Goal: Task Accomplishment & Management: Complete application form

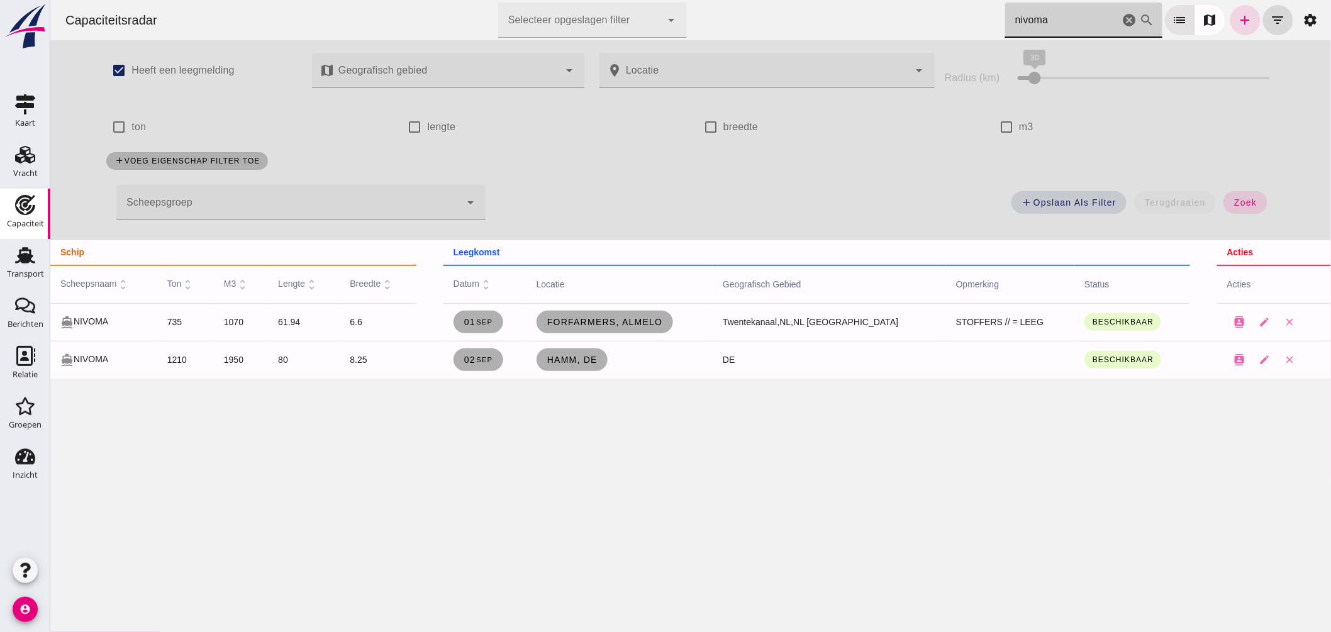
drag, startPoint x: 1057, startPoint y: 17, endPoint x: 330, endPoint y: 22, distance: 727.1
click div "Capaciteitsradar Selecteer opgeslagen filter Selecteer opgeslagen filter cancel…"
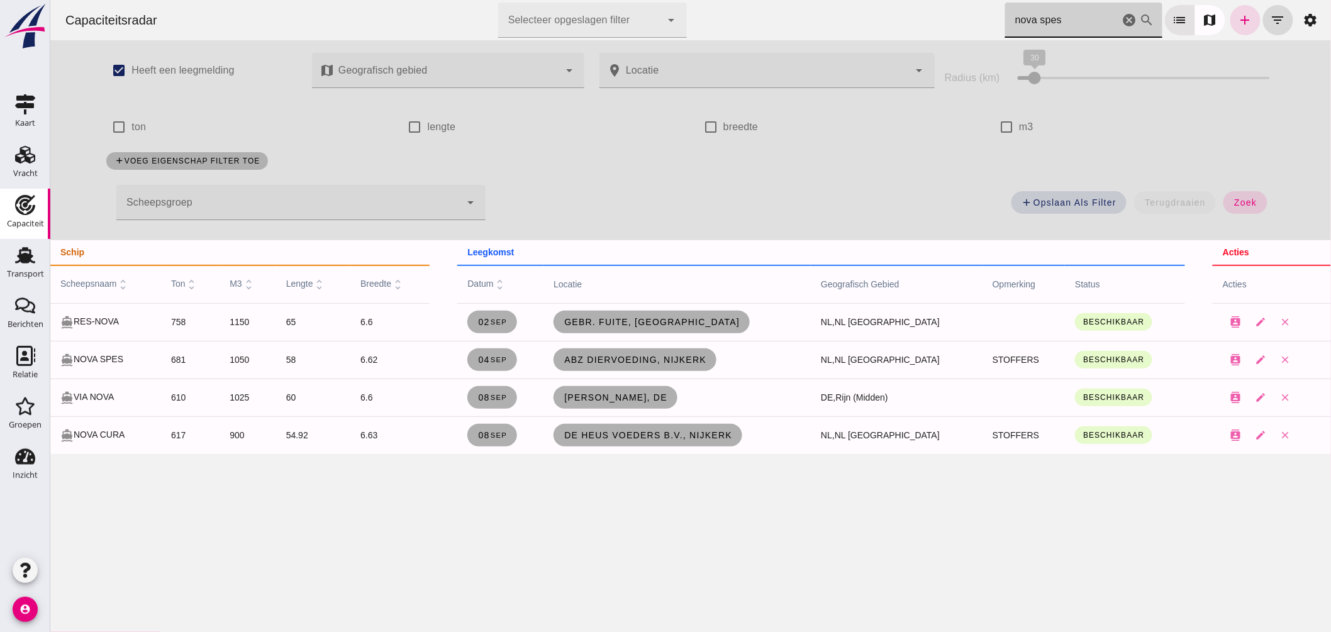
drag, startPoint x: 1051, startPoint y: 14, endPoint x: 662, endPoint y: 21, distance: 388.7
click div "Capaciteitsradar Selecteer opgeslagen filter Selecteer opgeslagen filter cancel…"
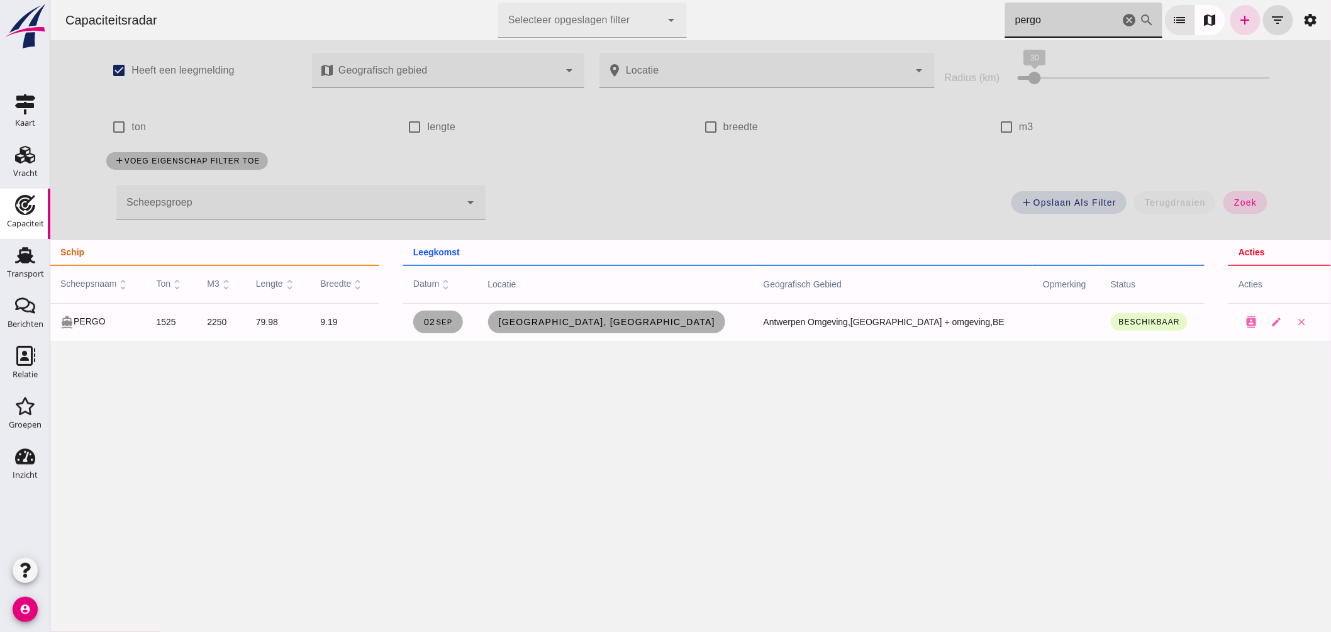
type input "pergo"
drag, startPoint x: 1119, startPoint y: 16, endPoint x: 1380, endPoint y: 164, distance: 299.9
click icon "cancel"
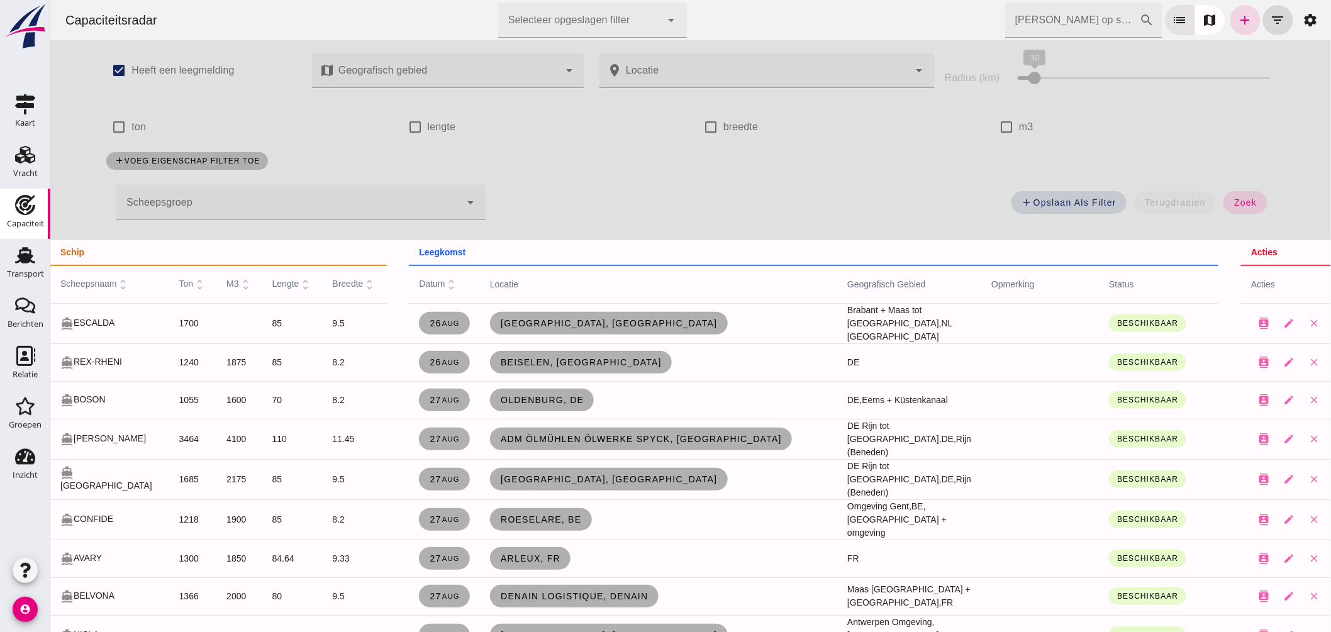
click div
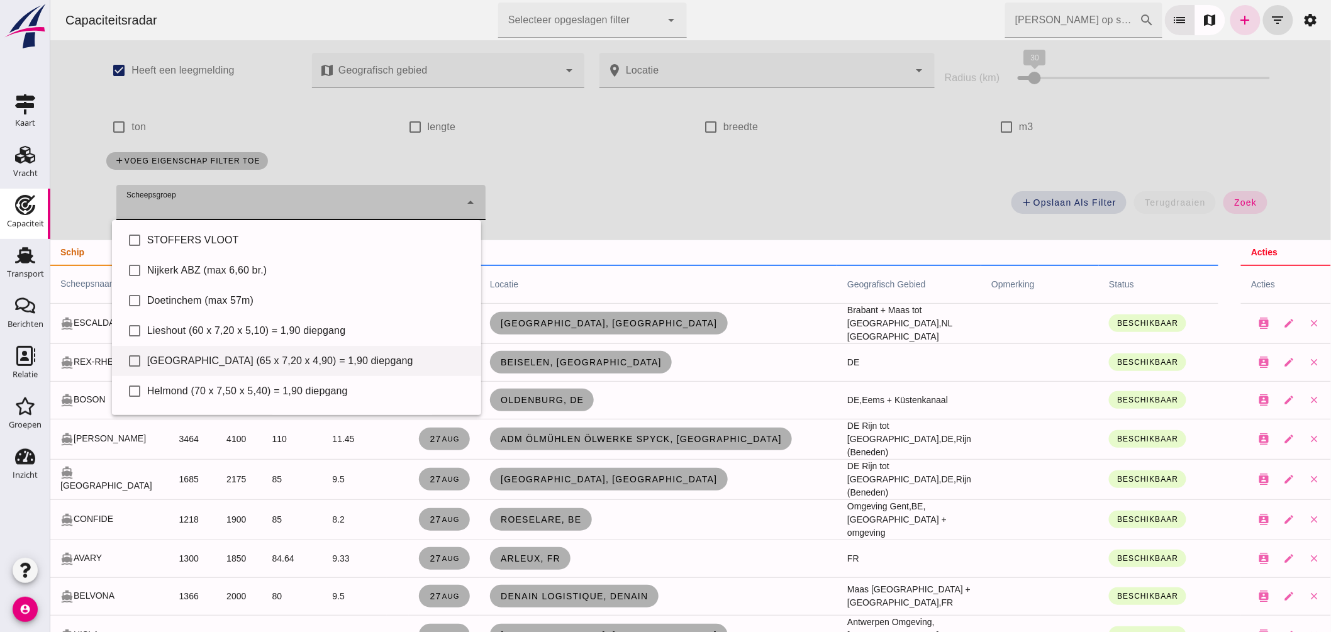
scroll to position [86, 0]
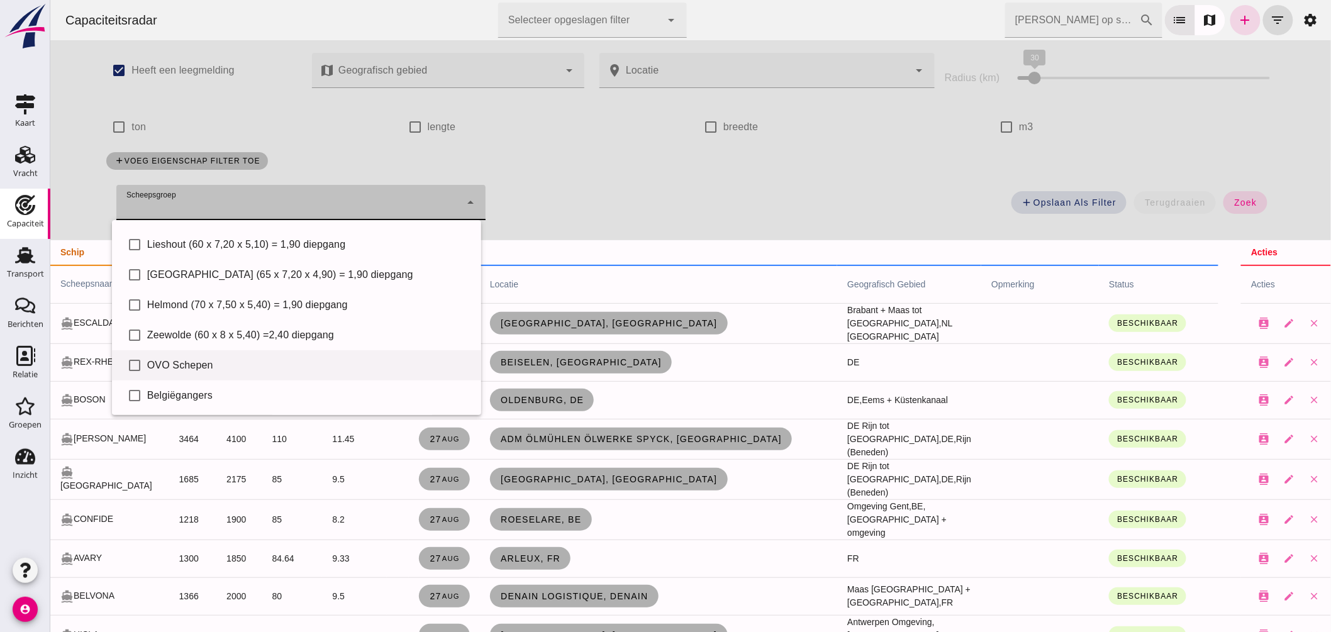
click at [216, 363] on div "OVO Schepen" at bounding box center [309, 365] width 324 height 15
type input "OVO Schepen"
checkbox input "true"
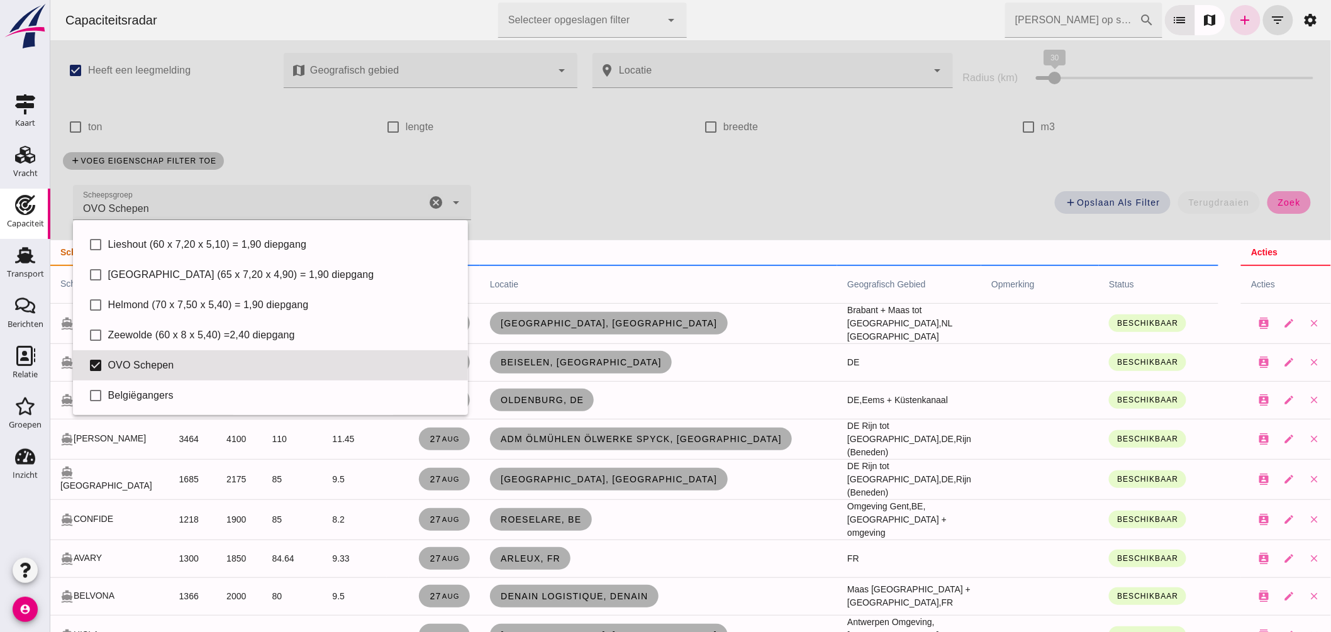
click span "zoek"
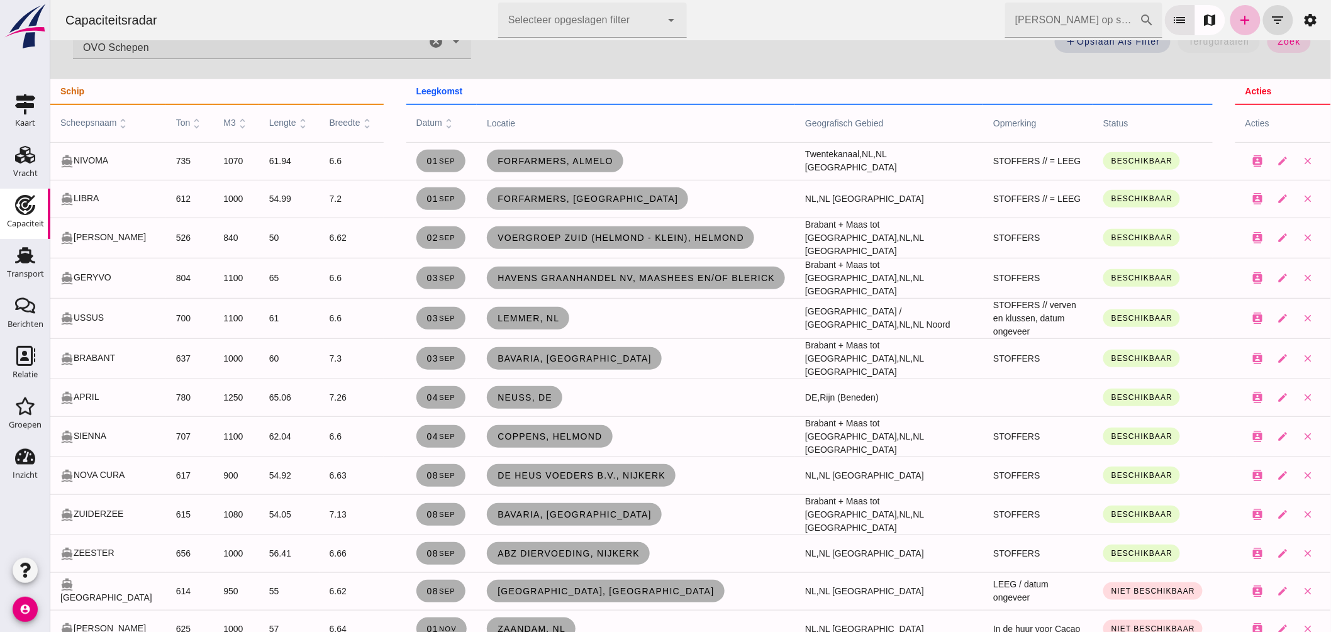
scroll to position [0, 0]
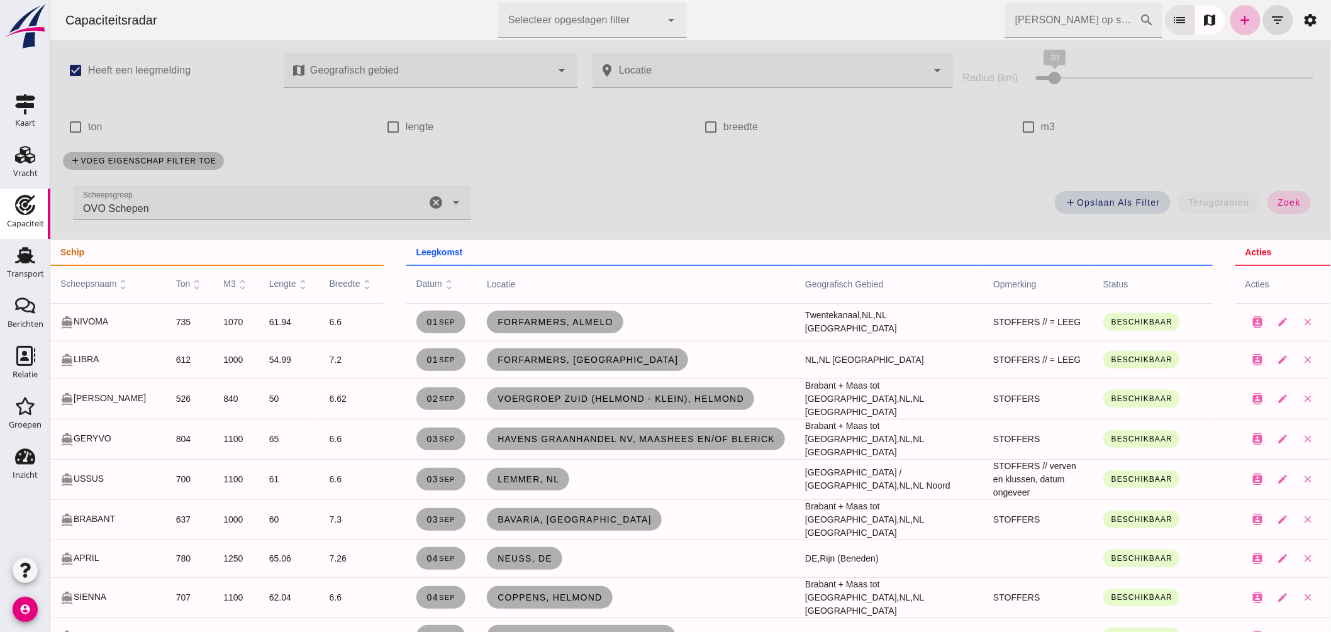
click icon "cancel"
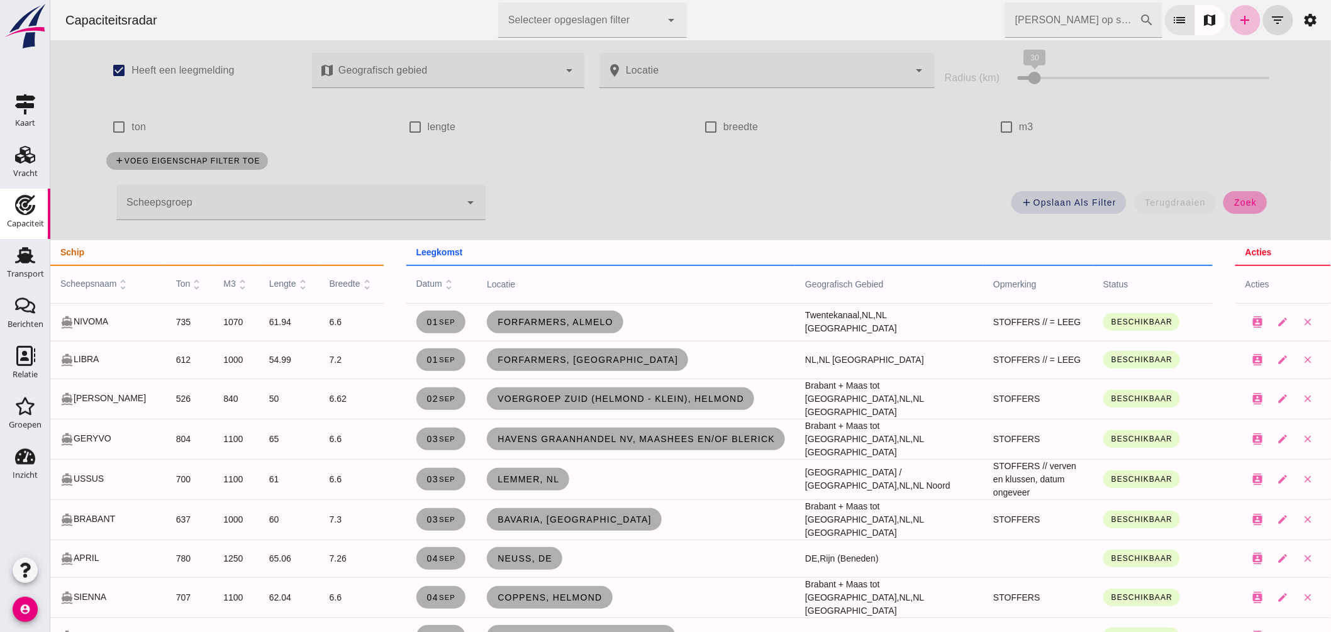
click span "zoek"
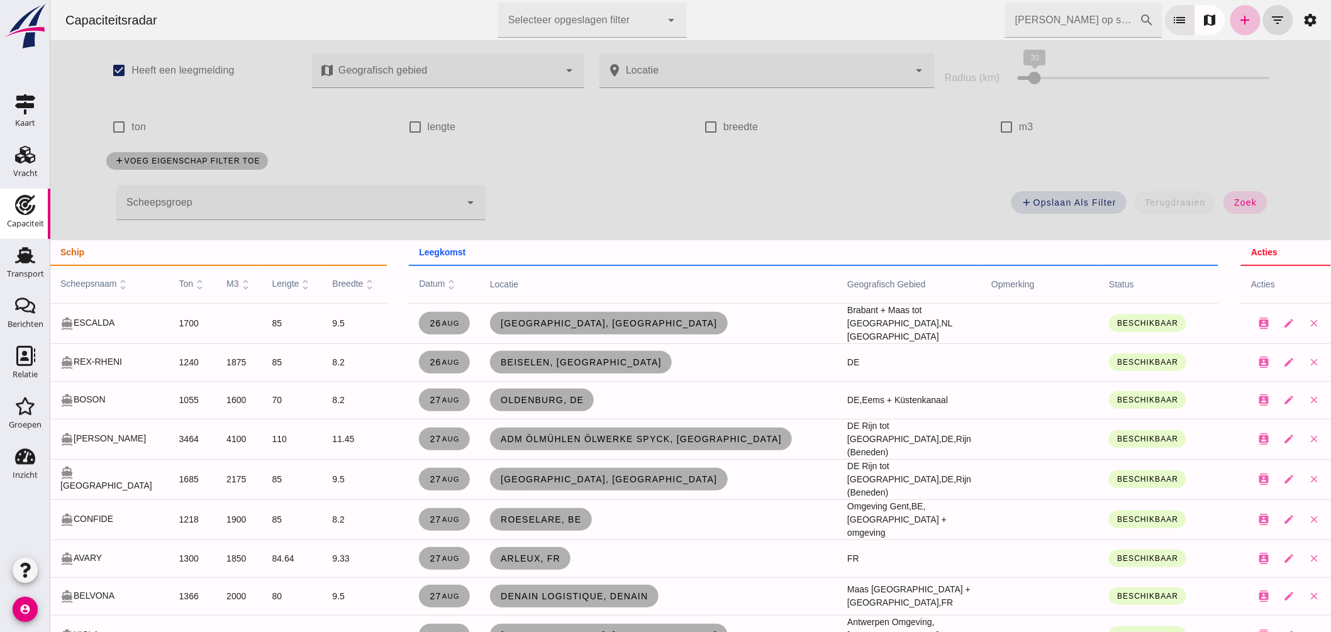
click input "[PERSON_NAME] op scheepsnaam"
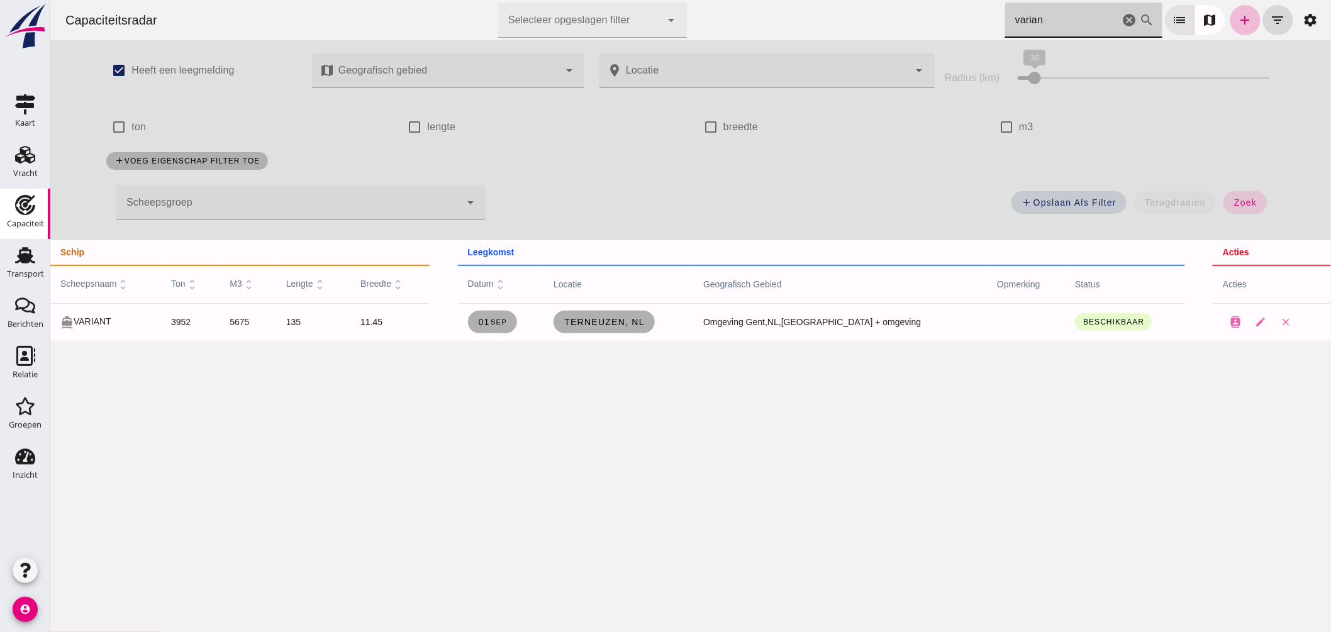
drag, startPoint x: 957, startPoint y: 19, endPoint x: 623, endPoint y: -2, distance: 334.6
click at [623, 0] on html "Capaciteitsradar Selecteer opgeslagen filter Selecteer opgeslagen filter cancel…" at bounding box center [690, 316] width 1280 height 632
type input "organza"
click span "Oostrozebeke, be"
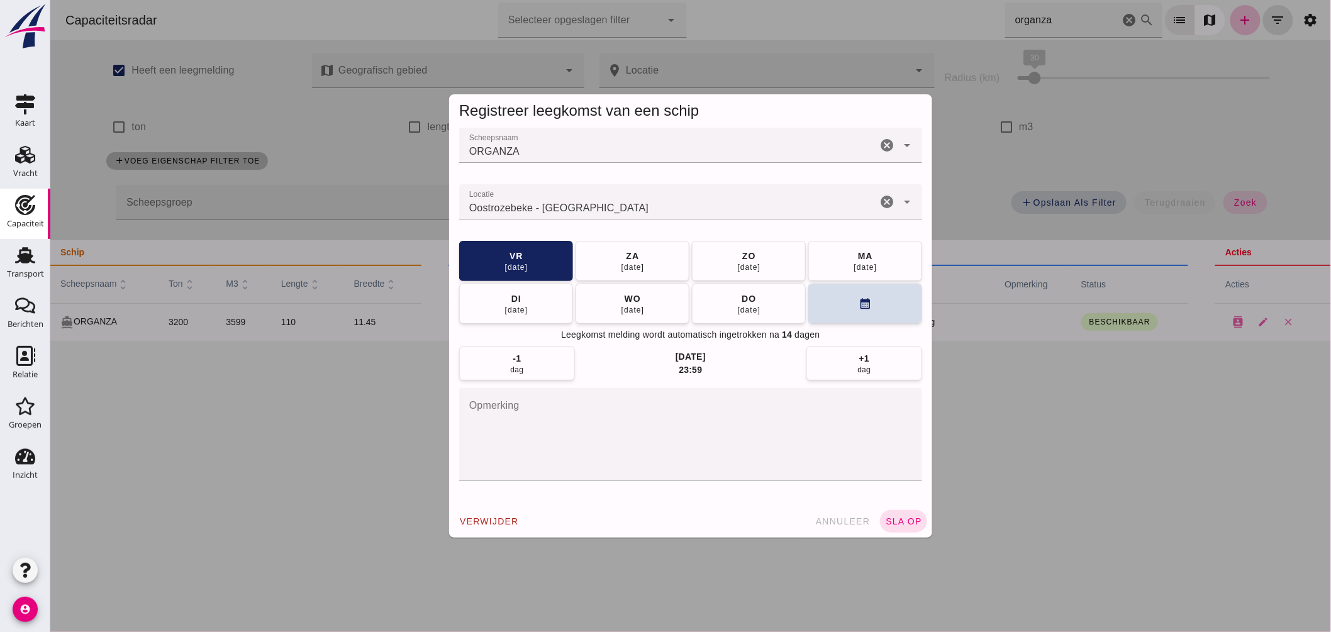
click input "Locatie"
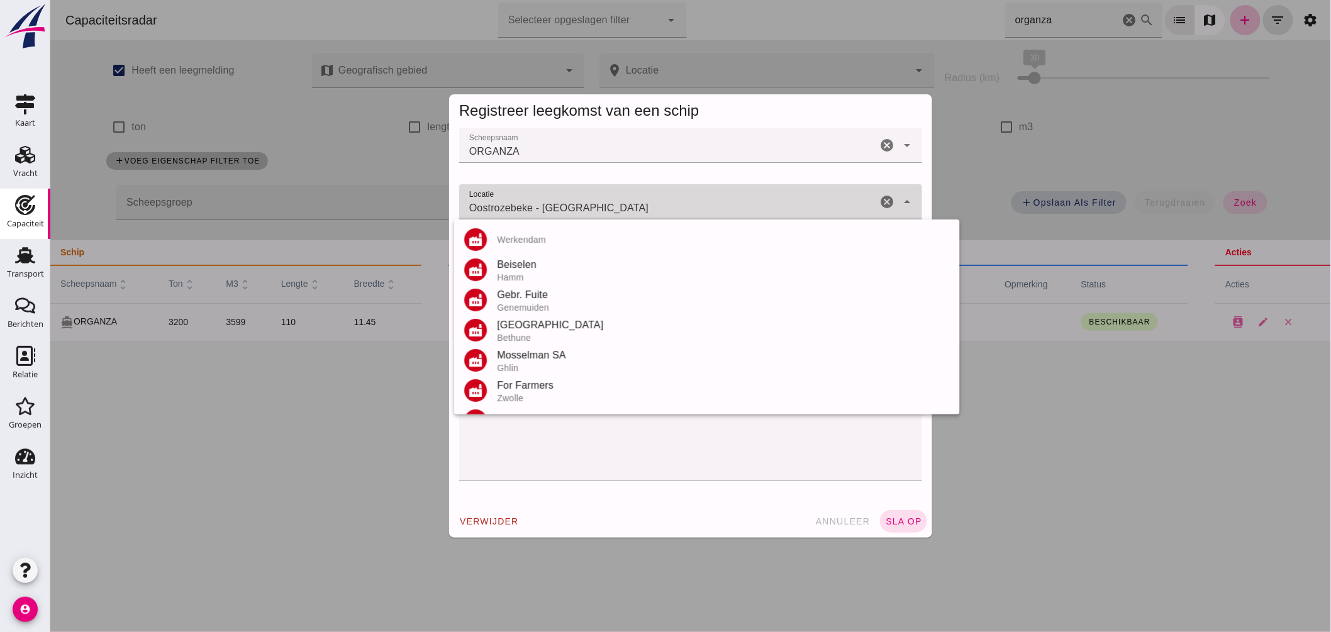
click input "Oostrozebeke - [GEOGRAPHIC_DATA]"
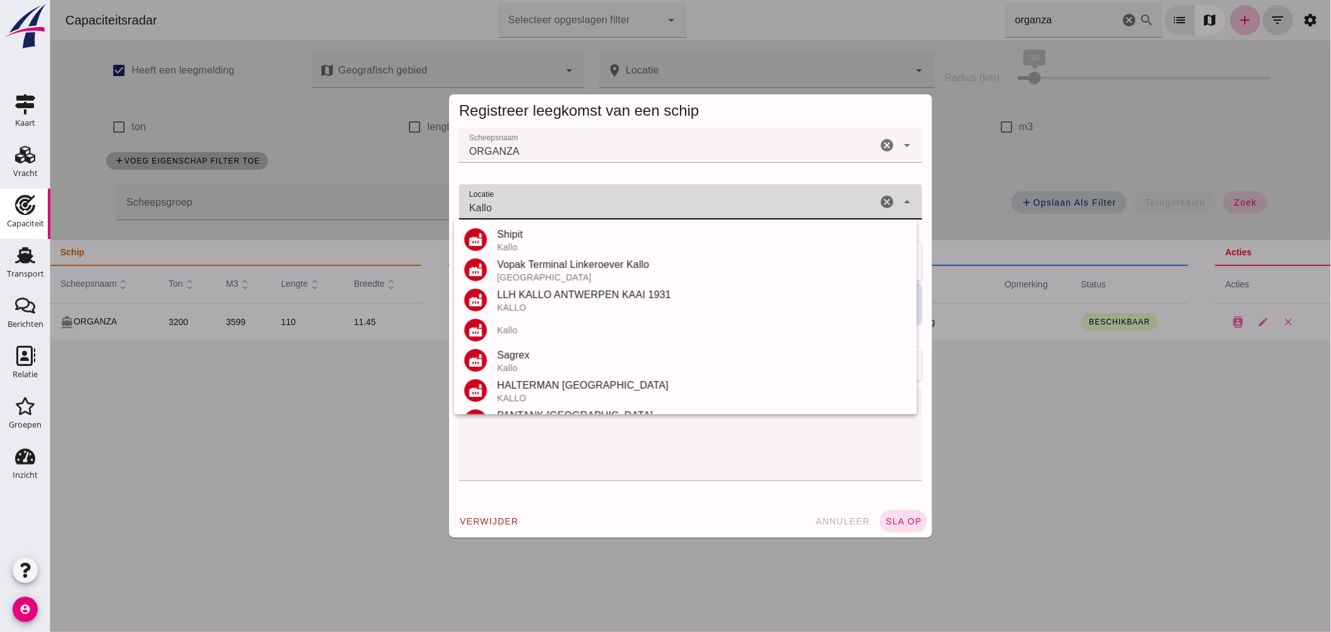
click at [574, 241] on div "Shipit" at bounding box center [701, 234] width 410 height 15
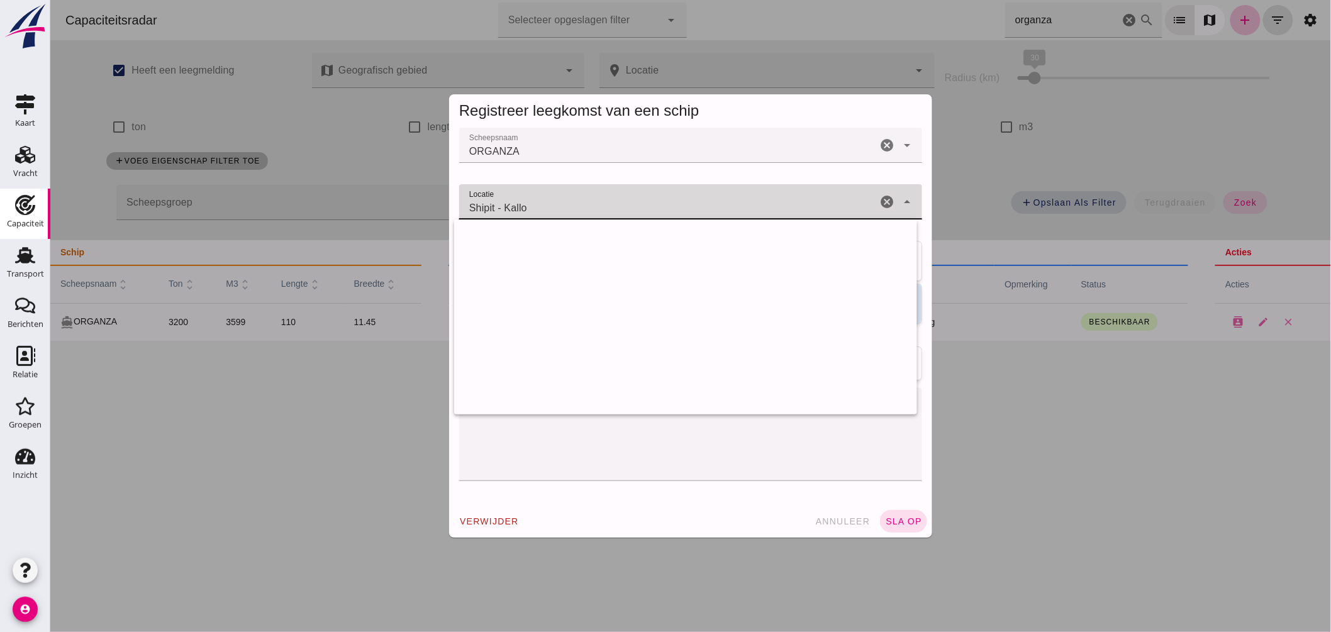
drag, startPoint x: 497, startPoint y: 208, endPoint x: 233, endPoint y: 218, distance: 264.3
click div "Registreer leegkomst van een schip Scheepsnaam Scheepsnaam ORGANZA cancel arrow…"
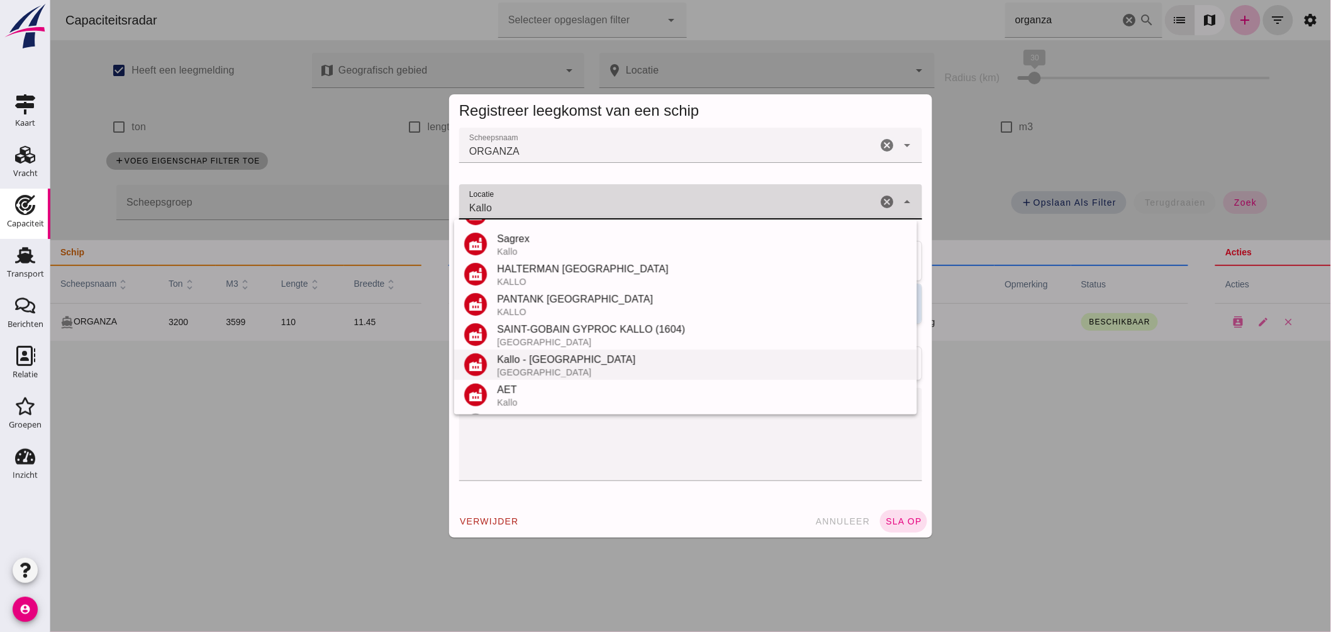
scroll to position [147, 0]
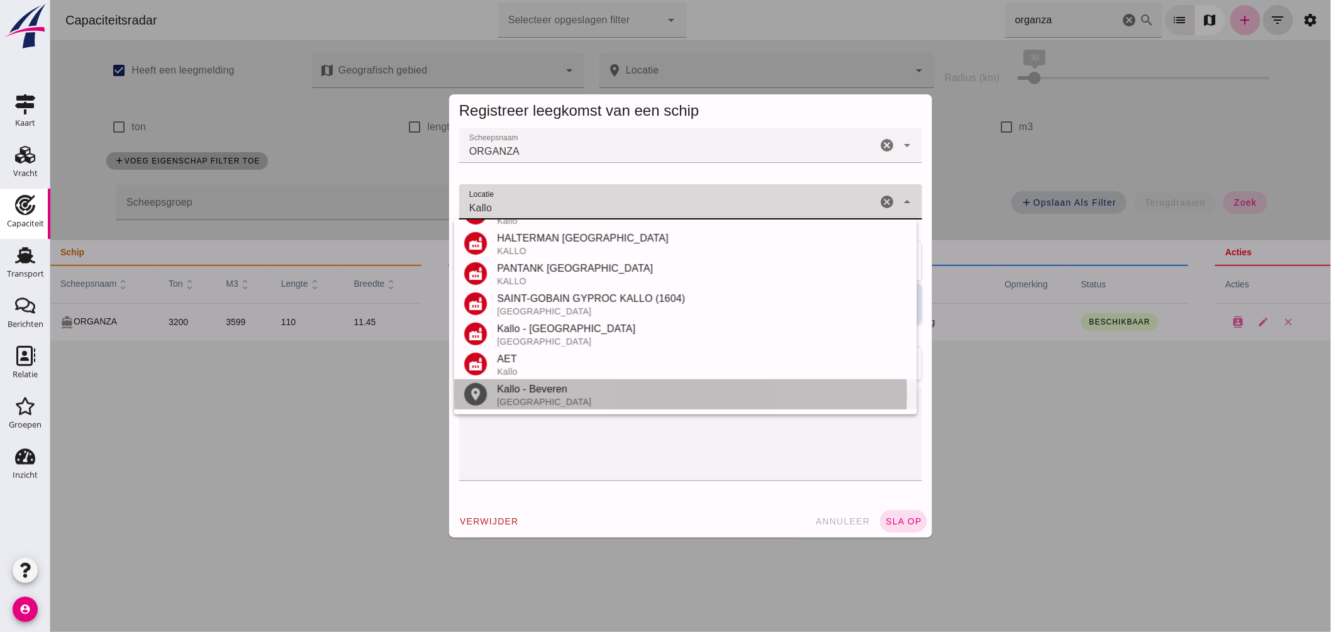
click at [547, 382] on div "Kallo - Beveren" at bounding box center [701, 389] width 410 height 15
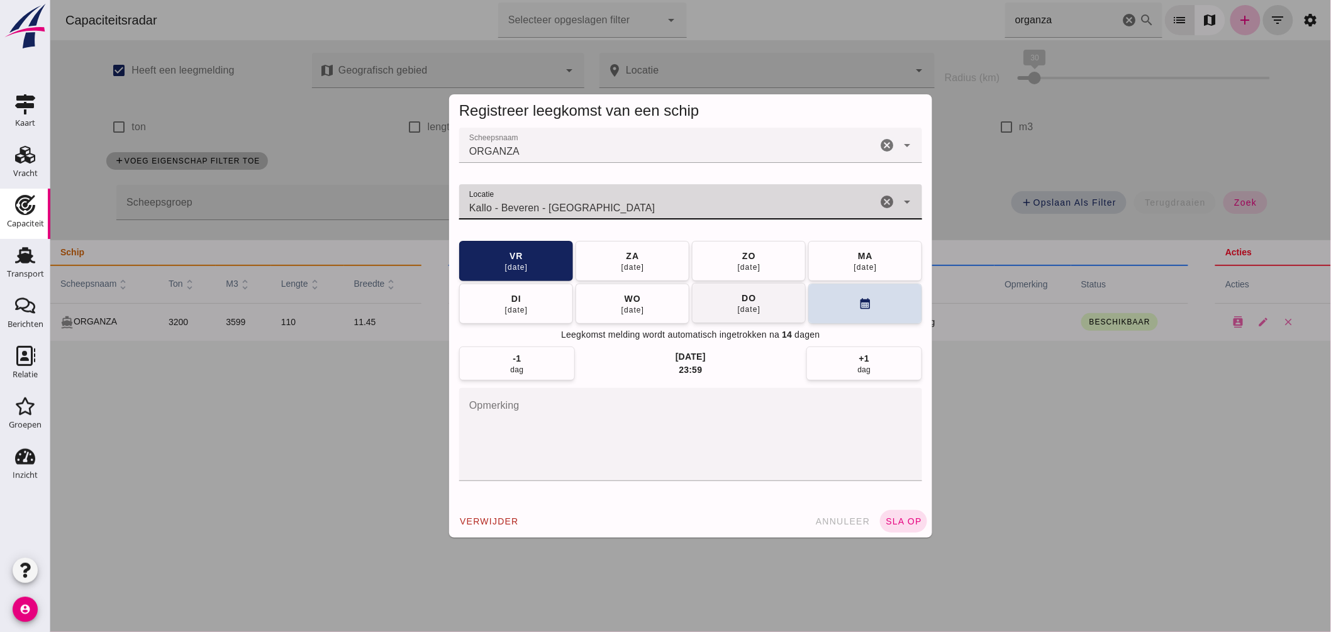
type input "Kallo - Beveren - [GEOGRAPHIC_DATA]"
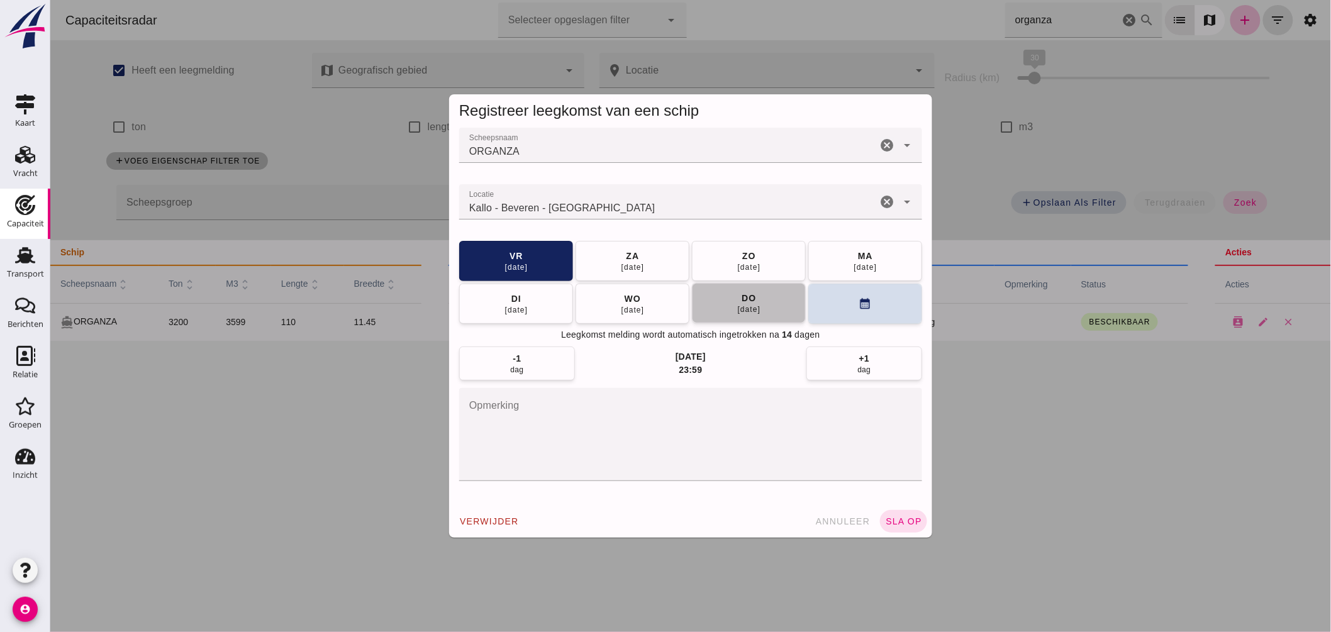
click div "[DATE]"
click span "sla op"
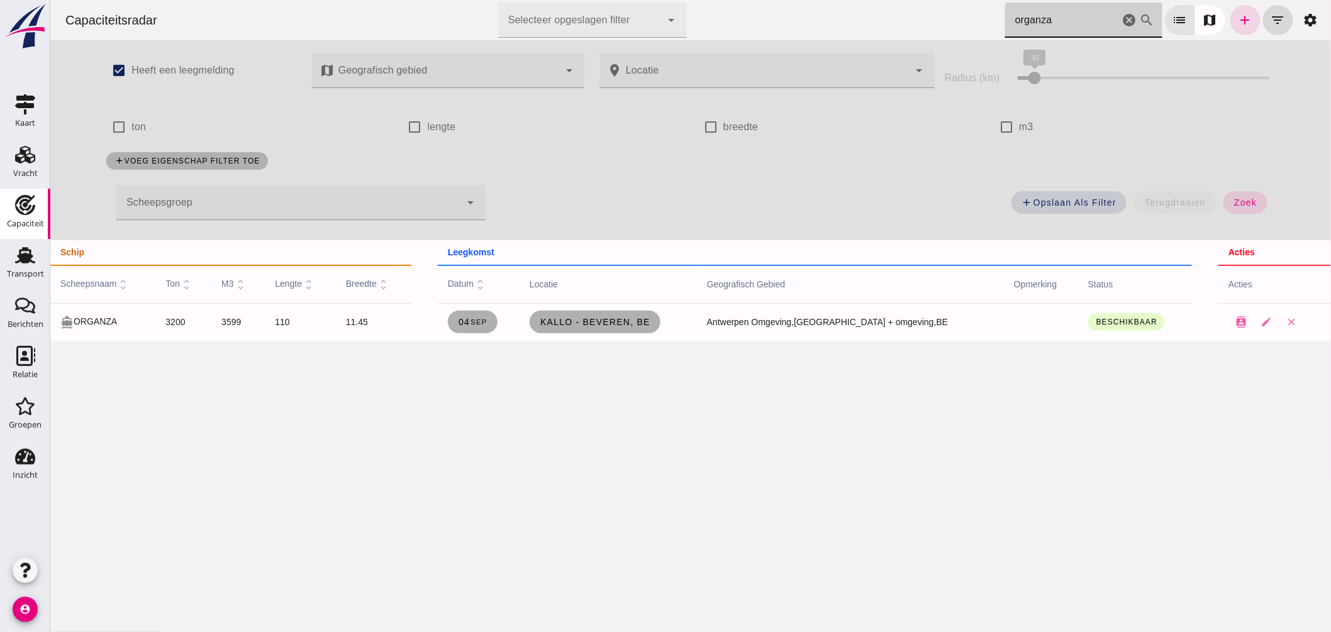
drag, startPoint x: 780, startPoint y: 30, endPoint x: 716, endPoint y: 23, distance: 64.5
click div "Capaciteitsradar Selecteer opgeslagen filter Selecteer opgeslagen filter cancel…"
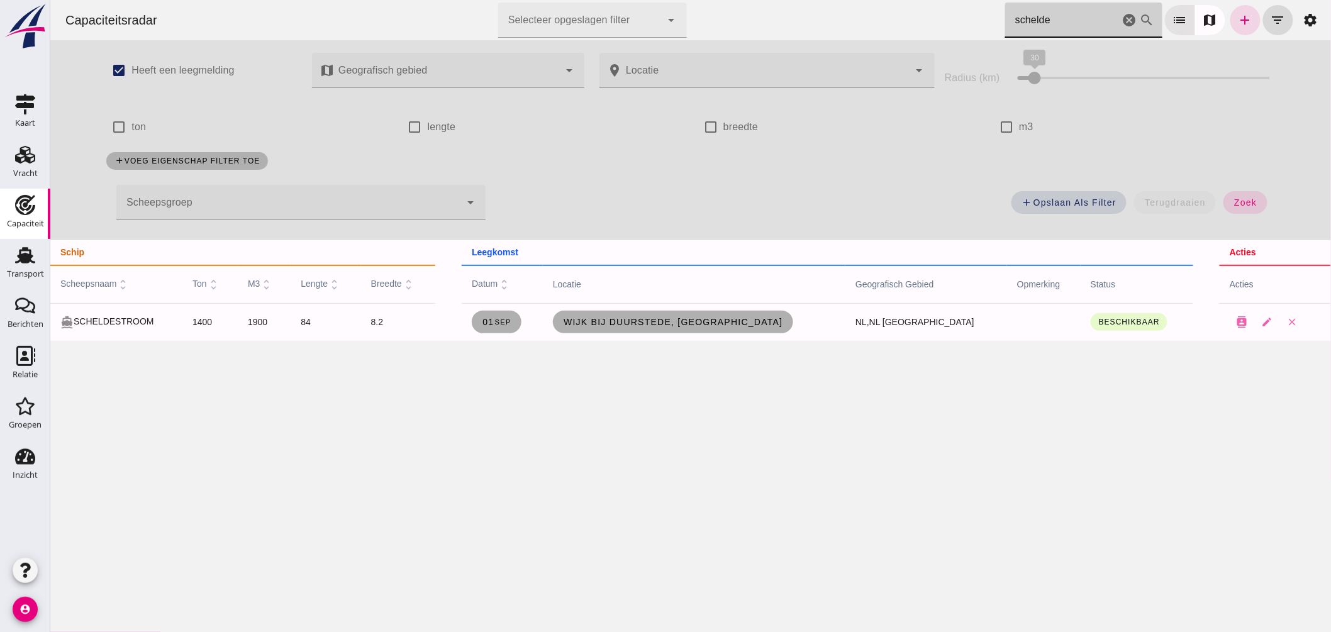
type input "schelde"
click span "Wijk bij Duurstede, [GEOGRAPHIC_DATA]"
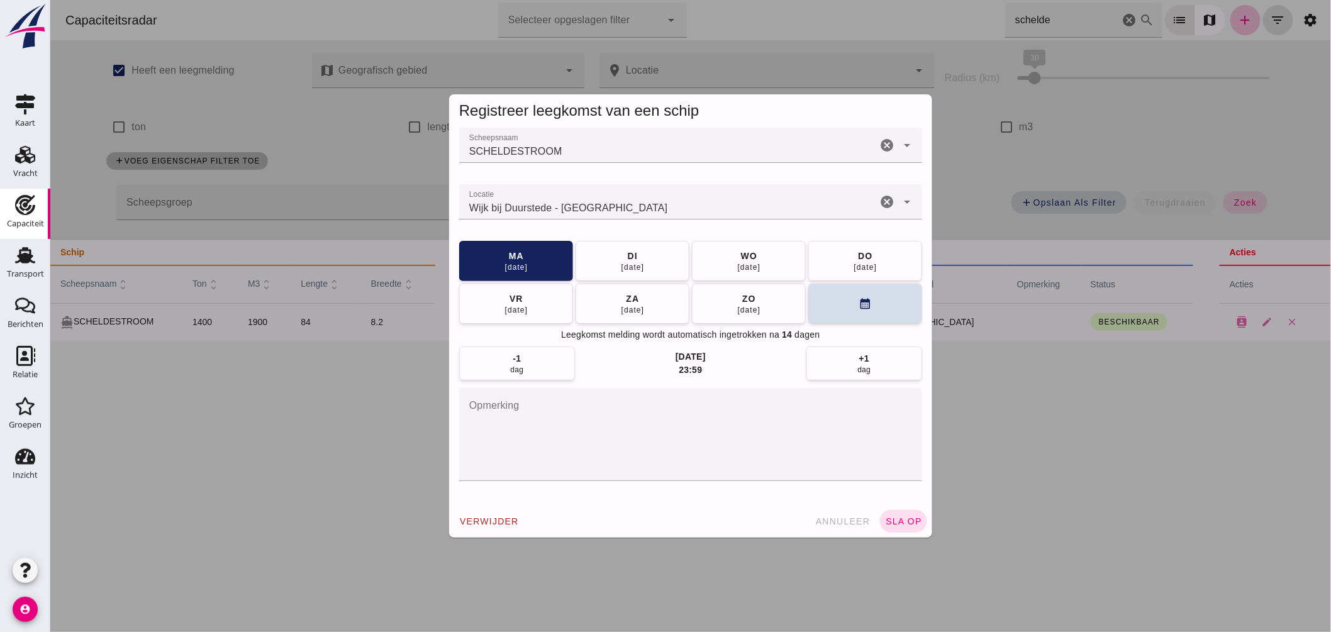
click input "Locatie"
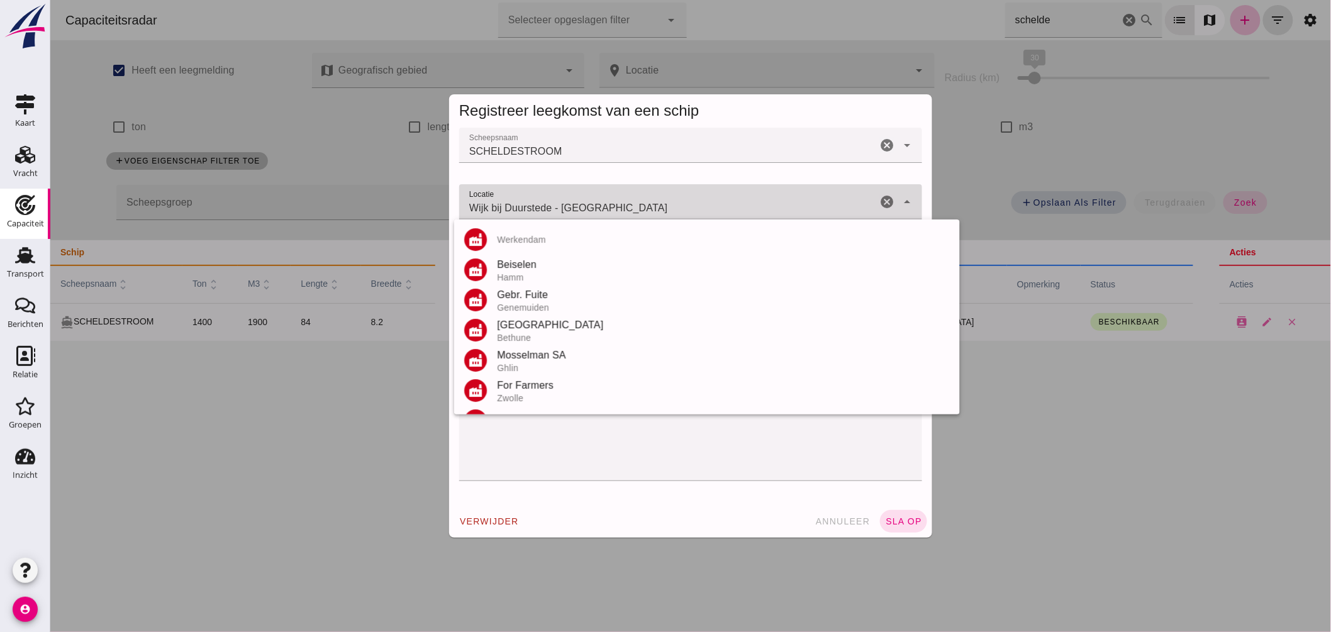
click input "Wijk bij Duurstede - [GEOGRAPHIC_DATA]"
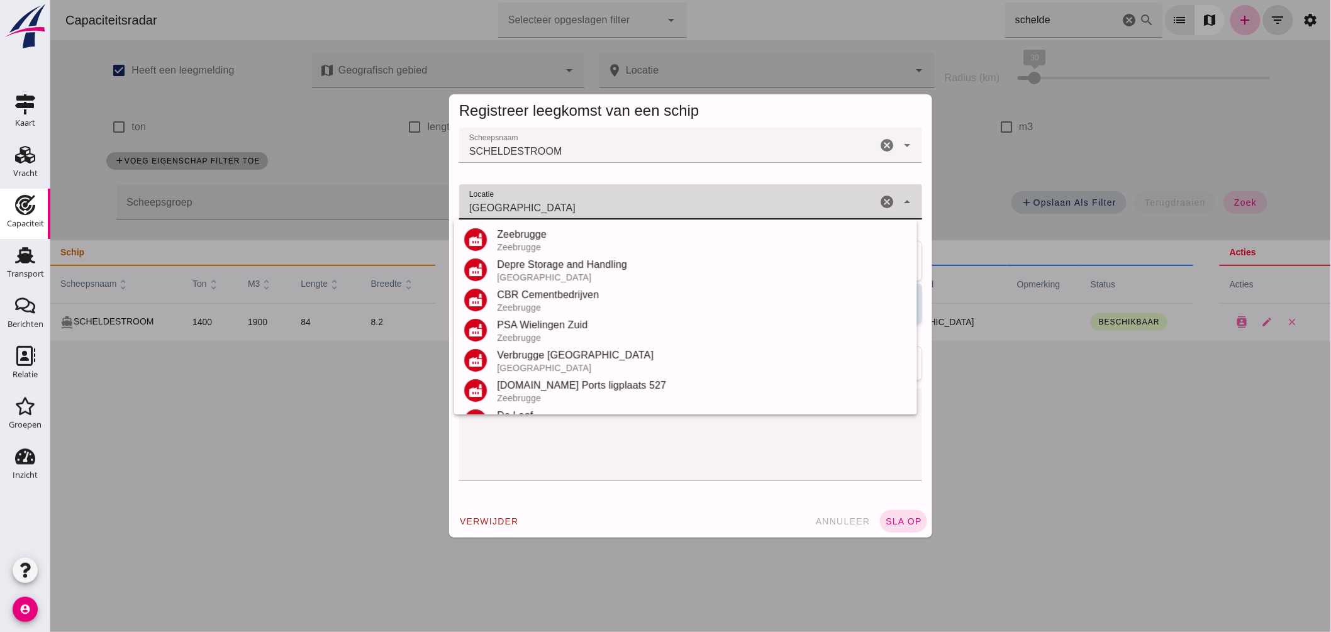
scroll to position [177, 0]
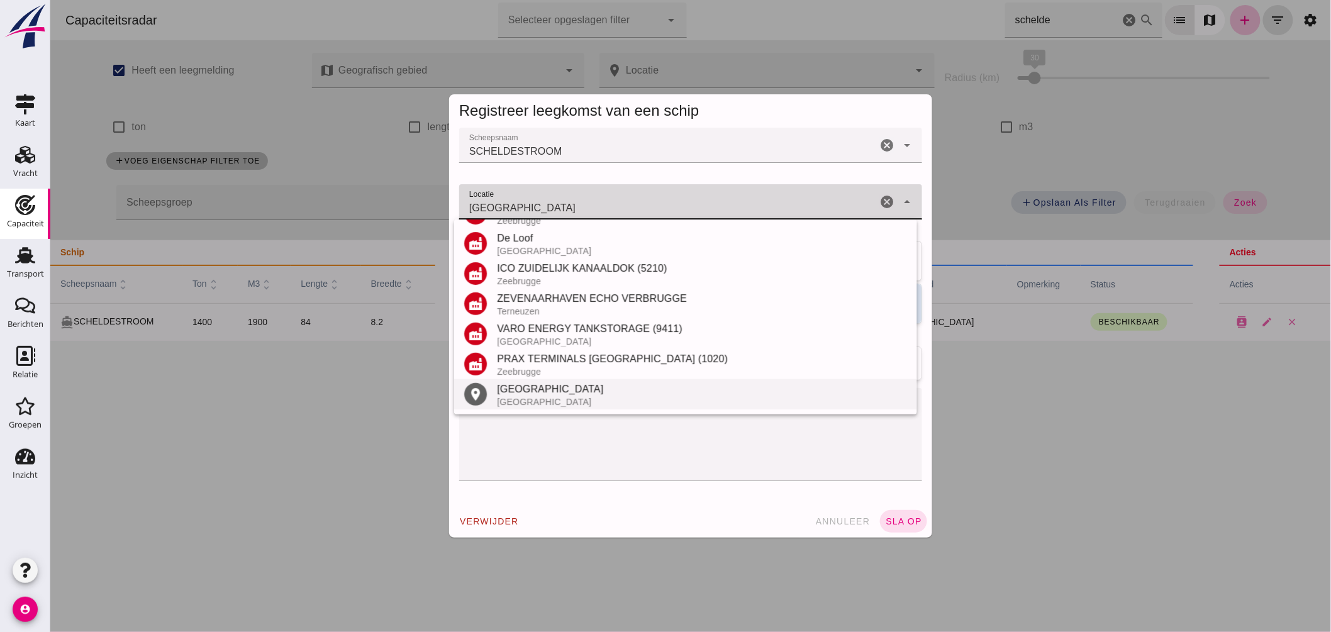
click at [553, 389] on div "[GEOGRAPHIC_DATA]" at bounding box center [701, 389] width 410 height 15
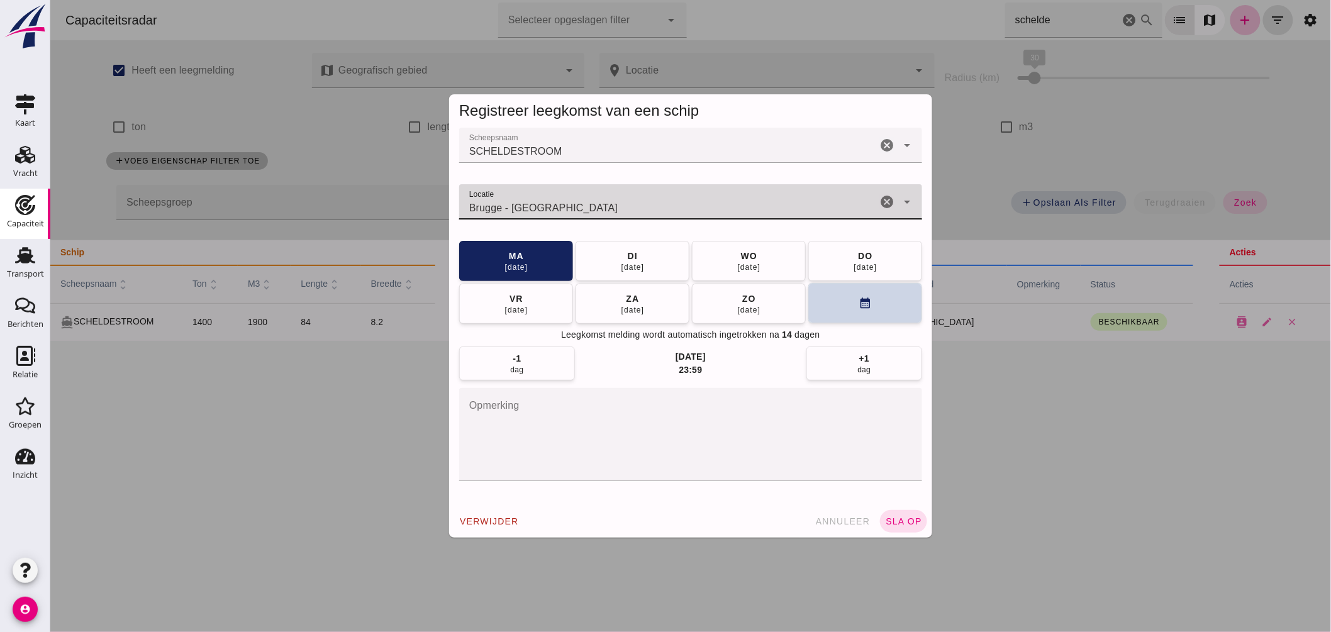
type input "Brugge - [GEOGRAPHIC_DATA]"
click button "calendar_month"
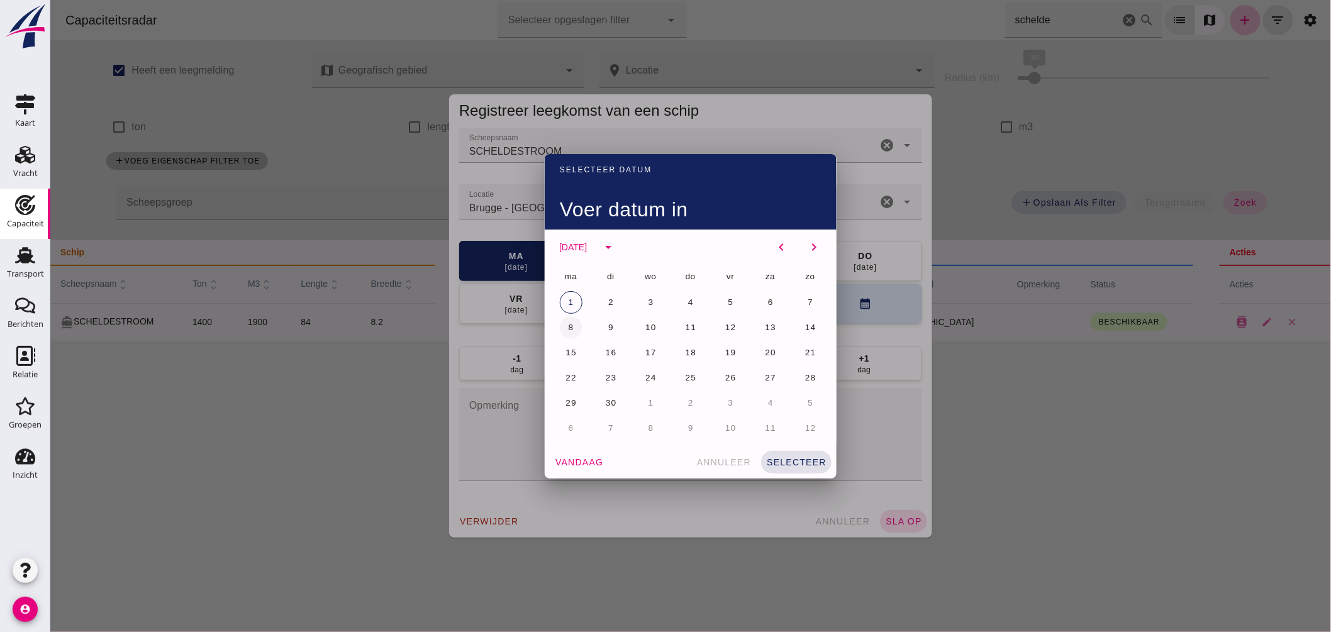
click button "8"
click span "selecteer"
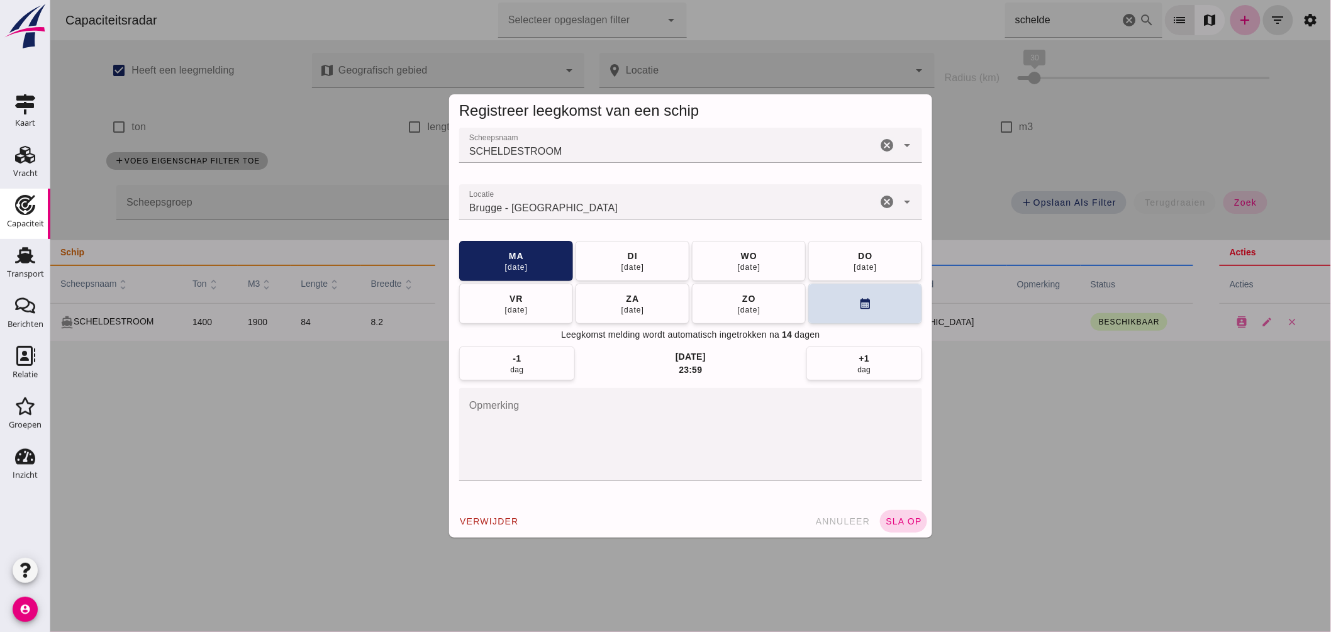
click span "sla op"
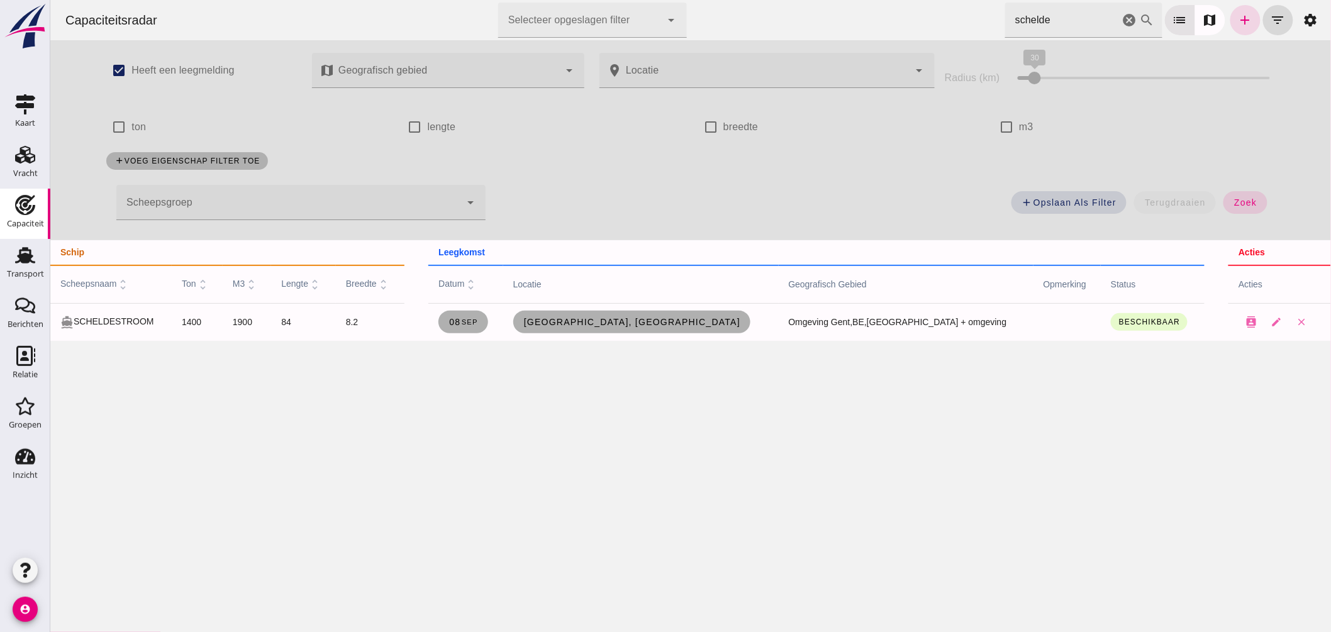
drag, startPoint x: 1035, startPoint y: 16, endPoint x: 1048, endPoint y: 20, distance: 13.9
click input "schelde"
click div "Capaciteitsradar Selecteer opgeslagen filter Selecteer opgeslagen filter cancel…"
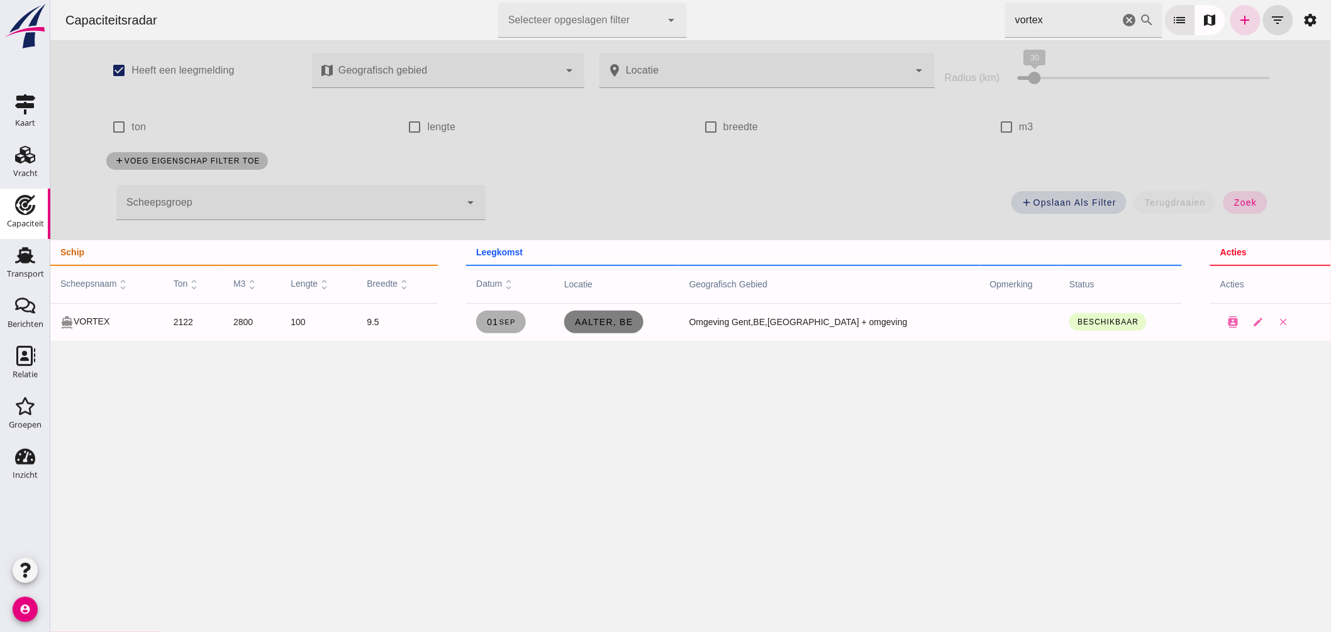
click span "Aalter, be"
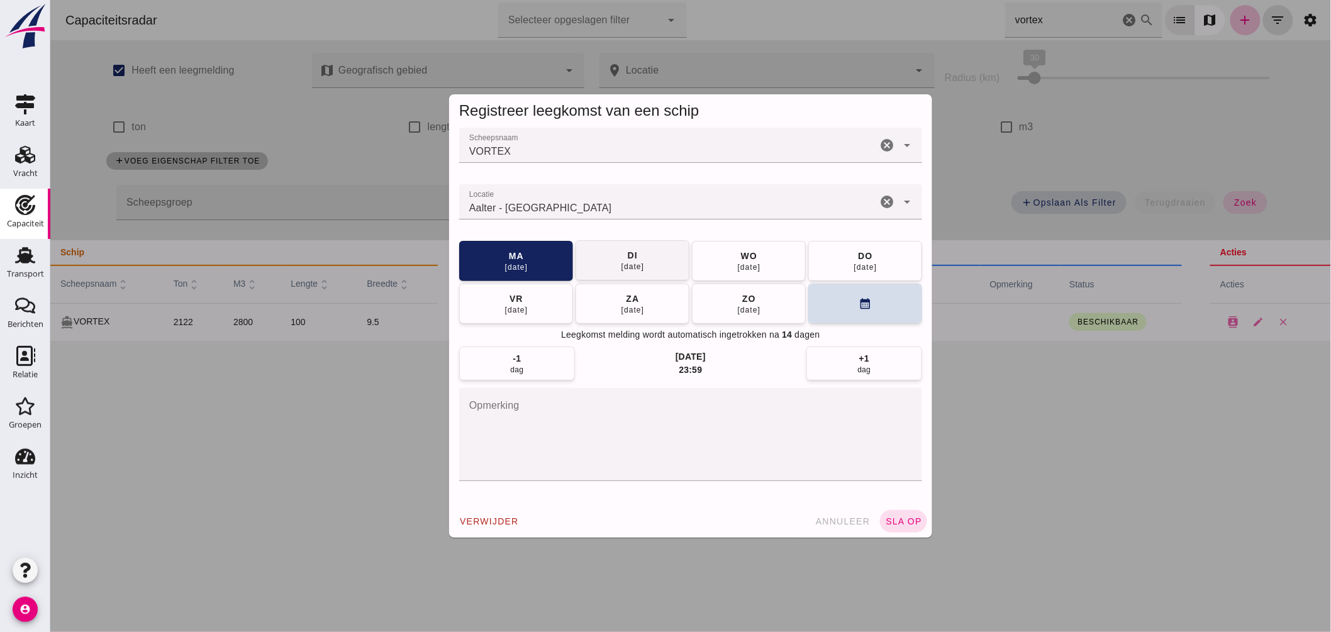
click div "[DATE]"
click span "sla op"
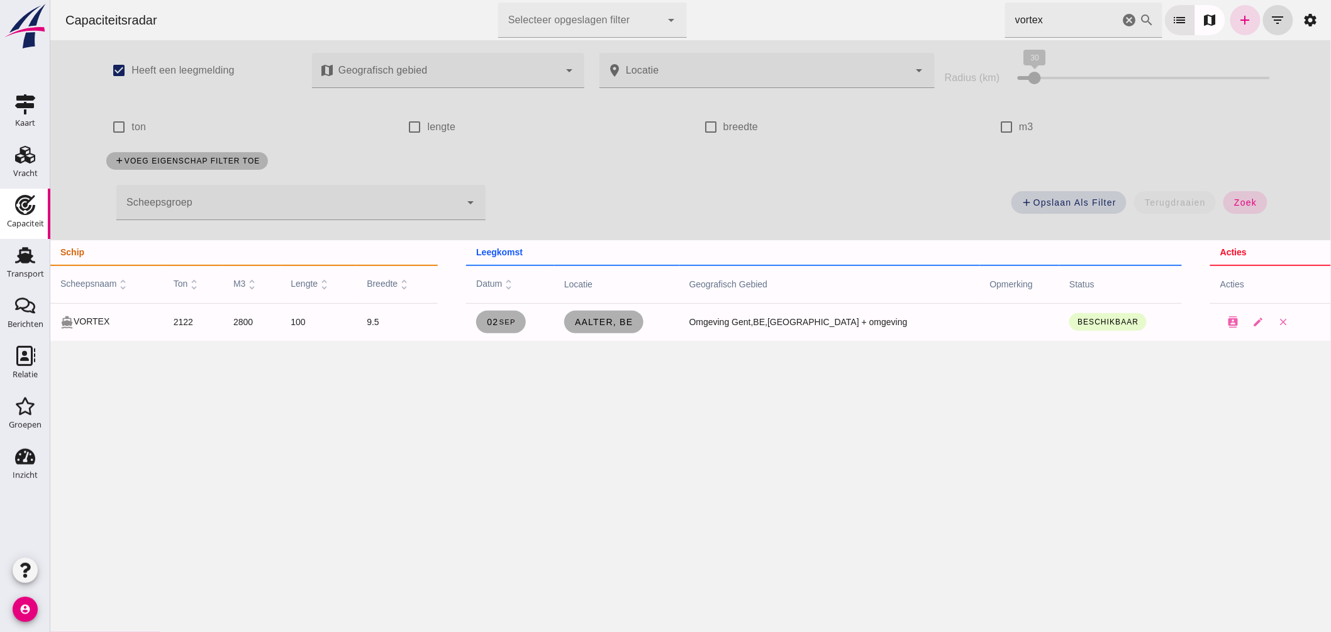
drag, startPoint x: 1056, startPoint y: 26, endPoint x: 774, endPoint y: 36, distance: 282.5
click div "Capaciteitsradar Selecteer opgeslagen filter Selecteer opgeslagen filter cancel…"
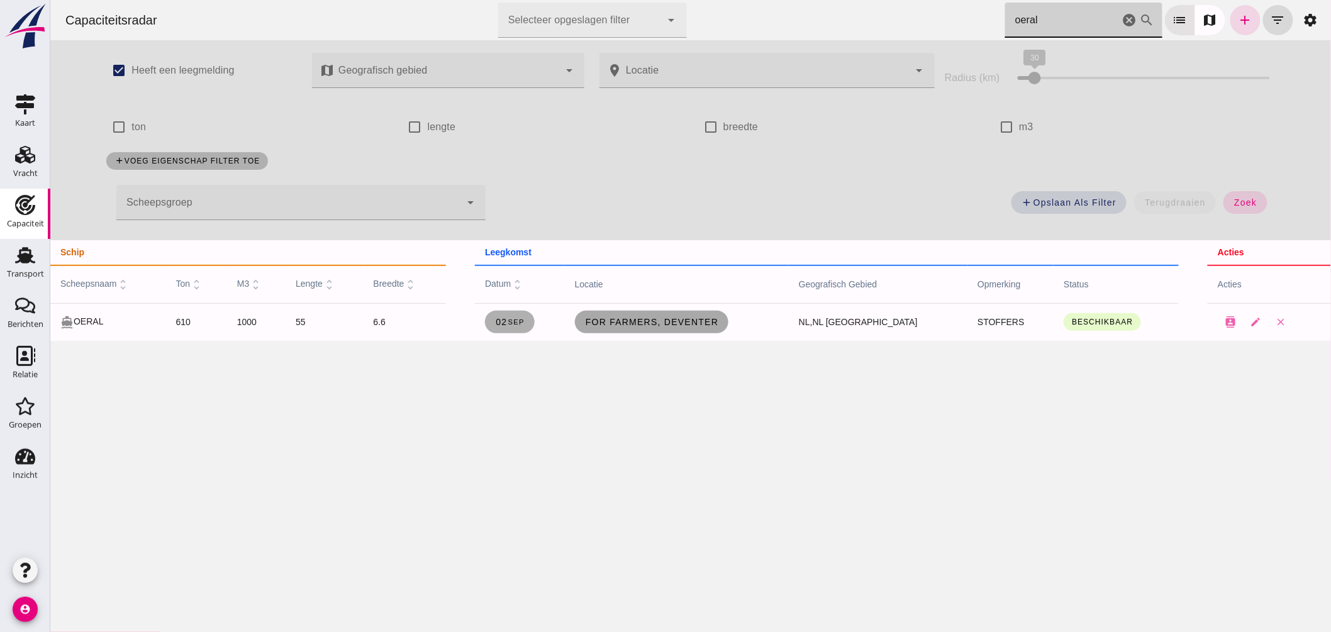
click span "For Farmers, Deventer"
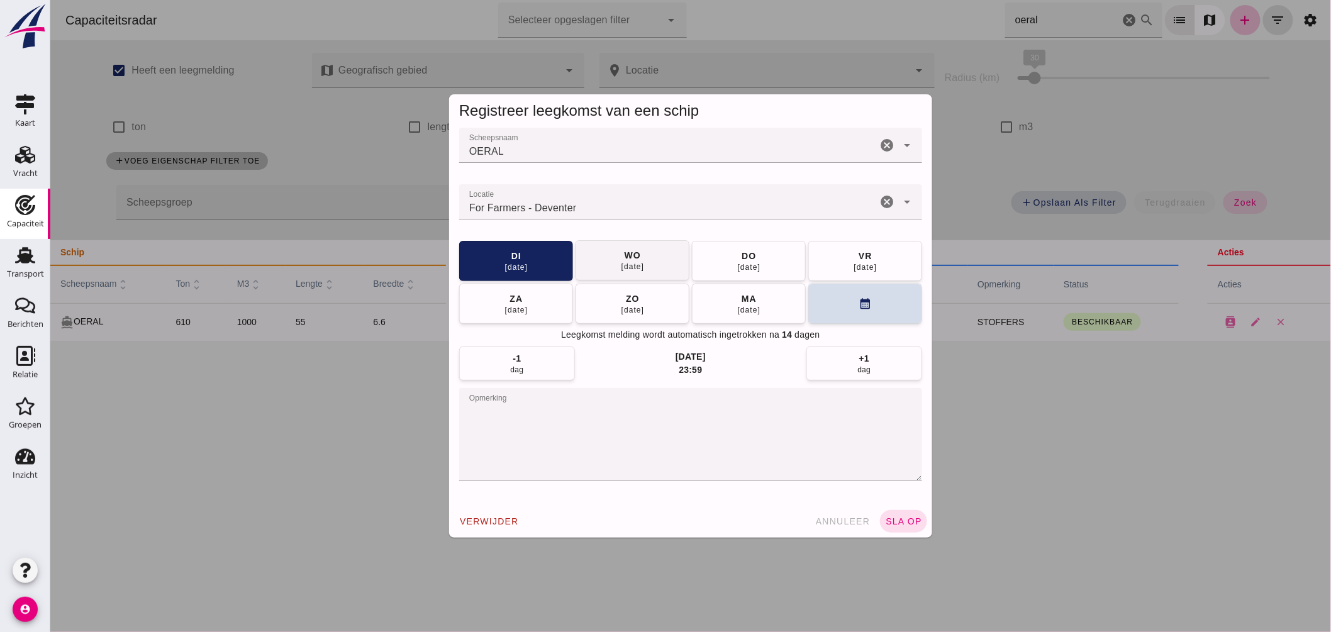
click button "[DATE]"
click span "sla op"
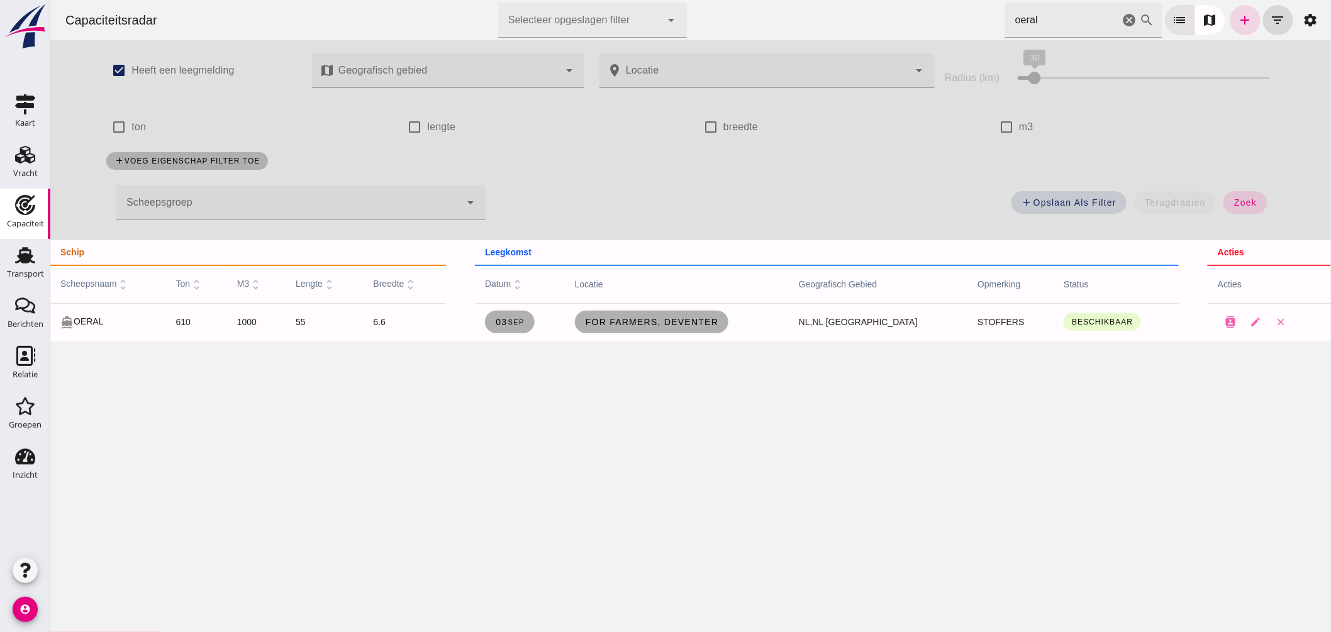
drag, startPoint x: 965, startPoint y: 14, endPoint x: 900, endPoint y: 8, distance: 65.0
click div "Capaciteitsradar Selecteer opgeslagen filter Selecteer opgeslagen filter cancel…"
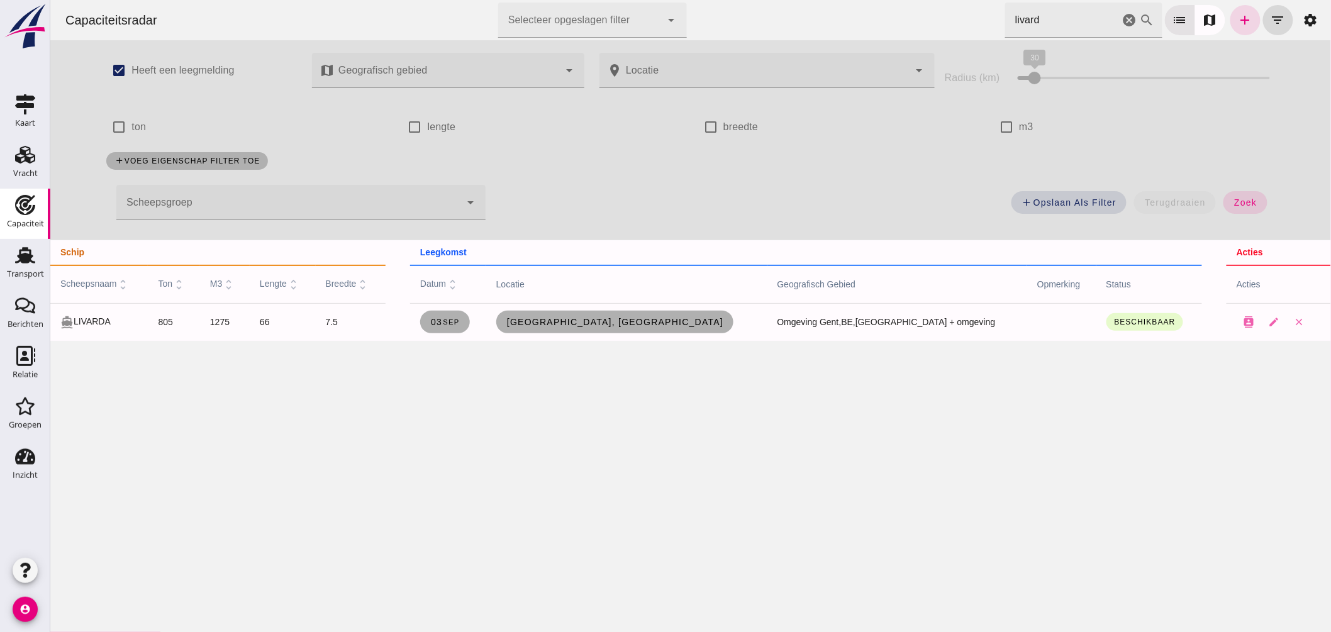
click at [620, 0] on html "Capaciteitsradar Selecteer opgeslagen filter Selecteer opgeslagen filter cancel…" at bounding box center [690, 316] width 1280 height 632
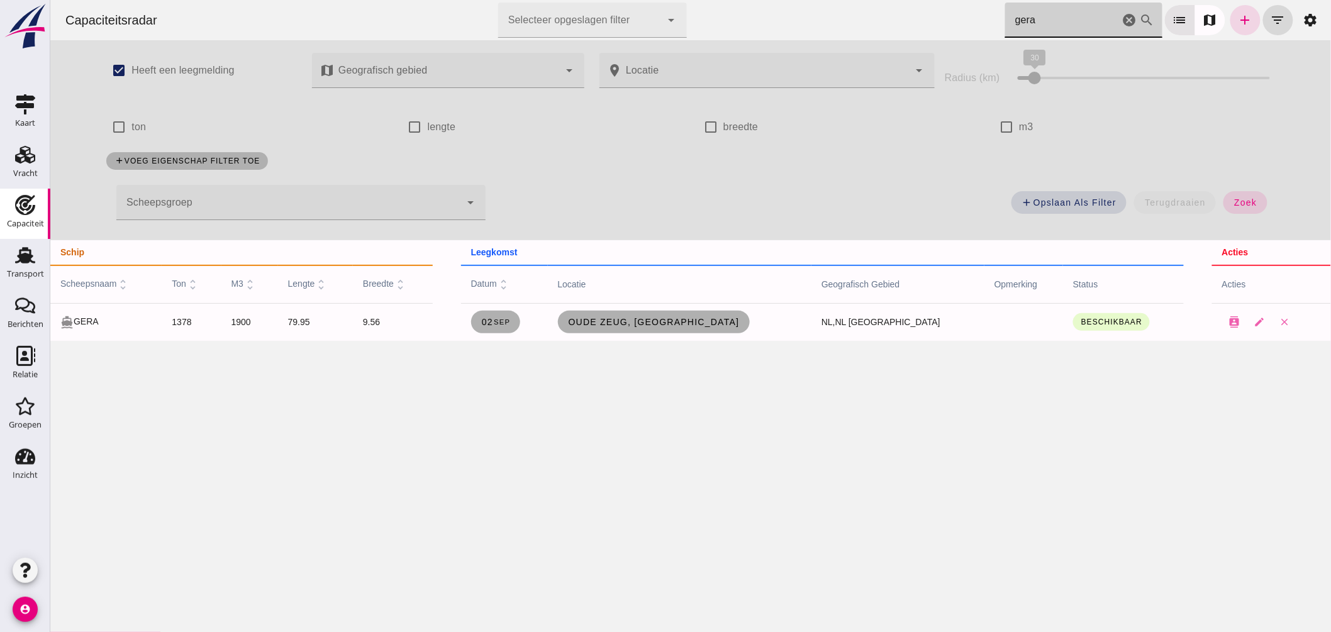
type input "gera"
click span "OUDE ZEUG, [GEOGRAPHIC_DATA]"
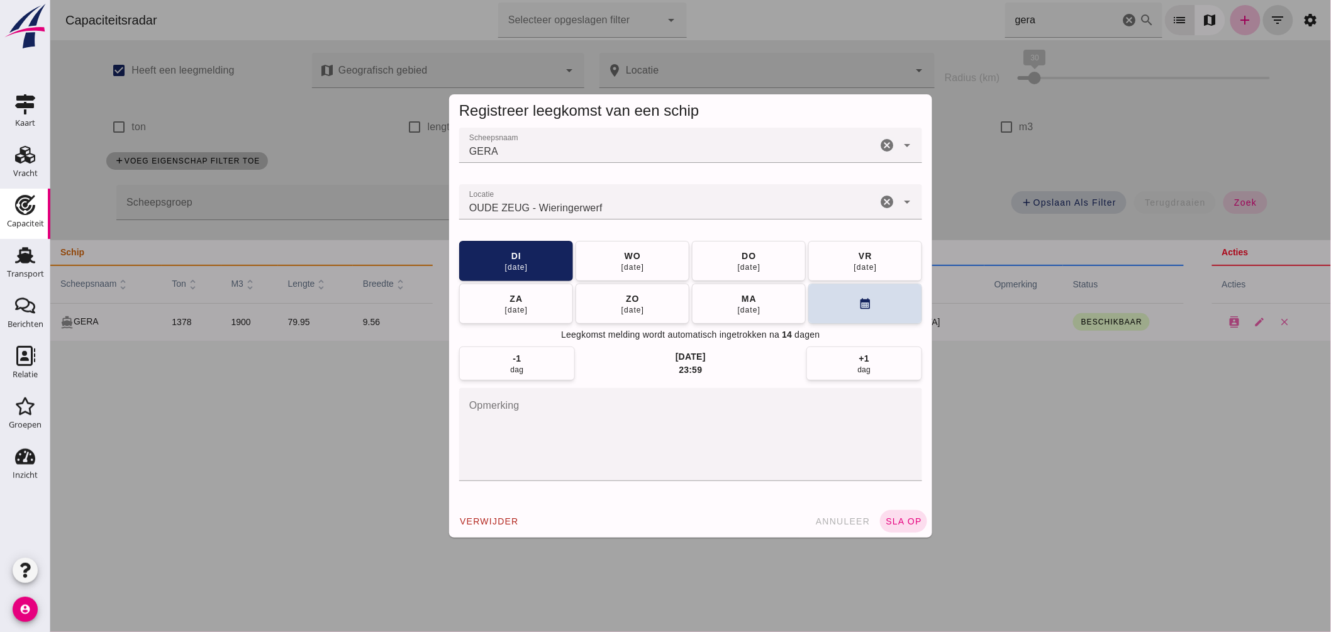
click input "Locatie"
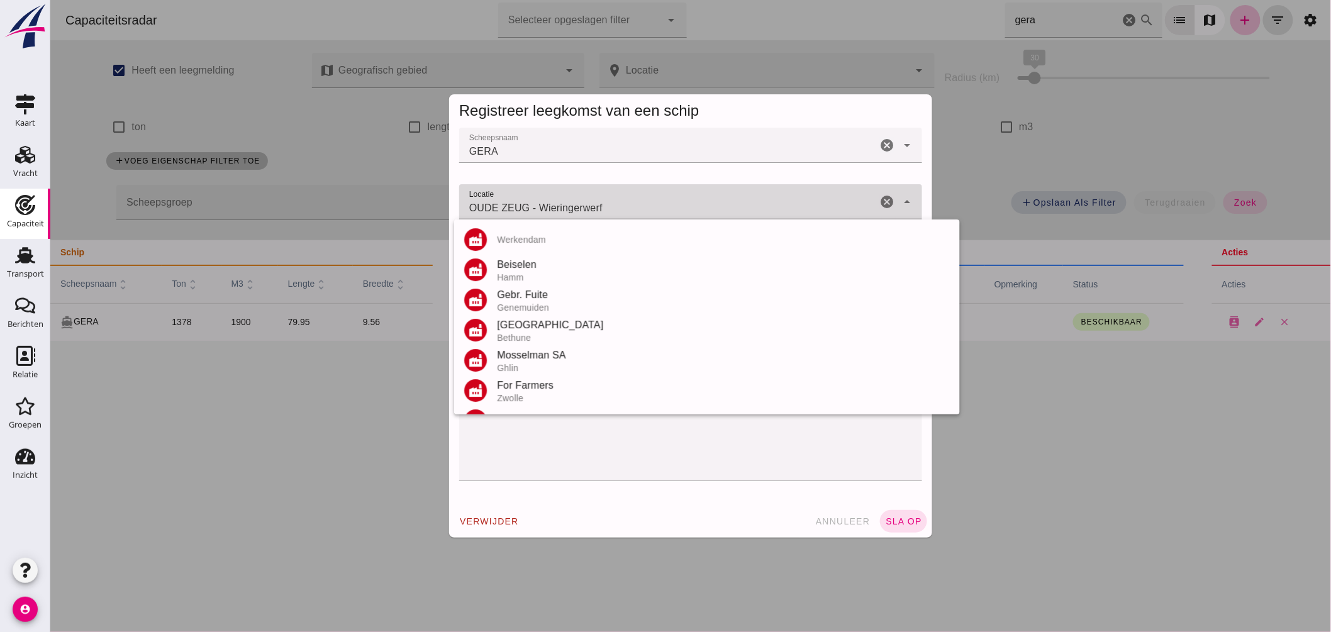
click input "OUDE ZEUG - Wieringerwerf"
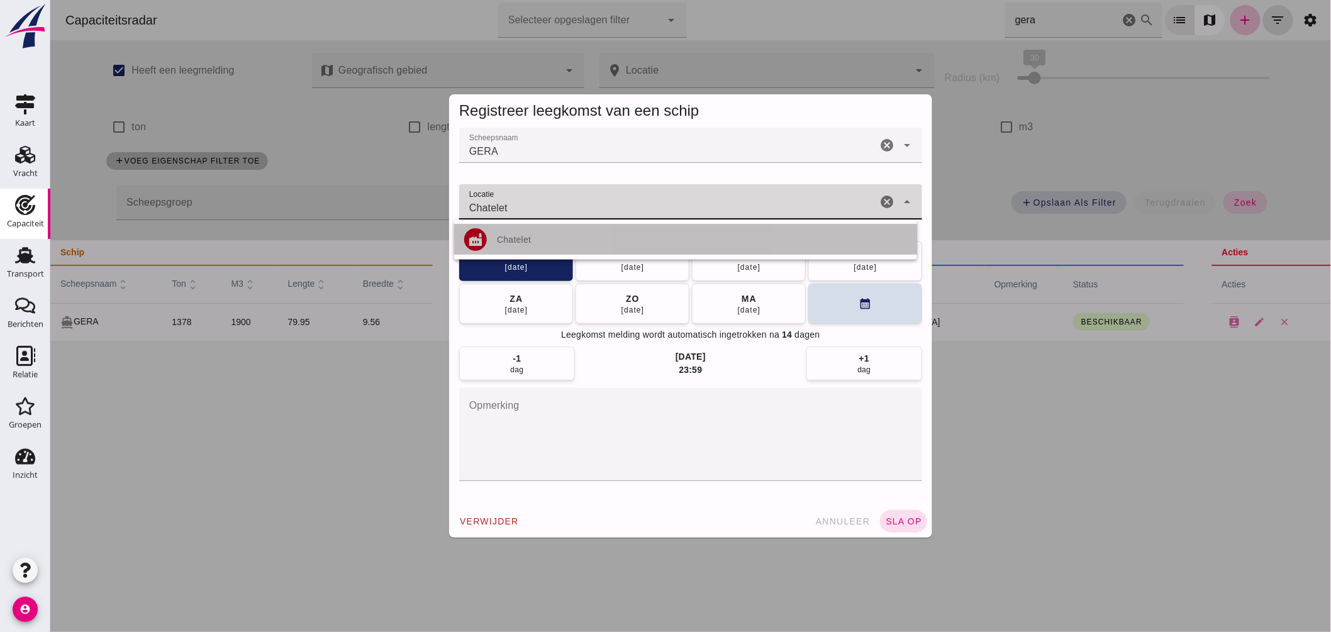
click at [528, 243] on div "Chatelet" at bounding box center [701, 240] width 410 height 10
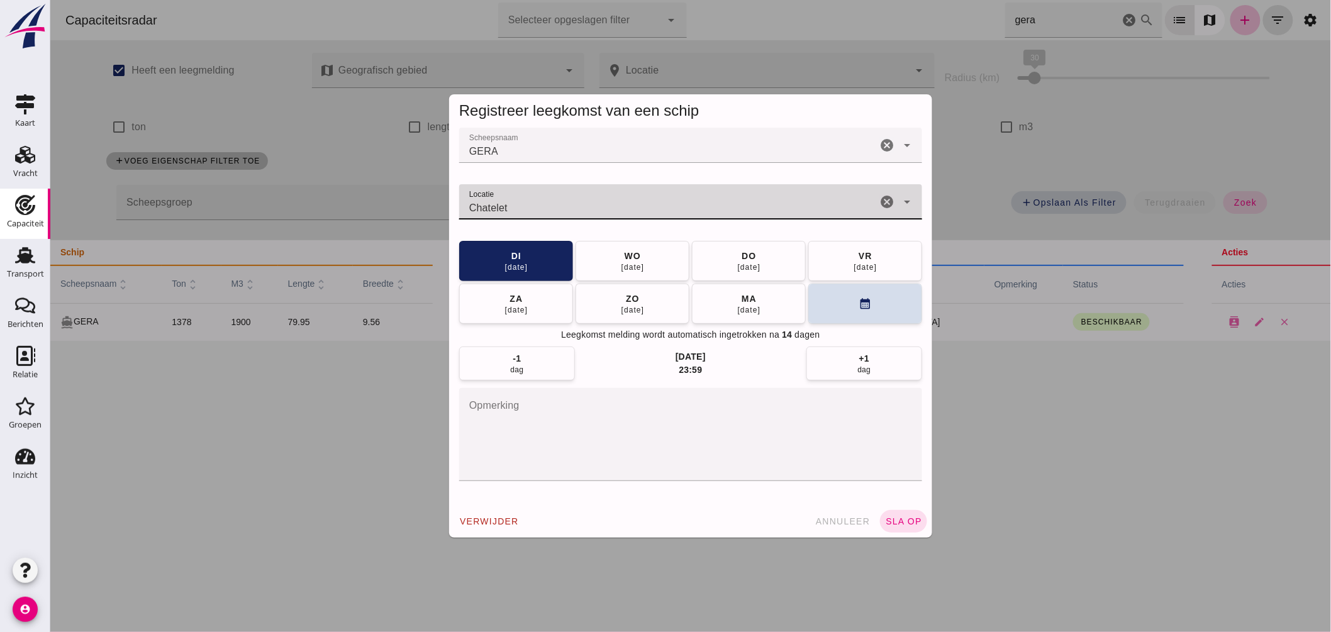
click input "Chatelet"
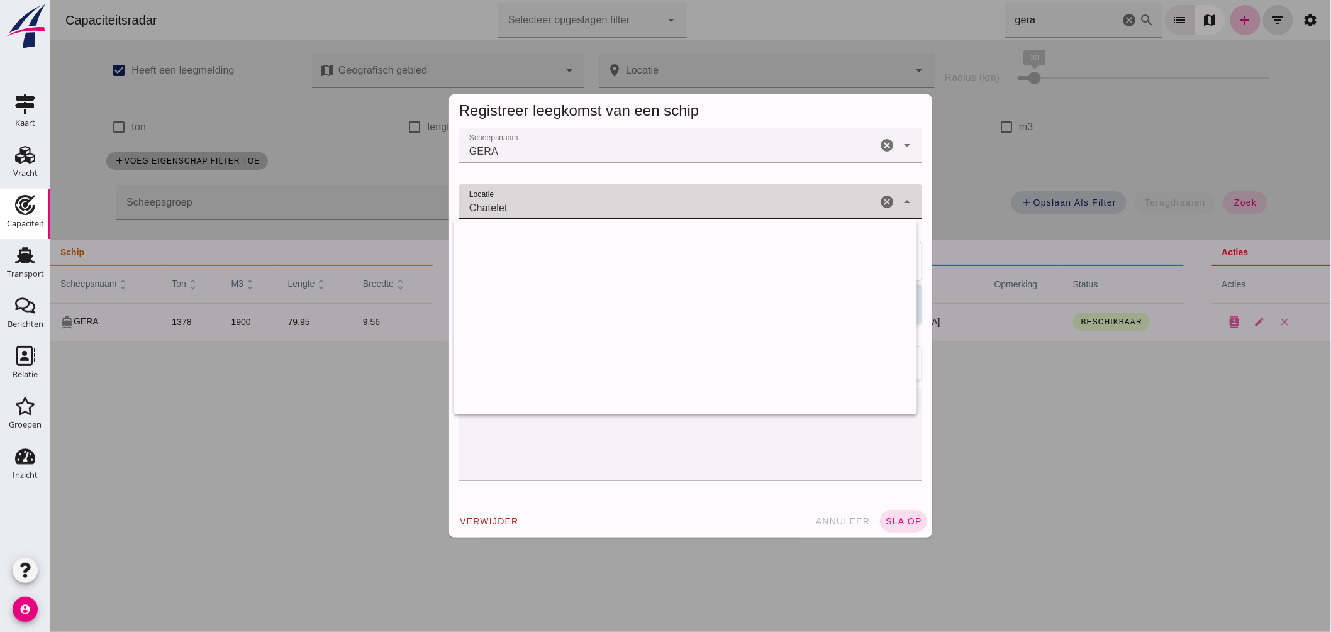
scroll to position [2562, 0]
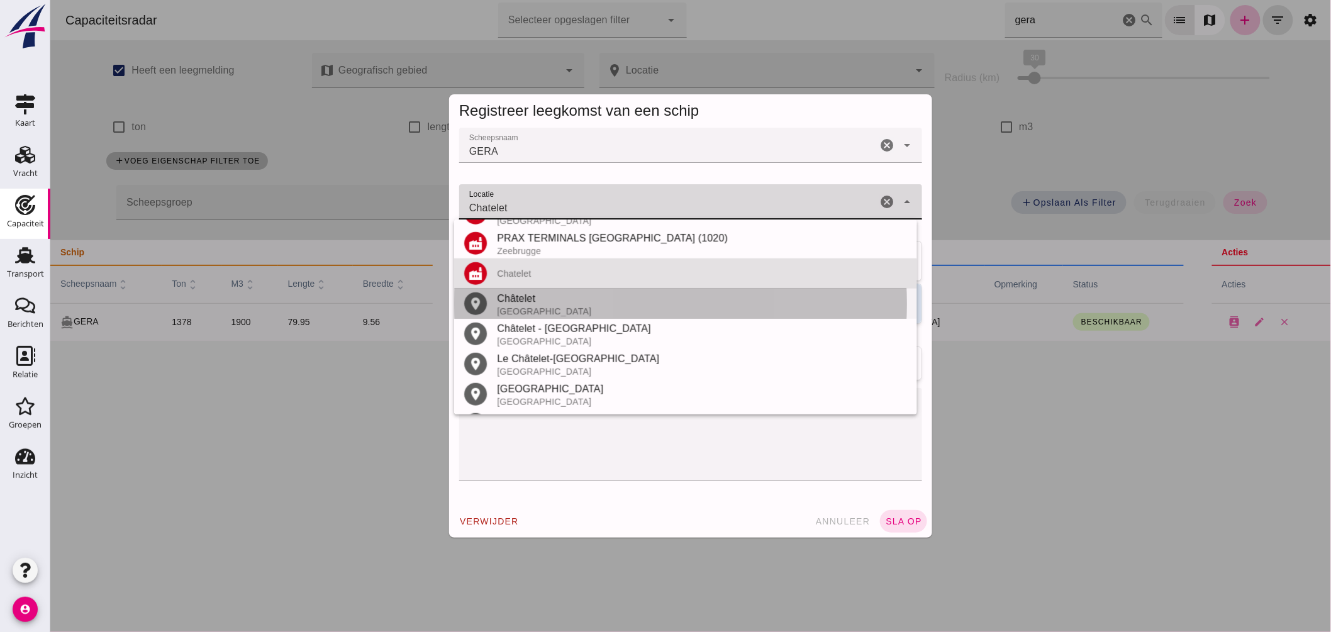
click at [537, 306] on div "[GEOGRAPHIC_DATA]" at bounding box center [701, 311] width 410 height 10
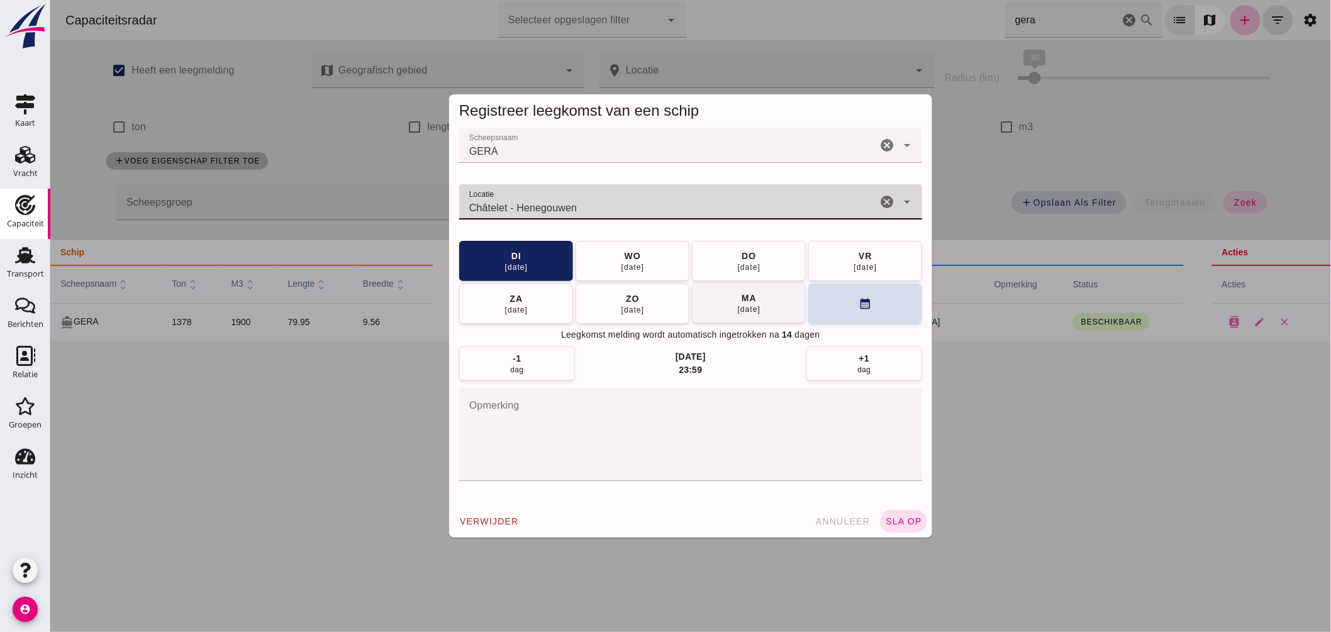
type input "Châtelet - Henegouwen"
click div "[DATE]"
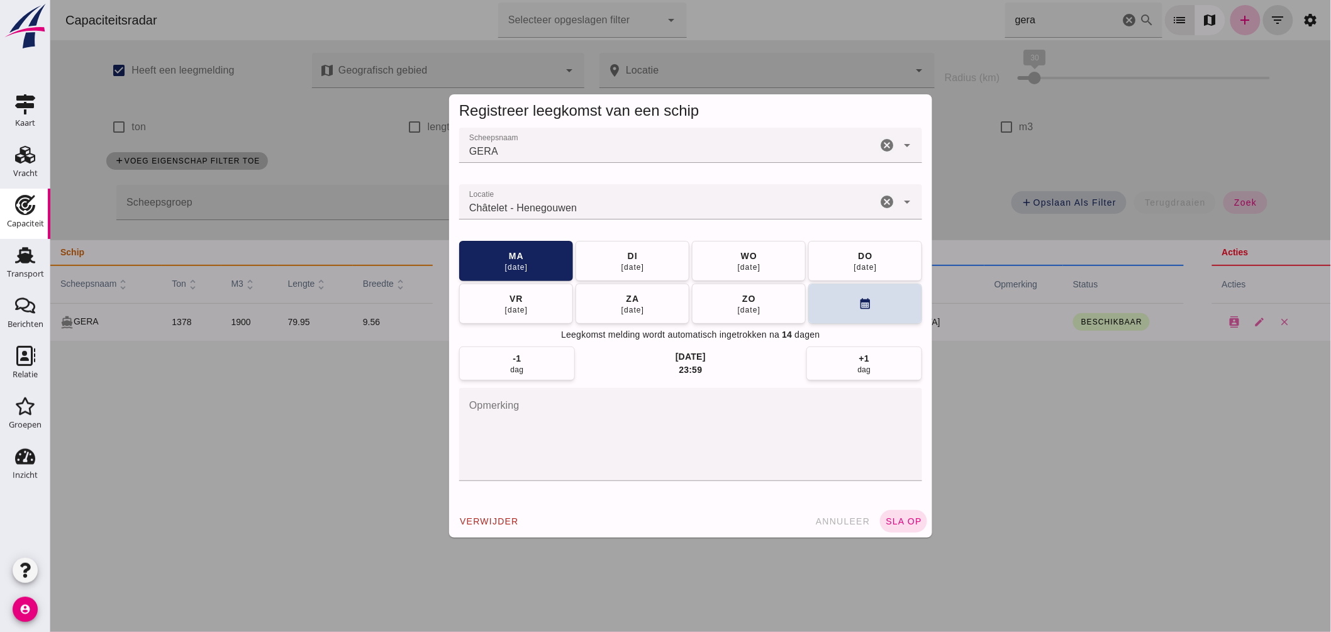
click span "sla op"
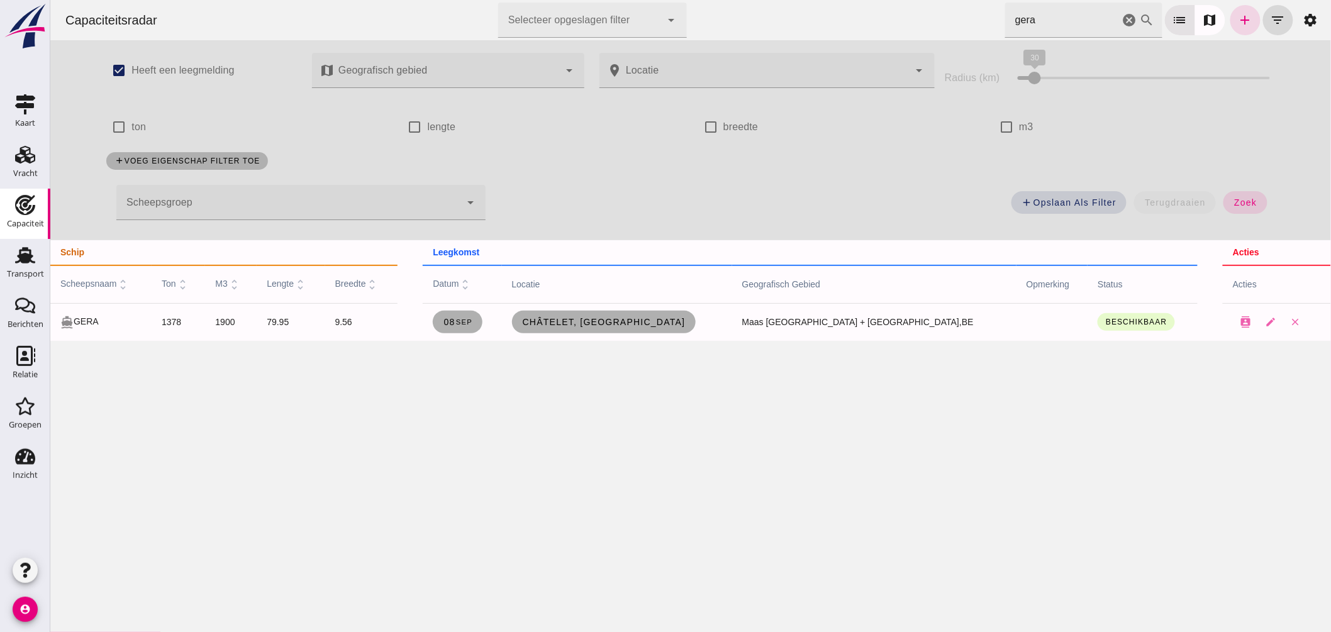
click div "Capaciteitsradar Selecteer opgeslagen filter Selecteer opgeslagen filter cancel…"
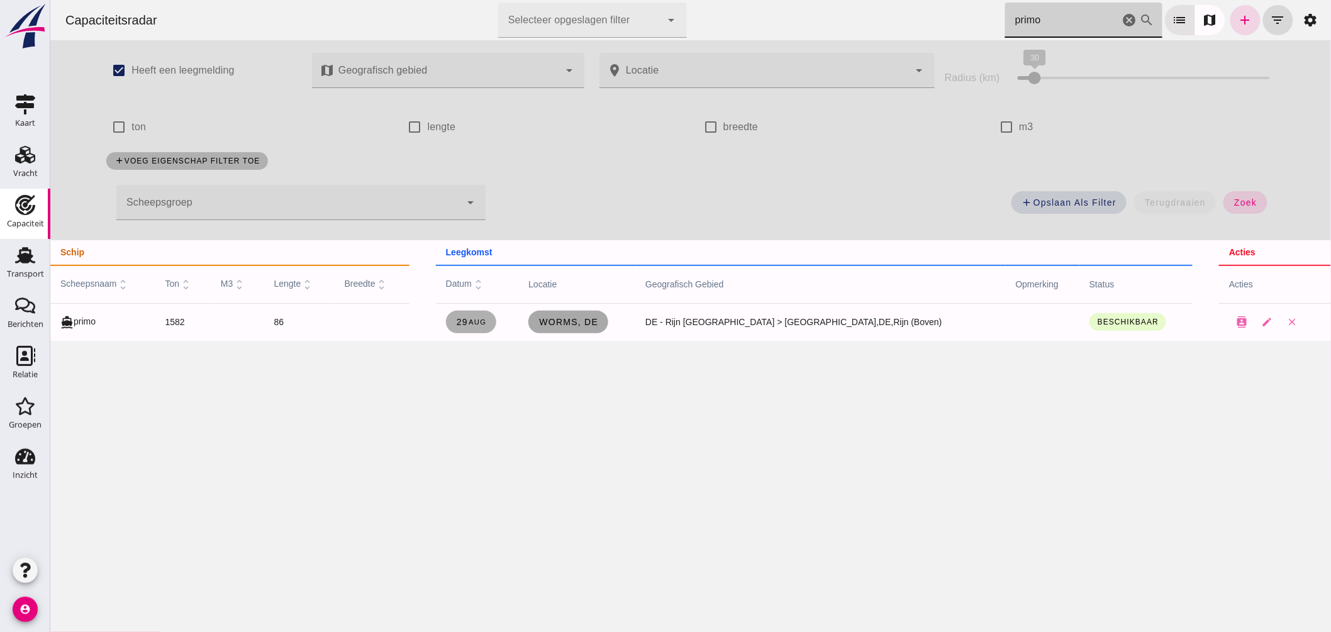
type input "primo"
click span "Worms, de"
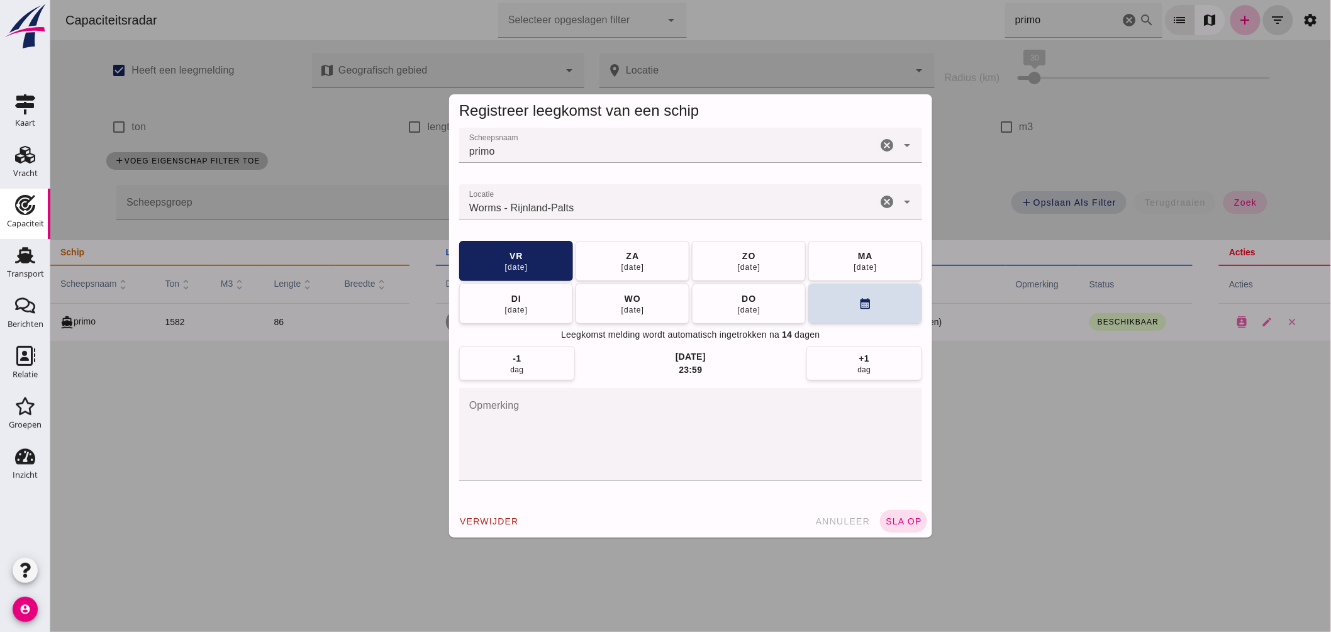
click input "Locatie"
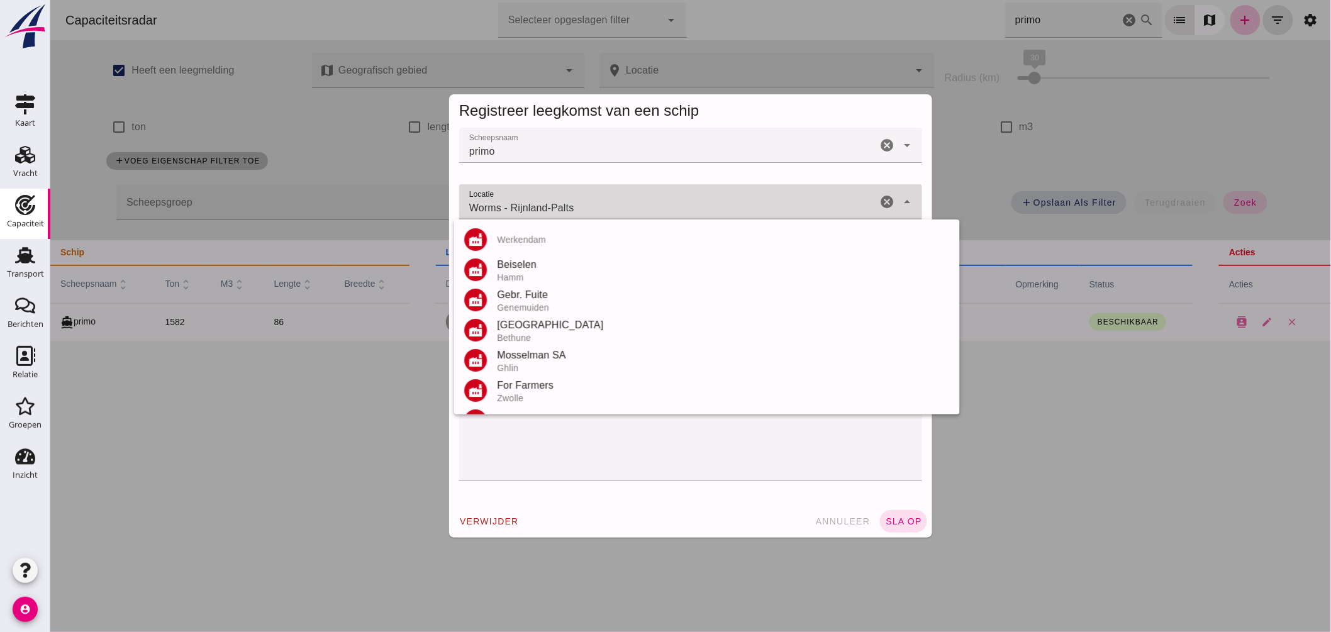
click input "Worms - Rijnland-Palts"
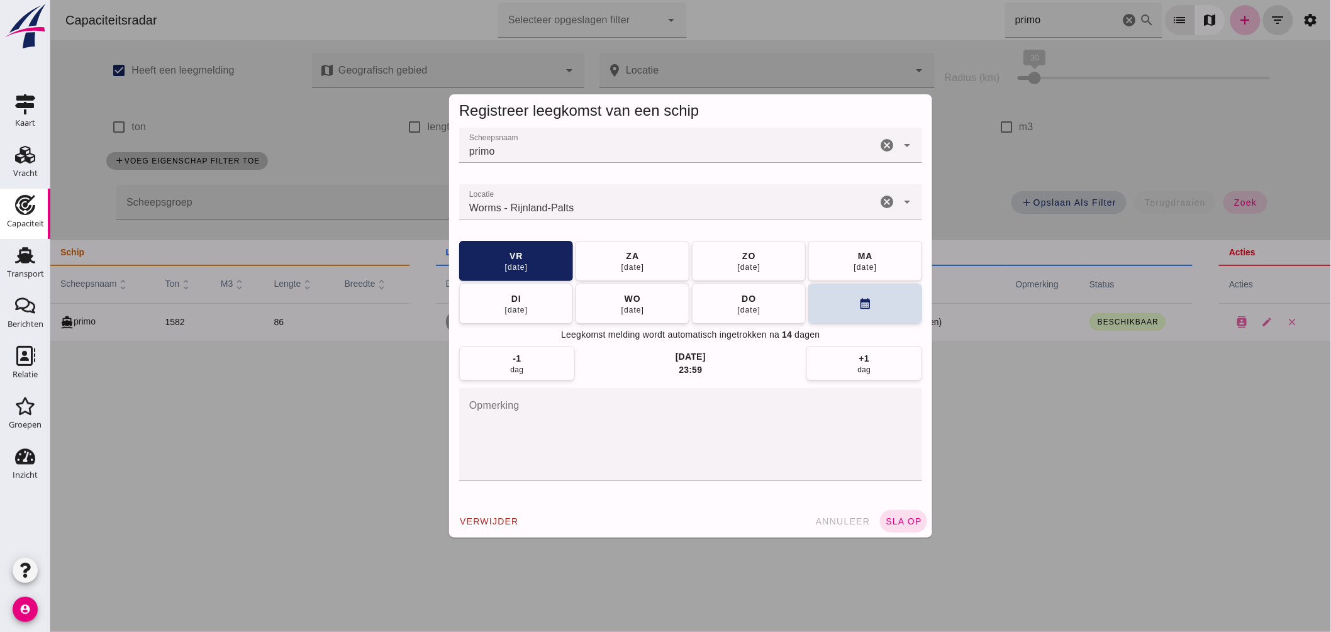
click input "Worms - Rijnland-Palts"
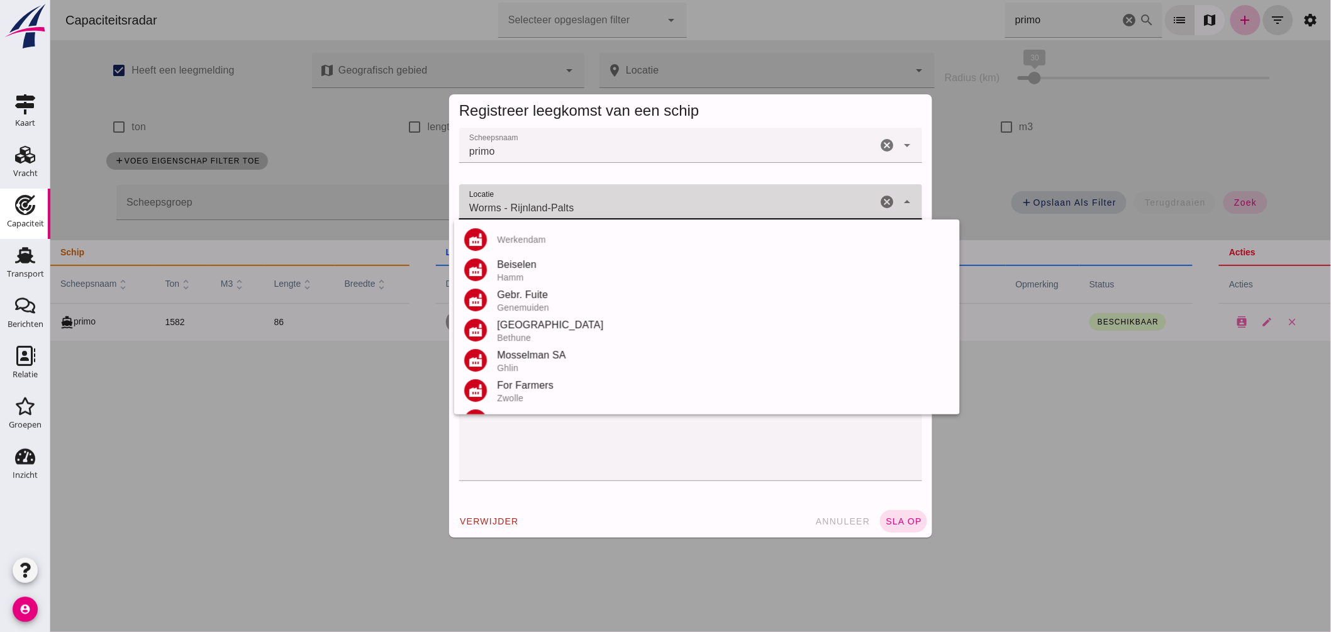
click input "Worms - Rijnland-Palts"
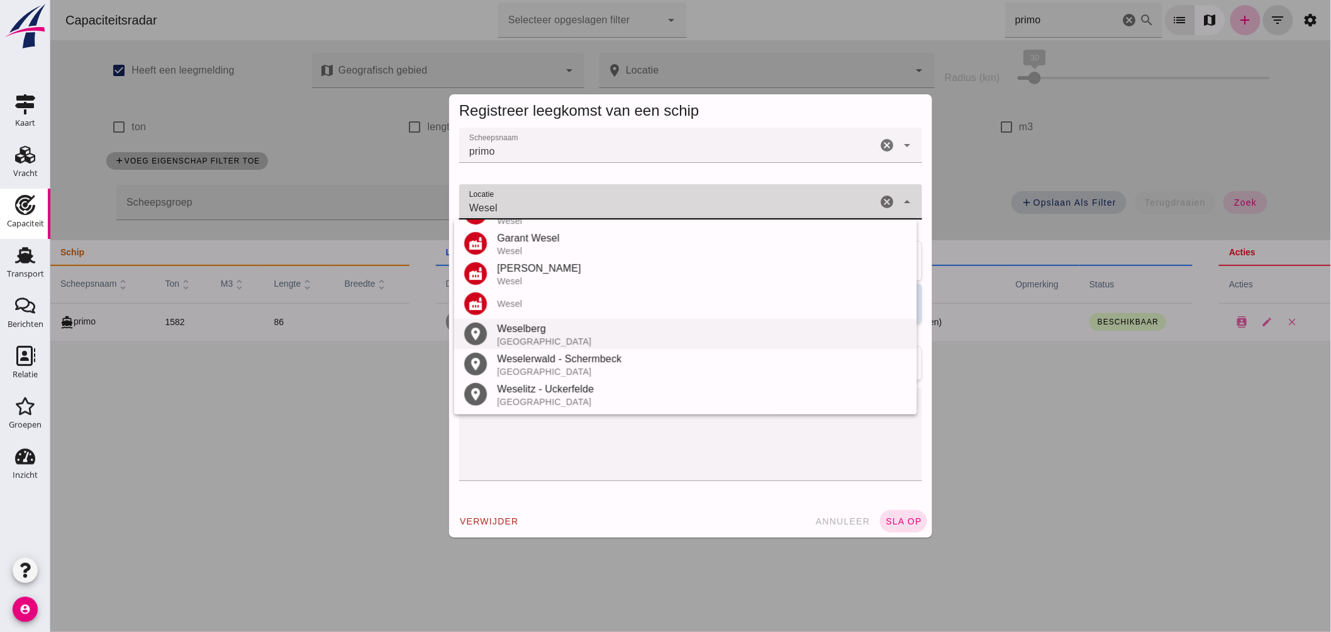
scroll to position [38, 0]
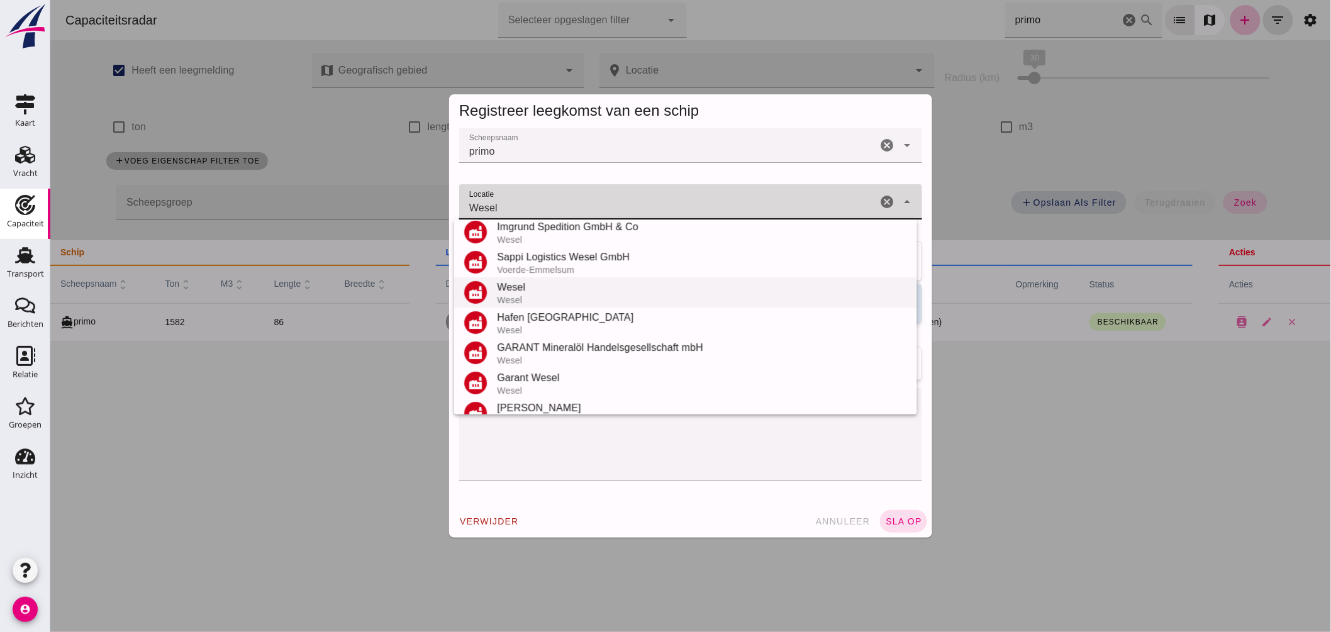
click at [534, 284] on div "Wesel" at bounding box center [701, 287] width 410 height 15
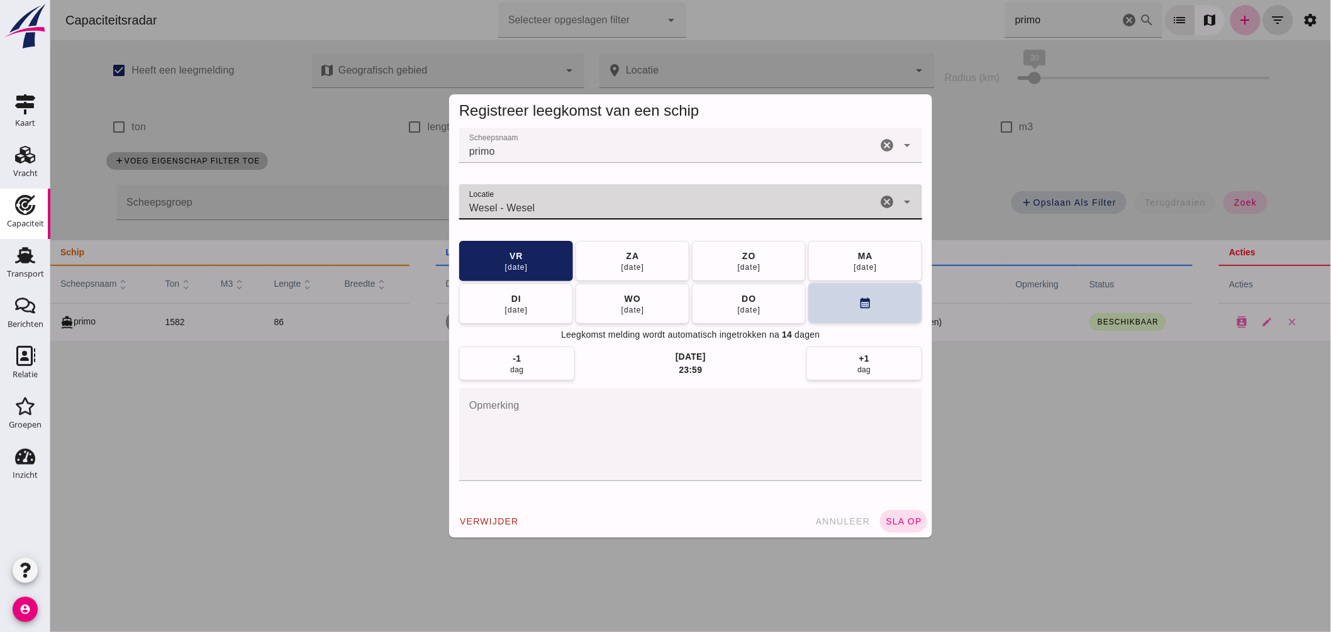
type input "Wesel - Wesel"
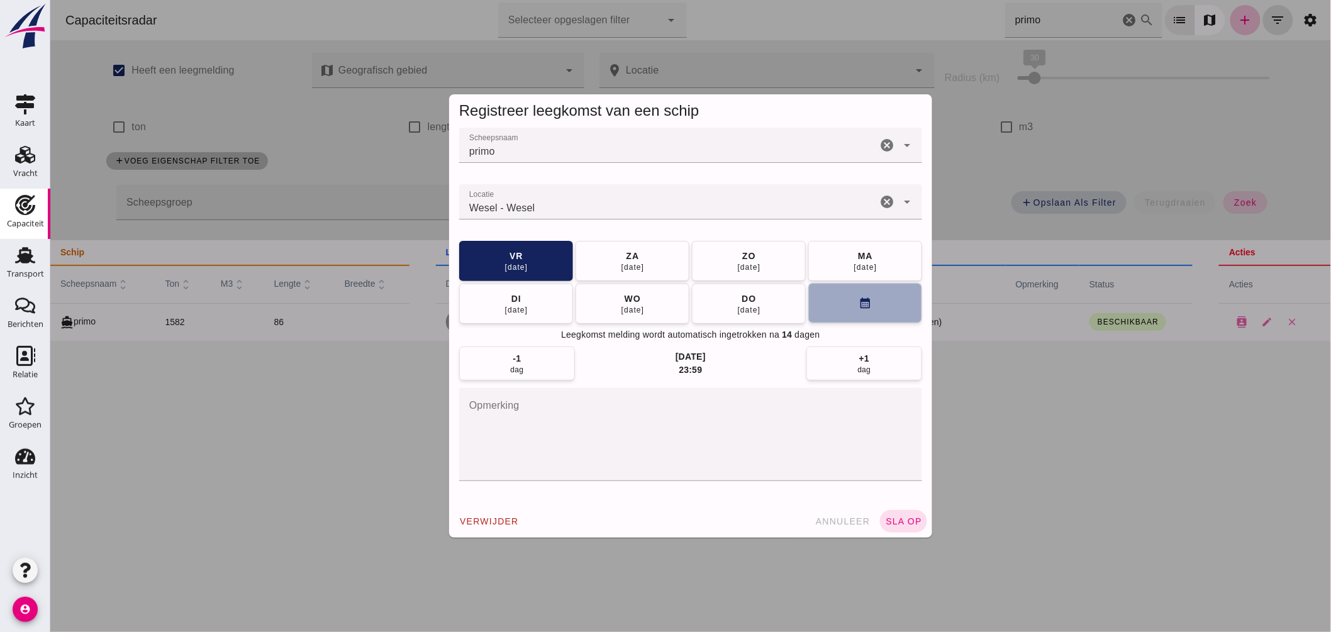
click button "calendar_month"
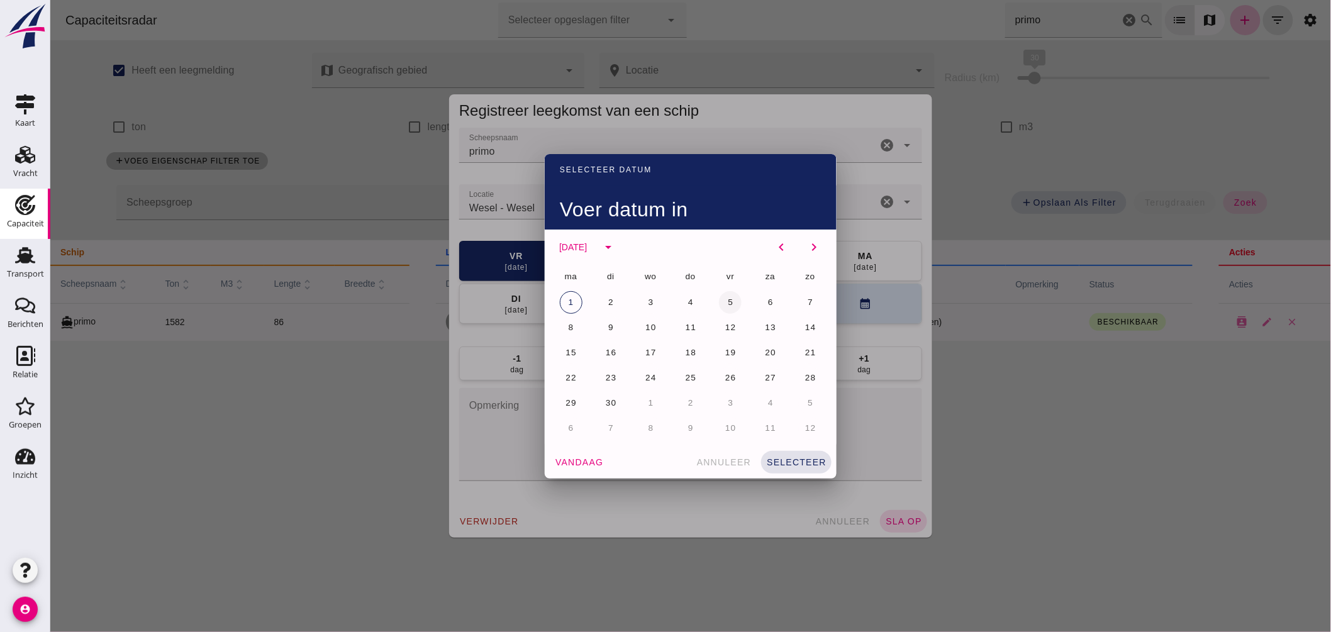
click span "5"
click button "selecteer"
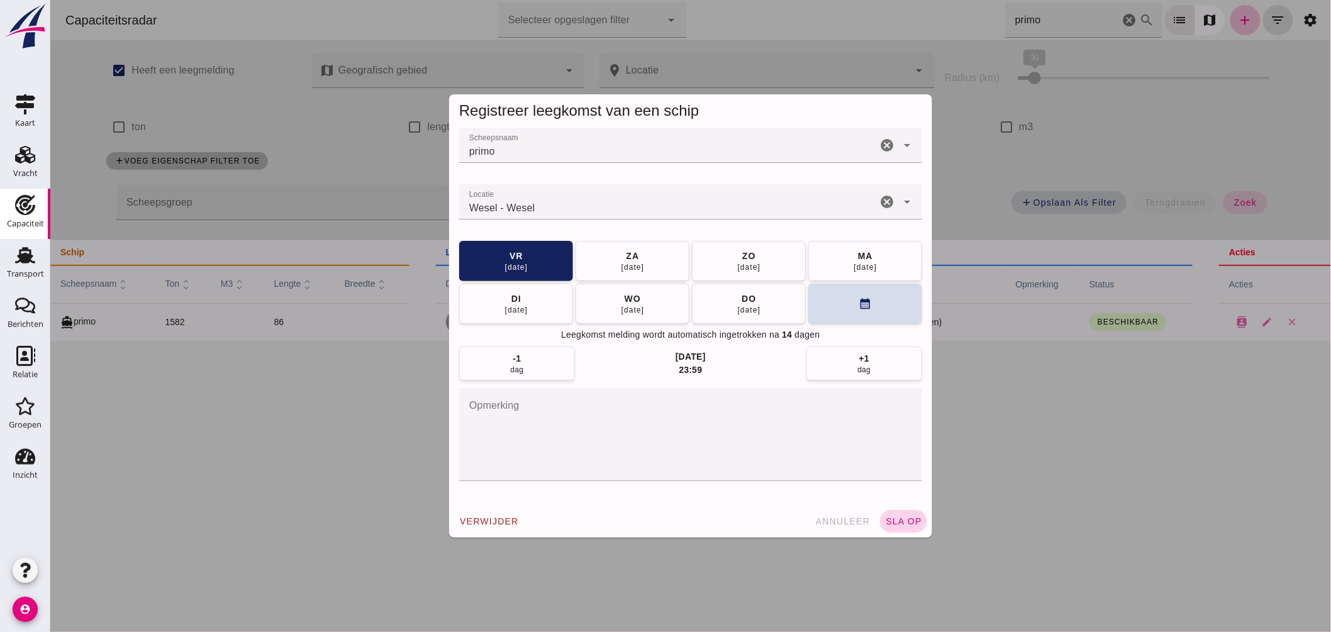
click span "sla op"
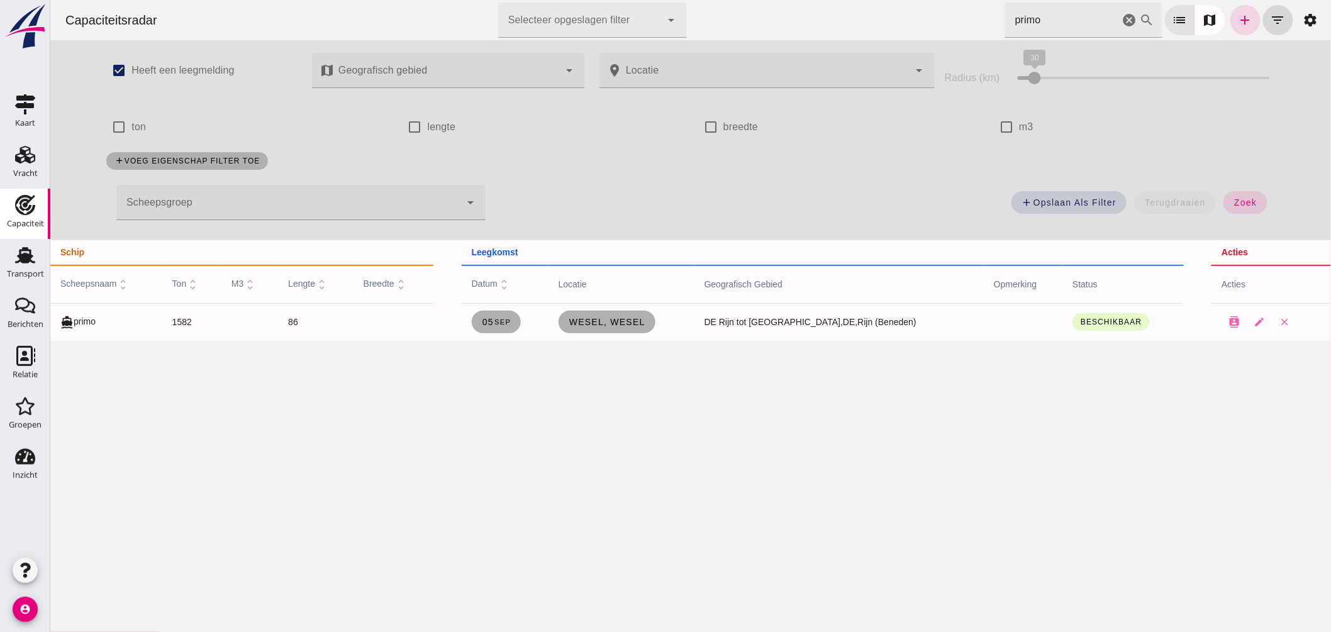
drag, startPoint x: 1056, startPoint y: 19, endPoint x: 631, endPoint y: 14, distance: 425.2
click div "Capaciteitsradar Selecteer opgeslagen filter Selecteer opgeslagen filter cancel…"
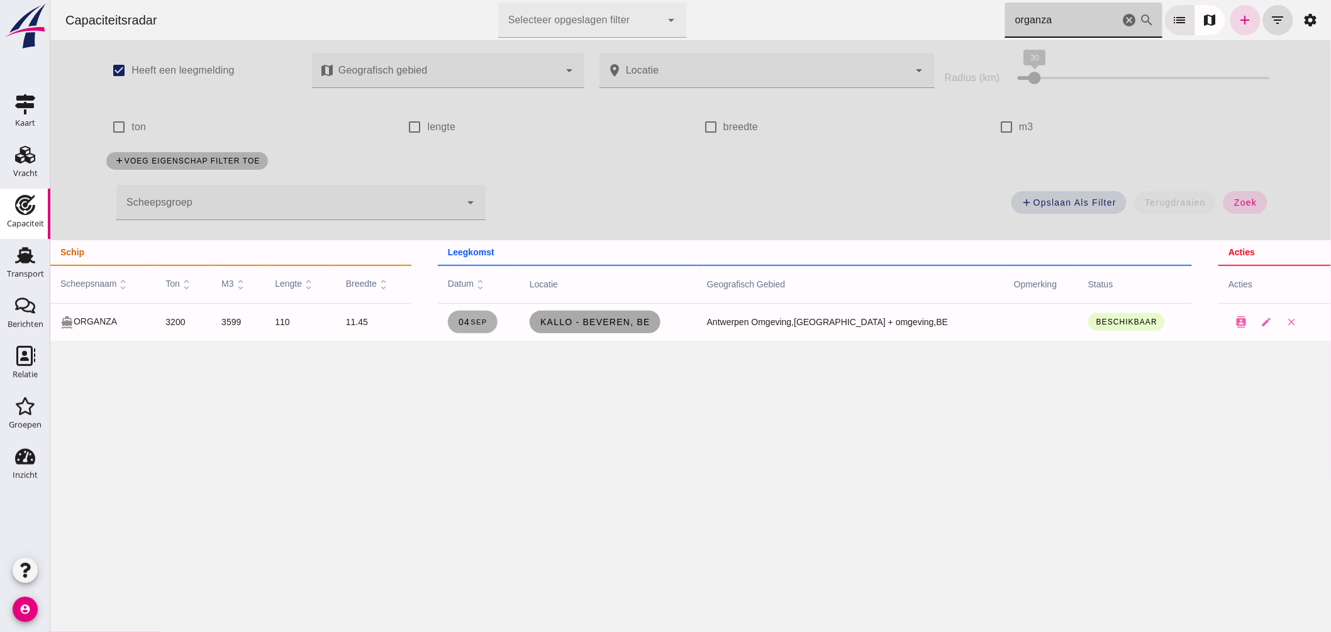
type input "organza"
click span "Kallo - Beveren, be"
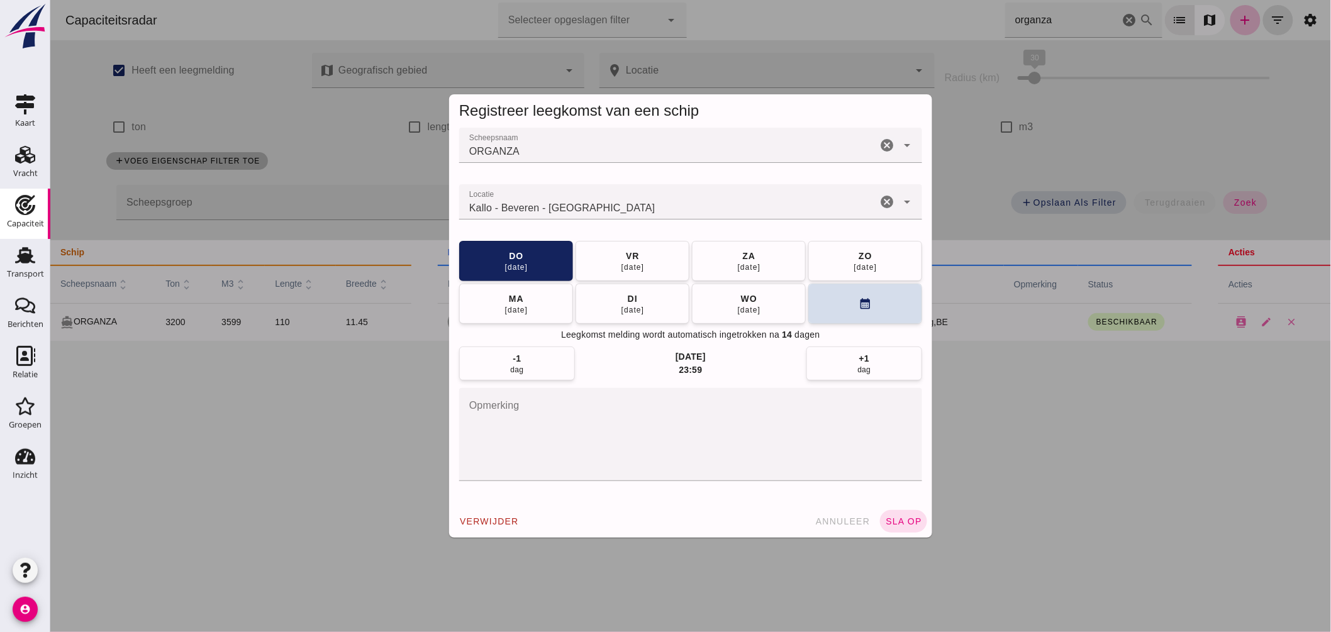
click input "Locatie"
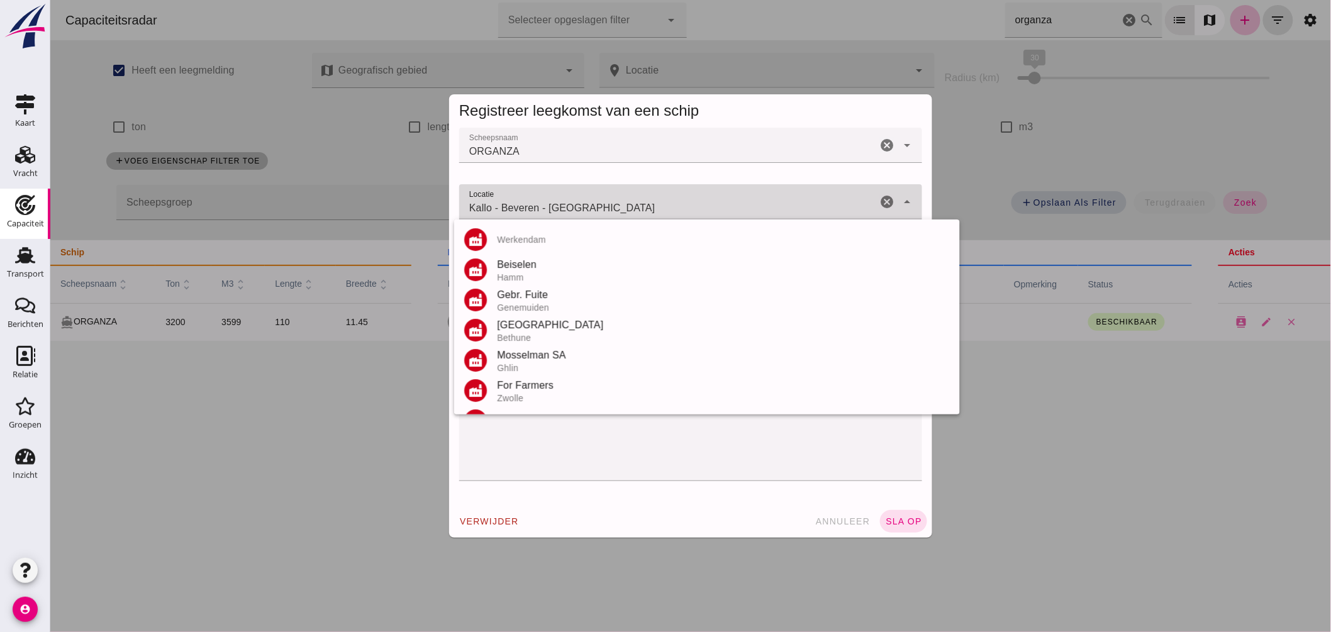
click input "Kallo - Beveren - [GEOGRAPHIC_DATA]"
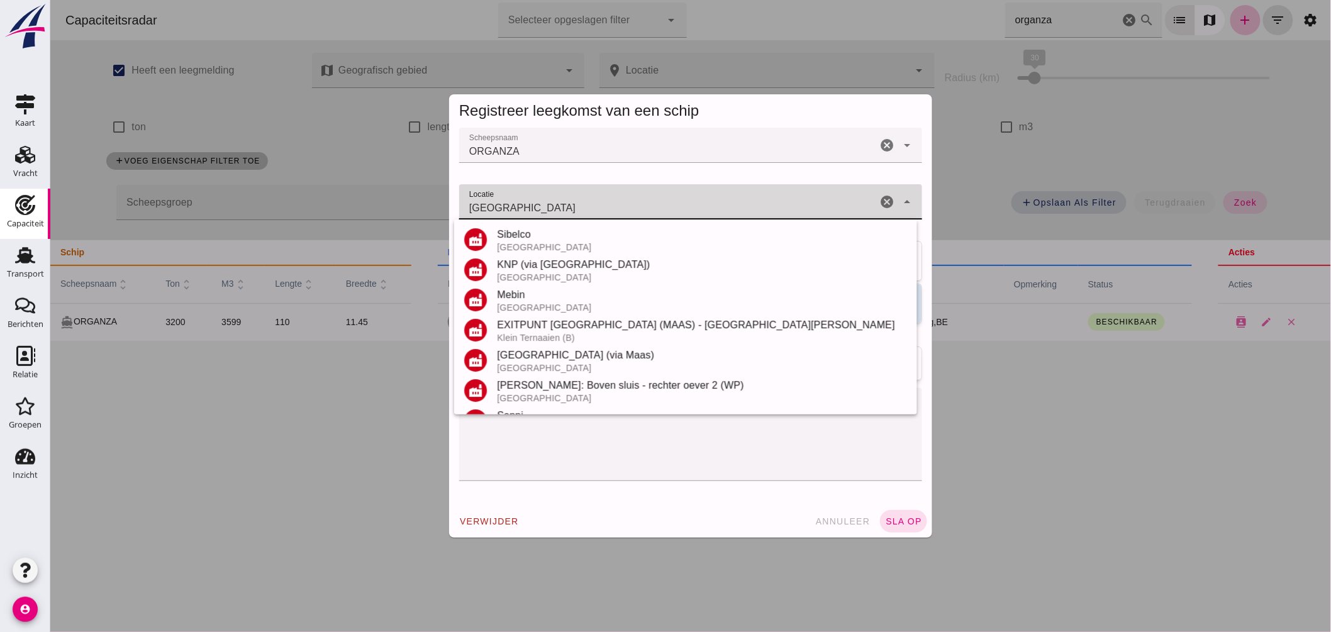
scroll to position [147, 0]
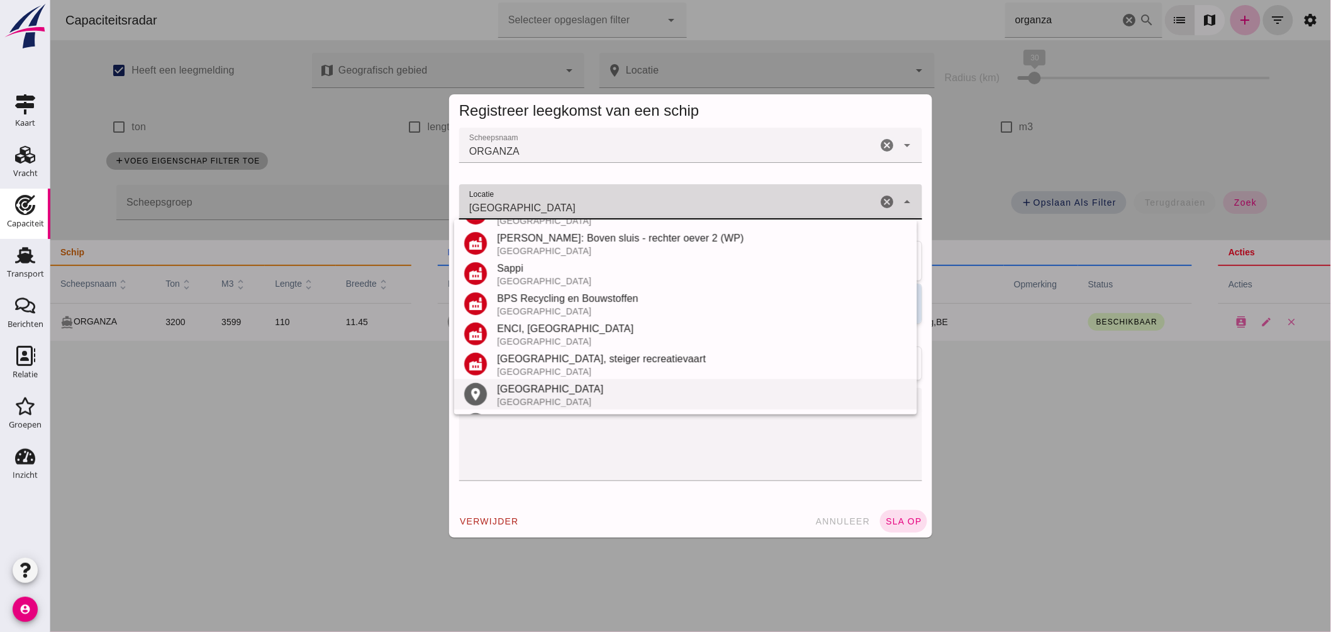
click at [543, 391] on div "[GEOGRAPHIC_DATA]" at bounding box center [701, 389] width 410 height 15
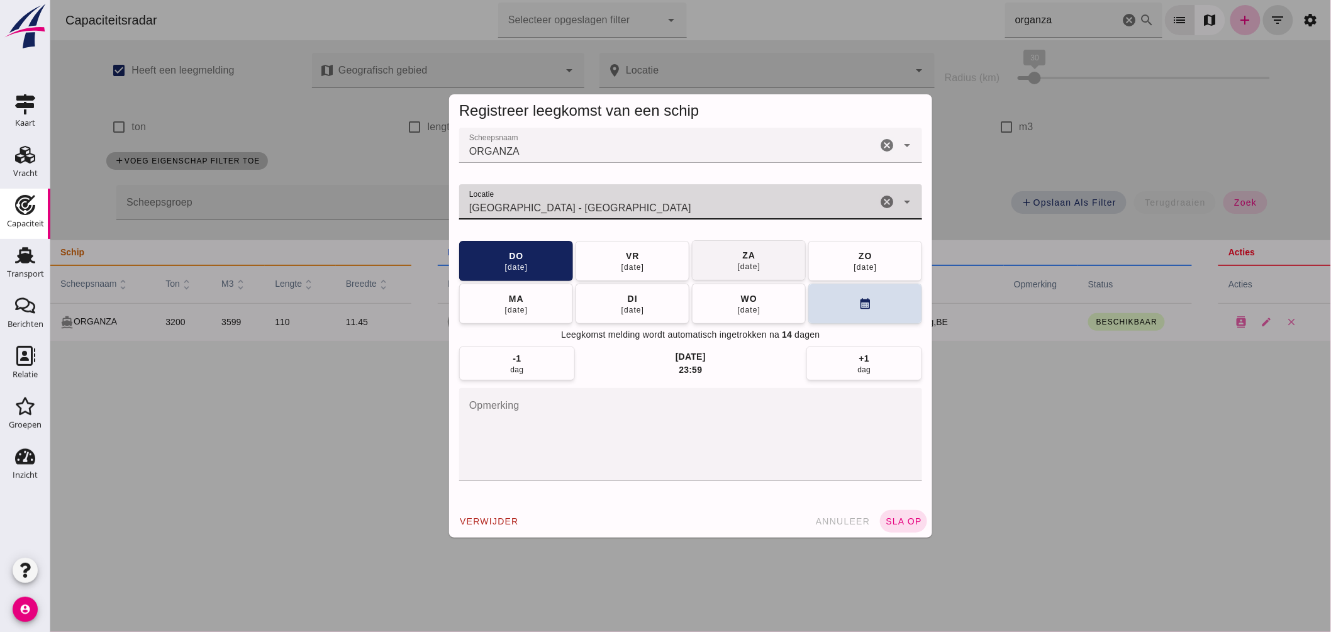
type input "[GEOGRAPHIC_DATA] - [GEOGRAPHIC_DATA]"
click button "[DATE]"
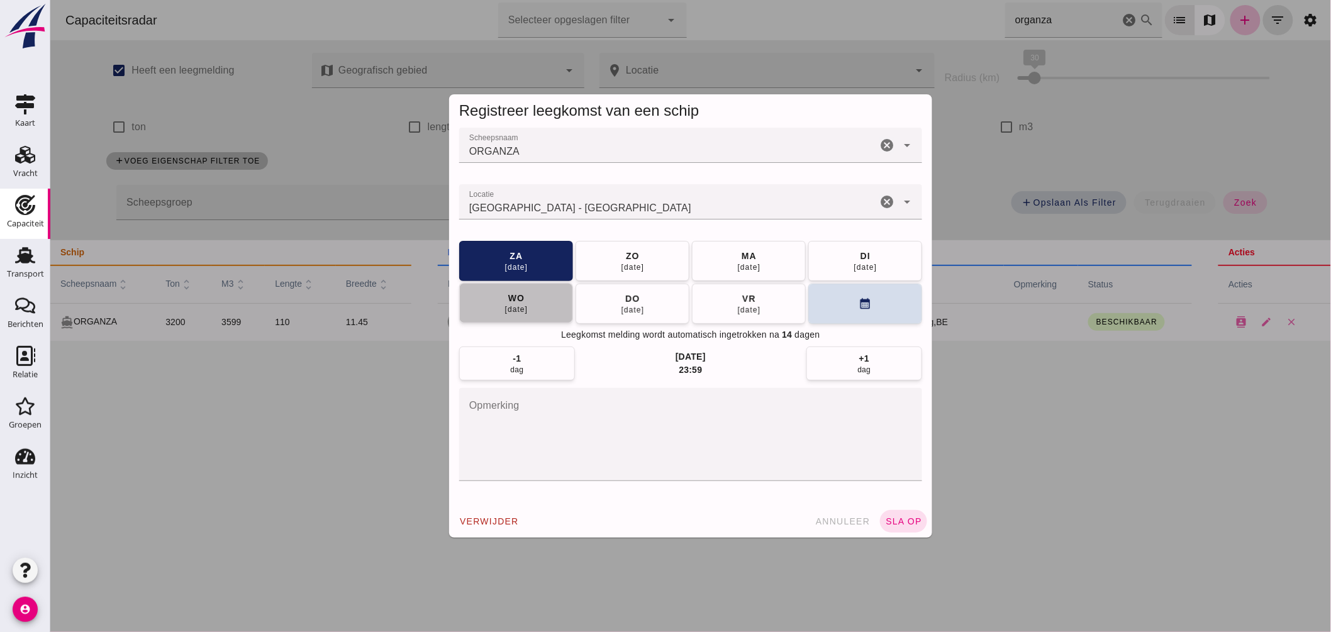
click button "[DATE]"
click button "calendar_month"
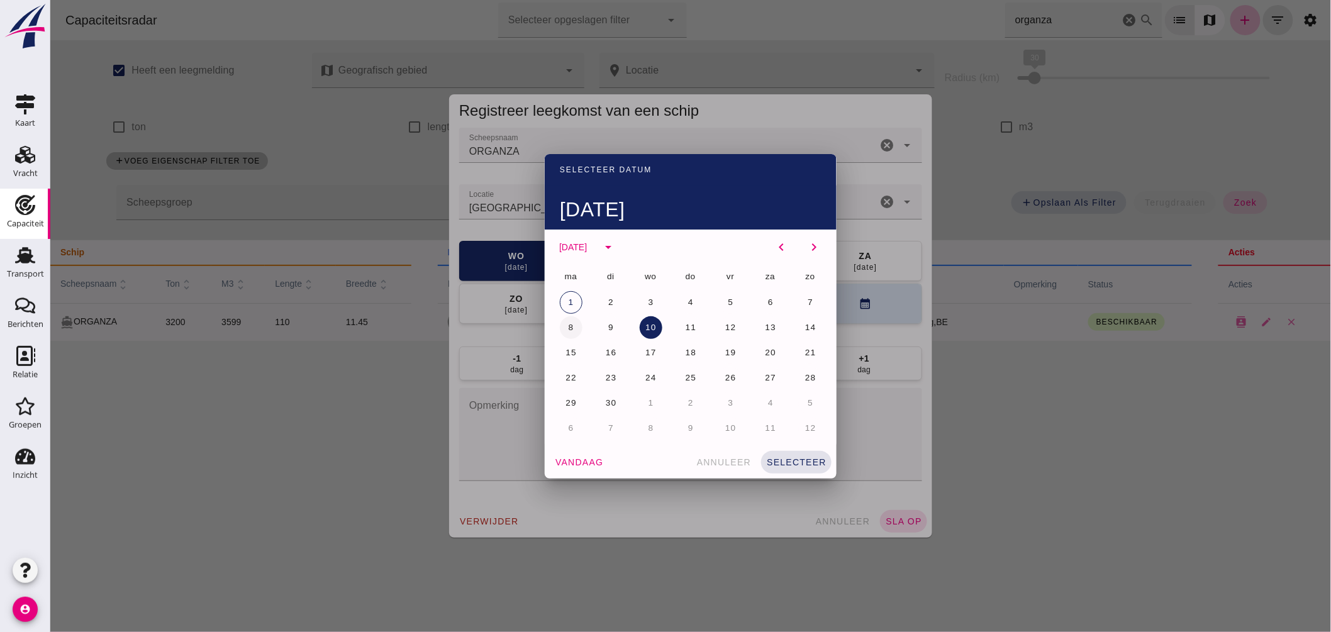
click span "8"
click button "selecteer"
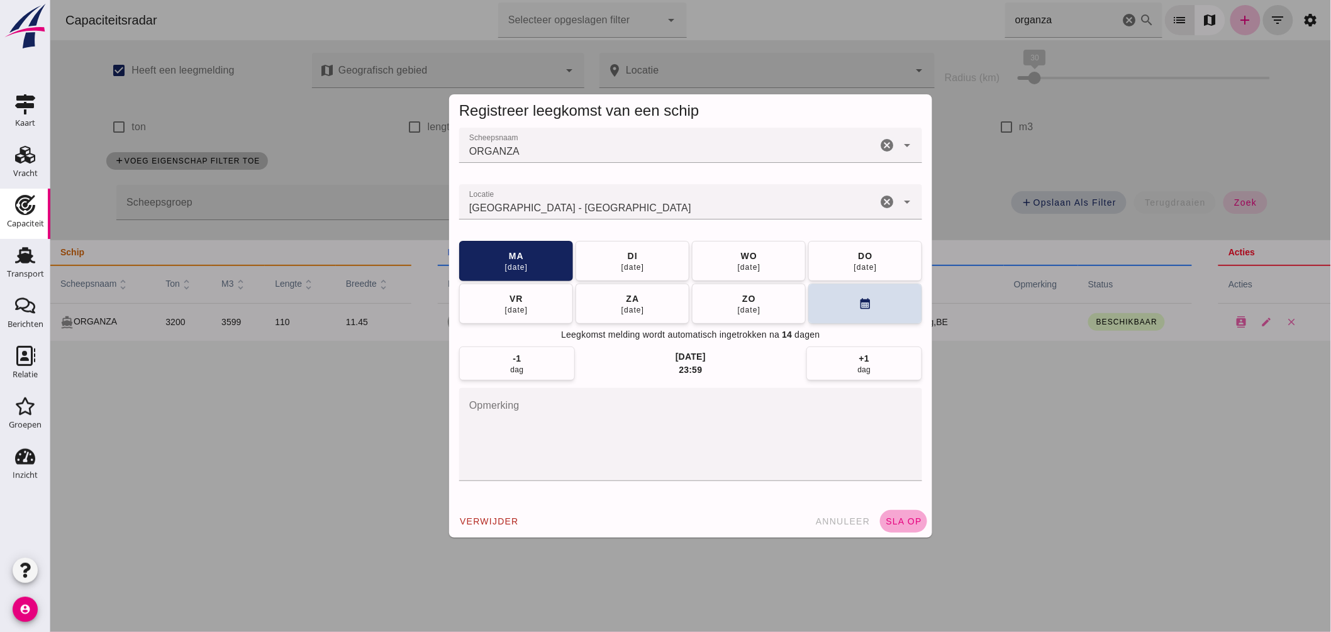
click span "sla op"
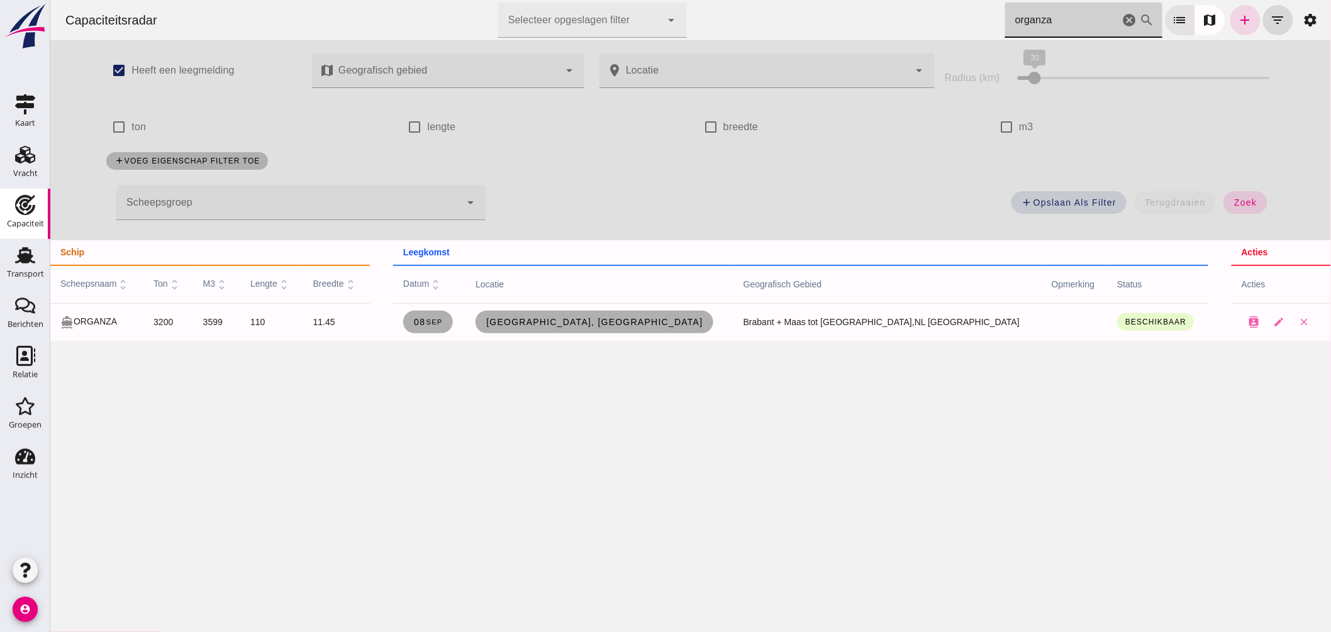
drag, startPoint x: 994, startPoint y: 28, endPoint x: 870, endPoint y: 32, distance: 124.6
click div "Capaciteitsradar Selecteer opgeslagen filter Selecteer opgeslagen filter cancel…"
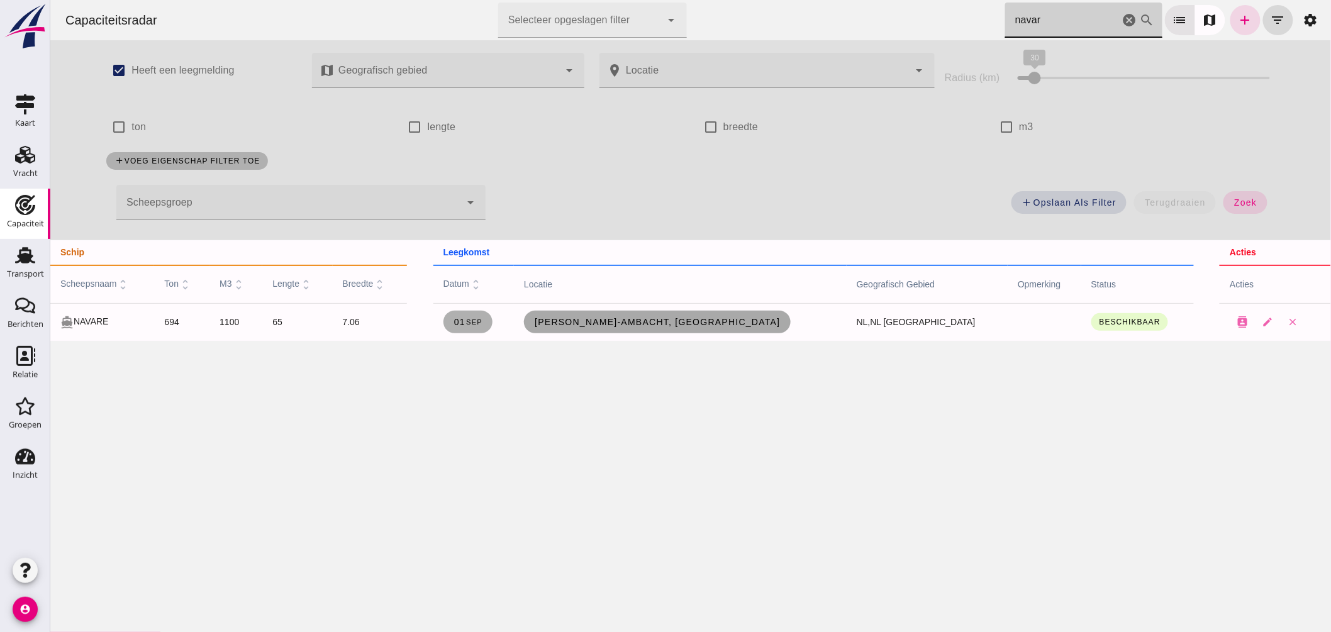
click span "[PERSON_NAME]-Ambacht, [GEOGRAPHIC_DATA]"
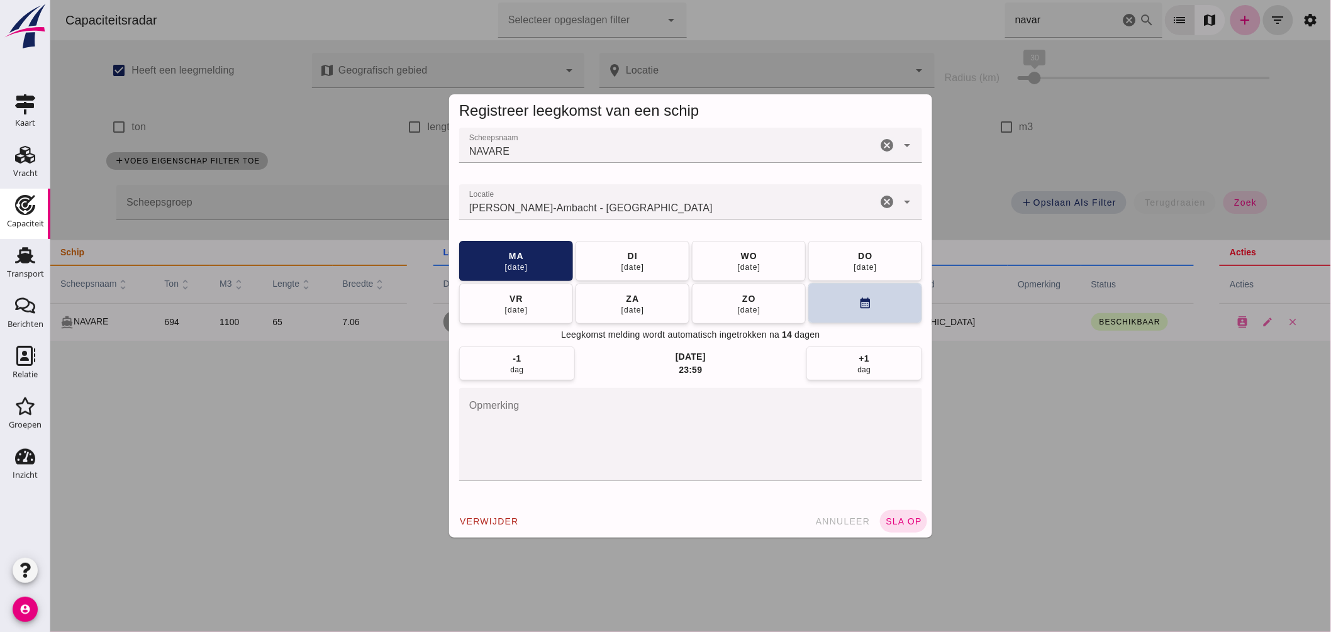
click button "calendar_month"
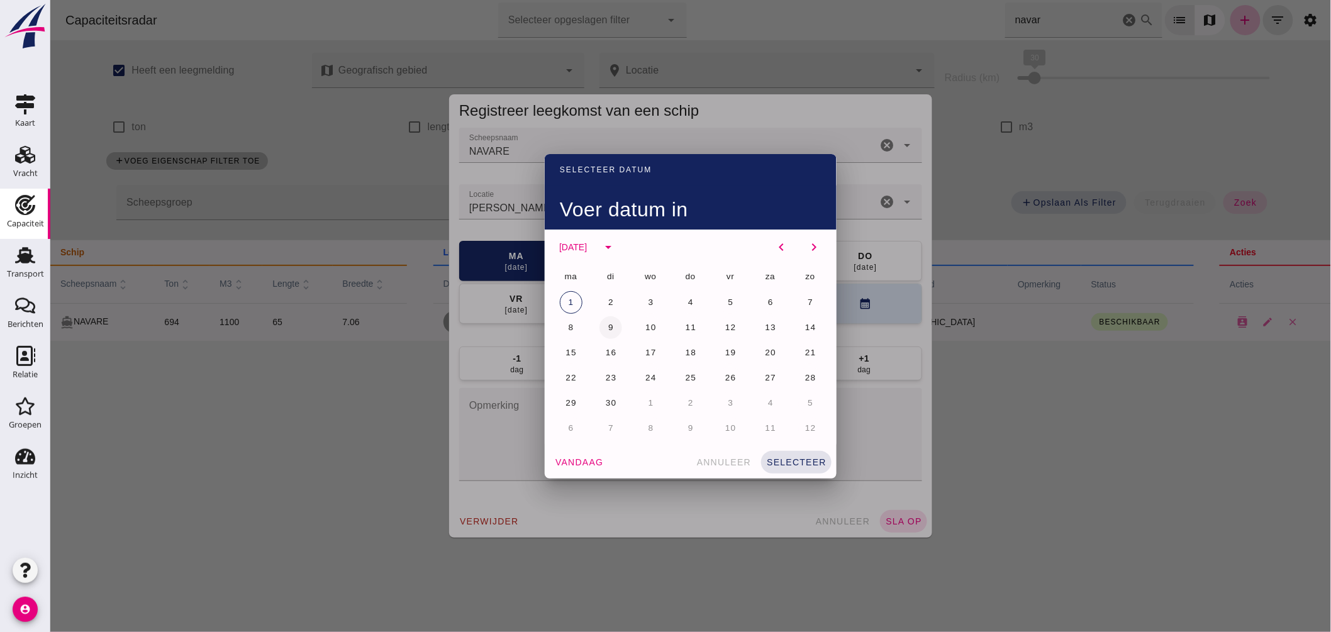
click button "9"
click button "selecteer"
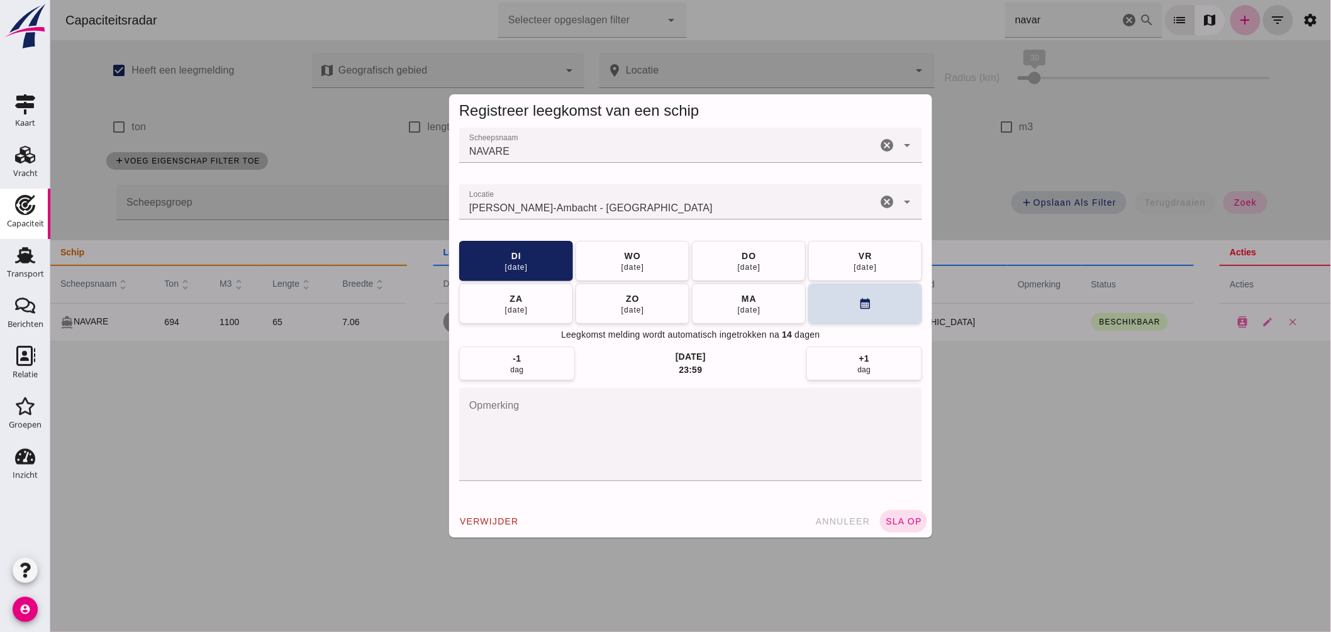
click span "sla op"
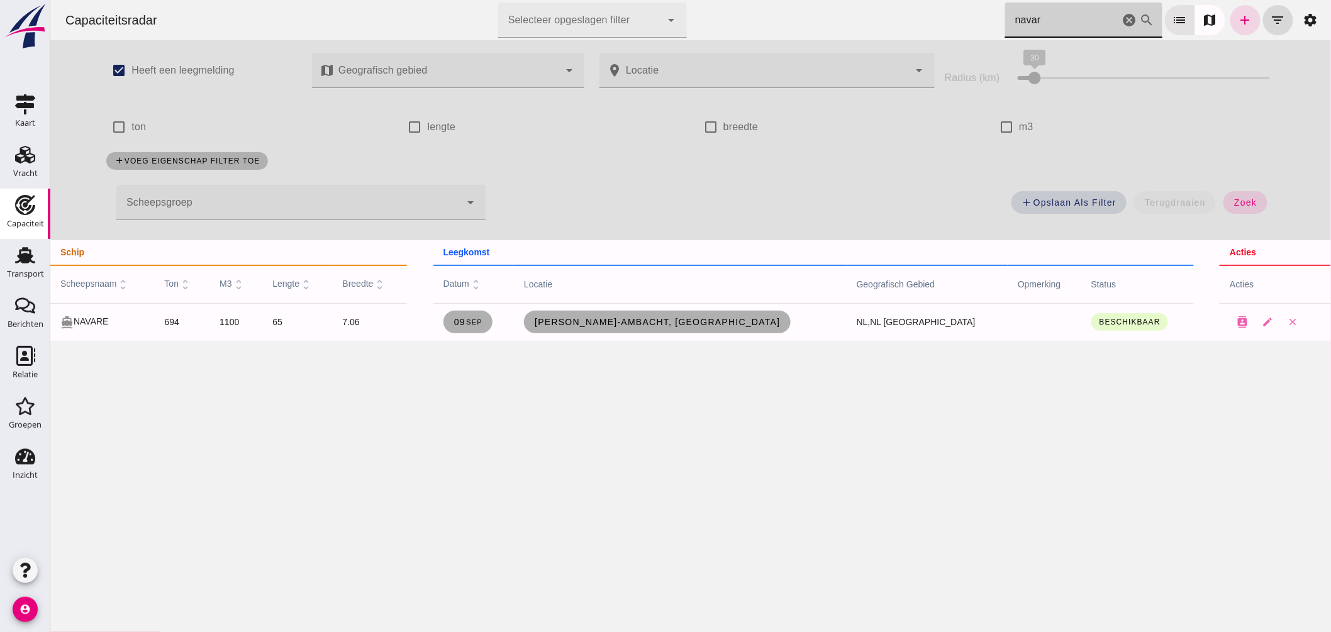
drag, startPoint x: 1035, startPoint y: 14, endPoint x: 931, endPoint y: 18, distance: 103.8
click div "Capaciteitsradar Selecteer opgeslagen filter Selecteer opgeslagen filter cancel…"
type input "levan"
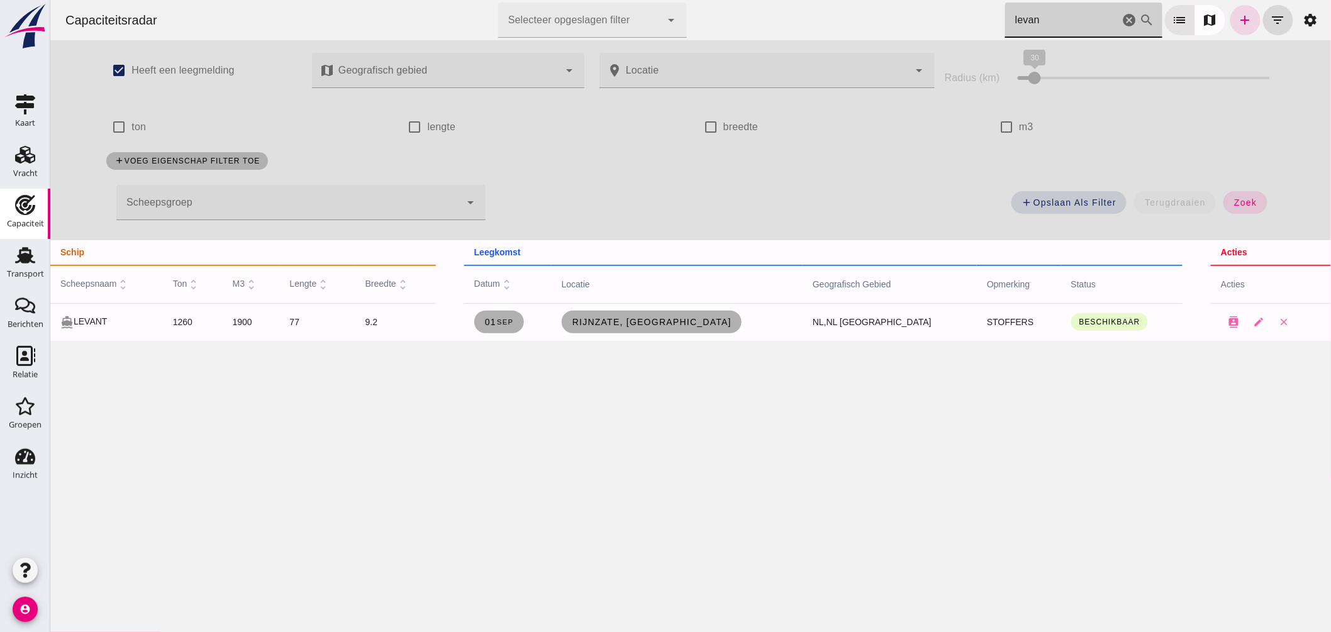
click icon "cancel"
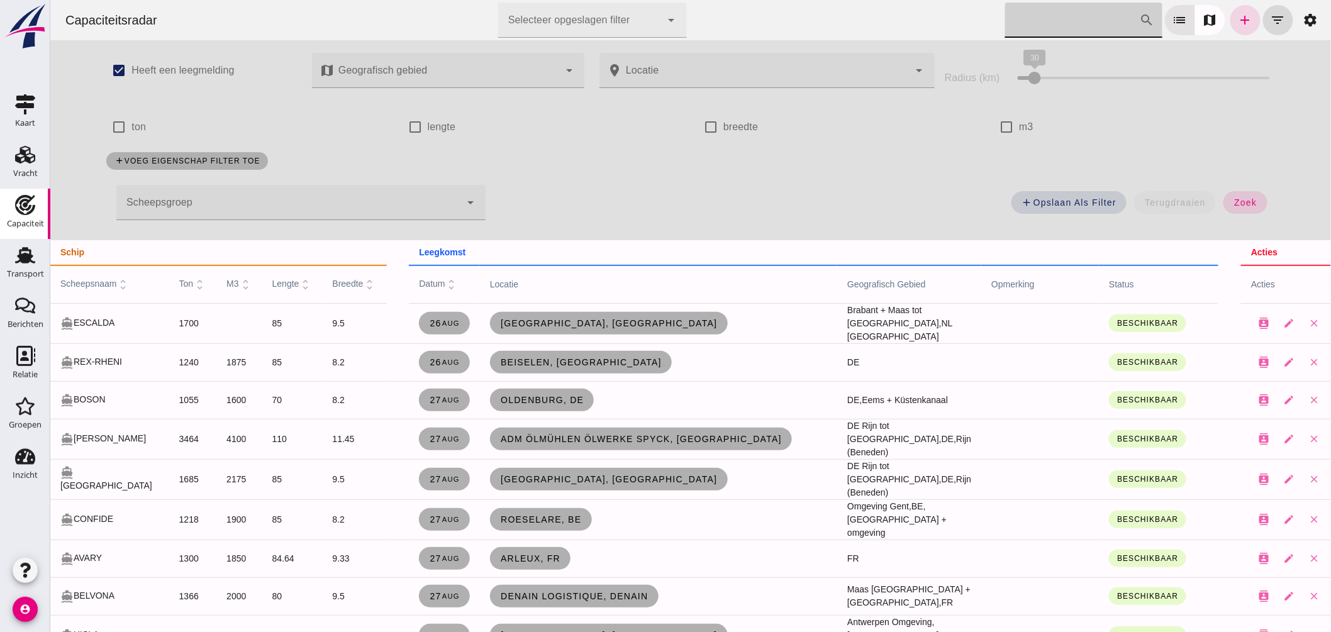
click input "[PERSON_NAME] op scheepsnaam"
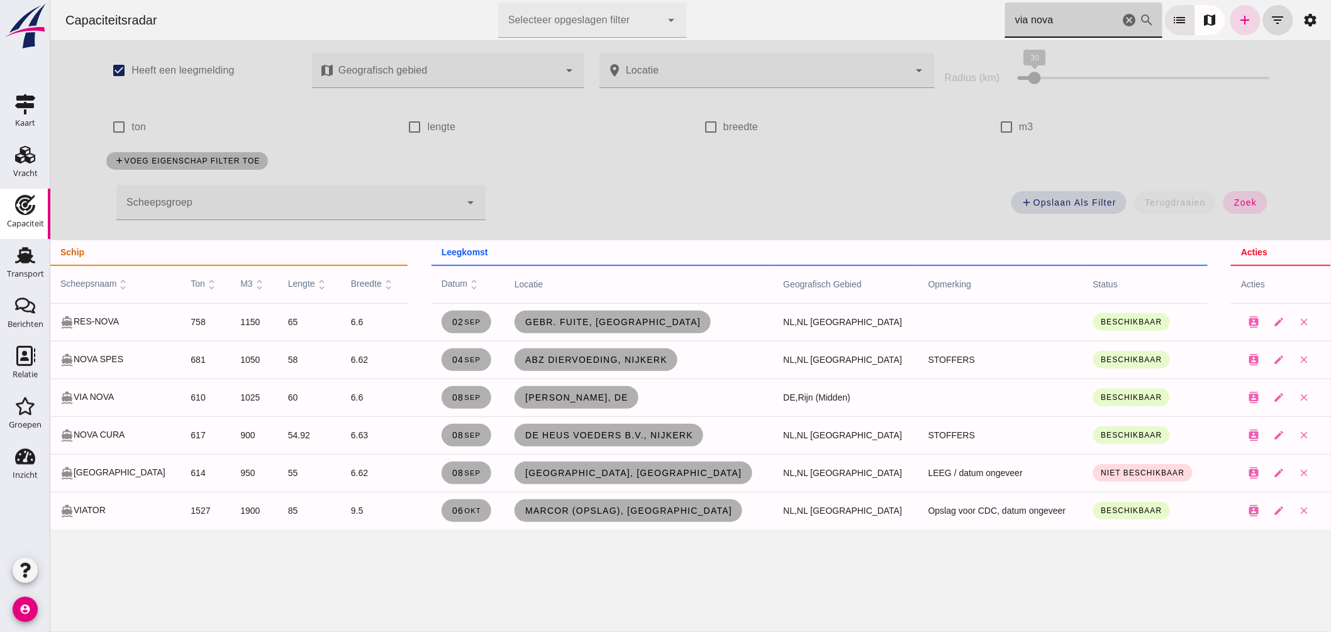
drag, startPoint x: 986, startPoint y: 13, endPoint x: 802, endPoint y: -4, distance: 184.5
click at [802, 0] on html "Capaciteitsradar Selecteer opgeslagen filter Selecteer opgeslagen filter cancel…" at bounding box center [690, 316] width 1280 height 632
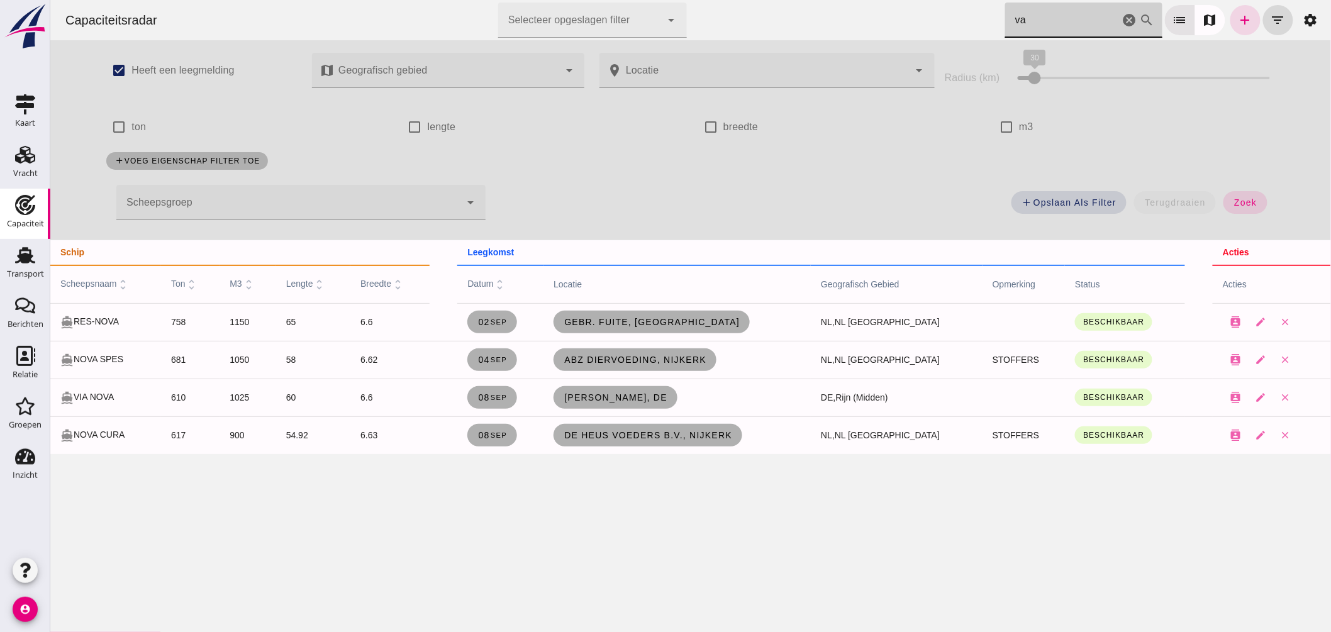
type input "a"
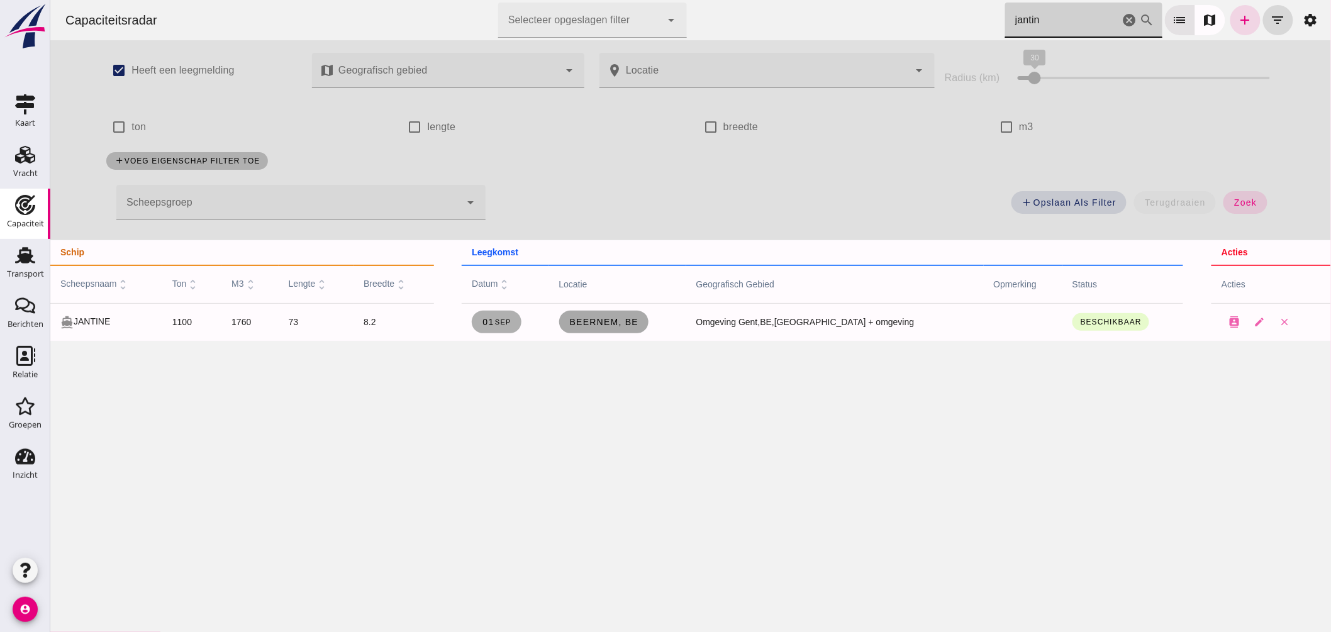
type input "jantin"
click at [622, 328] on link "Beernem, be" at bounding box center [603, 322] width 90 height 23
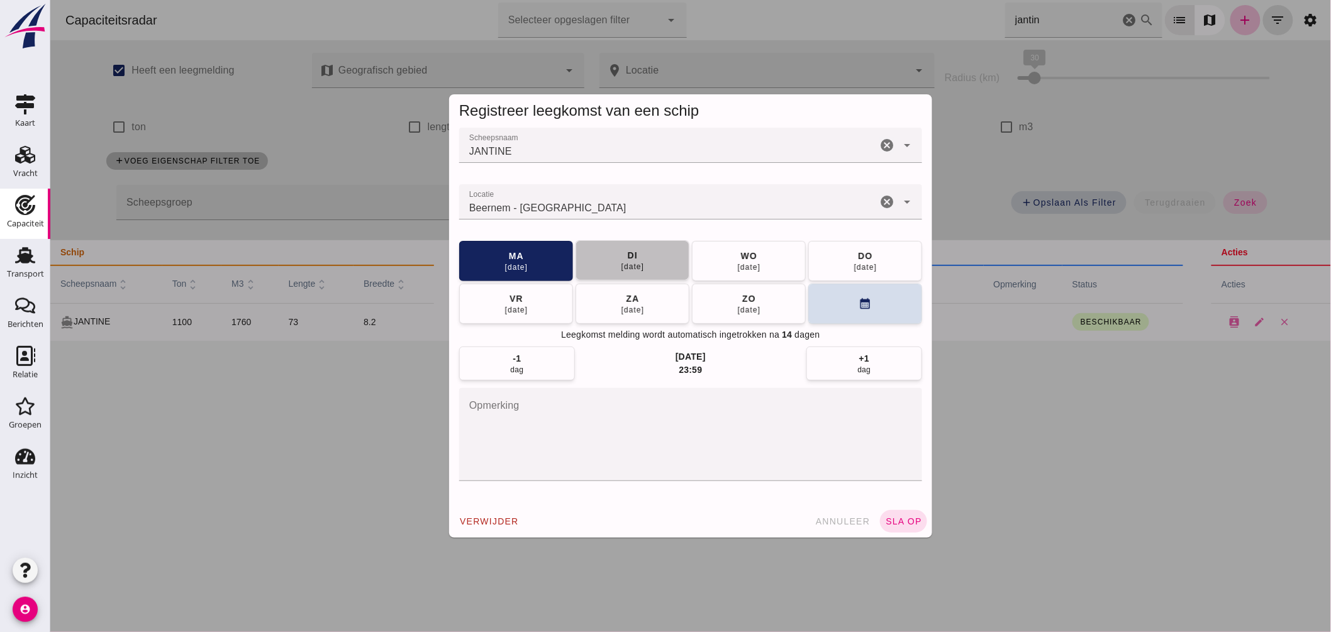
click div "[DATE]"
click span "sla op"
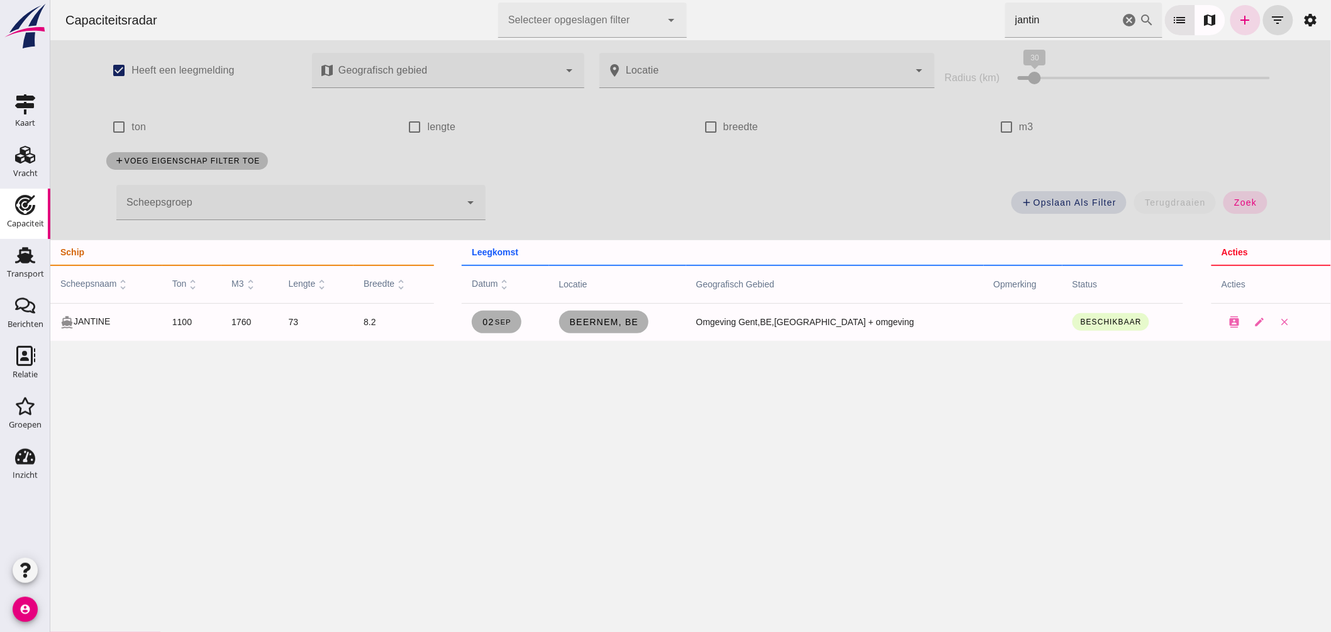
drag, startPoint x: 1119, startPoint y: 16, endPoint x: 1136, endPoint y: 28, distance: 20.4
click icon "cancel"
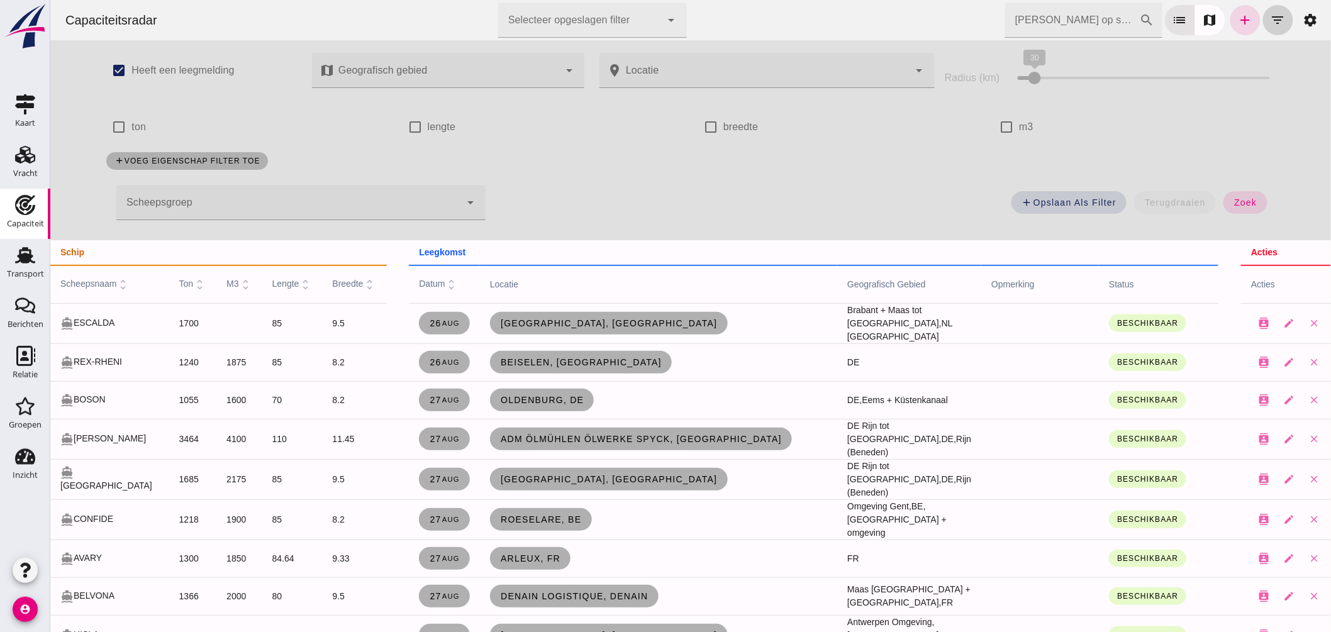
drag, startPoint x: 107, startPoint y: 284, endPoint x: 1261, endPoint y: 11, distance: 1185.9
click at [107, 284] on span "scheepsnaam unfold_more" at bounding box center [95, 284] width 70 height 10
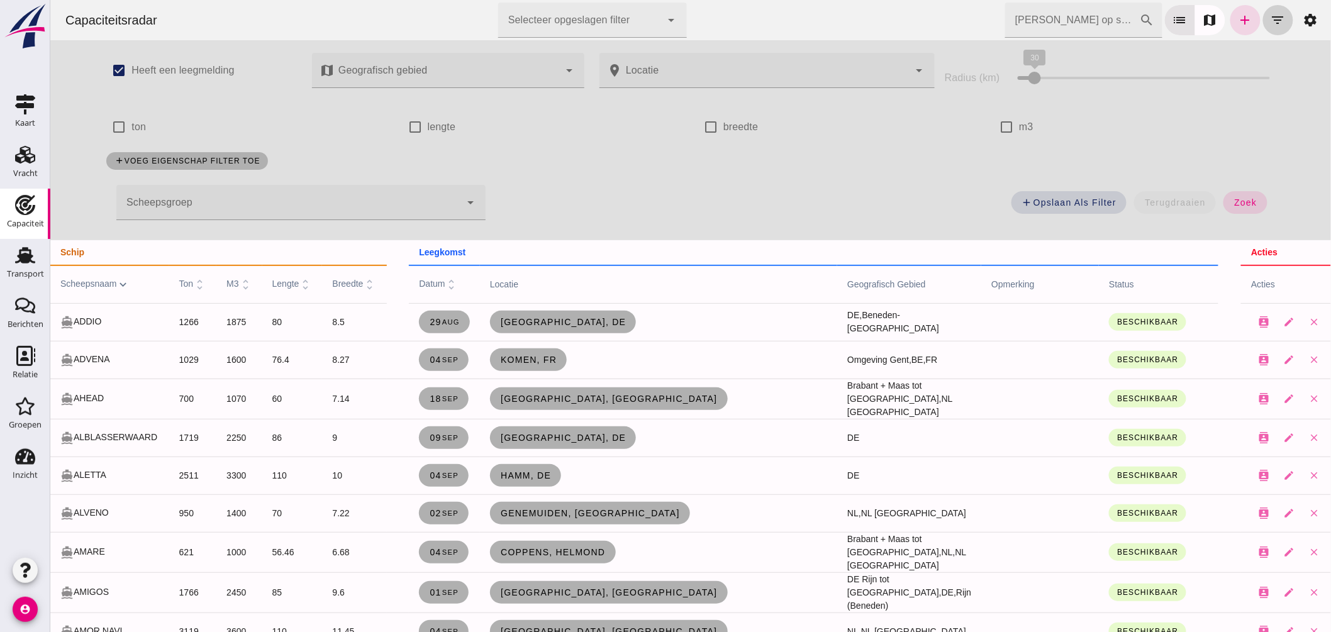
click at [1270, 22] on icon "filter_list" at bounding box center [1277, 20] width 15 height 15
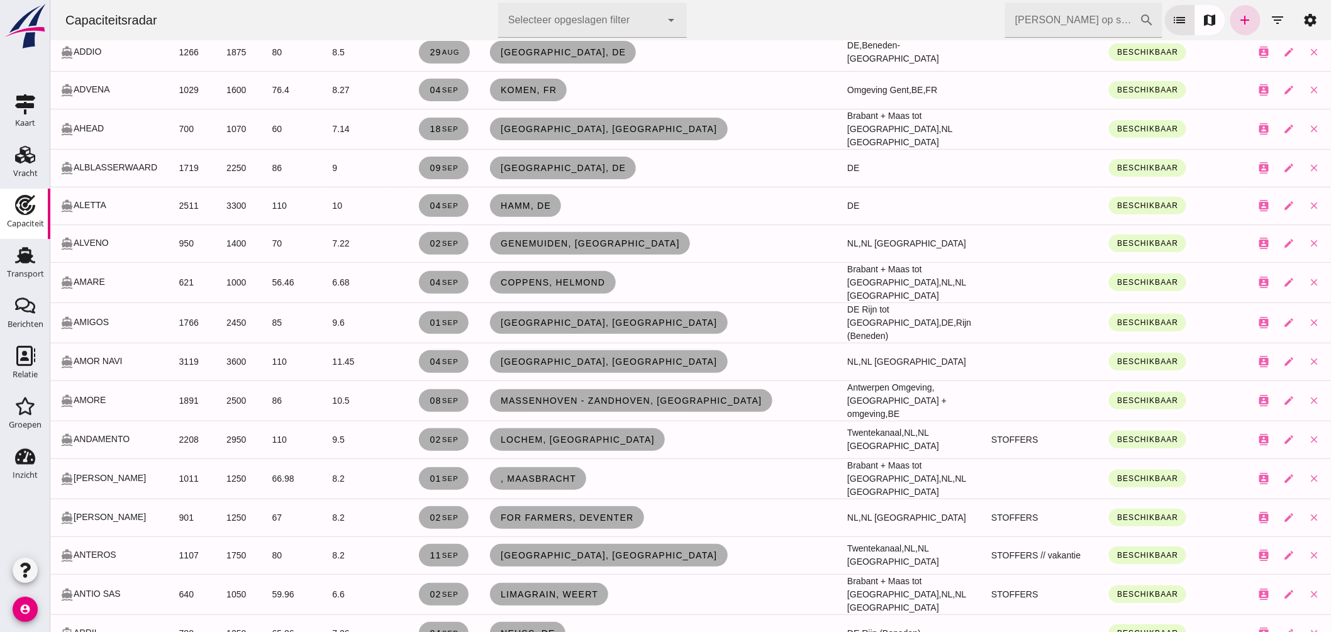
scroll to position [0, 0]
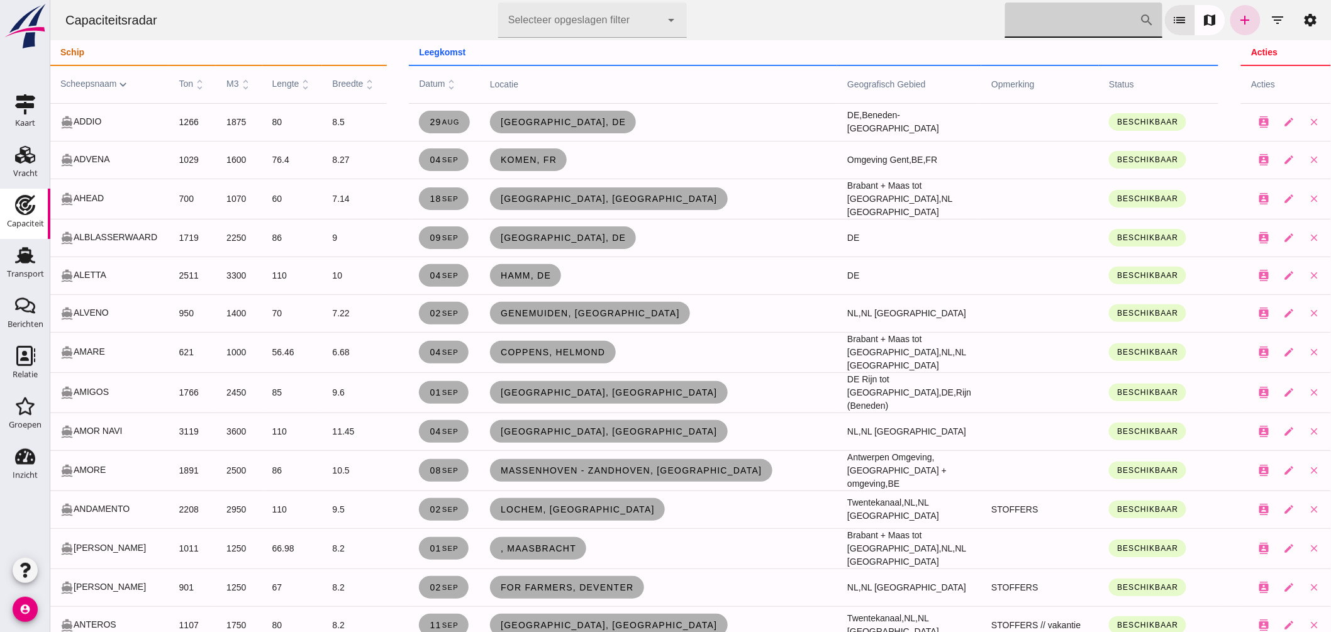
click input "[PERSON_NAME] op scheepsnaam"
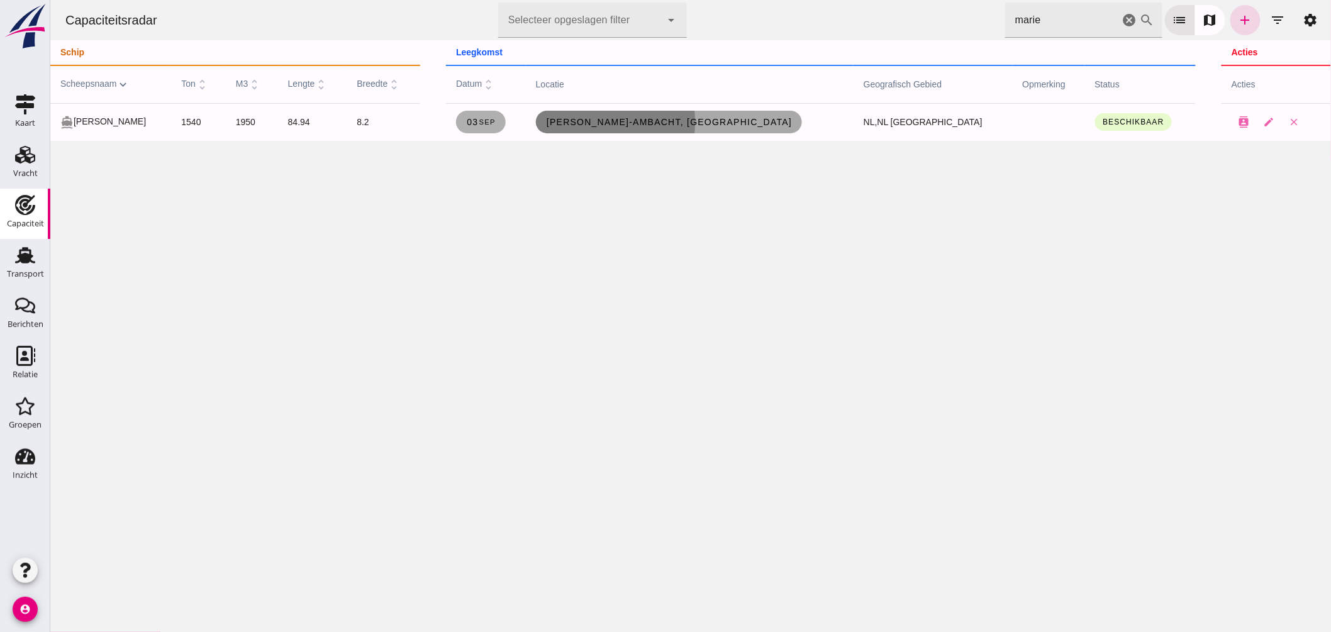
click span "[PERSON_NAME]-Ambacht, [GEOGRAPHIC_DATA]"
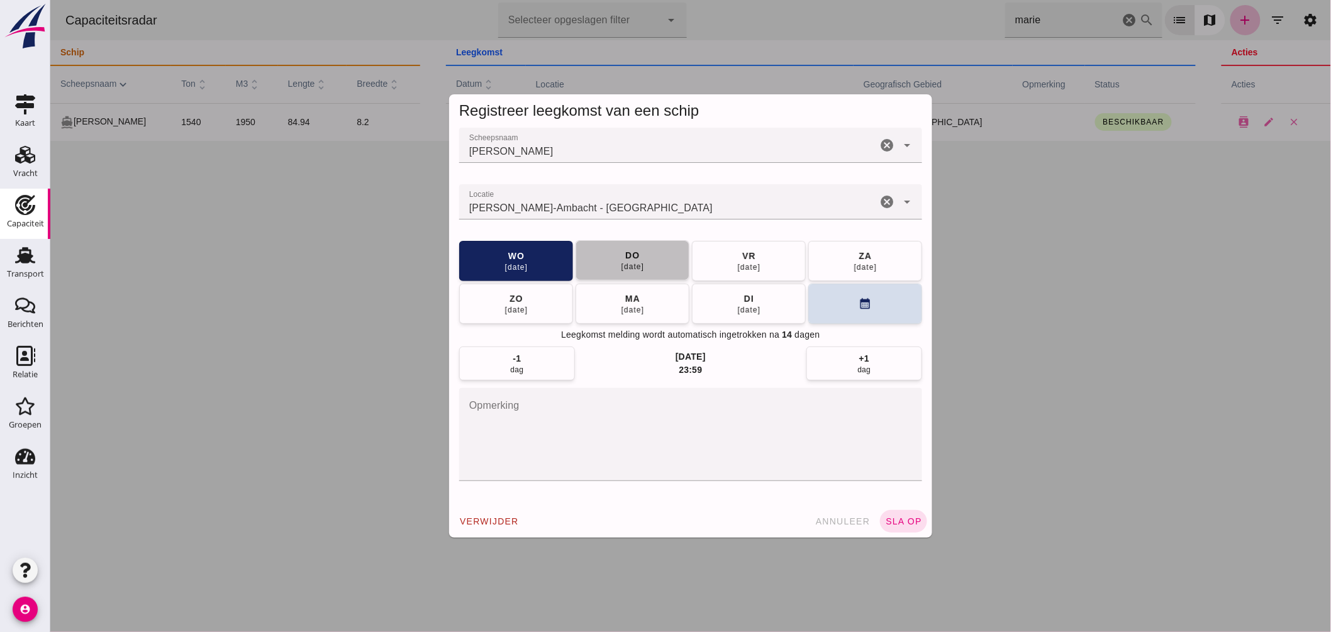
click div "[DATE]"
drag, startPoint x: 899, startPoint y: 519, endPoint x: 900, endPoint y: 511, distance: 8.3
click span "sla op"
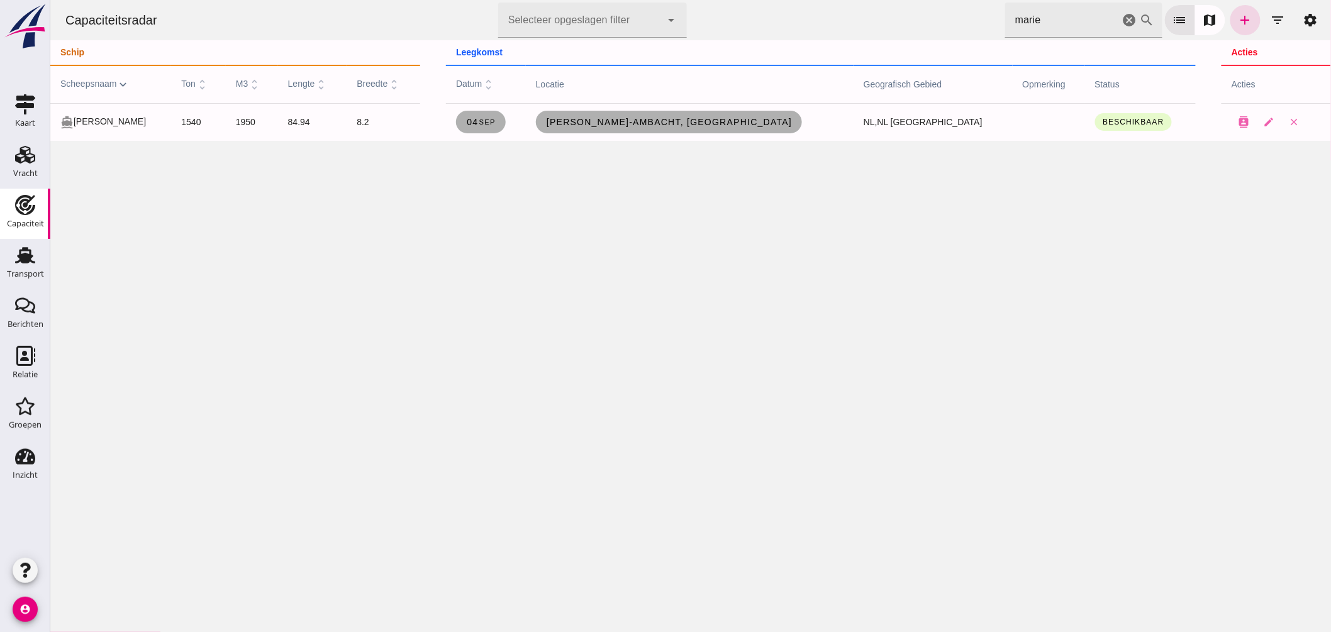
drag, startPoint x: 1033, startPoint y: 20, endPoint x: 740, endPoint y: -5, distance: 294.2
click at [740, 0] on html "Capaciteitsradar Selecteer opgeslagen filter Selecteer opgeslagen filter cancel…" at bounding box center [690, 316] width 1280 height 632
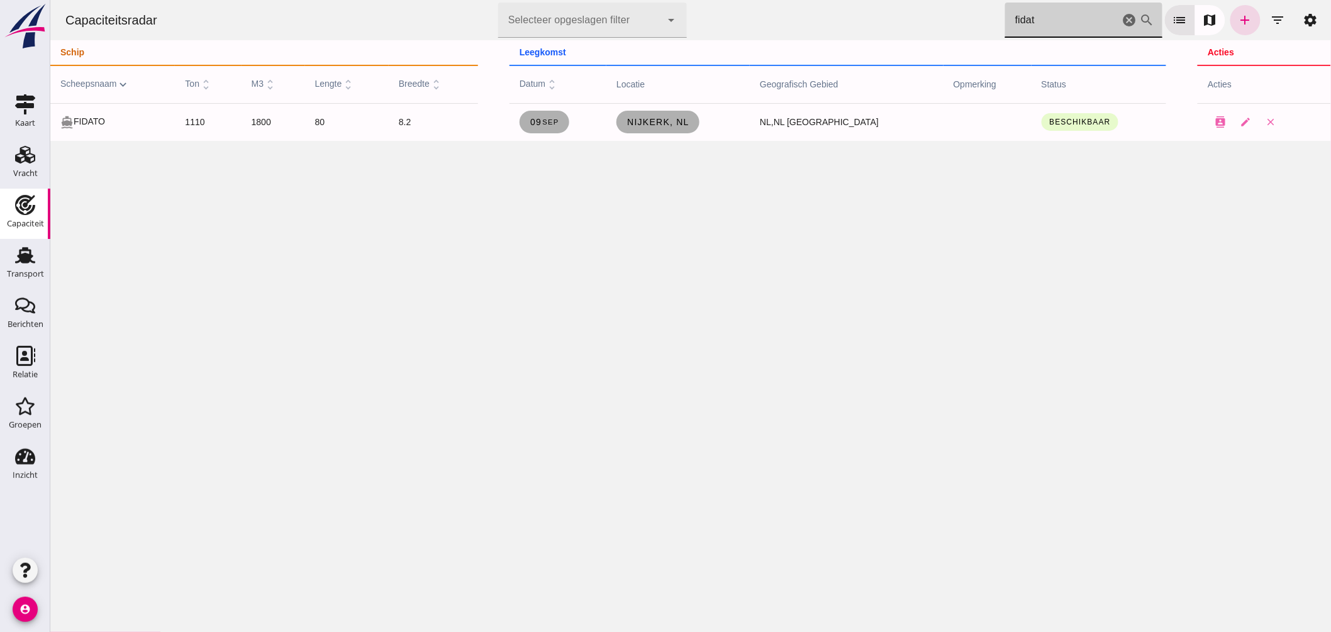
drag, startPoint x: 1040, startPoint y: 19, endPoint x: 824, endPoint y: 9, distance: 216.6
click div "Capaciteitsradar Selecteer opgeslagen filter Selecteer opgeslagen filter cancel…"
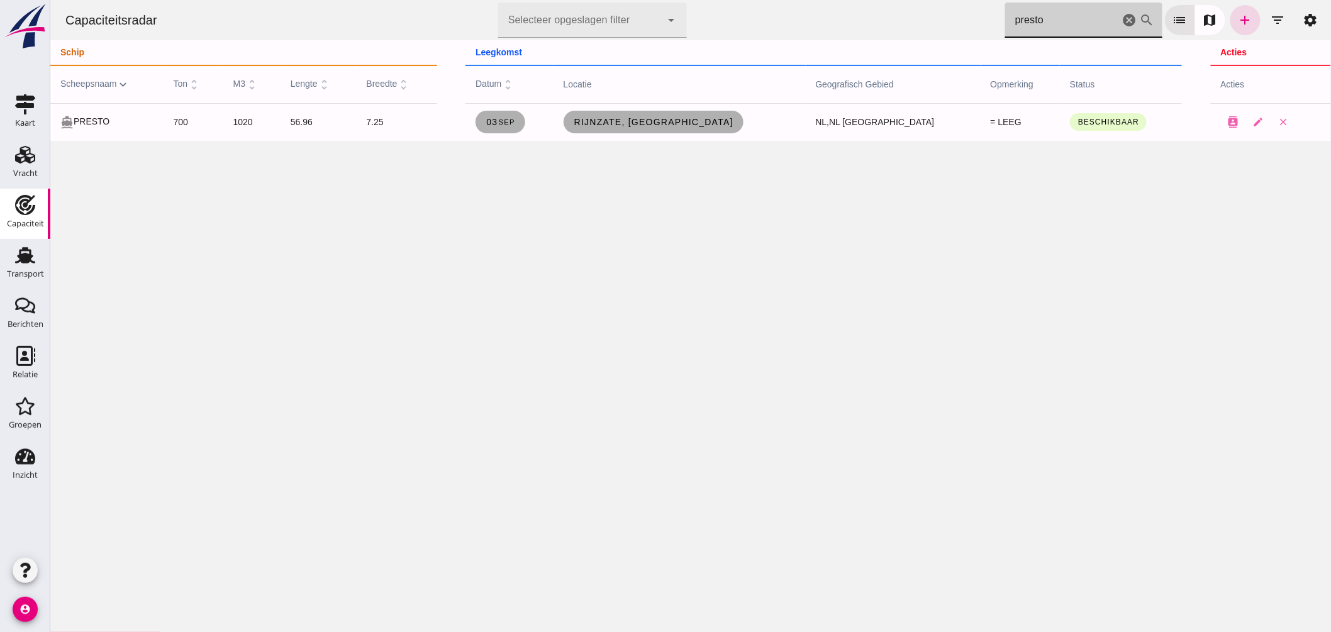
type input "presto"
click icon "cancel"
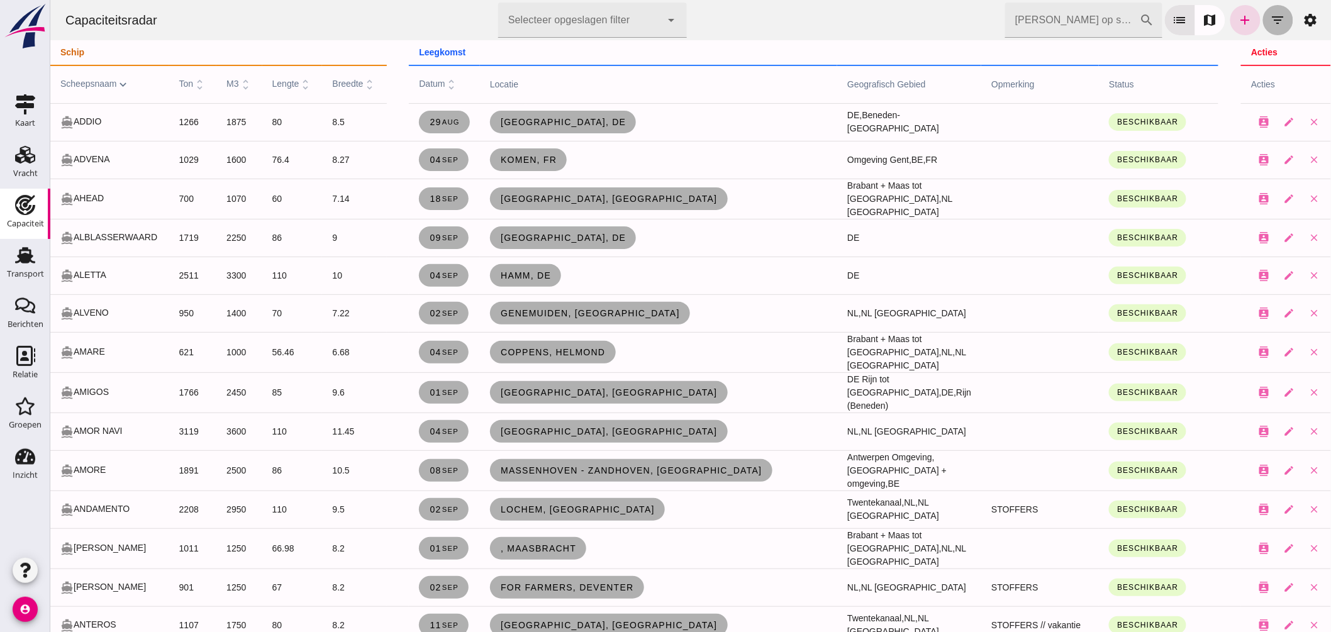
click at [1272, 15] on icon "filter_list" at bounding box center [1277, 20] width 15 height 15
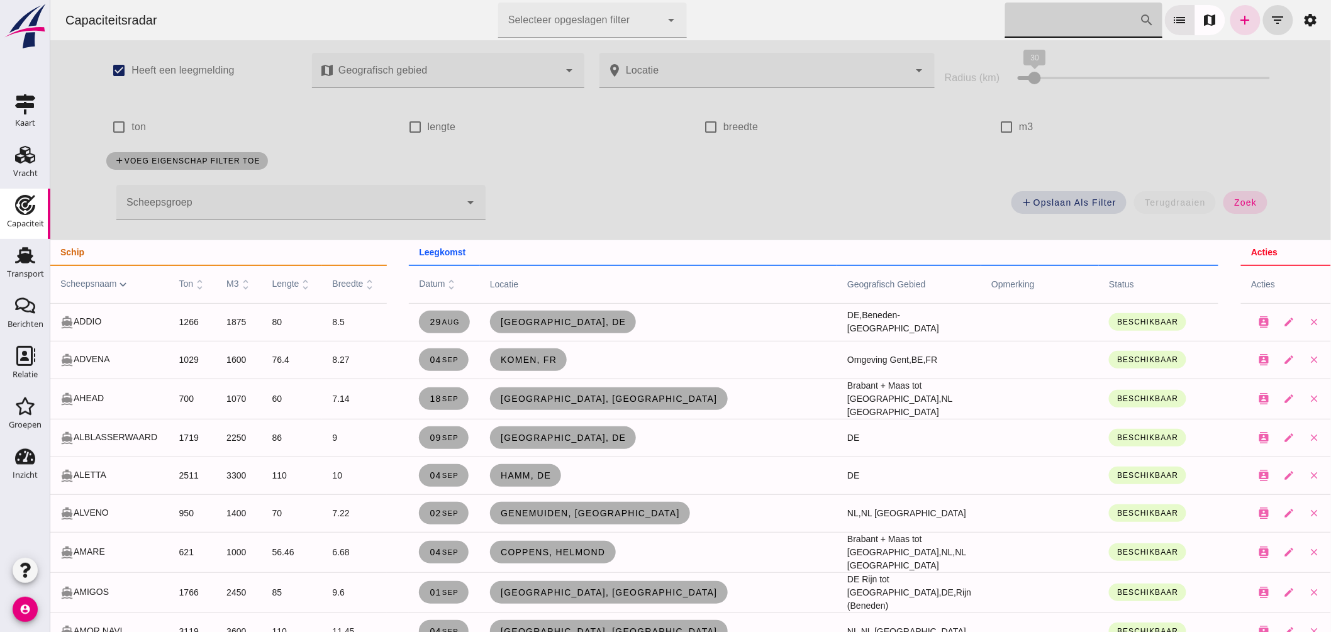
click input "[PERSON_NAME] op scheepsnaam"
click div
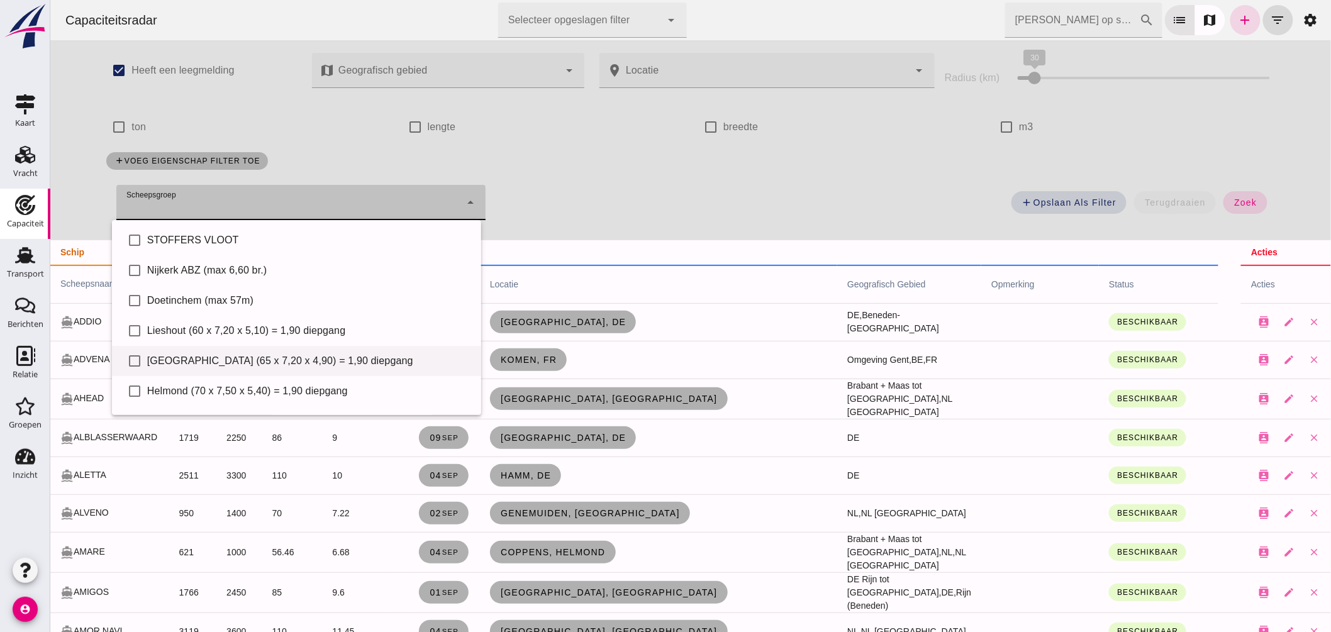
scroll to position [86, 0]
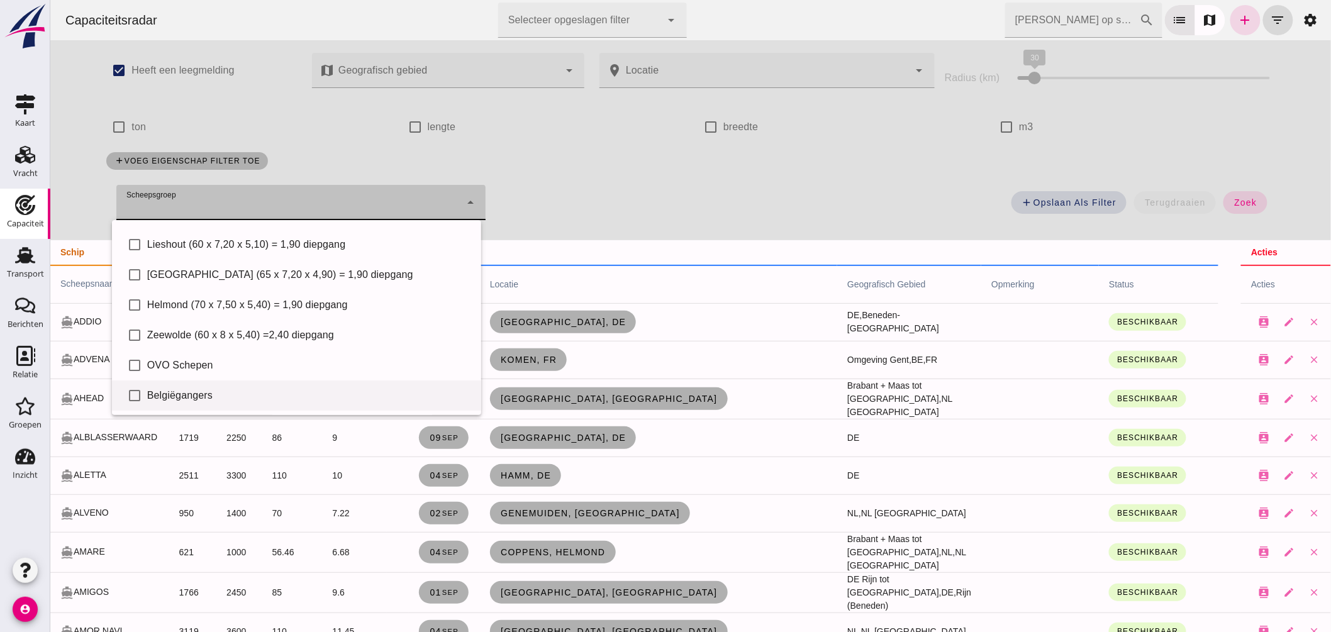
click at [210, 393] on div "Belgiëgangers" at bounding box center [309, 395] width 324 height 15
type input "Belgiëgangers"
checkbox input "true"
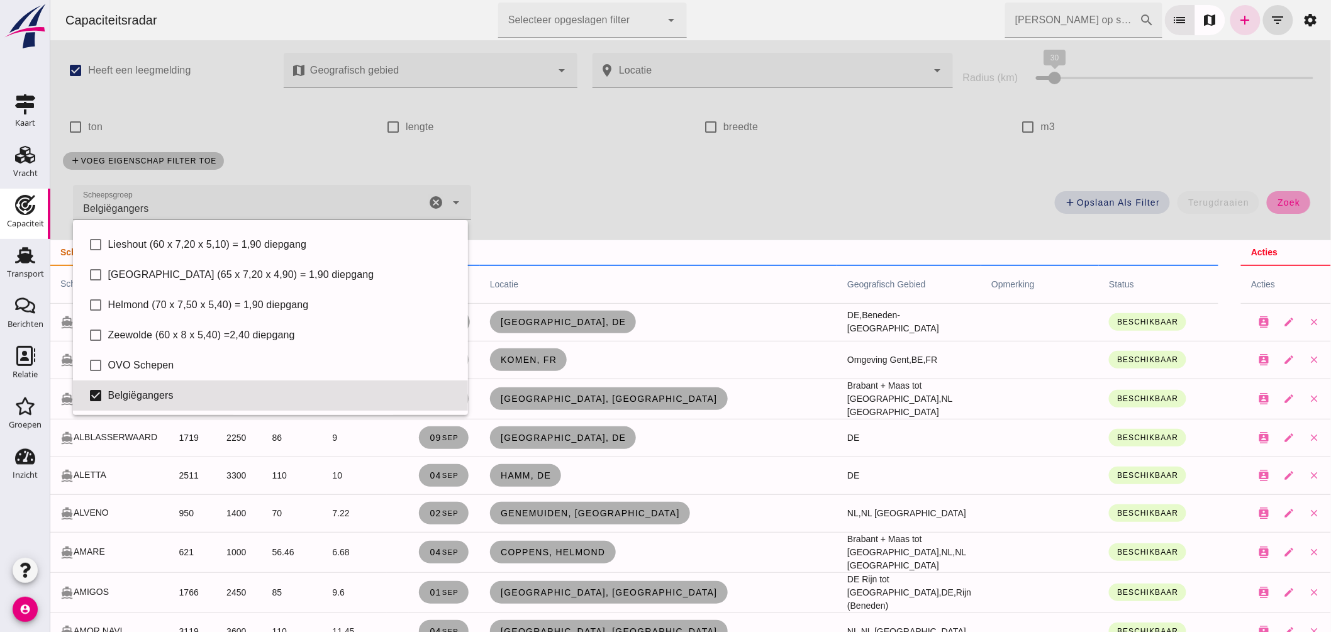
click span "zoek"
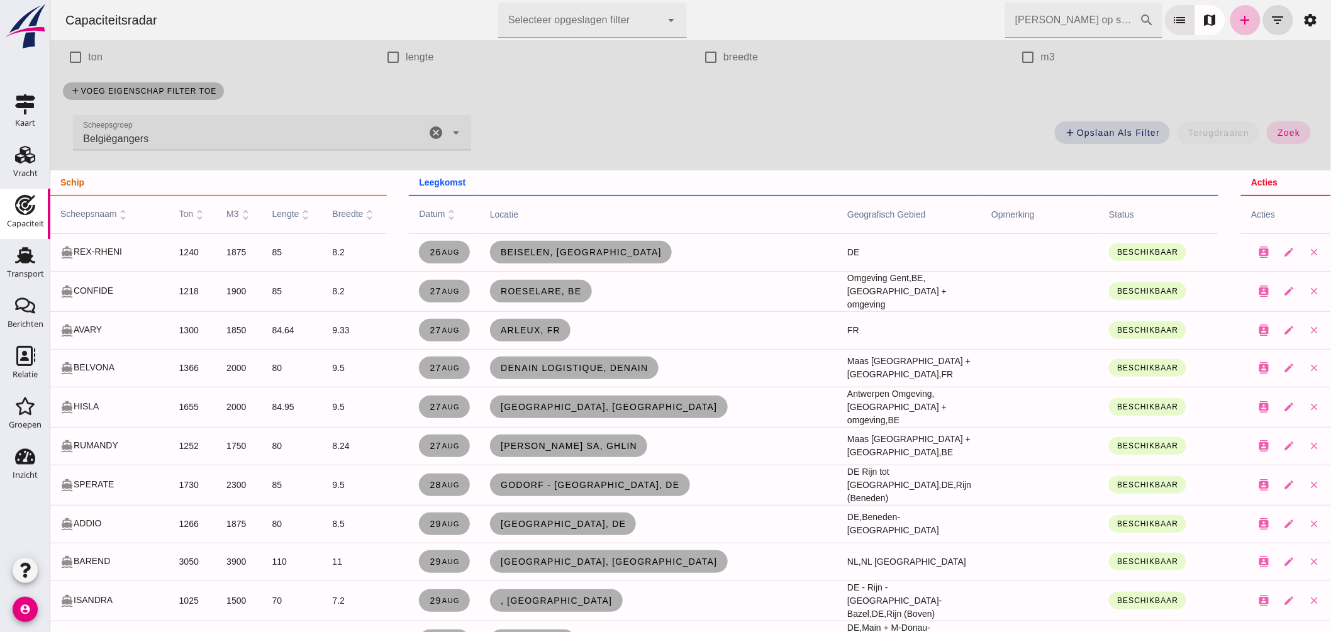
scroll to position [0, 0]
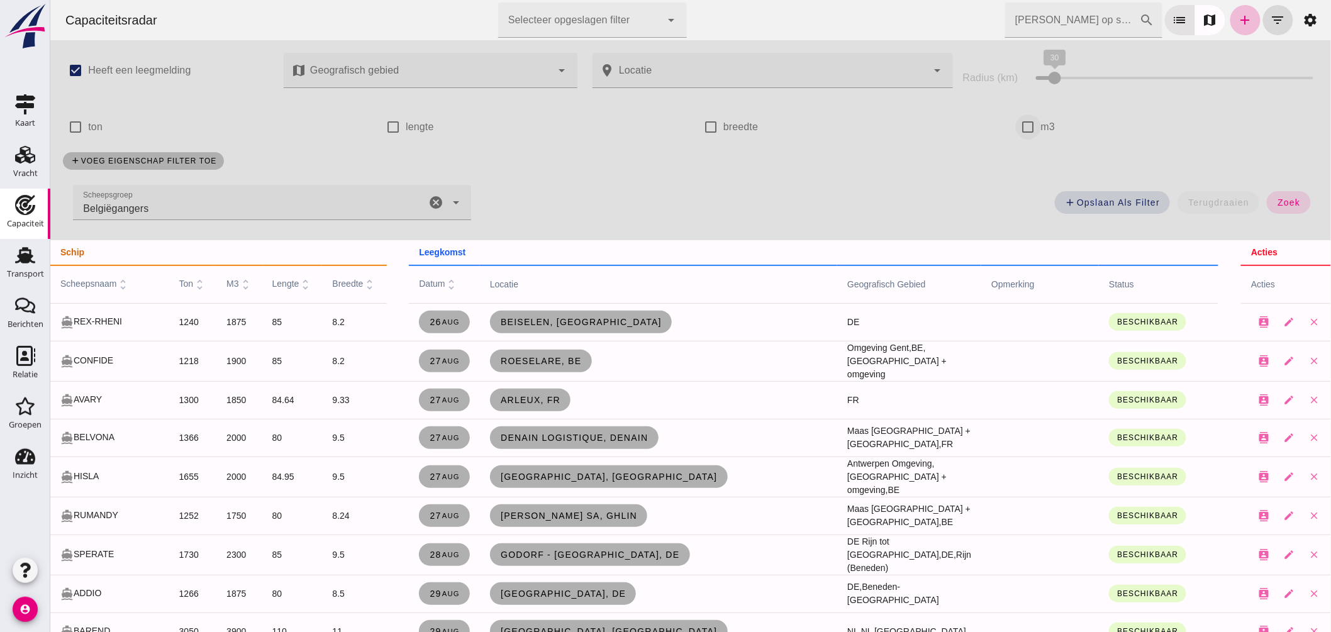
click input "m3"
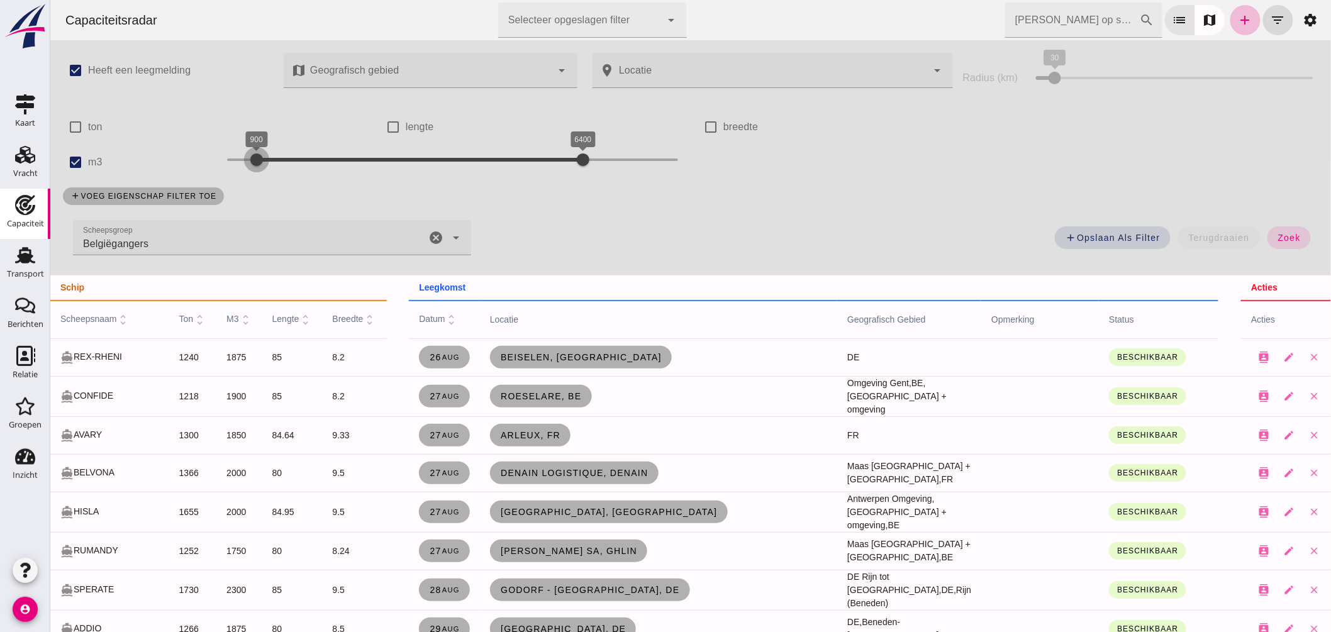
drag, startPoint x: 225, startPoint y: 155, endPoint x: 256, endPoint y: 162, distance: 32.2
click at [256, 162] on div at bounding box center [255, 159] width 25 height 25
drag, startPoint x: 576, startPoint y: 158, endPoint x: 277, endPoint y: 177, distance: 299.3
click at [277, 177] on div "900 1300 900 1300" at bounding box center [452, 162] width 477 height 35
drag, startPoint x: 1275, startPoint y: 240, endPoint x: 638, endPoint y: 228, distance: 636.6
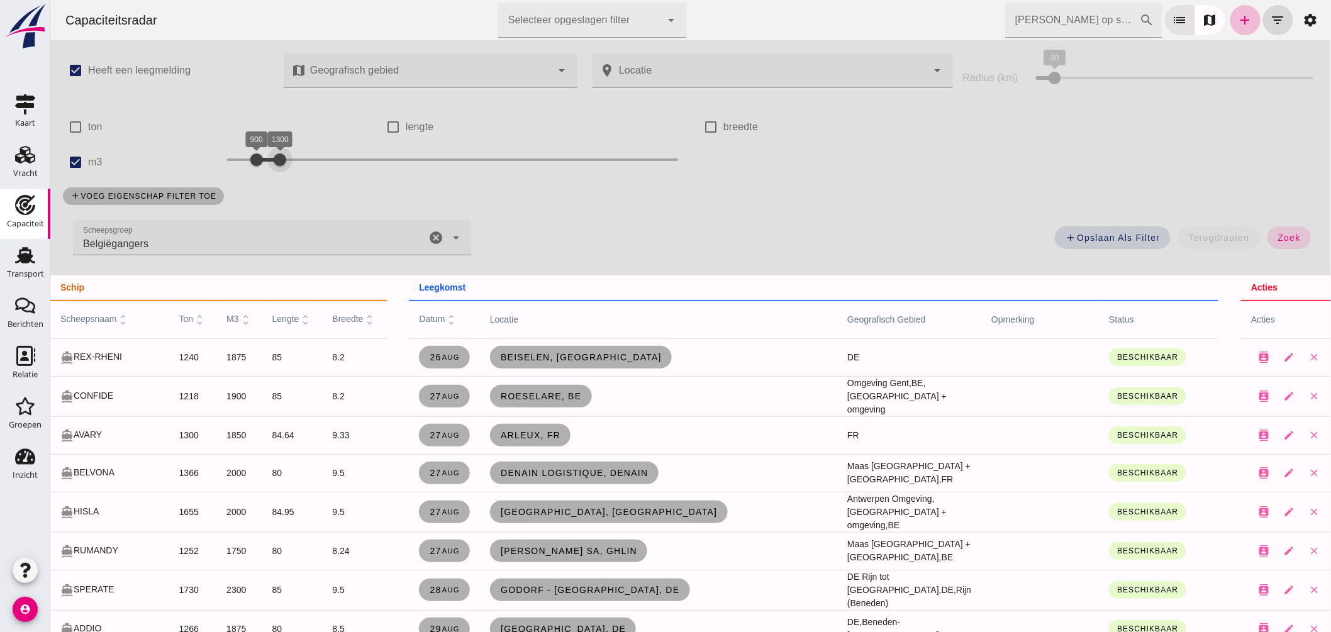
click span "zoek"
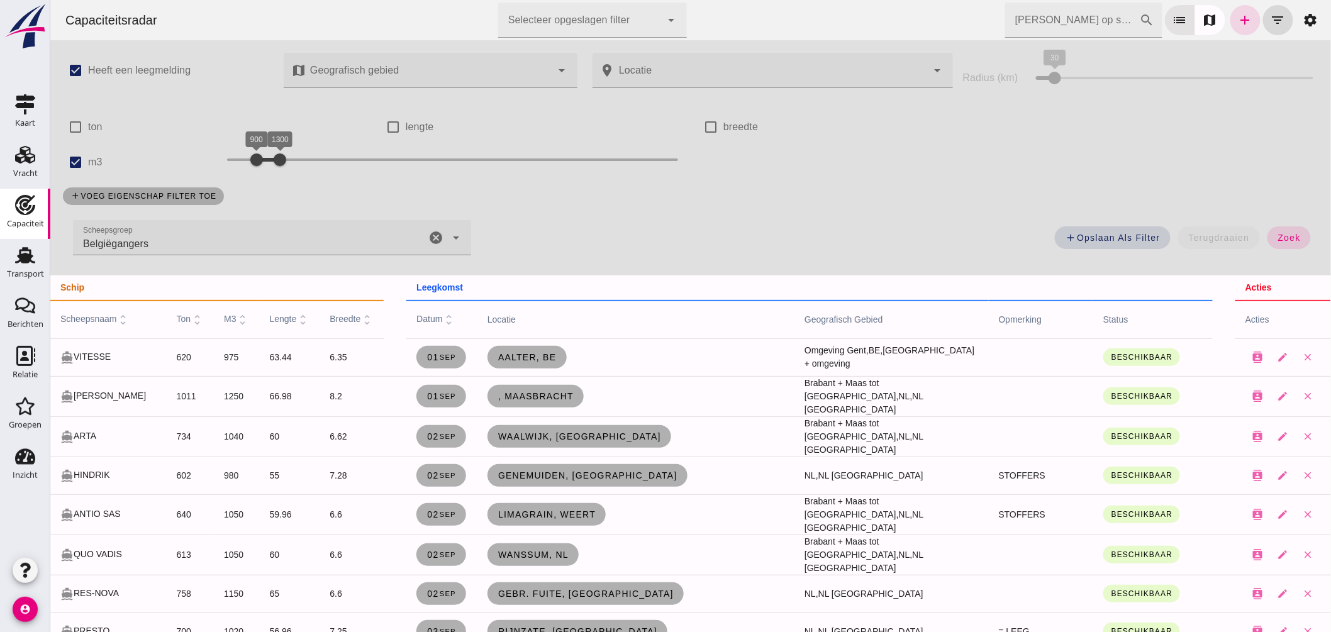
click input "m3"
checkbox input "false"
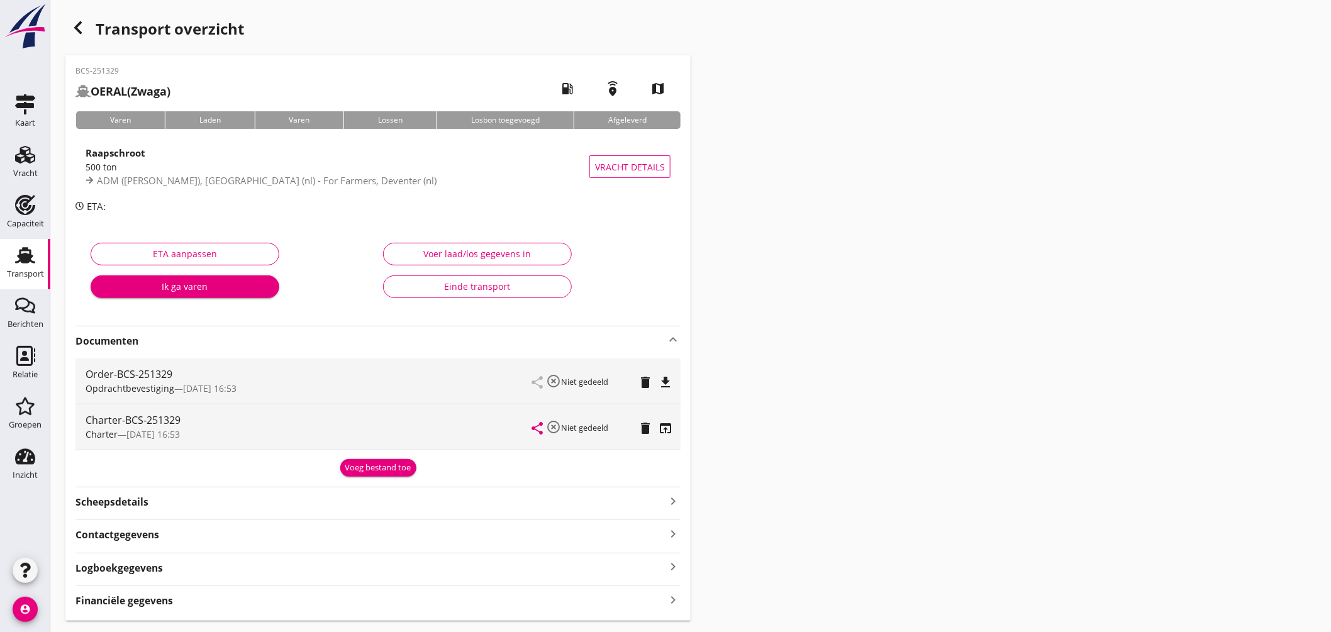
click at [36, 255] on div "Transport" at bounding box center [25, 255] width 30 height 20
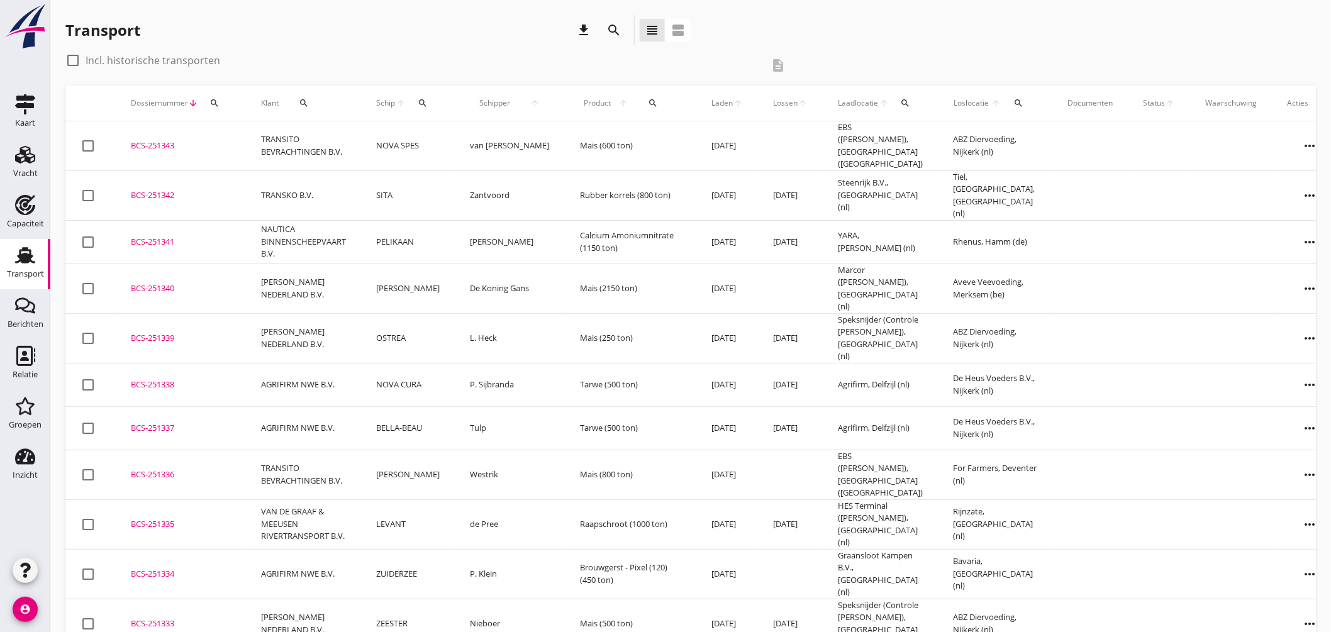
drag, startPoint x: 421, startPoint y: 98, endPoint x: 430, endPoint y: 102, distance: 9.6
click at [422, 99] on icon "search" at bounding box center [423, 103] width 10 height 10
click at [463, 140] on input "Zoek op (scheeps)naam" at bounding box center [481, 140] width 131 height 20
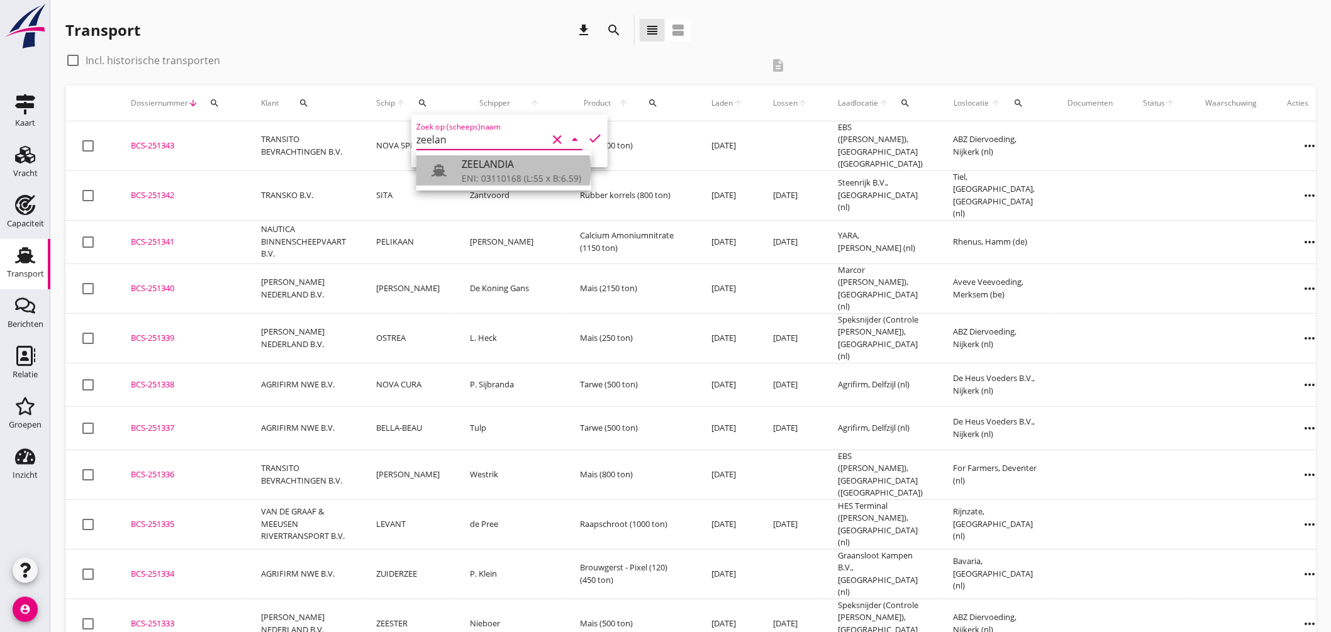
click at [482, 166] on div "ZEELANDIA" at bounding box center [521, 164] width 119 height 15
click at [587, 136] on icon "check" at bounding box center [594, 138] width 15 height 15
type input "ZEELANDIA"
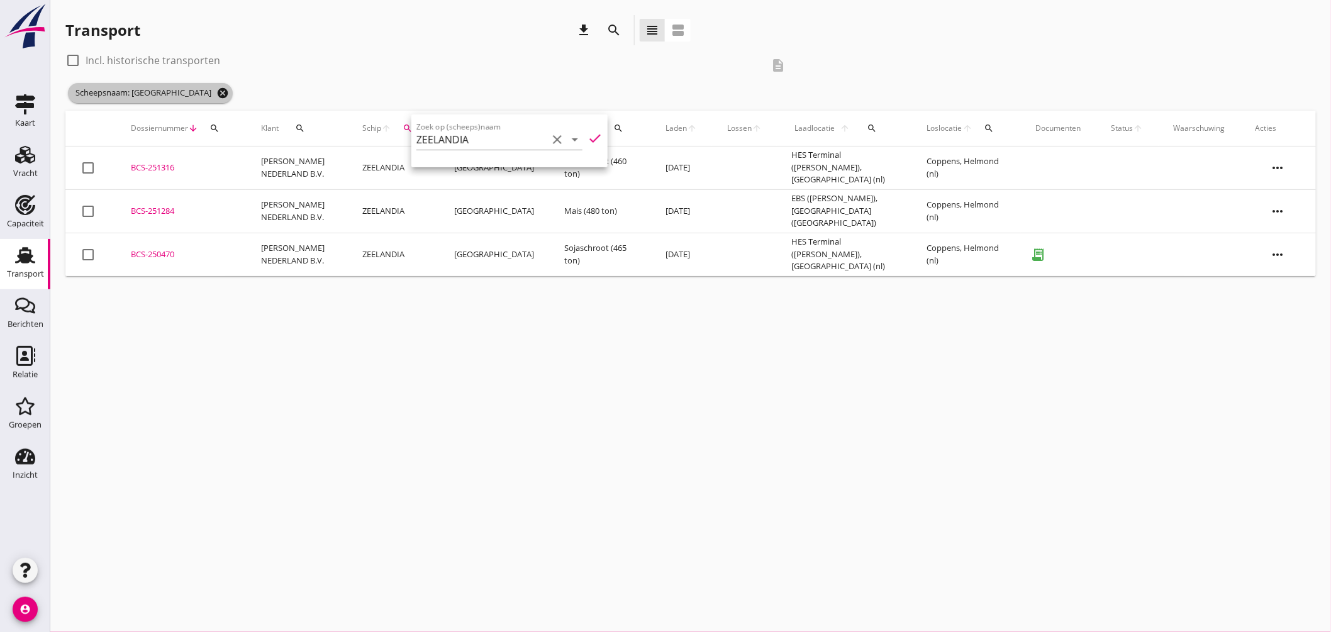
click at [216, 87] on icon "cancel" at bounding box center [222, 93] width 13 height 13
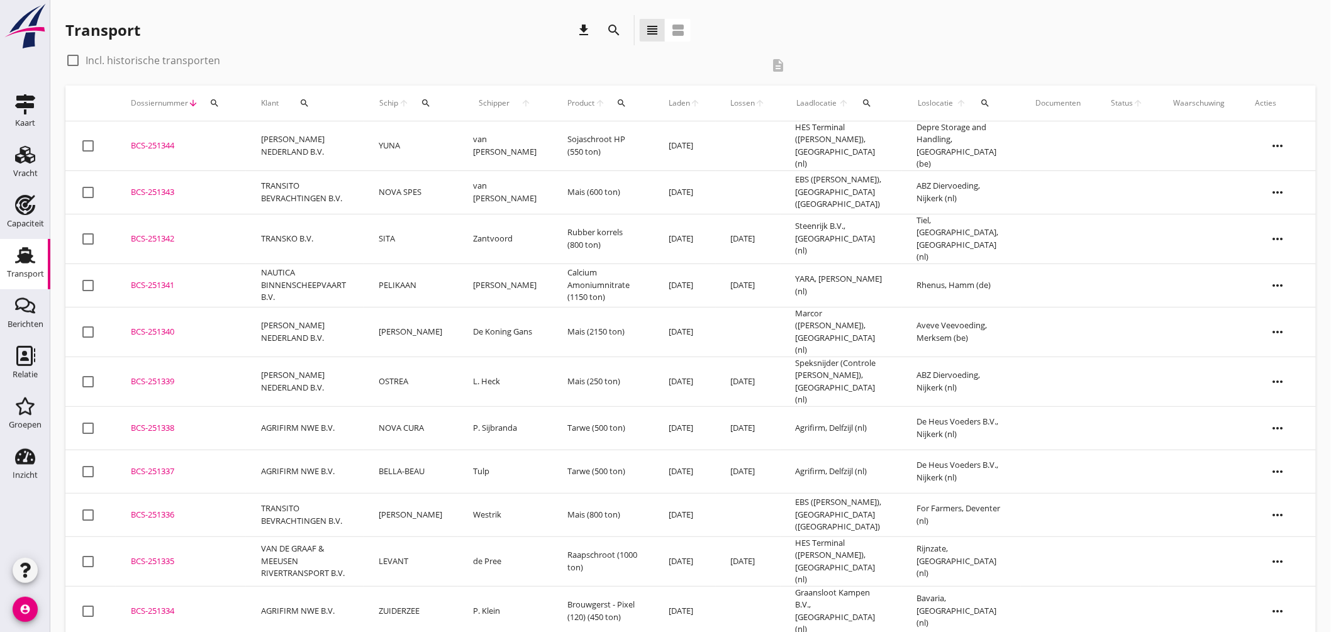
click at [428, 99] on icon "search" at bounding box center [426, 103] width 10 height 10
click at [457, 136] on input "Zoek op (scheeps)naam" at bounding box center [490, 140] width 131 height 20
type input "nivoma"
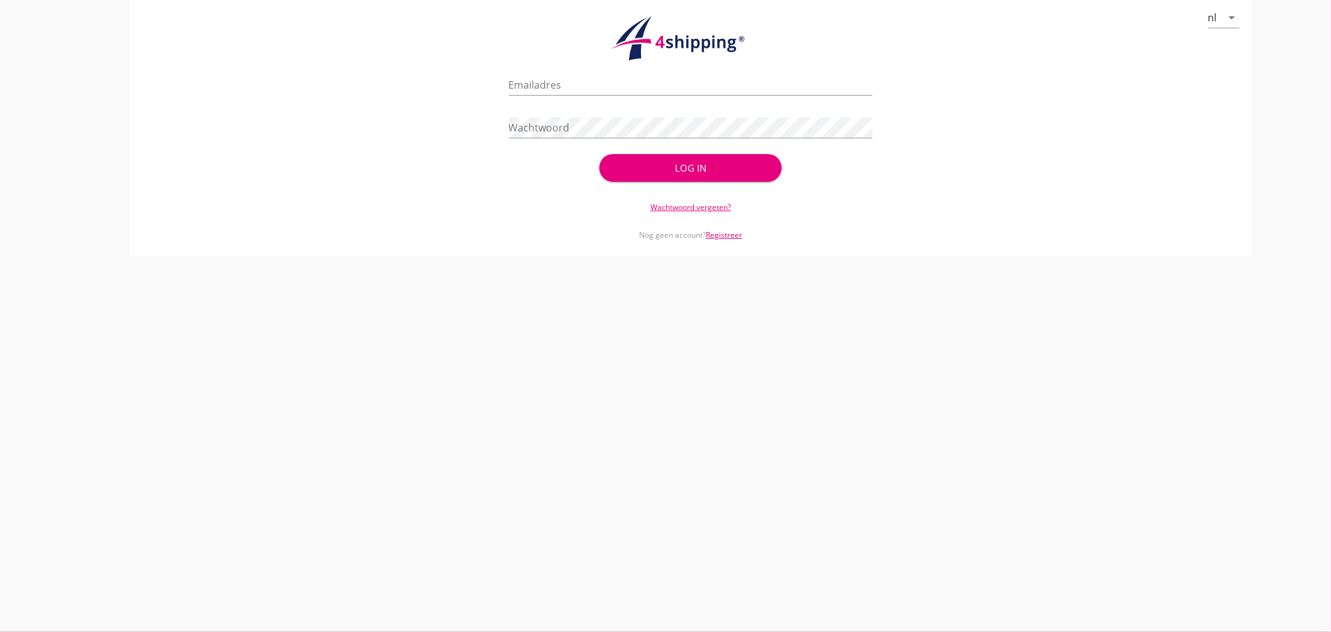
type input "jasper@stoffersbevrachtingen.nl"
click at [648, 165] on div "Log in" at bounding box center [690, 168] width 142 height 14
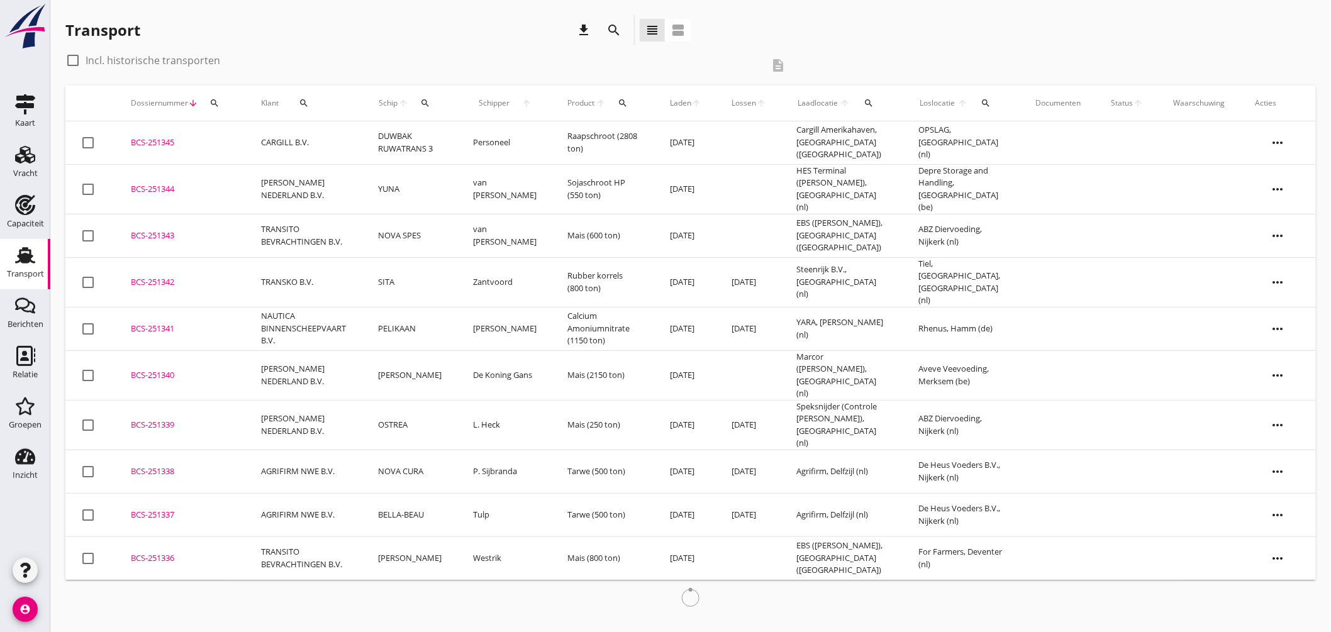
click at [428, 104] on icon "search" at bounding box center [425, 103] width 10 height 10
click at [442, 138] on input "Zoek op (scheeps)naam" at bounding box center [488, 140] width 131 height 20
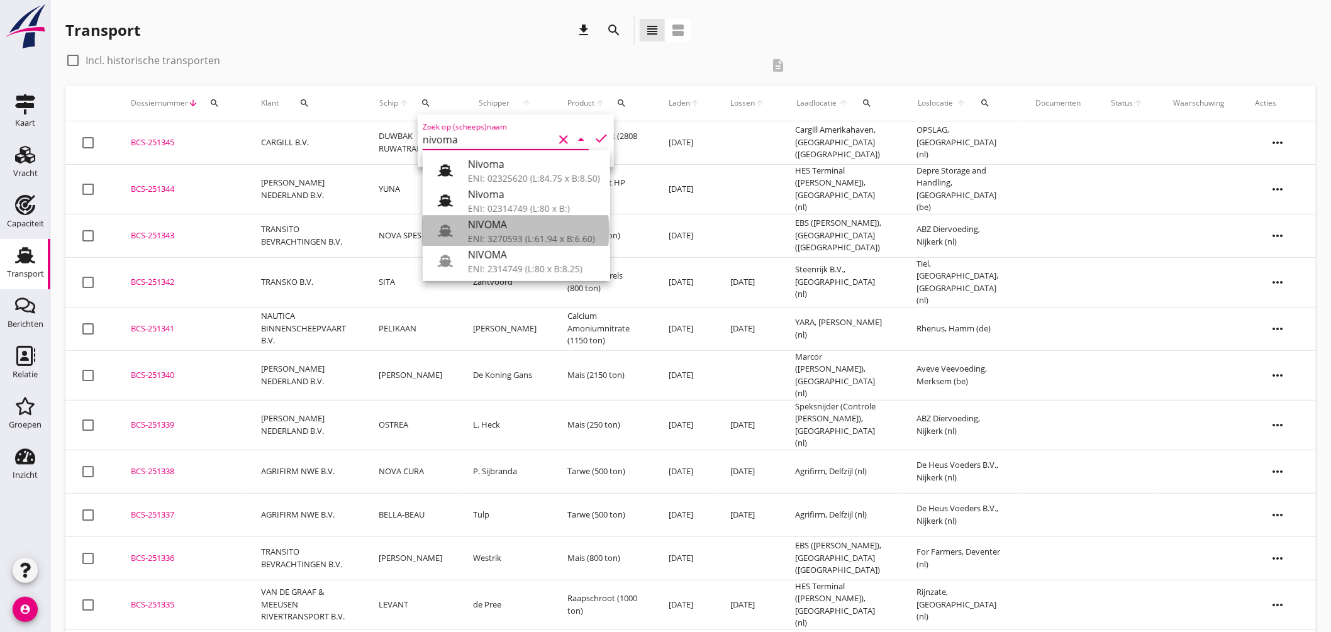
click at [511, 236] on div "ENI: 3270593 (L:61.94 x B:6.60)" at bounding box center [534, 238] width 132 height 13
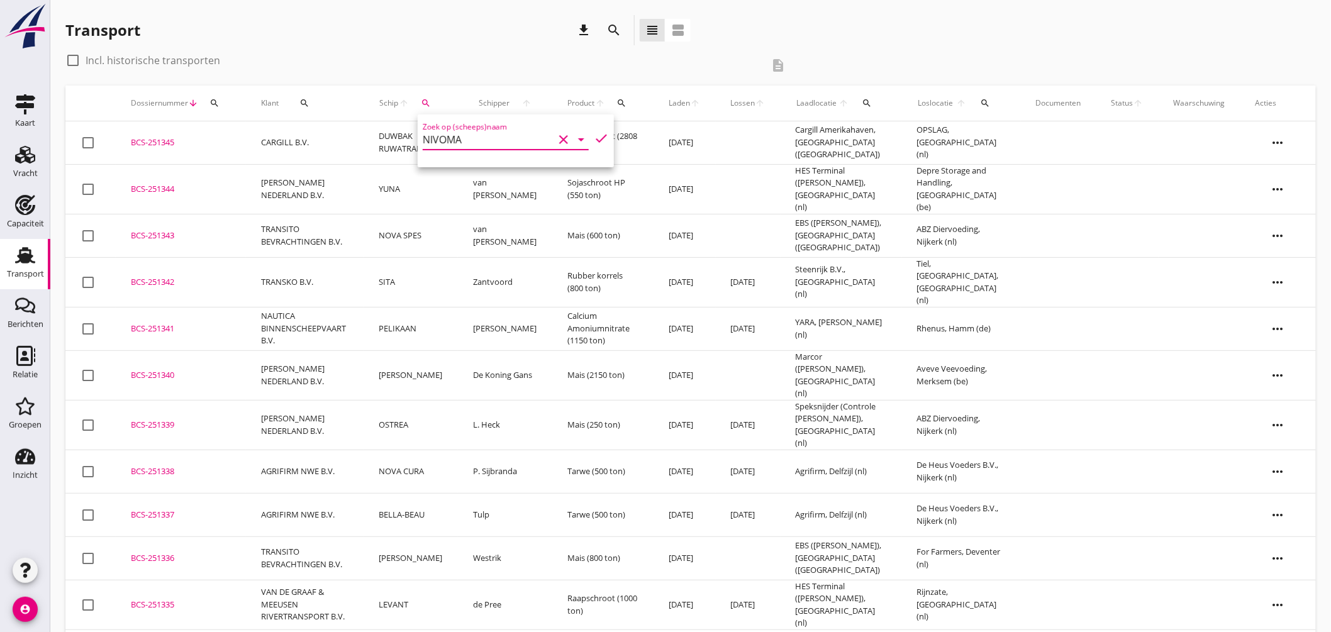
click at [594, 132] on icon "check" at bounding box center [601, 138] width 15 height 15
type input "NIVOMA"
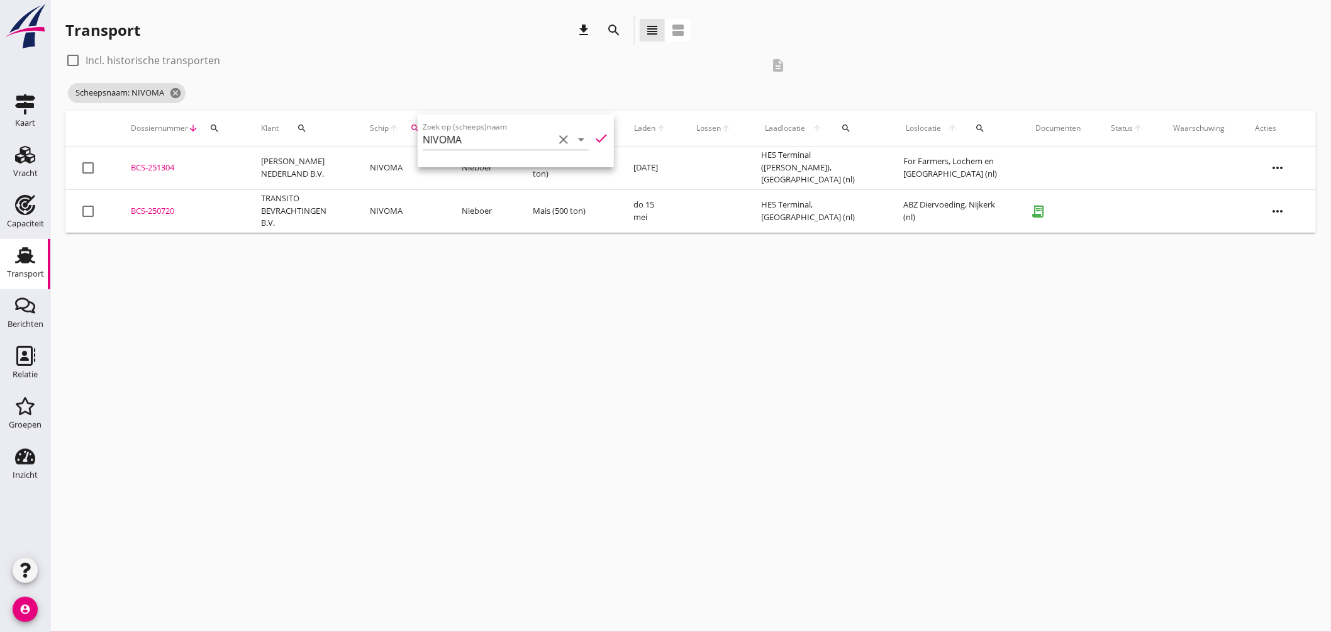
click at [74, 55] on div at bounding box center [72, 60] width 21 height 21
checkbox input "true"
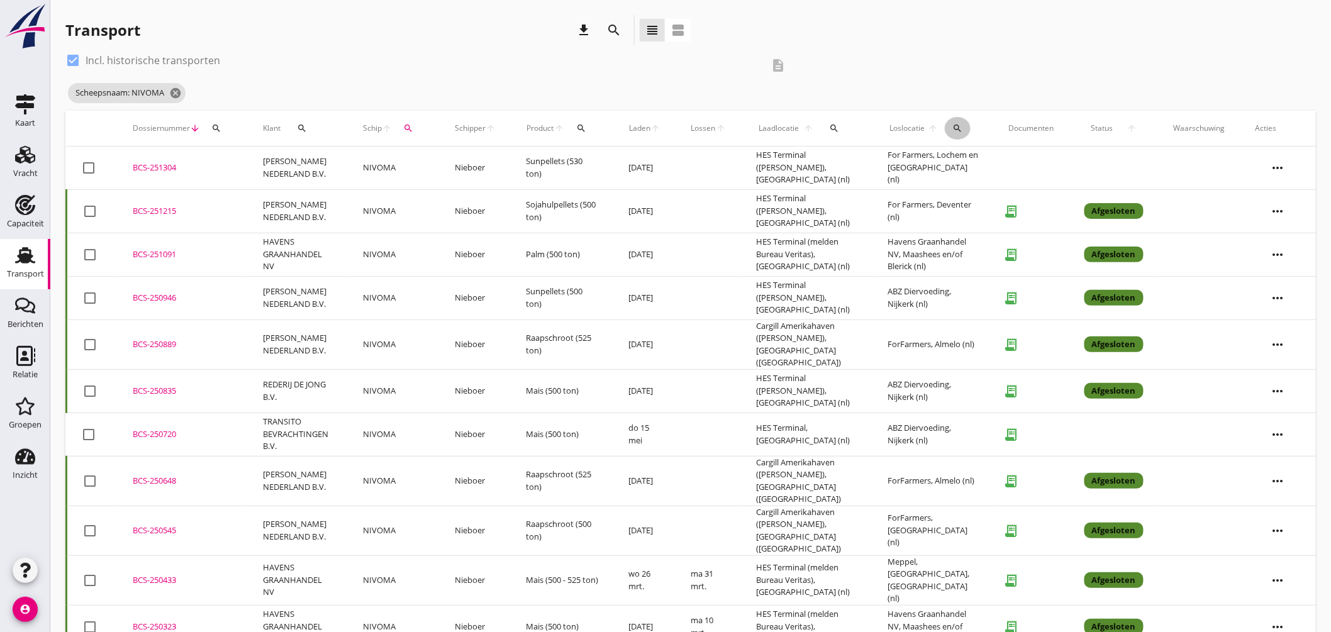
click at [954, 126] on icon "search" at bounding box center [957, 128] width 10 height 10
click at [972, 162] on input "text" at bounding box center [1033, 165] width 131 height 20
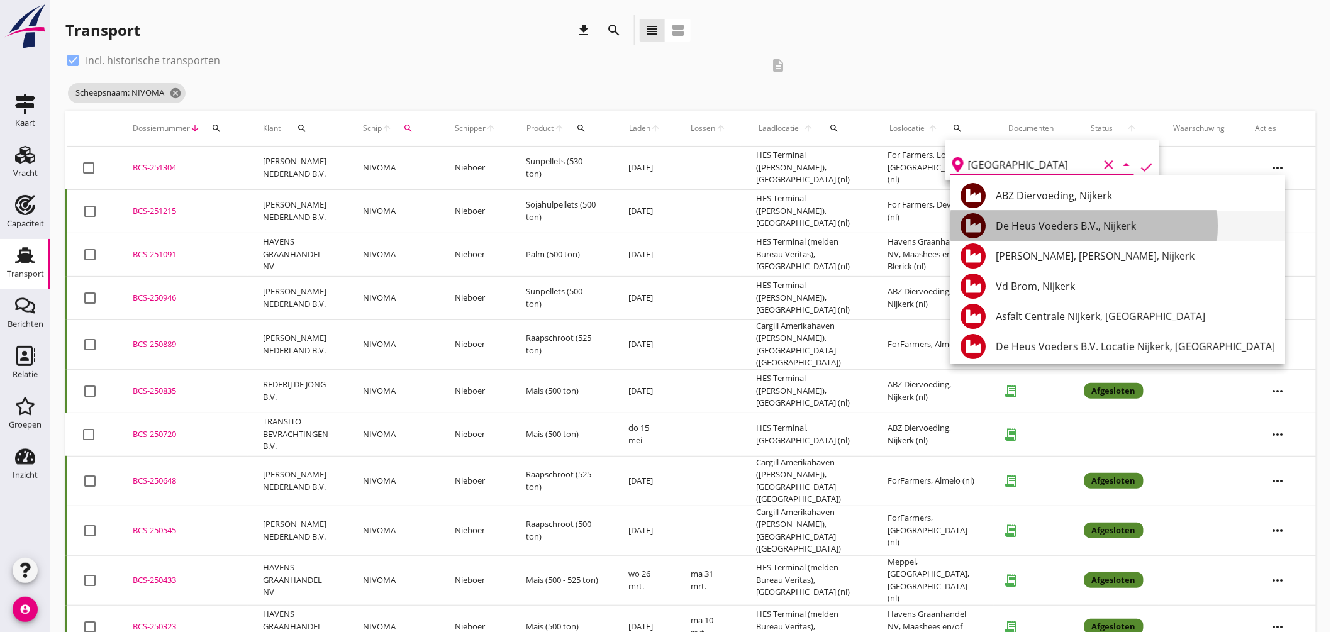
click at [1079, 222] on div "De Heus Voeders B.V., Nijkerk" at bounding box center [1135, 225] width 279 height 15
type input "De Heus Voeders B.V., Nijkerk"
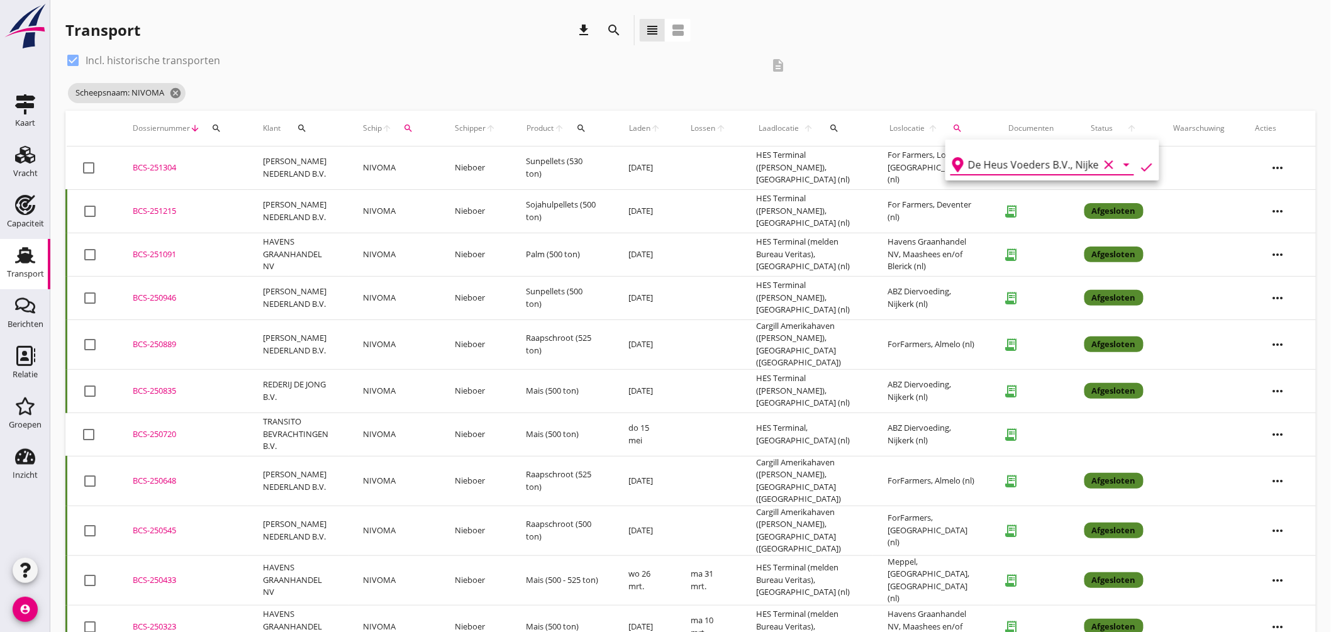
click at [1101, 162] on icon "clear" at bounding box center [1108, 164] width 15 height 15
click at [1048, 162] on input "text" at bounding box center [1033, 165] width 131 height 20
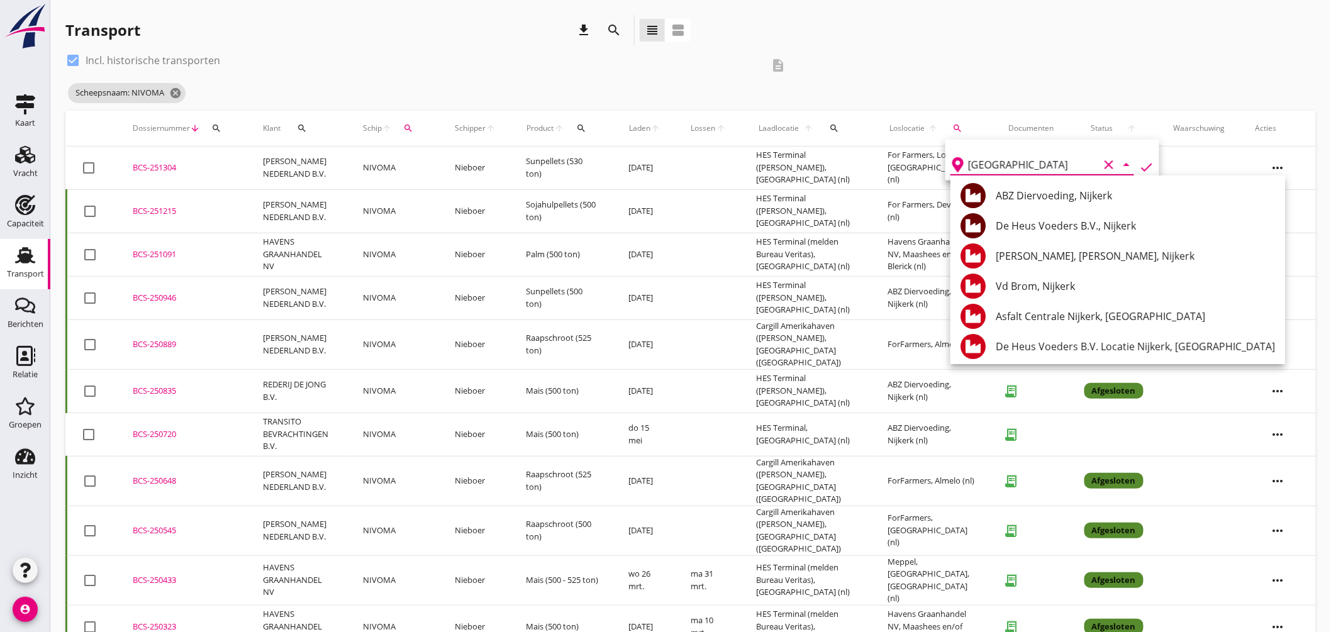
click at [1048, 195] on div "ABZ Diervoeding, Nijkerk" at bounding box center [1135, 195] width 279 height 15
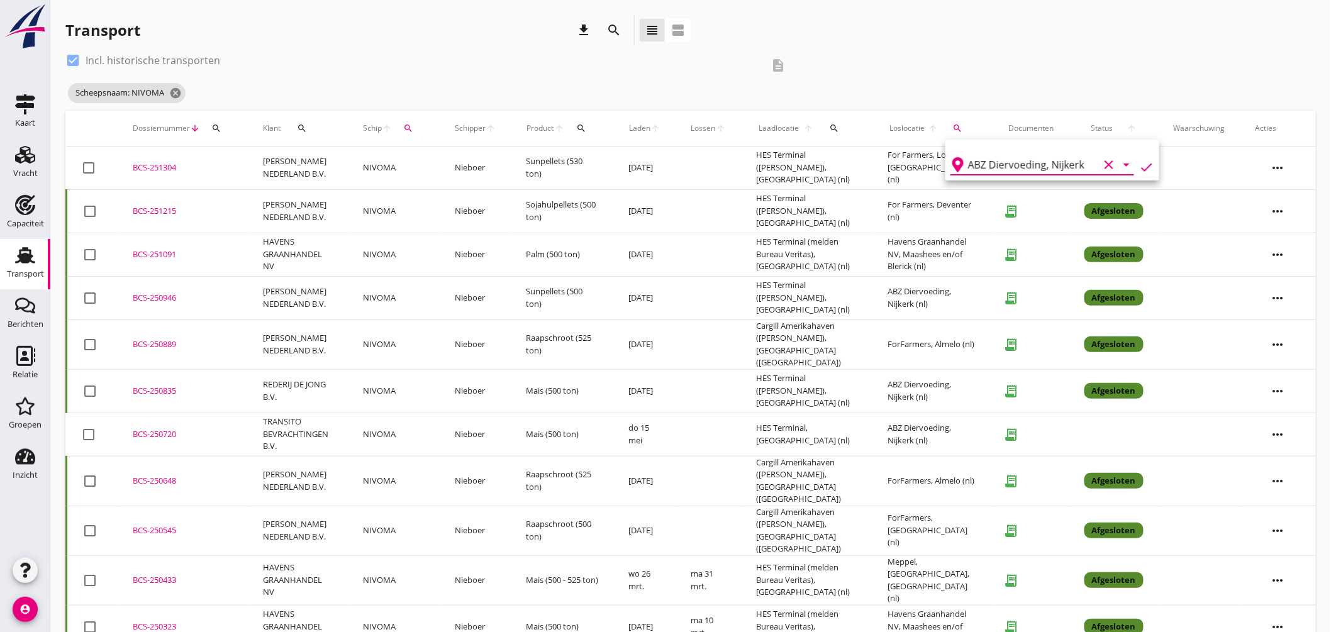
click at [1139, 160] on icon "check" at bounding box center [1146, 167] width 15 height 15
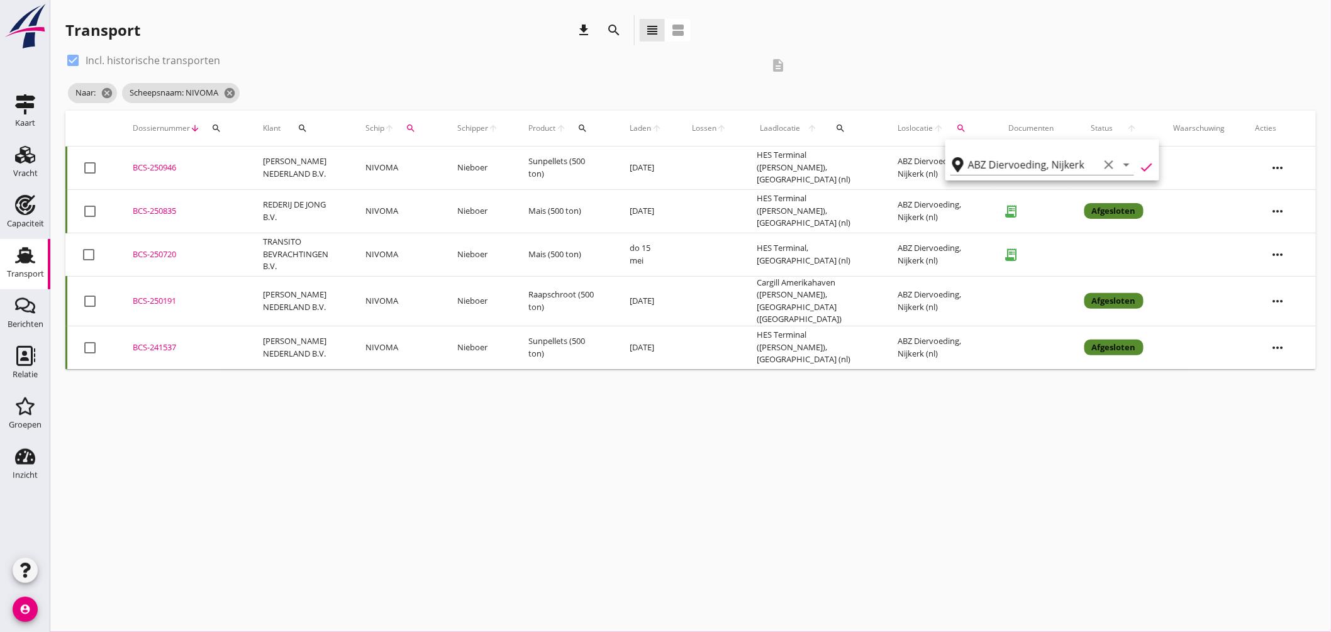
type input "ABZ Diervoeding"
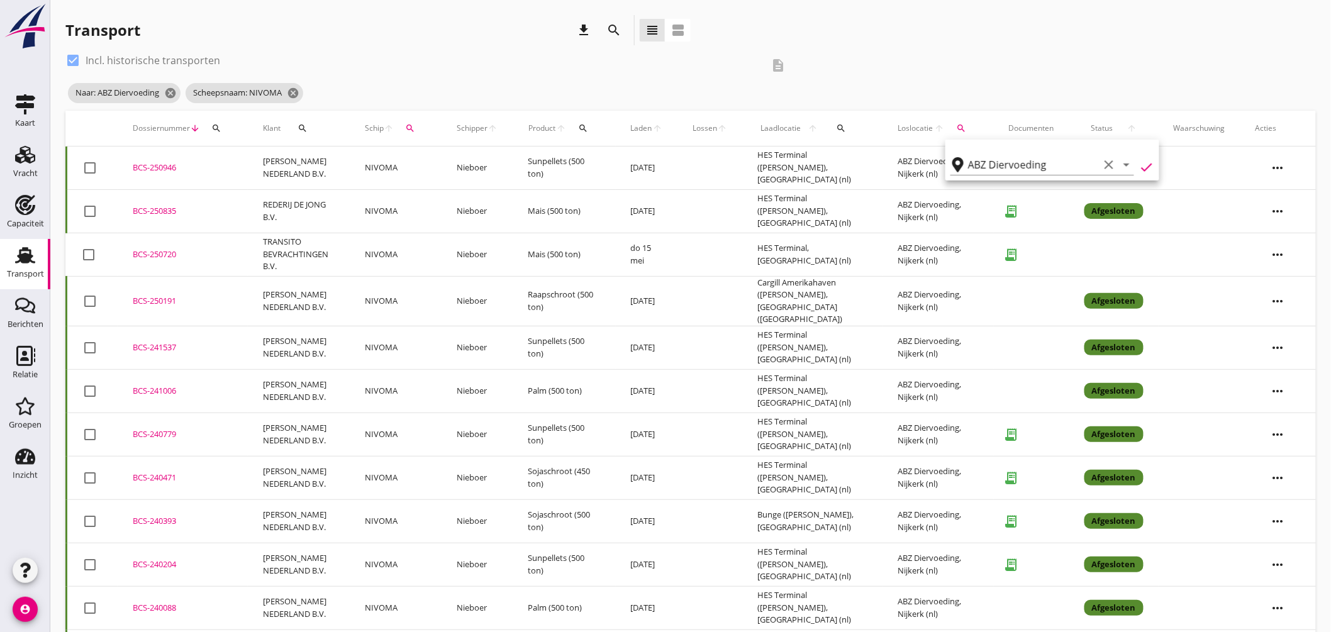
click at [857, 66] on div "check_box Incl. historische transporten description Naar: ABZ Diervoeding cance…" at bounding box center [690, 80] width 1250 height 60
click at [147, 164] on div "BCS-250946" at bounding box center [183, 168] width 100 height 13
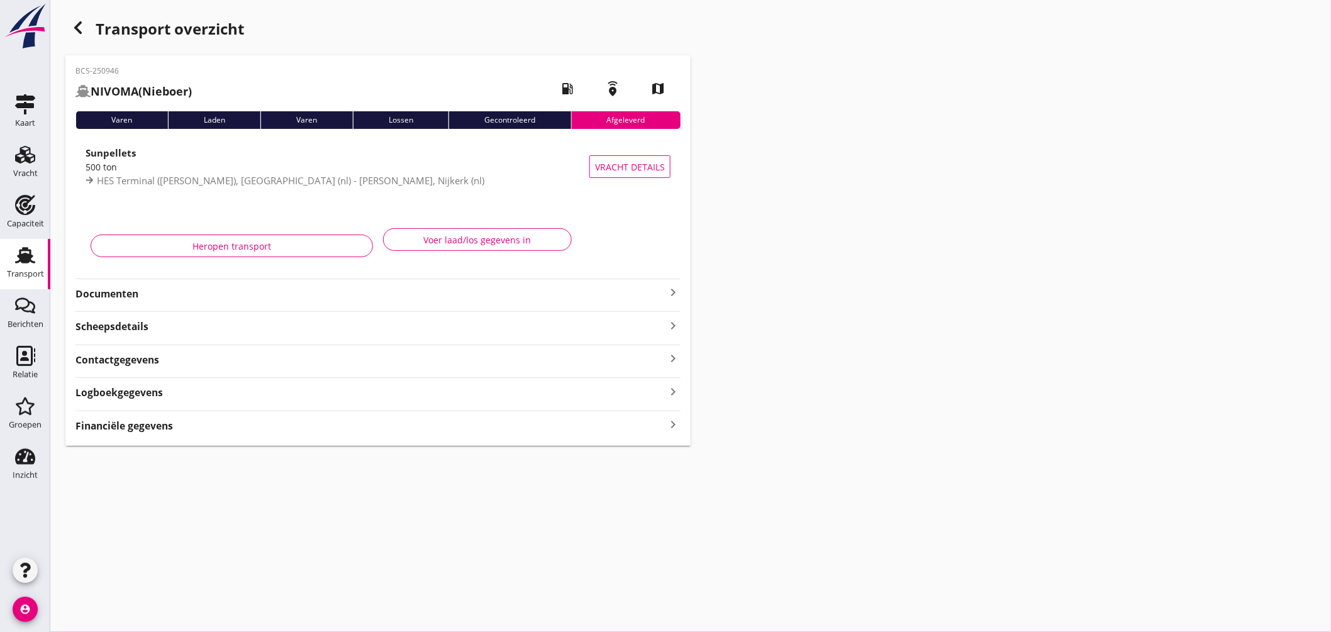
click at [673, 292] on icon "keyboard_arrow_right" at bounding box center [672, 292] width 15 height 15
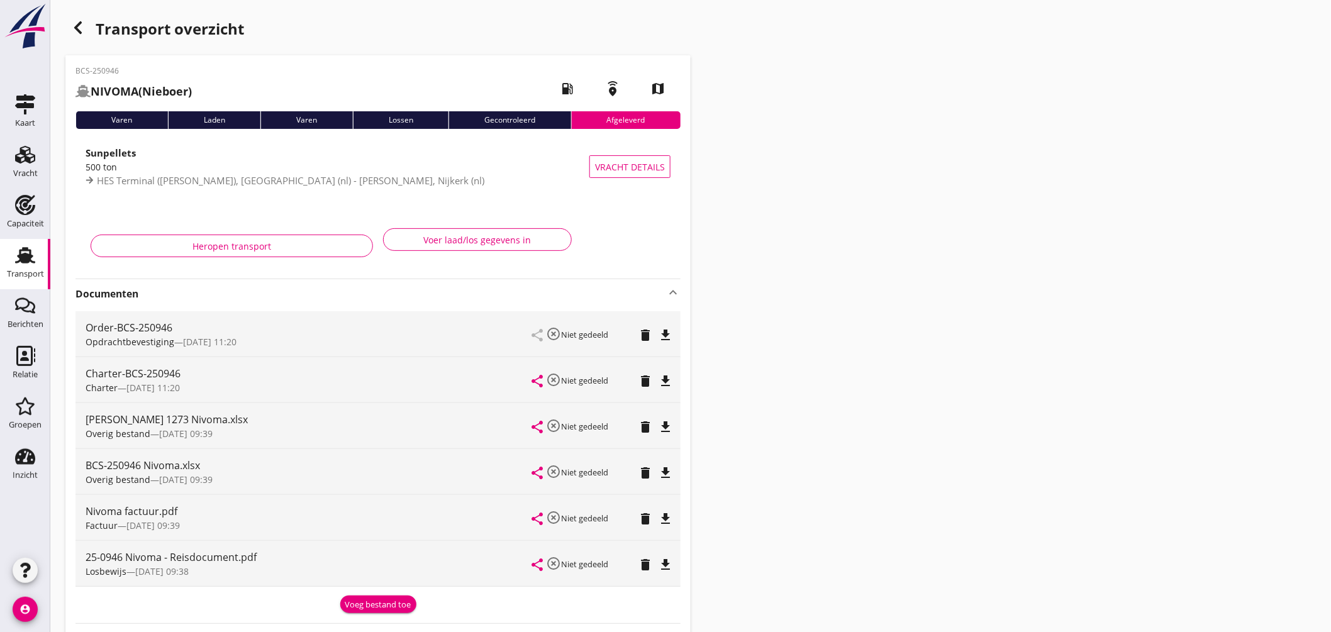
click at [658, 379] on icon "file_download" at bounding box center [665, 381] width 15 height 15
click at [86, 26] on div "button" at bounding box center [77, 27] width 25 height 25
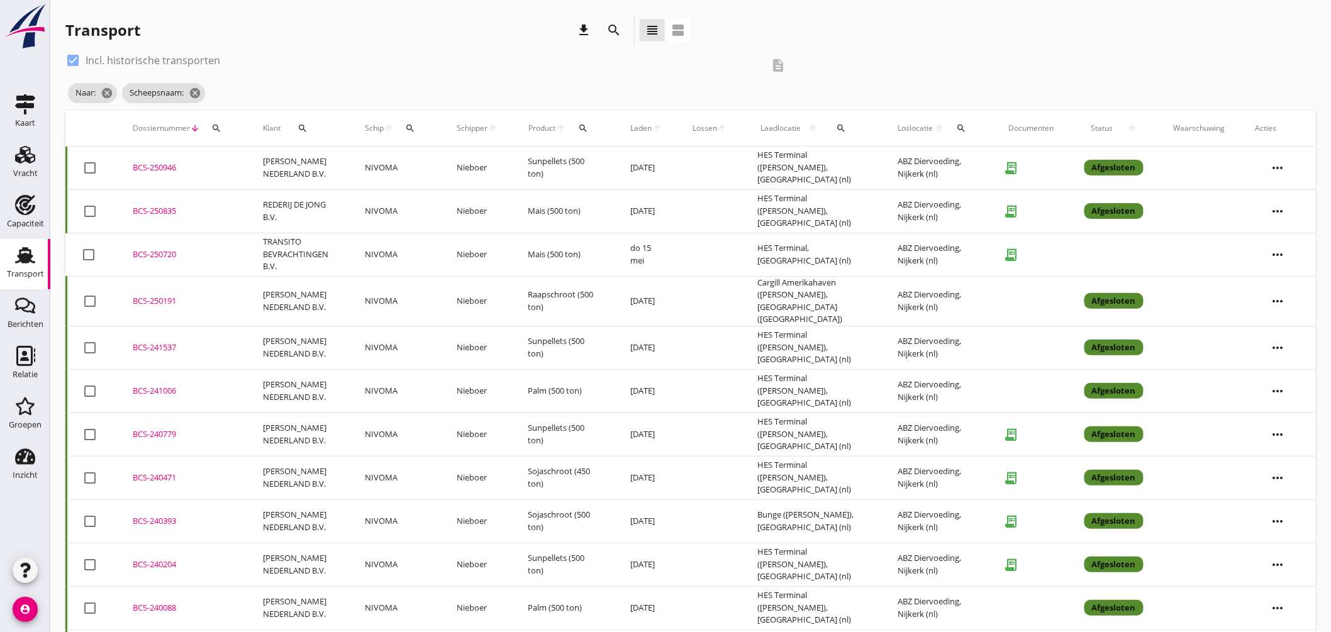
click at [406, 128] on div "search" at bounding box center [410, 128] width 23 height 10
click at [432, 162] on input "Zoek op (scheeps)naam" at bounding box center [471, 165] width 131 height 20
type input "z"
click at [348, 53] on div "check_box Incl. historische transporten" at bounding box center [413, 60] width 697 height 20
click at [164, 167] on div "BCS-250946" at bounding box center [183, 168] width 100 height 13
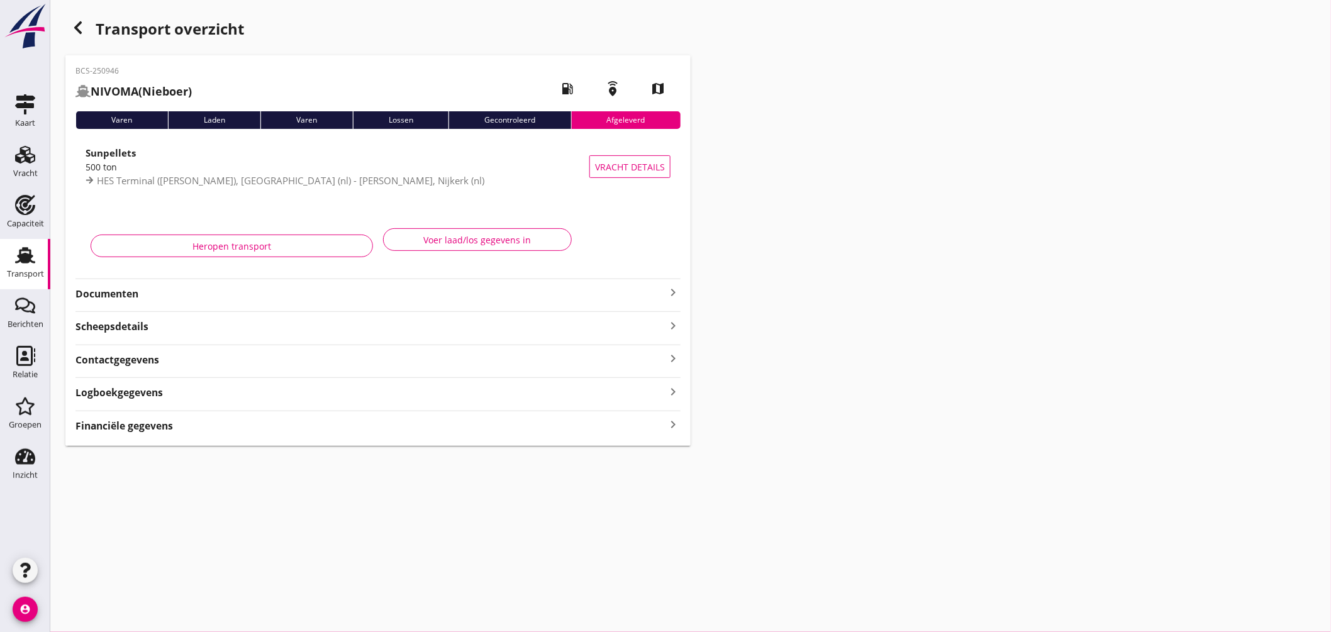
click at [675, 292] on icon "keyboard_arrow_right" at bounding box center [672, 292] width 15 height 15
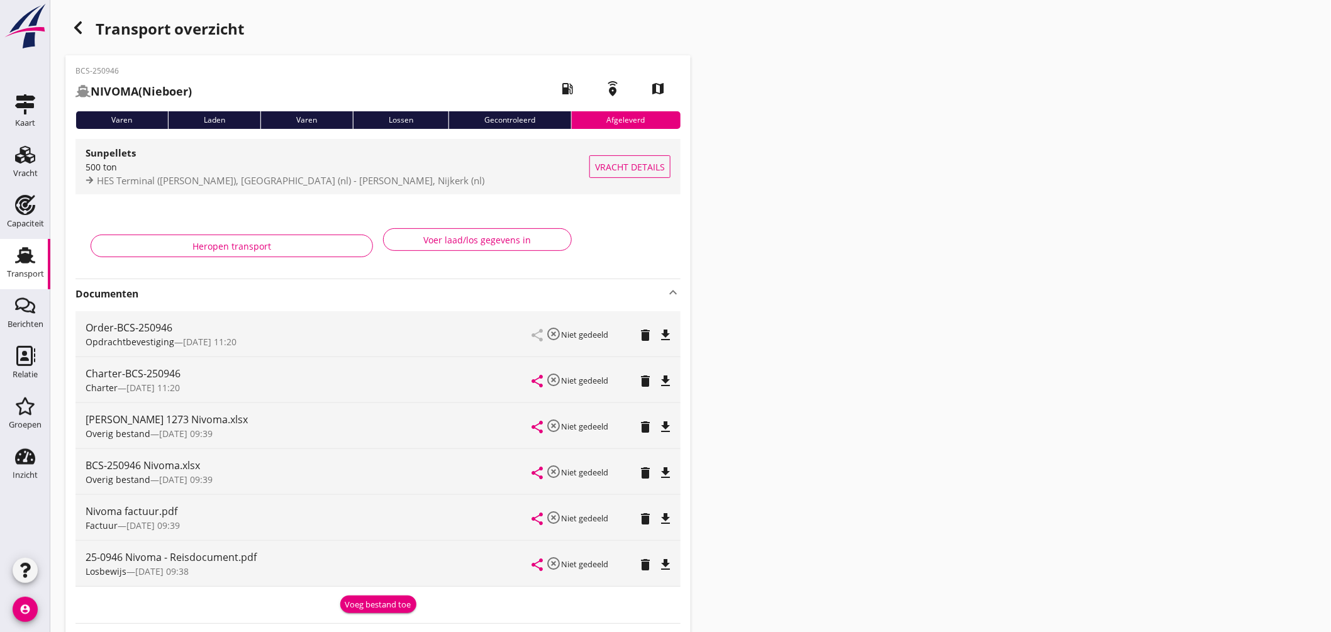
click at [435, 153] on div "Sunpellets" at bounding box center [338, 152] width 504 height 15
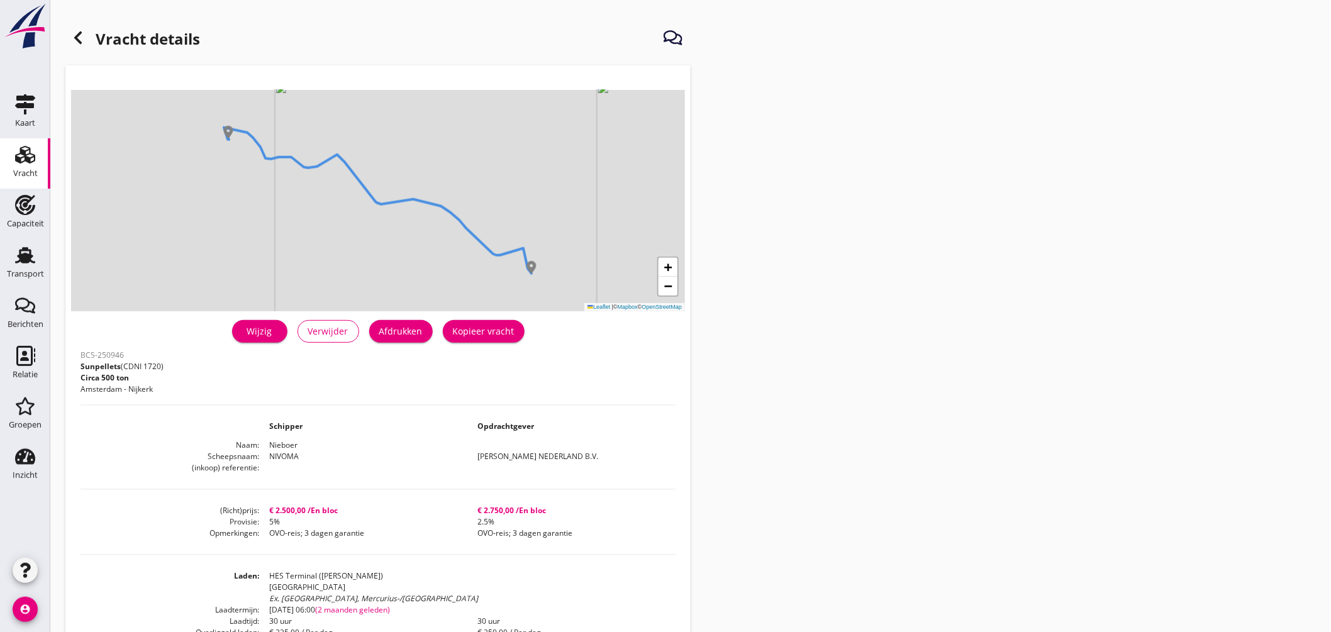
click at [26, 158] on use at bounding box center [25, 155] width 20 height 18
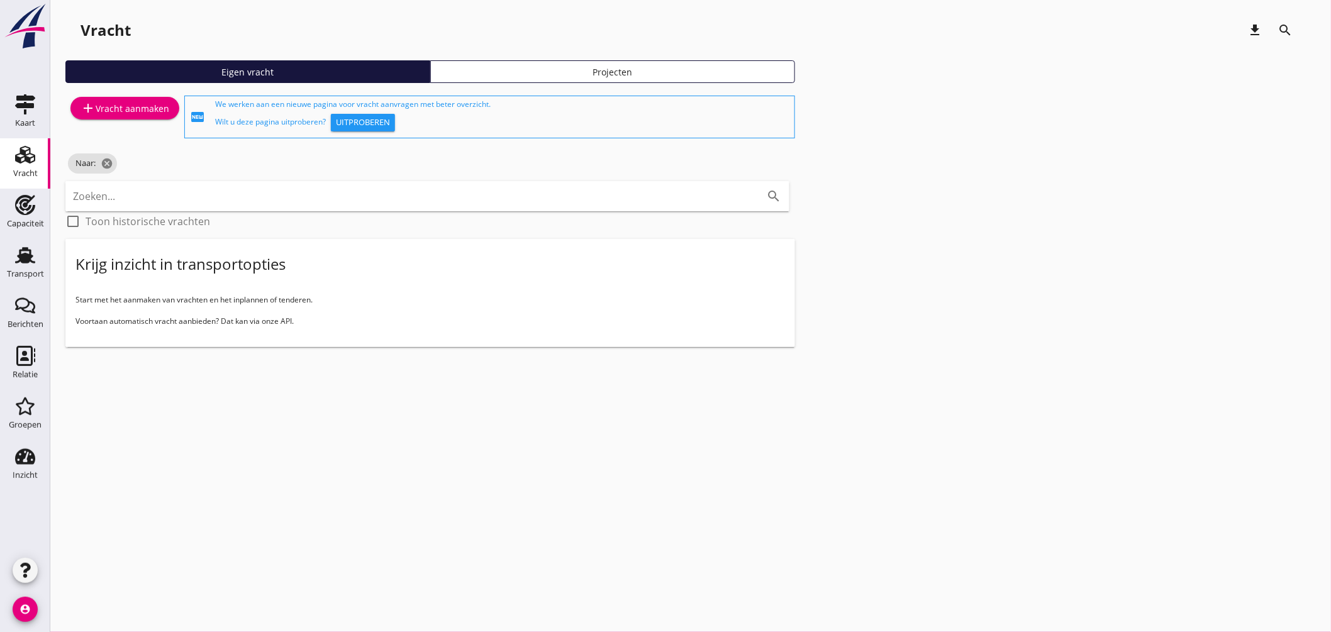
click at [129, 110] on div "add Vracht aanmaken" at bounding box center [125, 108] width 89 height 15
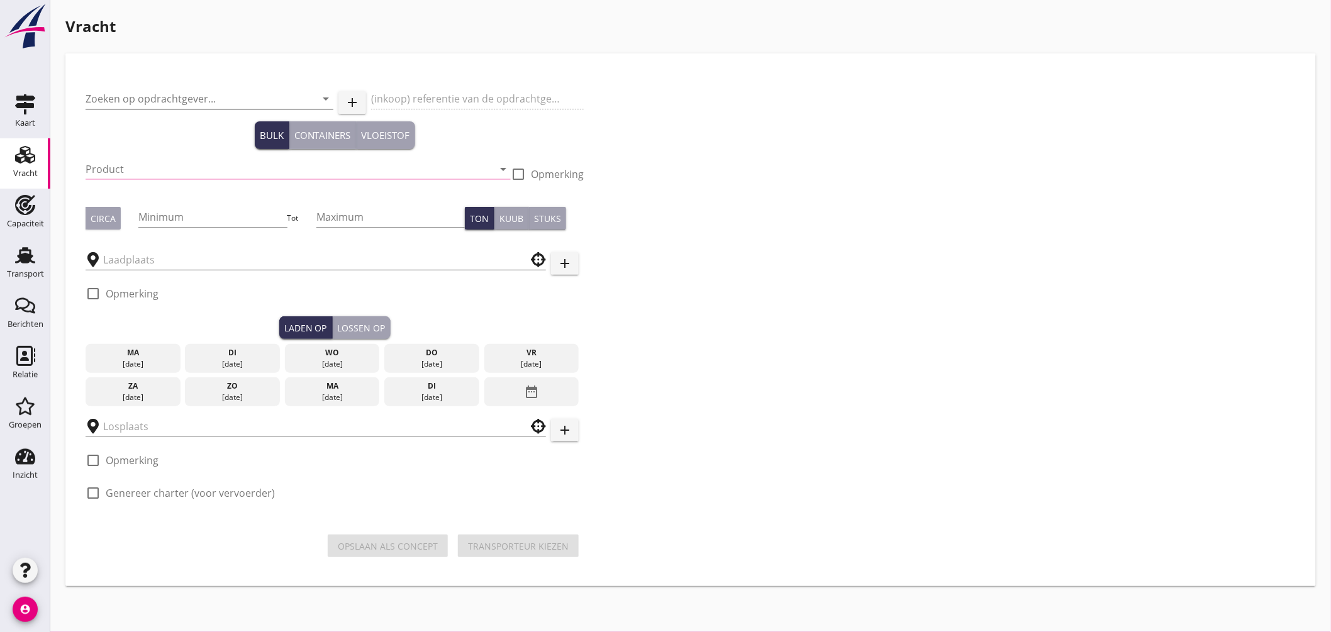
click at [230, 97] on input "Zoeken op opdrachtgever..." at bounding box center [192, 99] width 213 height 20
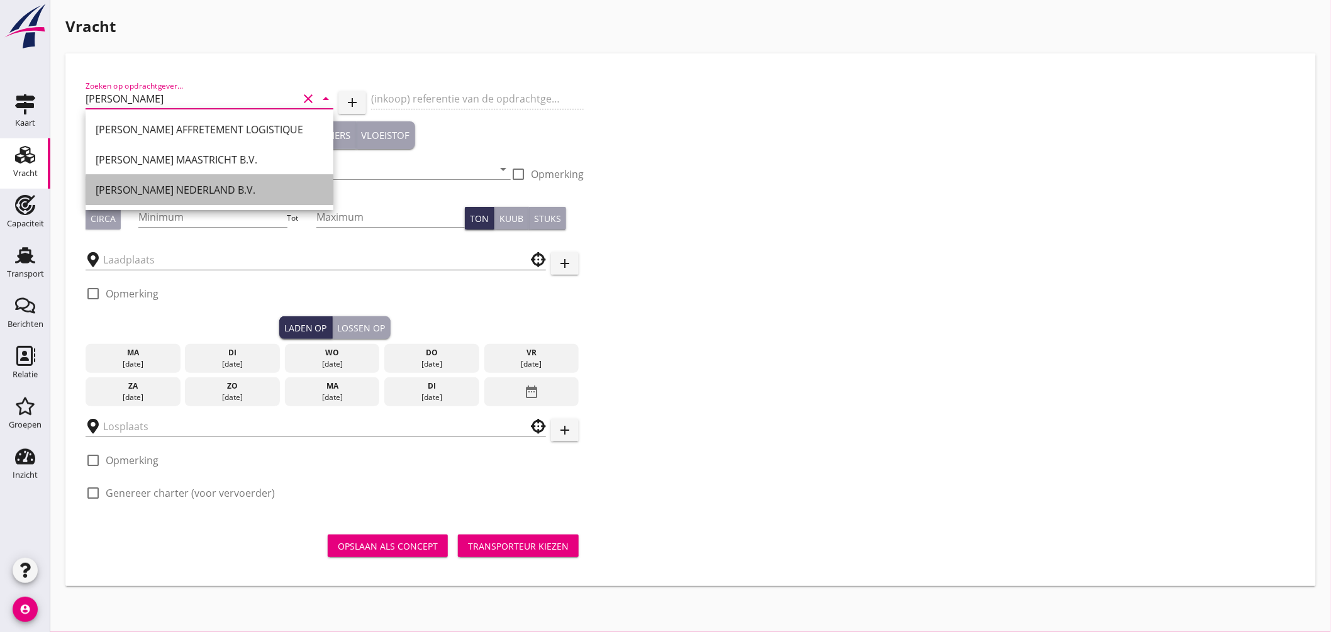
click at [200, 186] on div "PETERSON NEDERLAND B.V." at bounding box center [210, 189] width 228 height 15
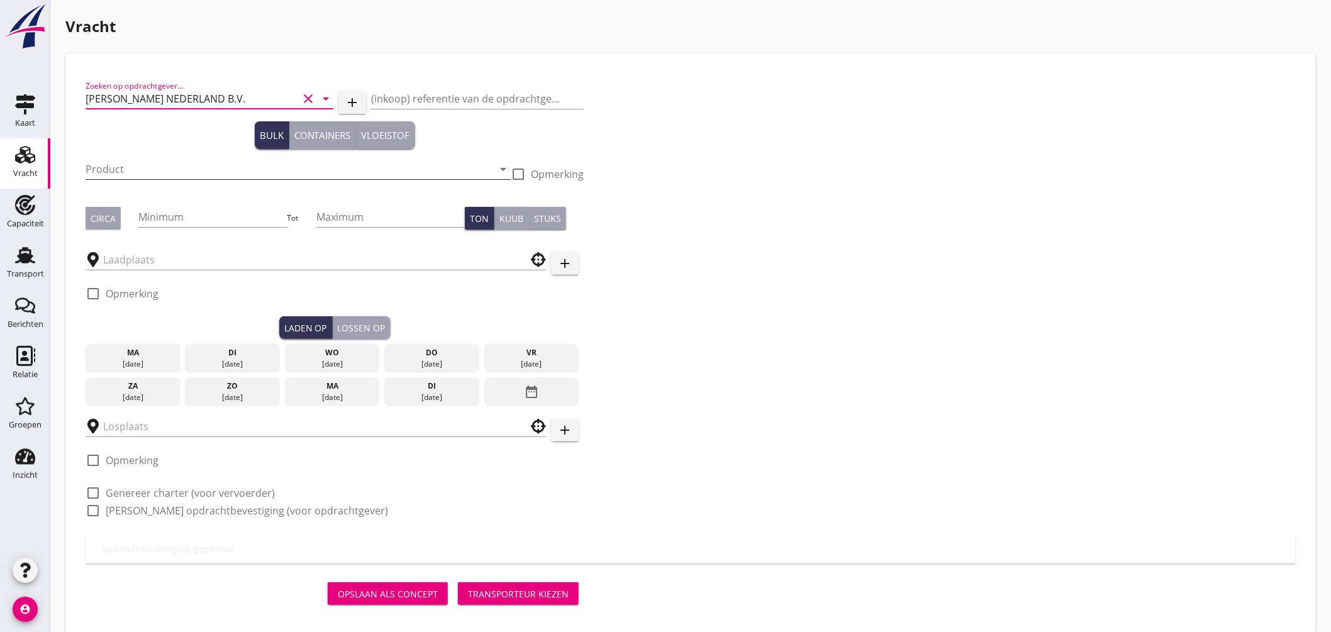
type input "PETERSON NEDERLAND B.V."
click at [166, 170] on input "Product" at bounding box center [290, 169] width 408 height 20
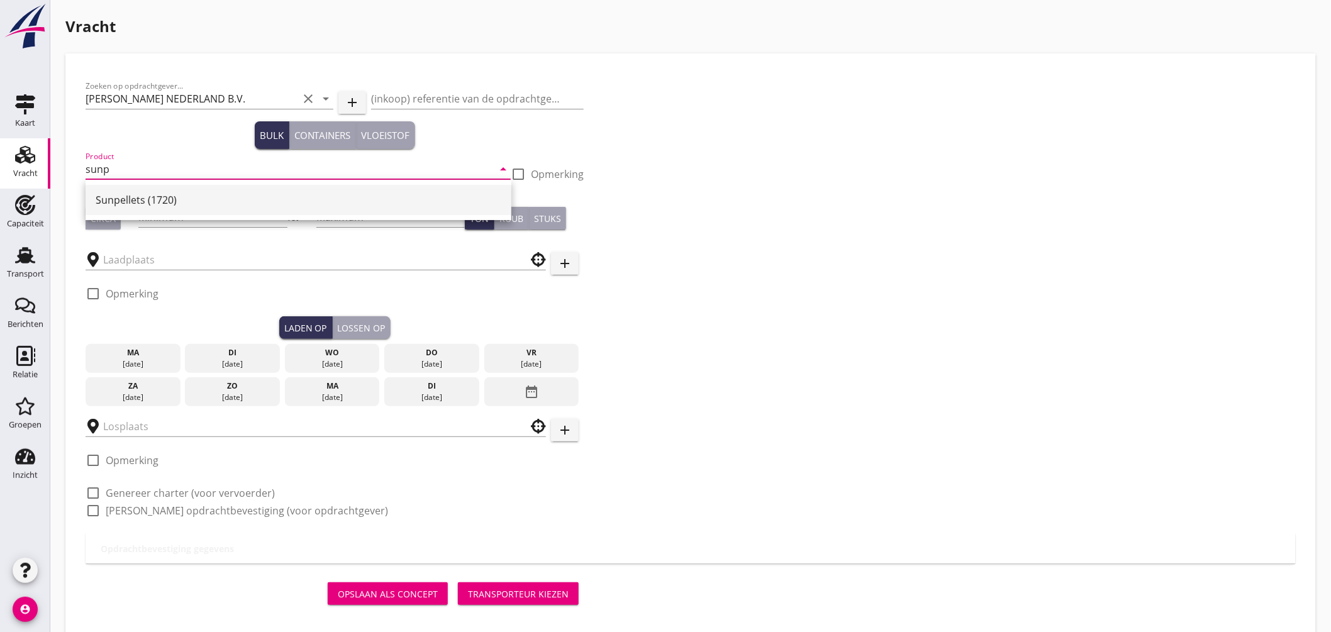
click at [139, 198] on div "Sunpellets (1720)" at bounding box center [299, 199] width 406 height 15
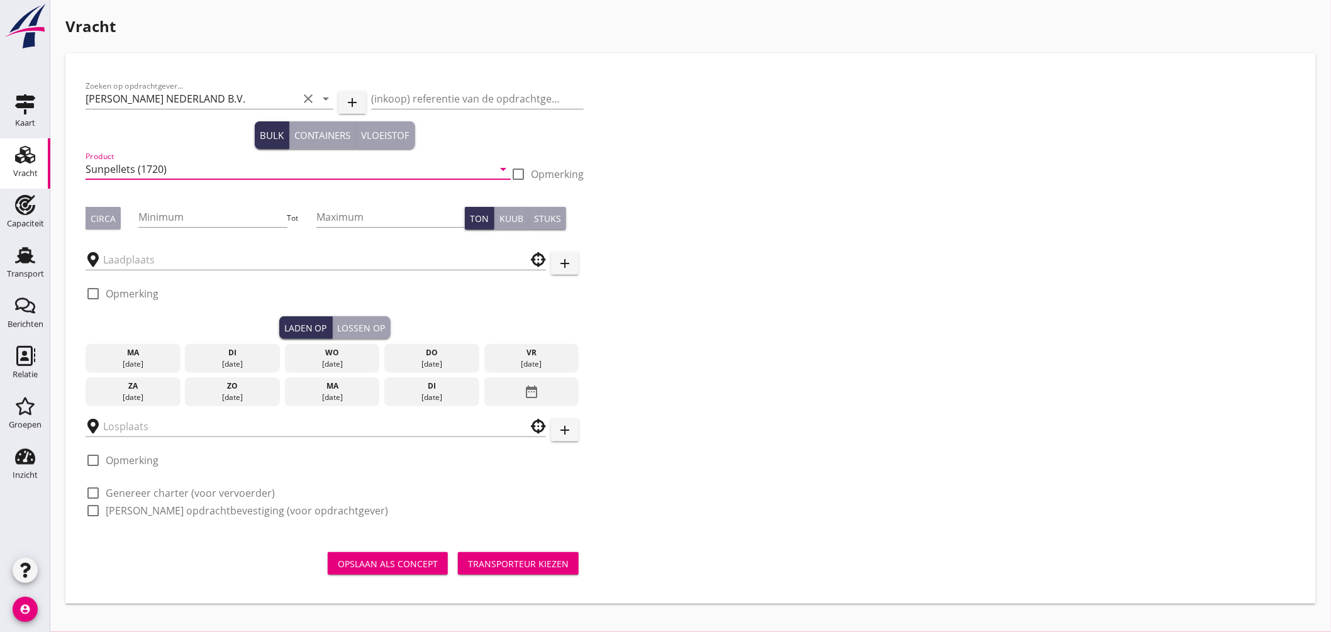
type input "Sunpellets (1720)"
click at [108, 216] on div "Circa" at bounding box center [103, 218] width 25 height 13
click at [168, 218] on input "Minimum" at bounding box center [212, 217] width 148 height 20
type input "500"
click at [173, 262] on input "text" at bounding box center [307, 260] width 408 height 20
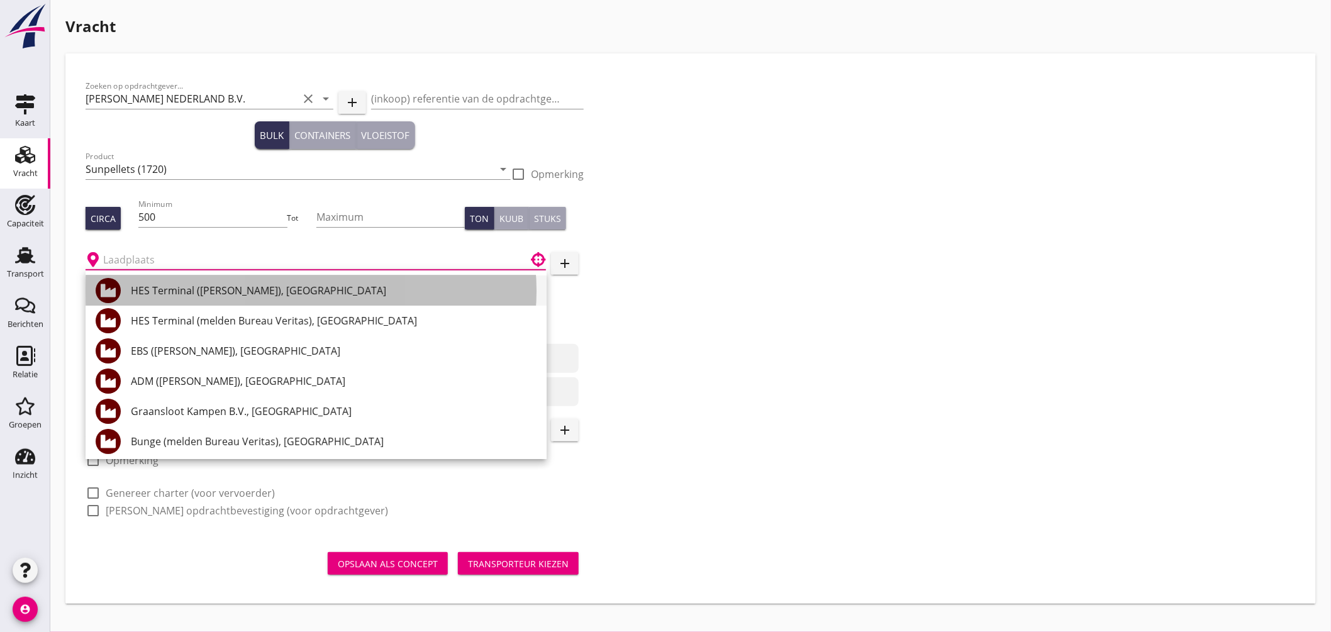
click at [235, 292] on div "HES Terminal (melden Peterson), Amsterdam" at bounding box center [334, 290] width 406 height 15
type input "HES Terminal (melden Peterson), Amsterdam"
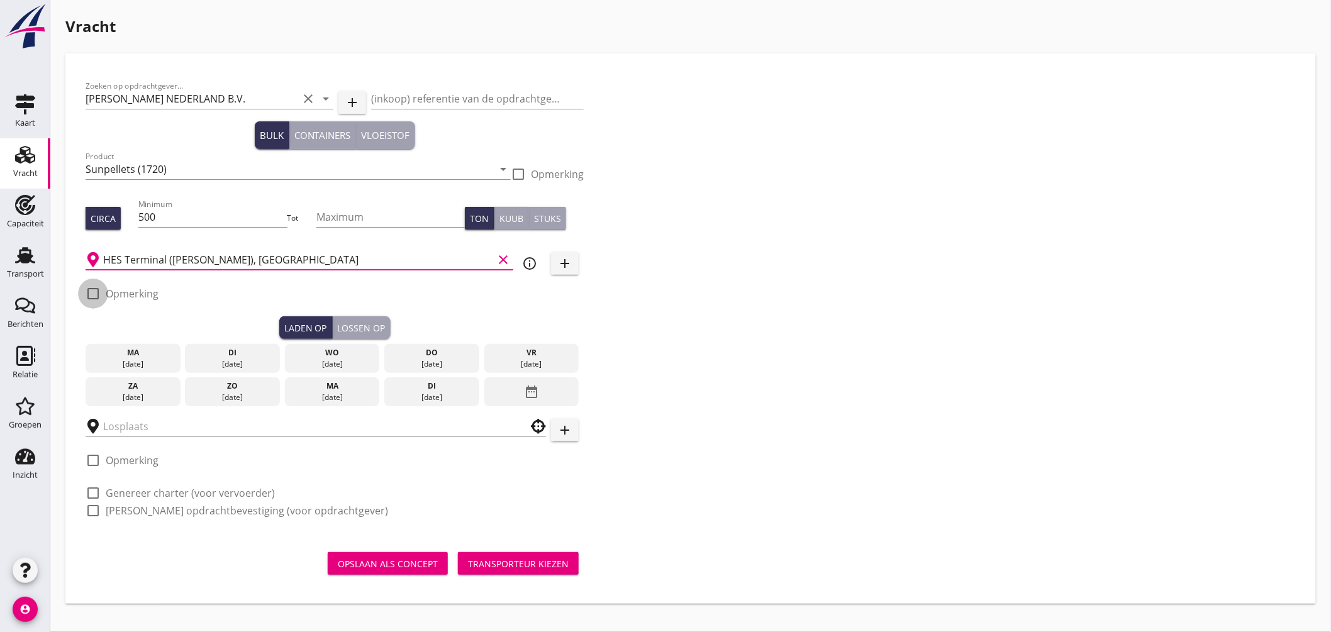
click at [92, 296] on div at bounding box center [92, 293] width 21 height 21
checkbox input "true"
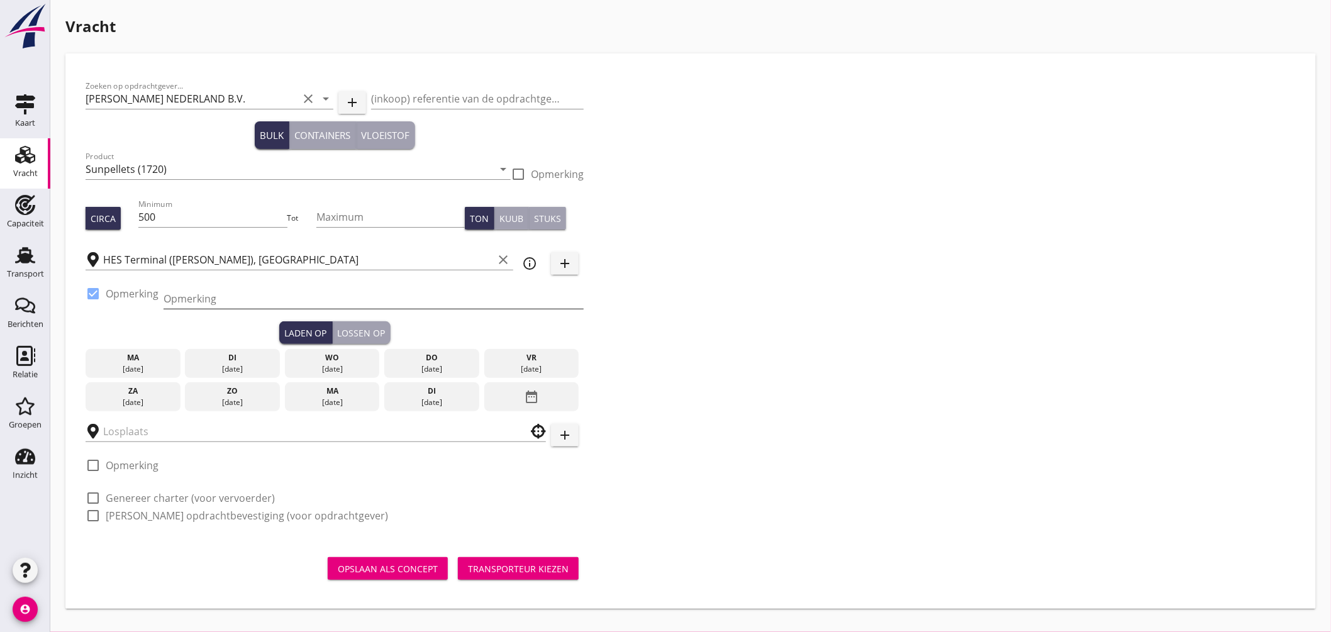
click at [186, 294] on input "Opmerking" at bounding box center [374, 299] width 420 height 20
click at [334, 299] on input "Ex. EMERALD PUTUO, Westhaven" at bounding box center [374, 299] width 420 height 20
type input "Ex. EMERALD SHENGSI, Mercurius-/Westhaven"
click at [406, 361] on div "do" at bounding box center [431, 357] width 89 height 11
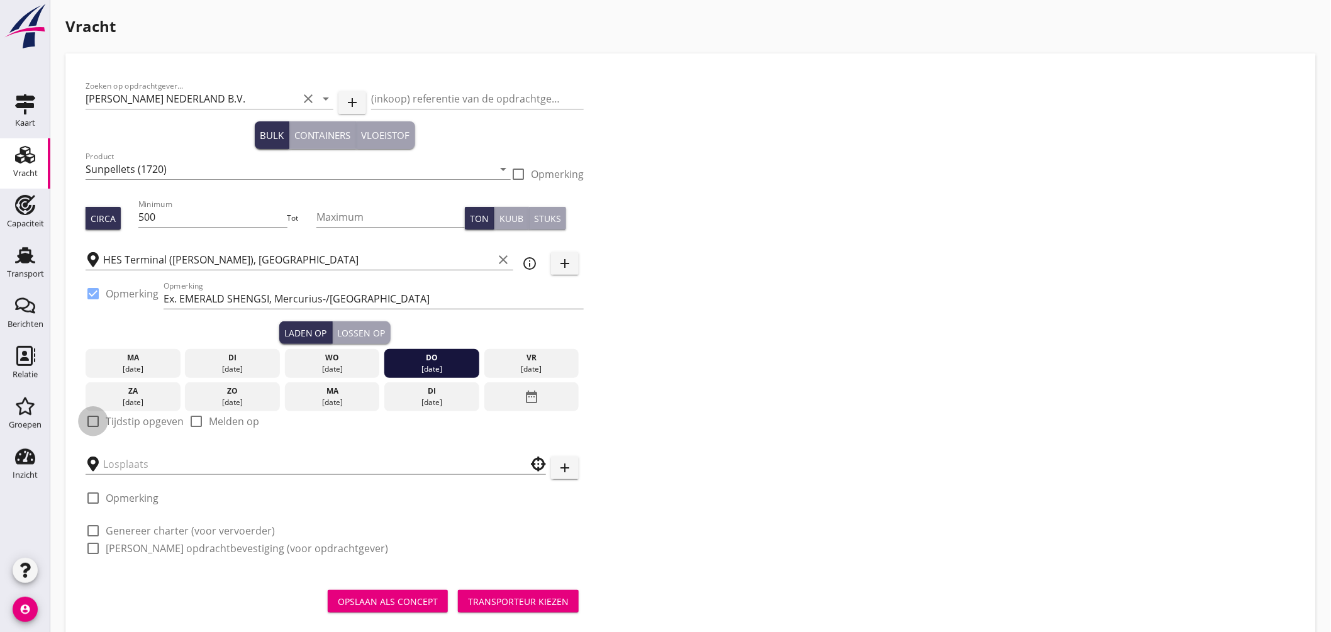
click at [92, 422] on div at bounding box center [92, 421] width 21 height 21
checkbox input "true"
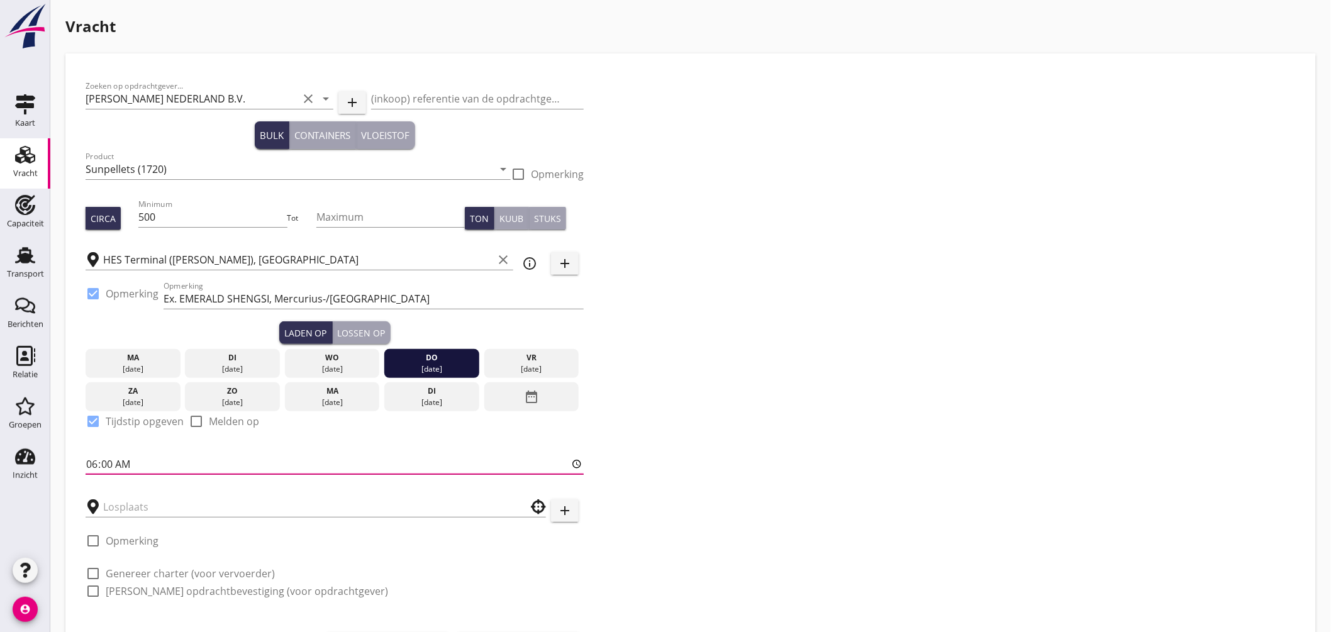
click at [91, 470] on input "06:00" at bounding box center [335, 464] width 498 height 20
type input "18:00"
click at [125, 507] on input "text" at bounding box center [307, 507] width 408 height 20
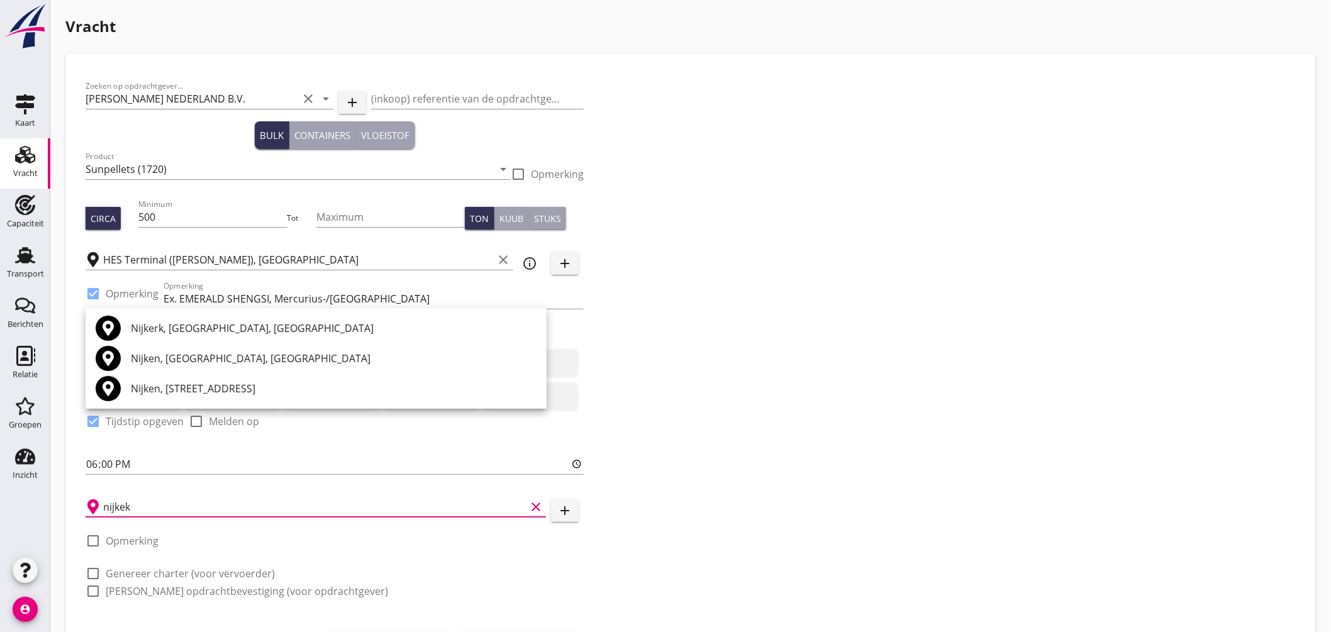
click at [725, 409] on div "Zoeken op opdrachtgever... PETERSON NEDERLAND B.V. clear arrow_drop_down add (i…" at bounding box center [691, 344] width 1220 height 540
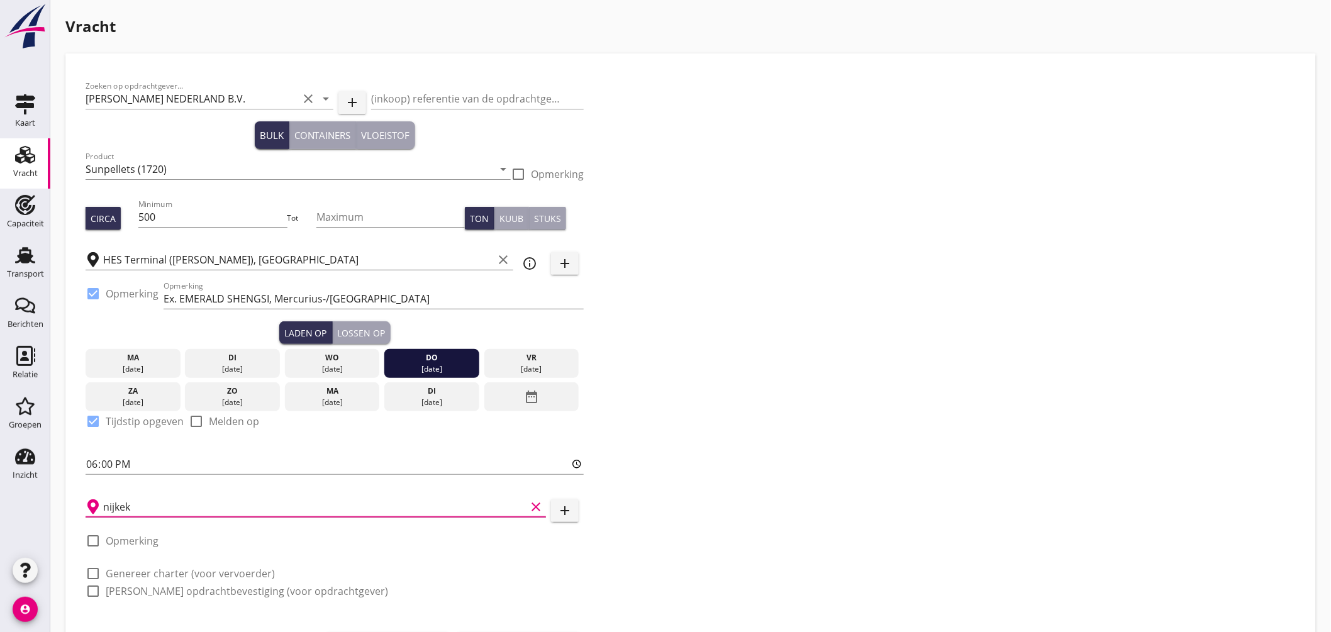
click at [166, 501] on input "nijkek" at bounding box center [314, 507] width 423 height 20
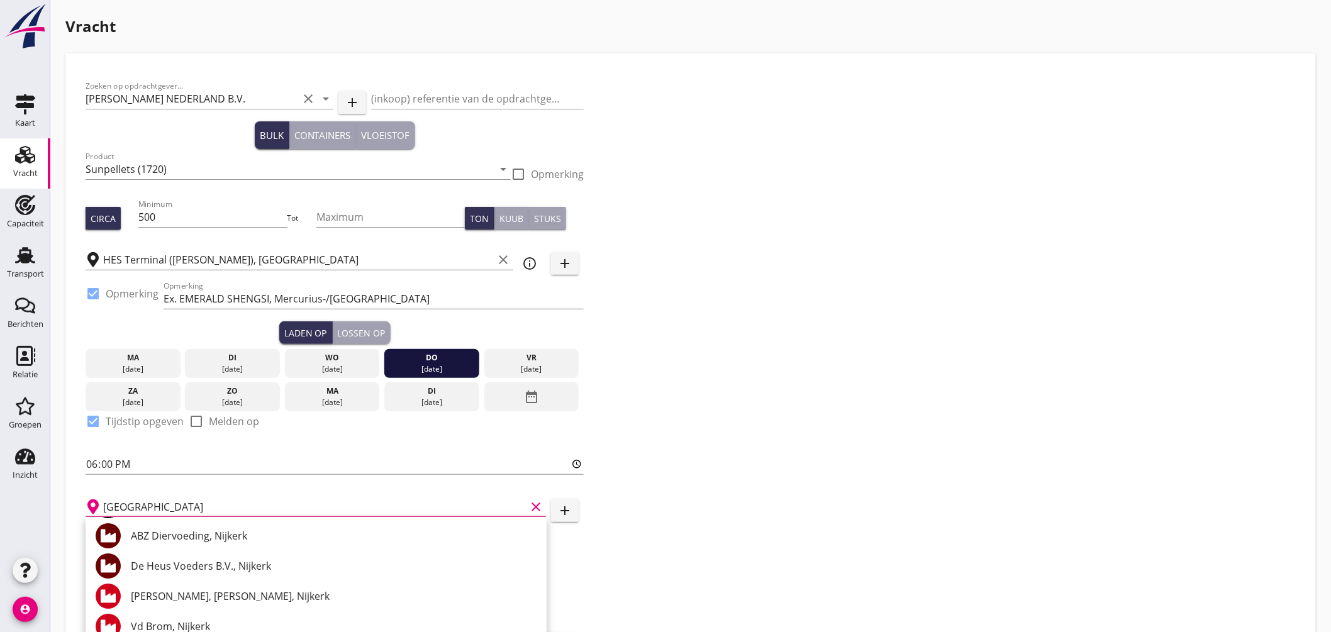
scroll to position [70, 0]
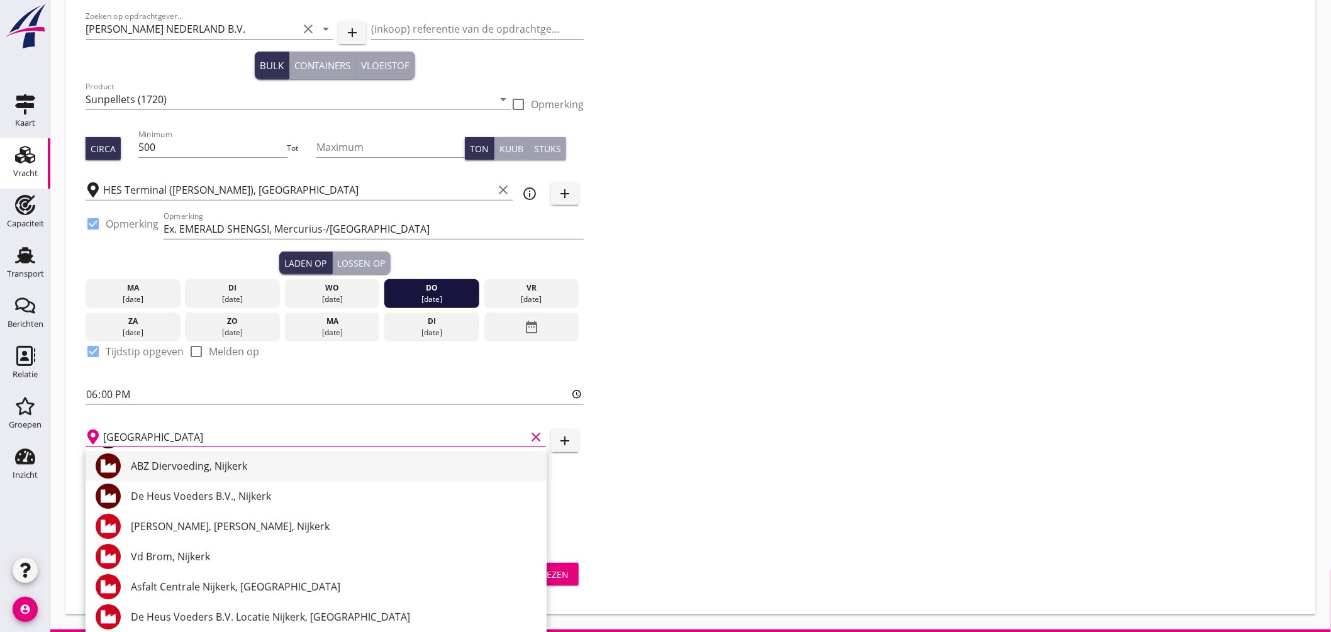
click at [222, 466] on div "ABZ Diervoeding, Nijkerk" at bounding box center [334, 465] width 406 height 15
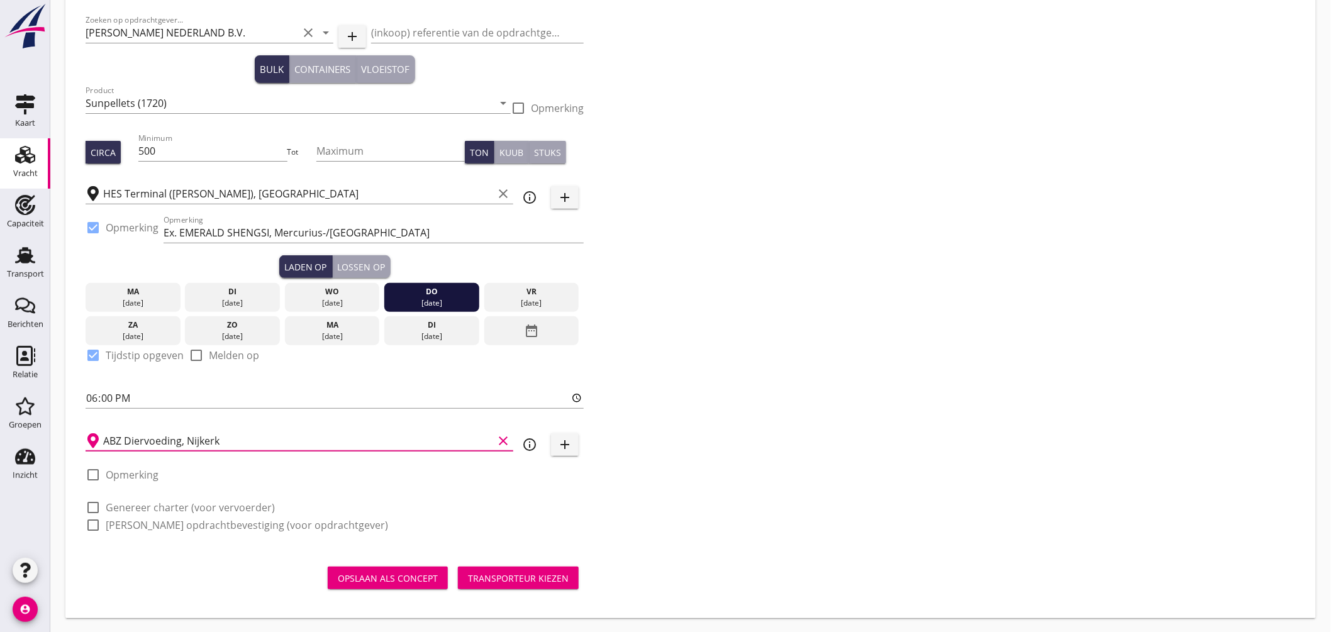
type input "ABZ Diervoeding, Nijkerk"
click at [92, 473] on div at bounding box center [92, 474] width 21 height 21
checkbox input "true"
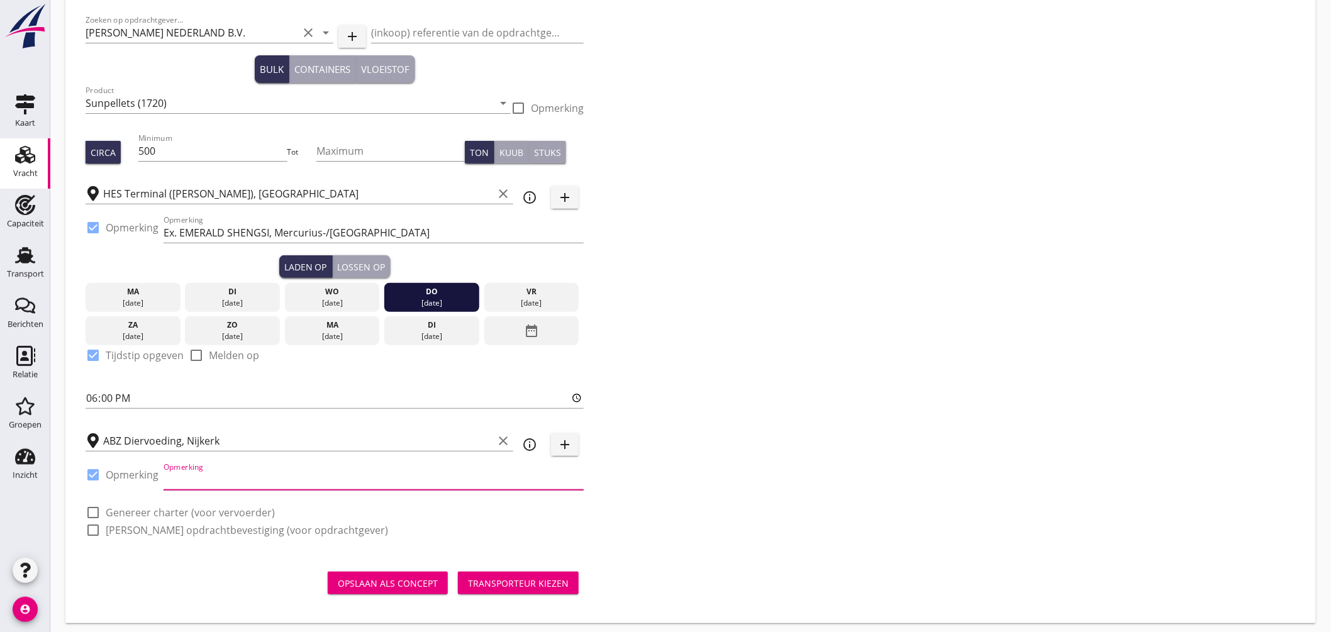
click at [206, 481] on input "Opmerking" at bounding box center [374, 480] width 420 height 20
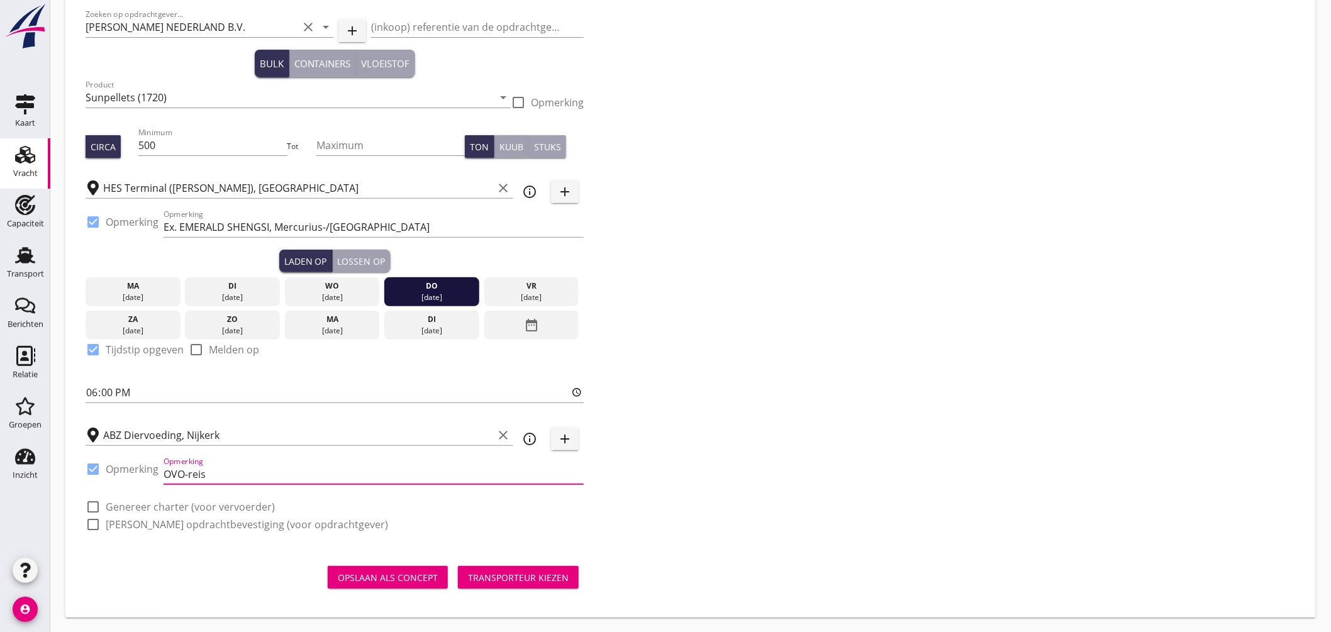
type input "OVO-reis"
click at [197, 506] on label "Genereer charter (voor vervoerder)" at bounding box center [190, 507] width 169 height 13
checkbox input "true"
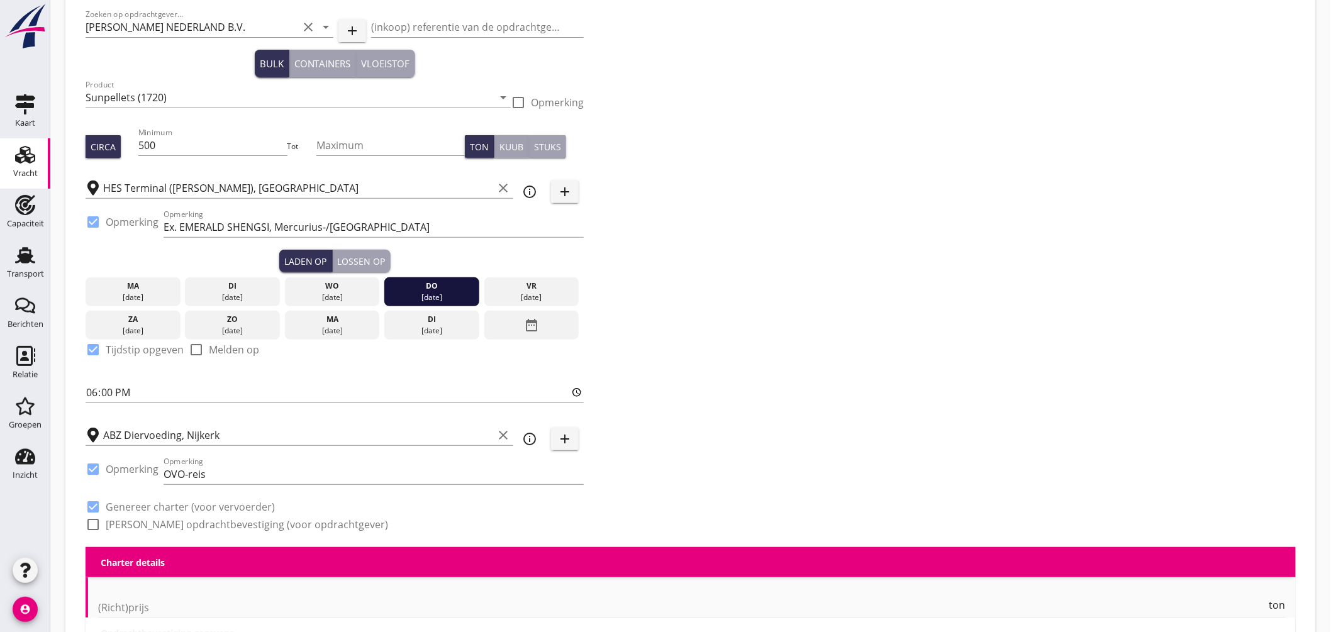
checkbox input "true"
click at [193, 525] on label "Genereer opdrachtbevestiging (voor opdrachtgever)" at bounding box center [247, 524] width 282 height 13
checkbox input "true"
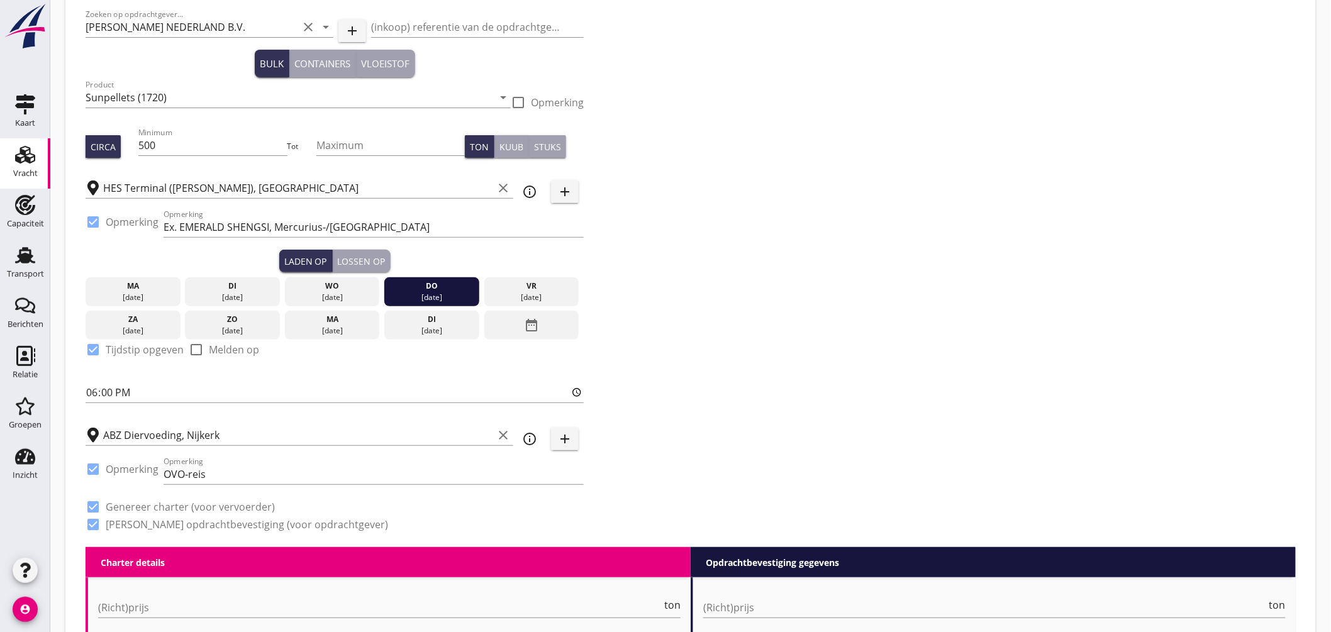
scroll to position [351, 0]
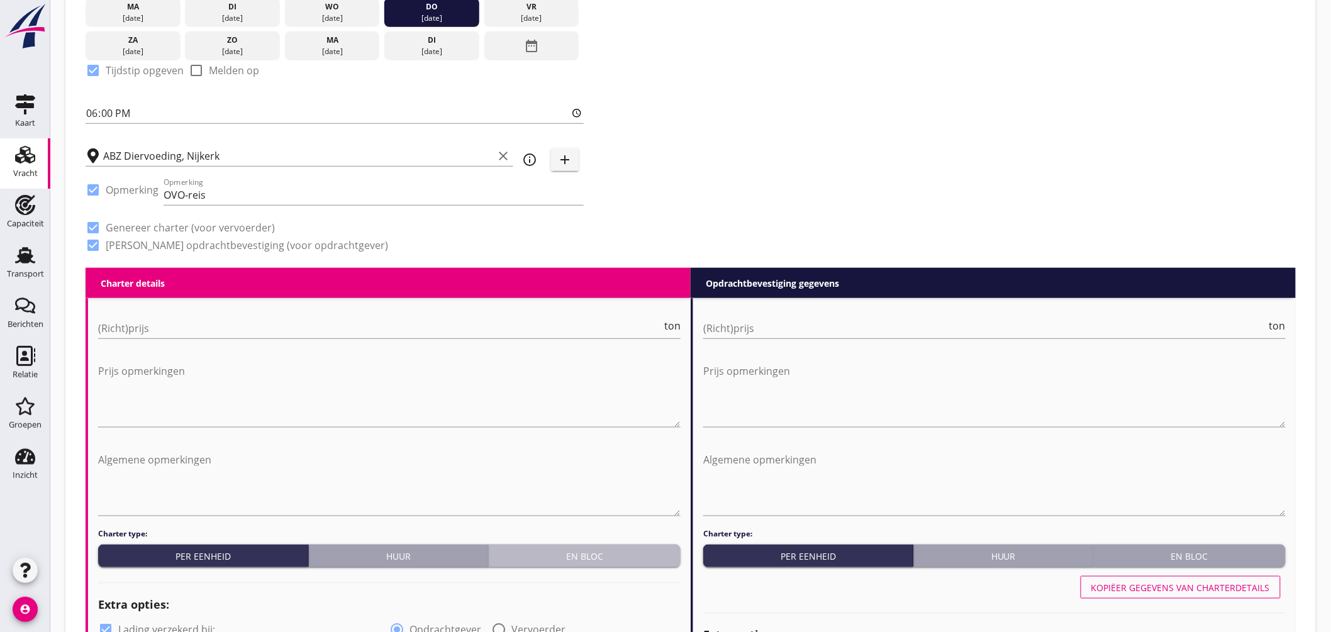
click at [602, 557] on div "En bloc" at bounding box center [585, 556] width 182 height 13
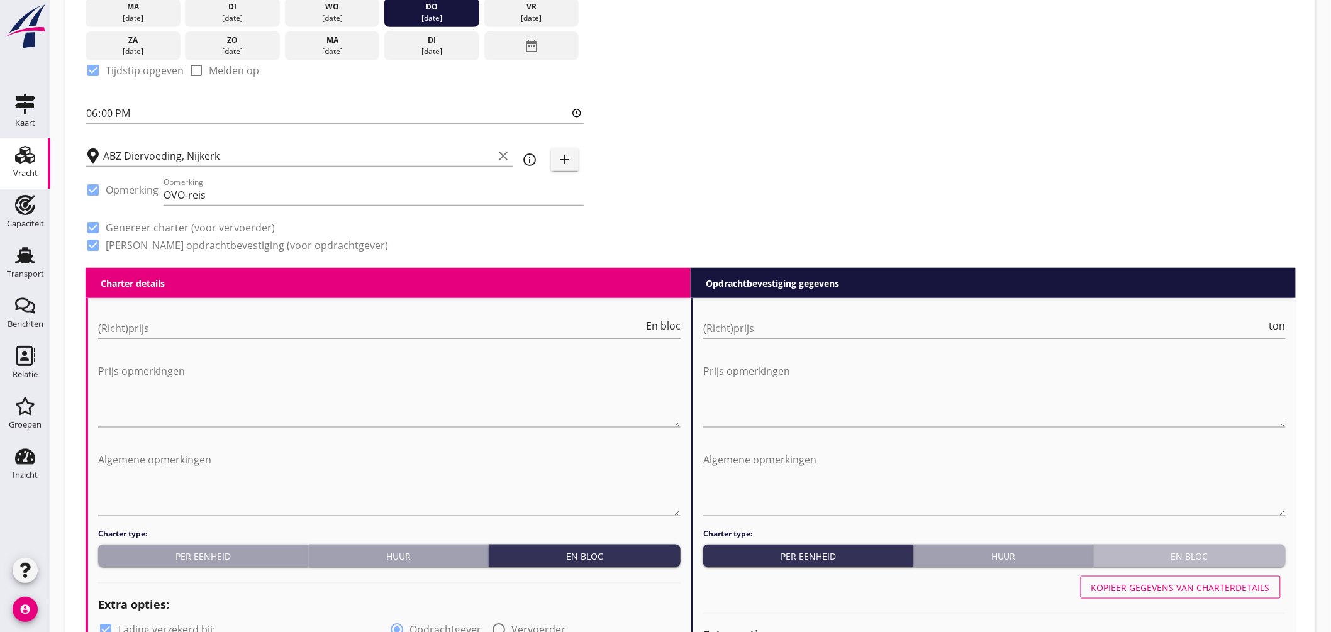
click at [1156, 558] on div "En bloc" at bounding box center [1190, 556] width 182 height 13
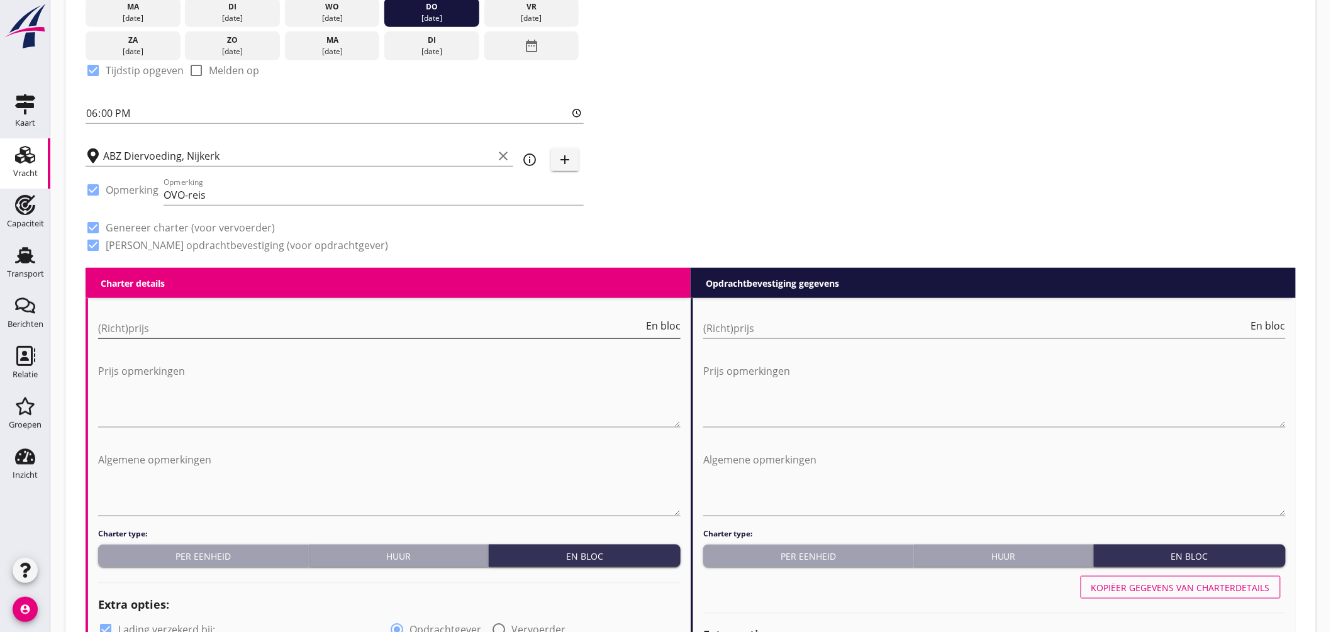
click at [134, 332] on input "(Richt)prijs" at bounding box center [370, 328] width 545 height 20
type input "2500"
click at [726, 328] on input "(Richt)prijs" at bounding box center [975, 328] width 545 height 20
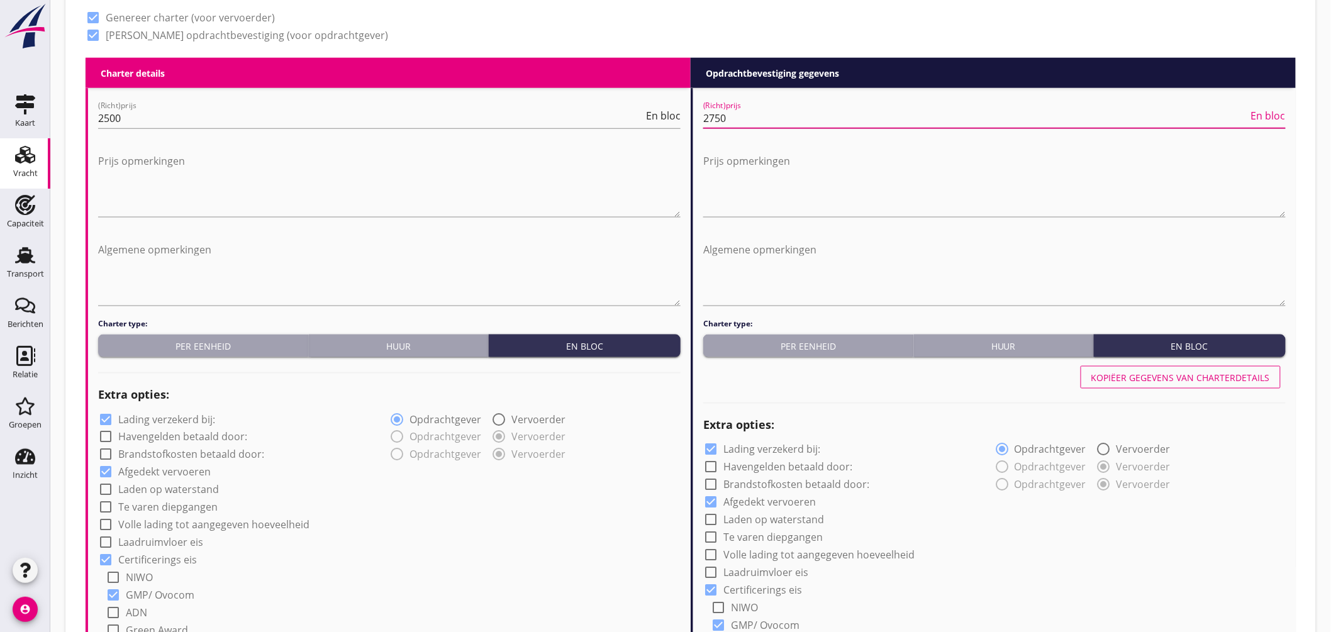
type input "2750"
click at [203, 413] on label "Lading verzekerd bij:" at bounding box center [166, 419] width 97 height 13
checkbox input "false"
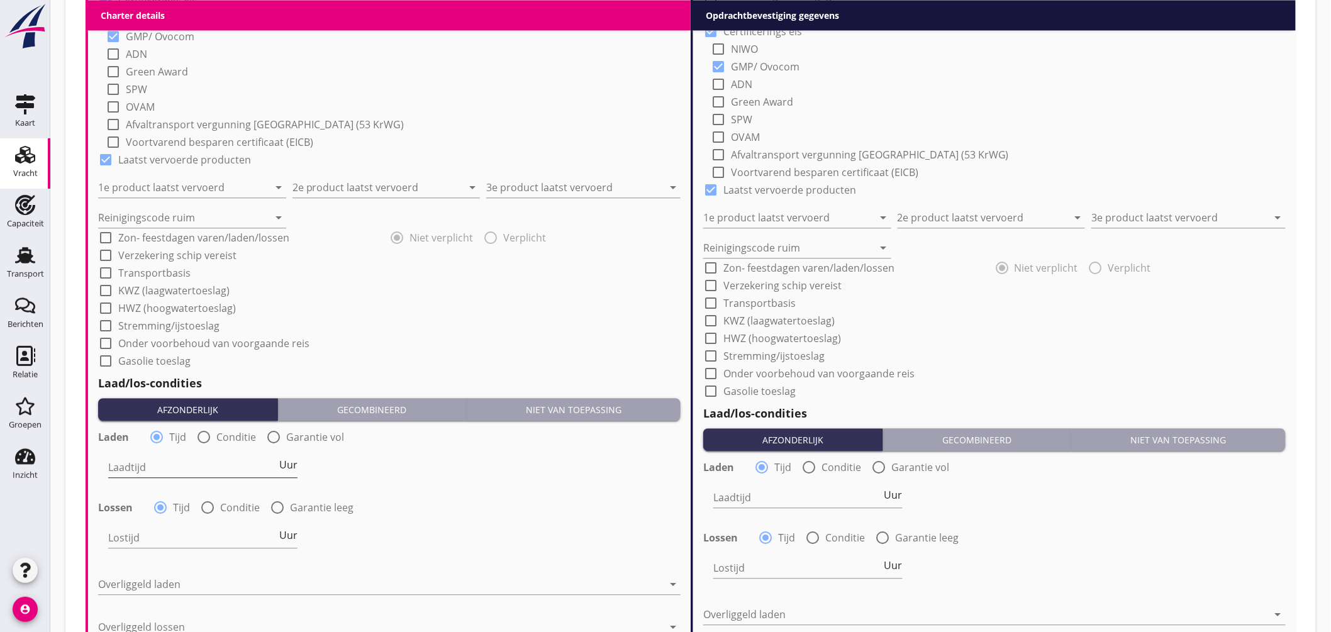
scroll to position [1190, 0]
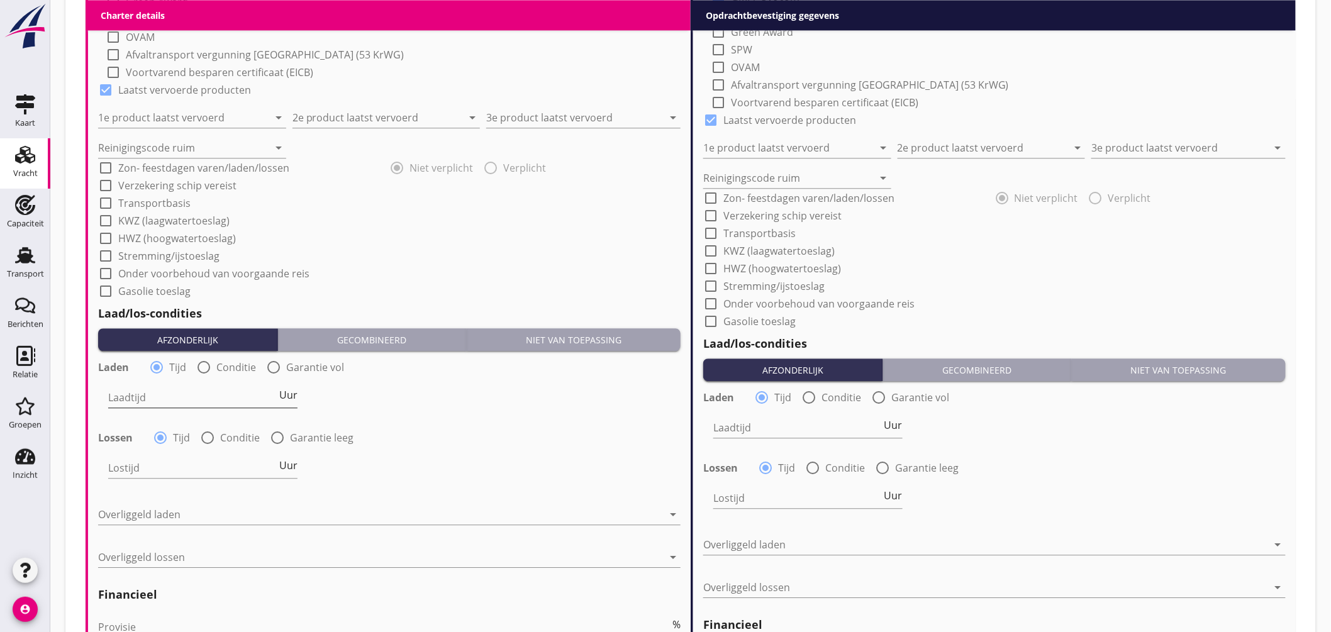
click at [223, 399] on input "Laadtijd" at bounding box center [192, 397] width 169 height 20
type input "30"
click at [208, 436] on div at bounding box center [207, 437] width 21 height 21
radio input "false"
radio input "true"
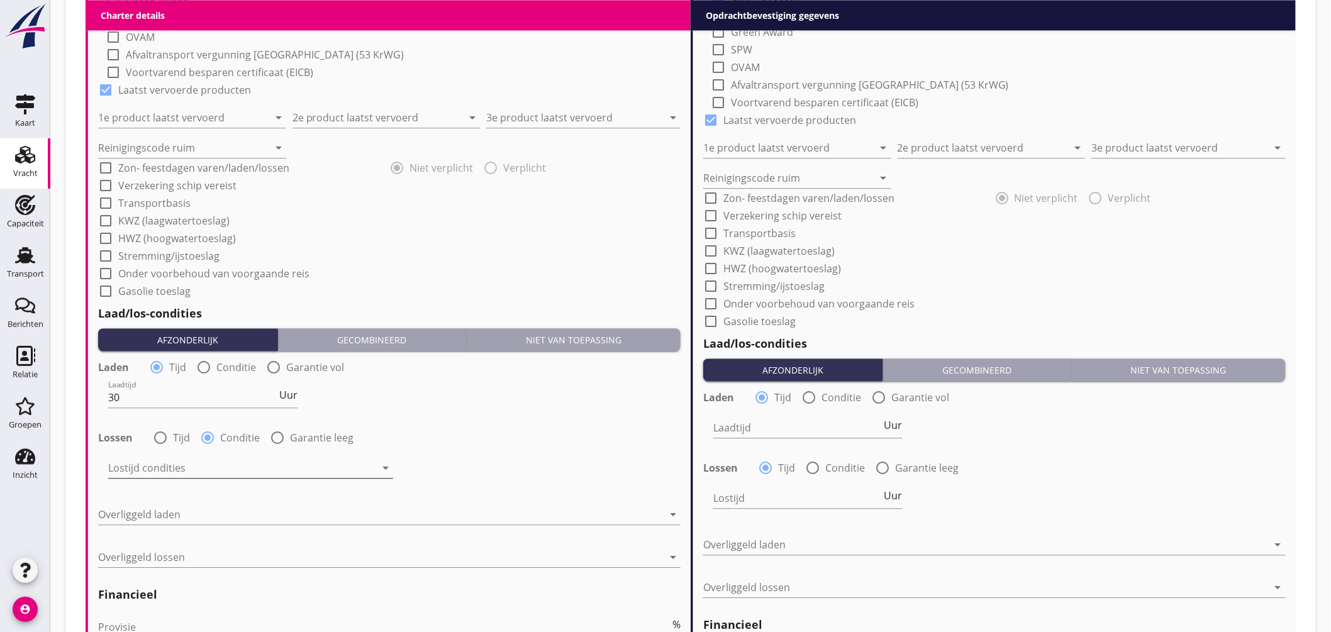
click at [221, 466] on div at bounding box center [241, 468] width 267 height 20
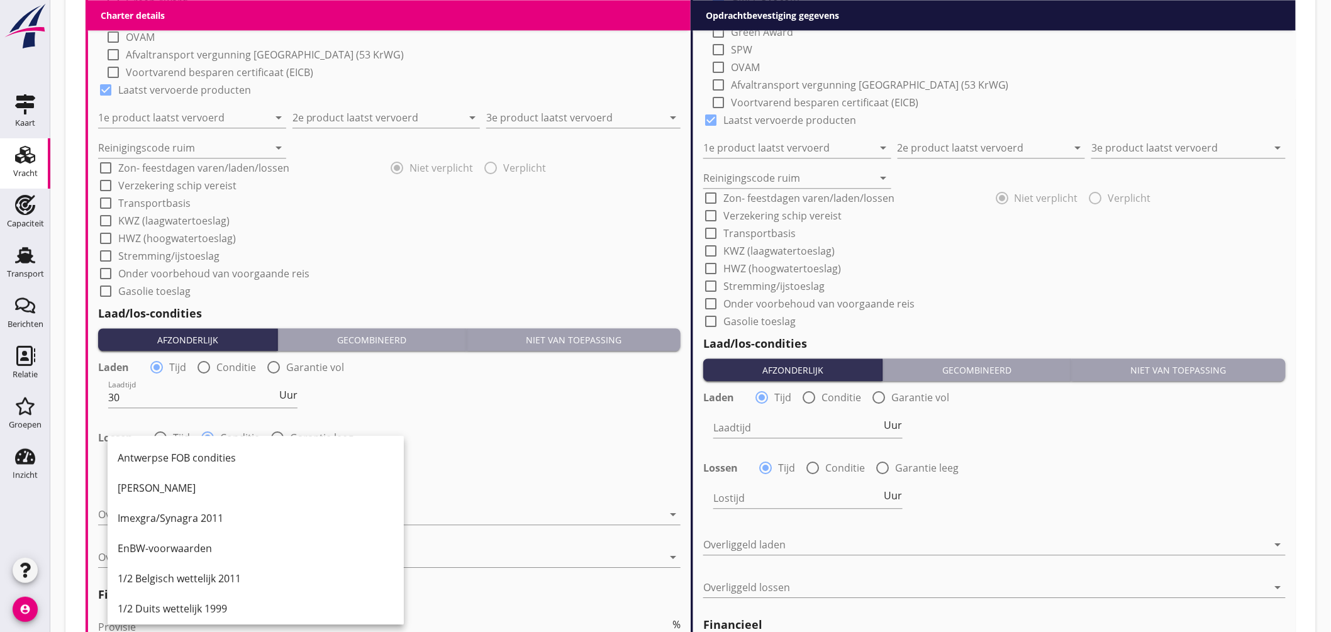
scroll to position [349, 0]
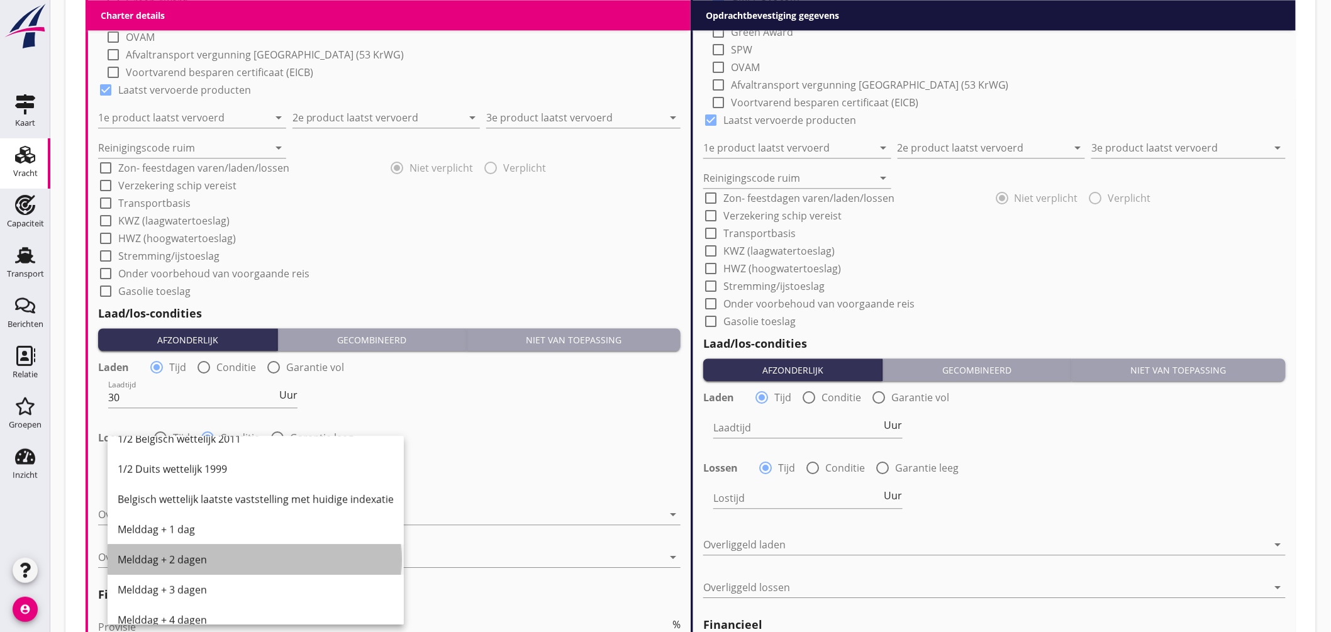
click at [209, 552] on div "Melddag + 2 dagen" at bounding box center [256, 559] width 276 height 15
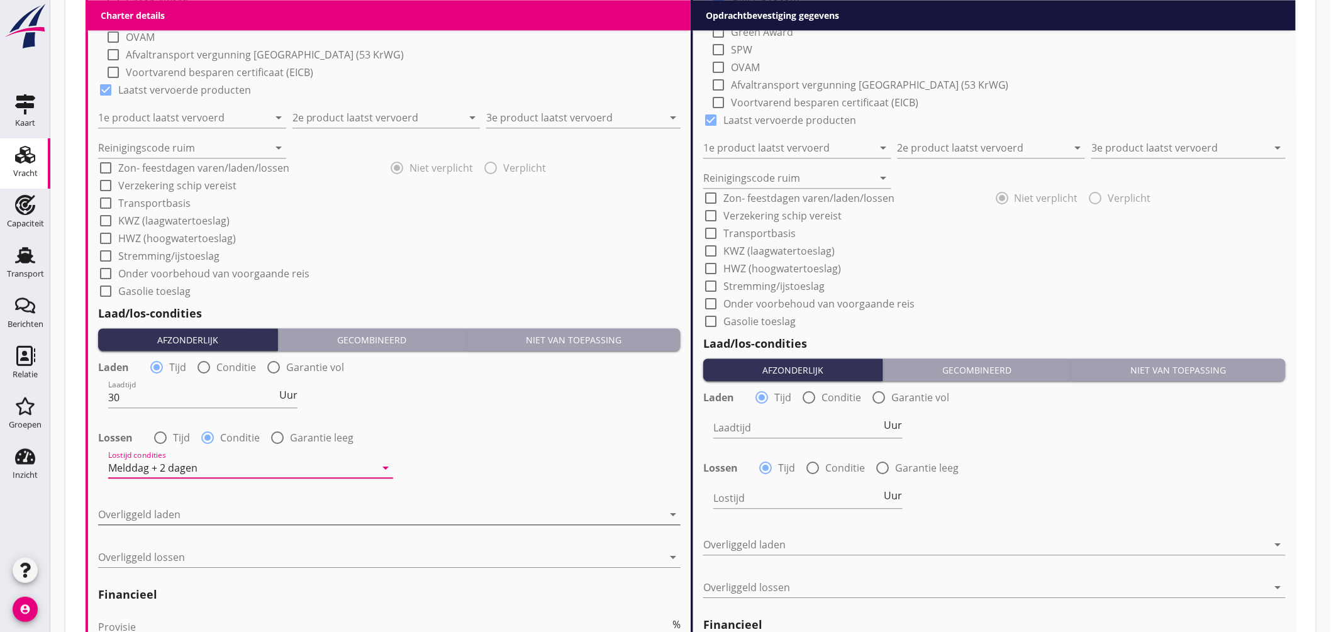
click at [170, 511] on div at bounding box center [380, 514] width 565 height 20
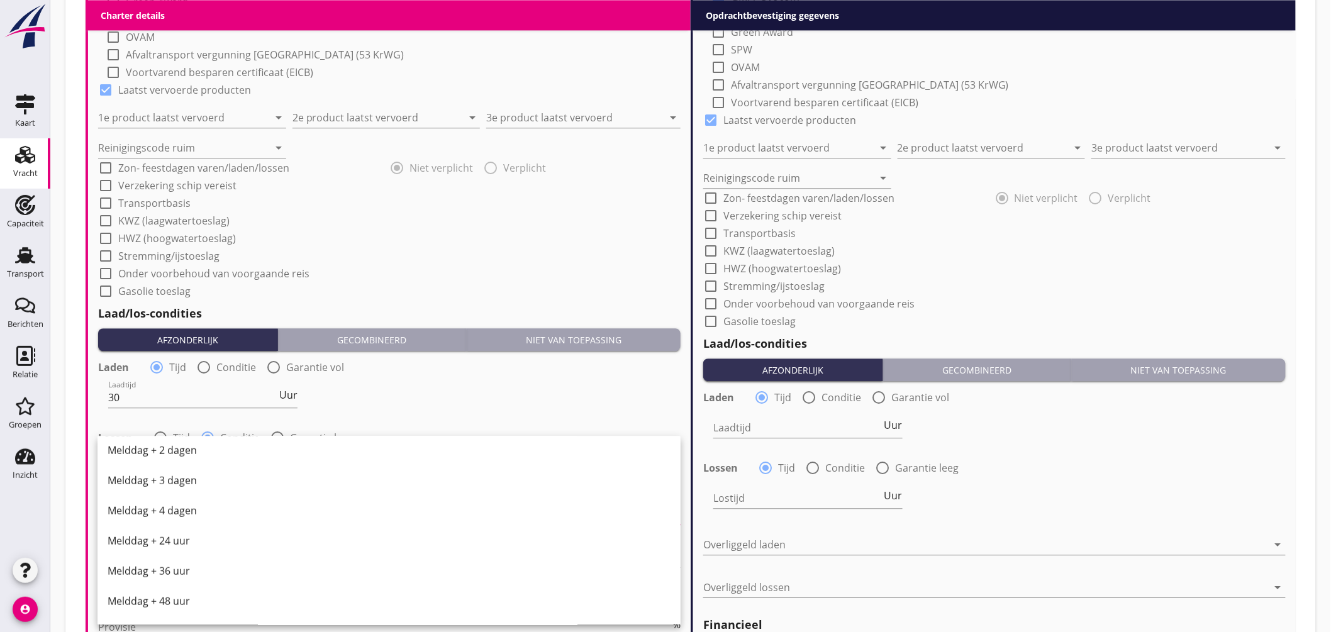
scroll to position [636, 0]
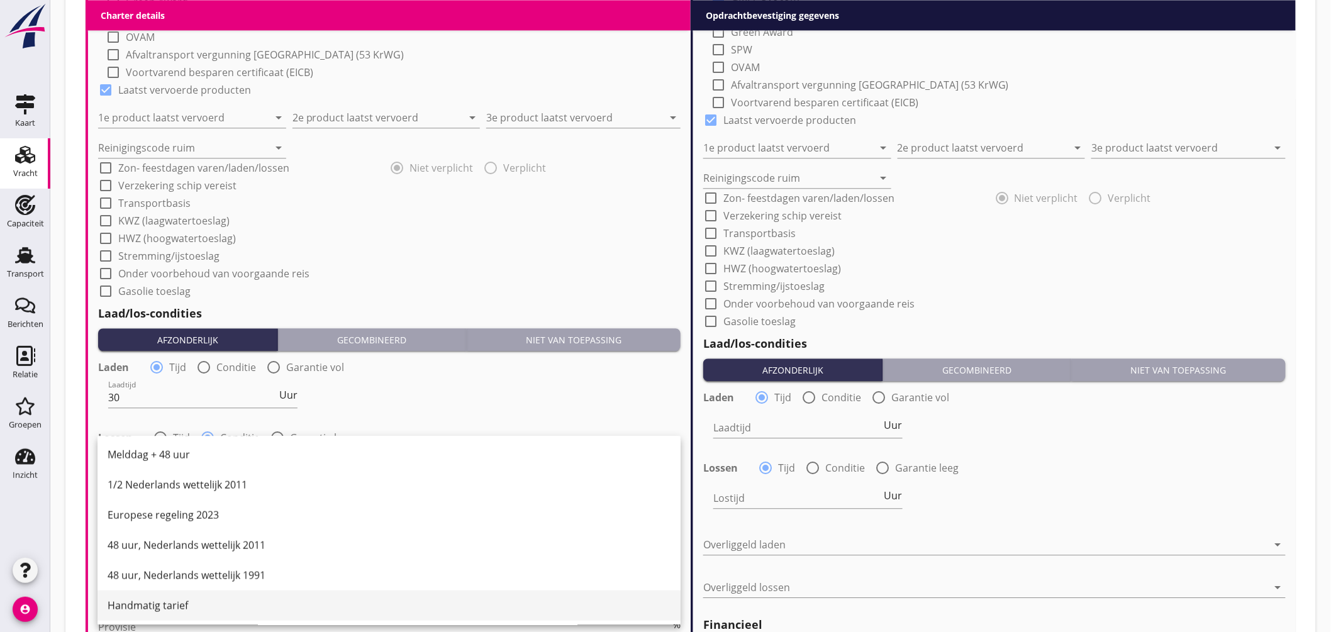
click at [182, 599] on div "Handmatig tarief" at bounding box center [389, 604] width 563 height 15
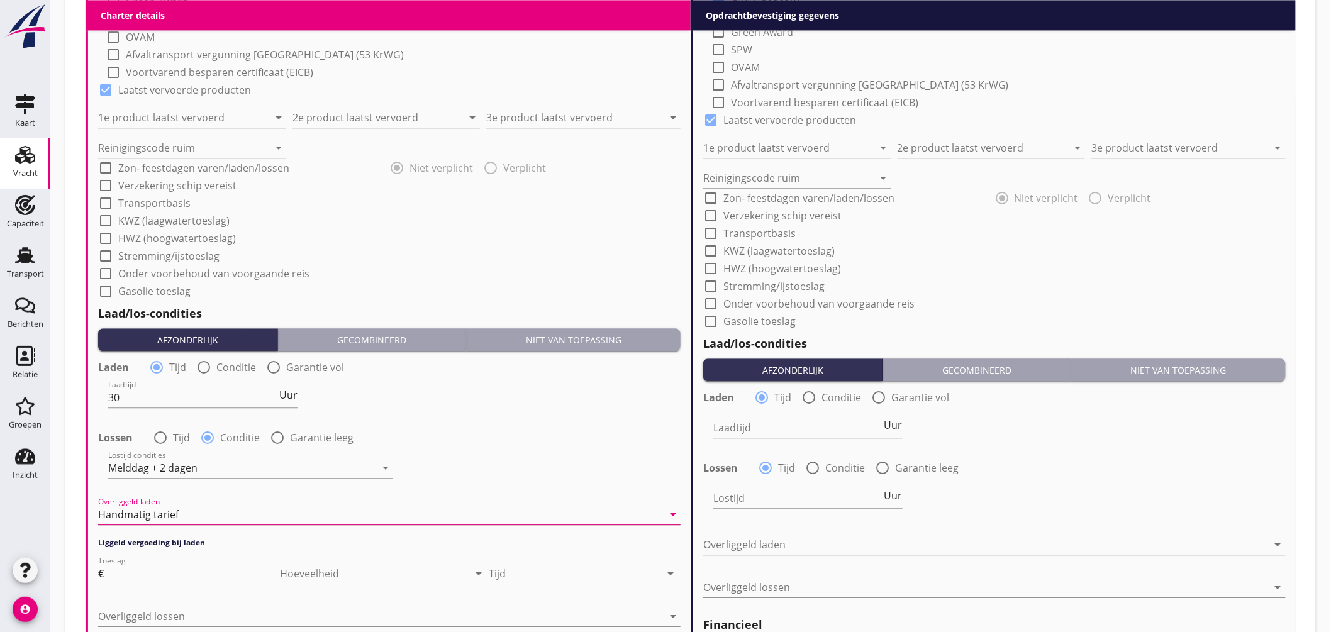
scroll to position [1457, 0]
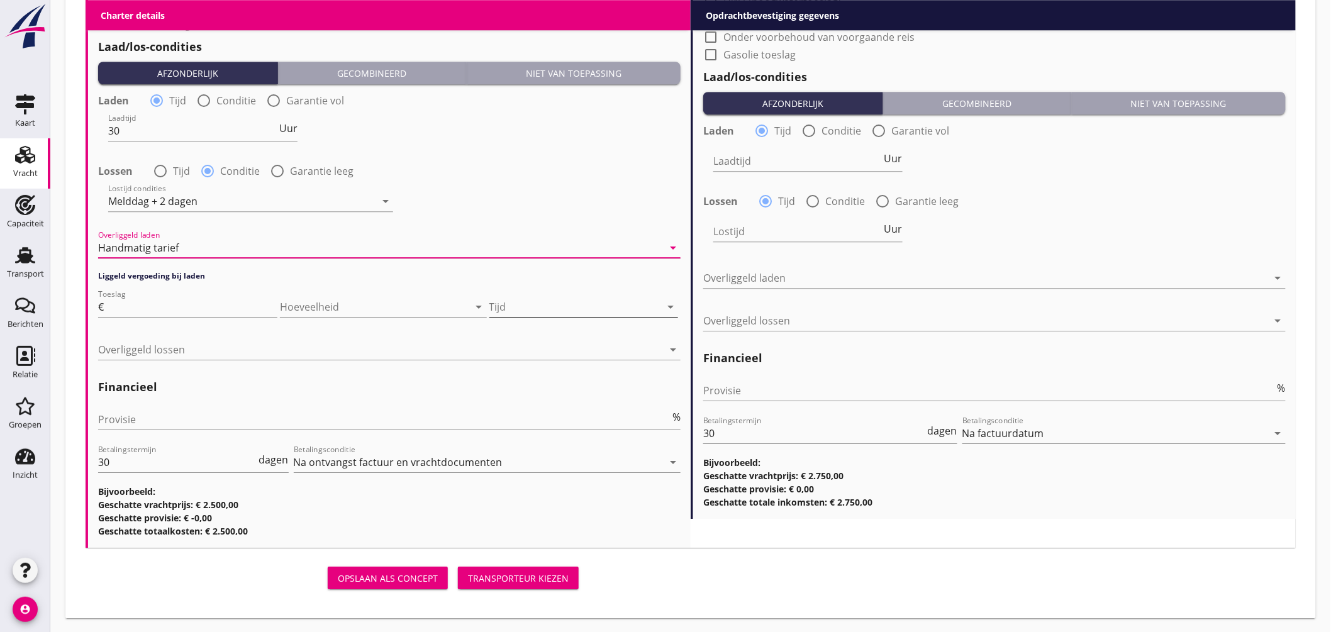
click at [521, 310] on div at bounding box center [574, 307] width 171 height 20
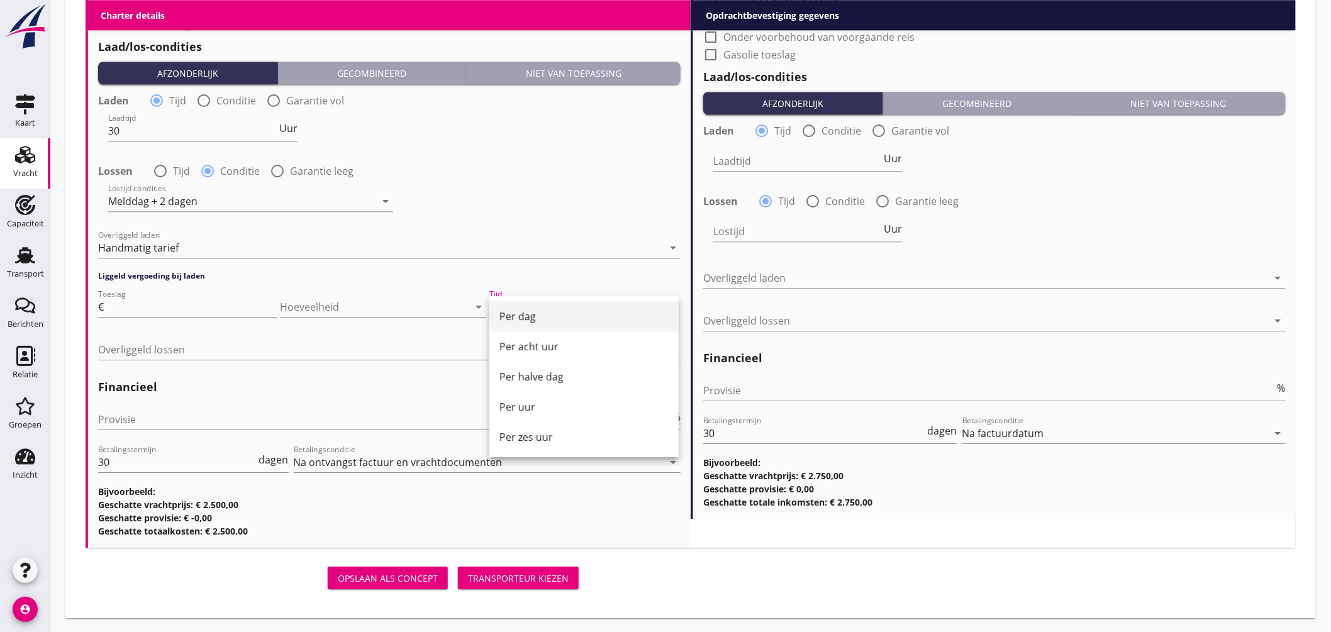
click at [521, 322] on div "Per dag" at bounding box center [583, 316] width 169 height 15
click at [231, 303] on input "Toeslag" at bounding box center [185, 307] width 158 height 20
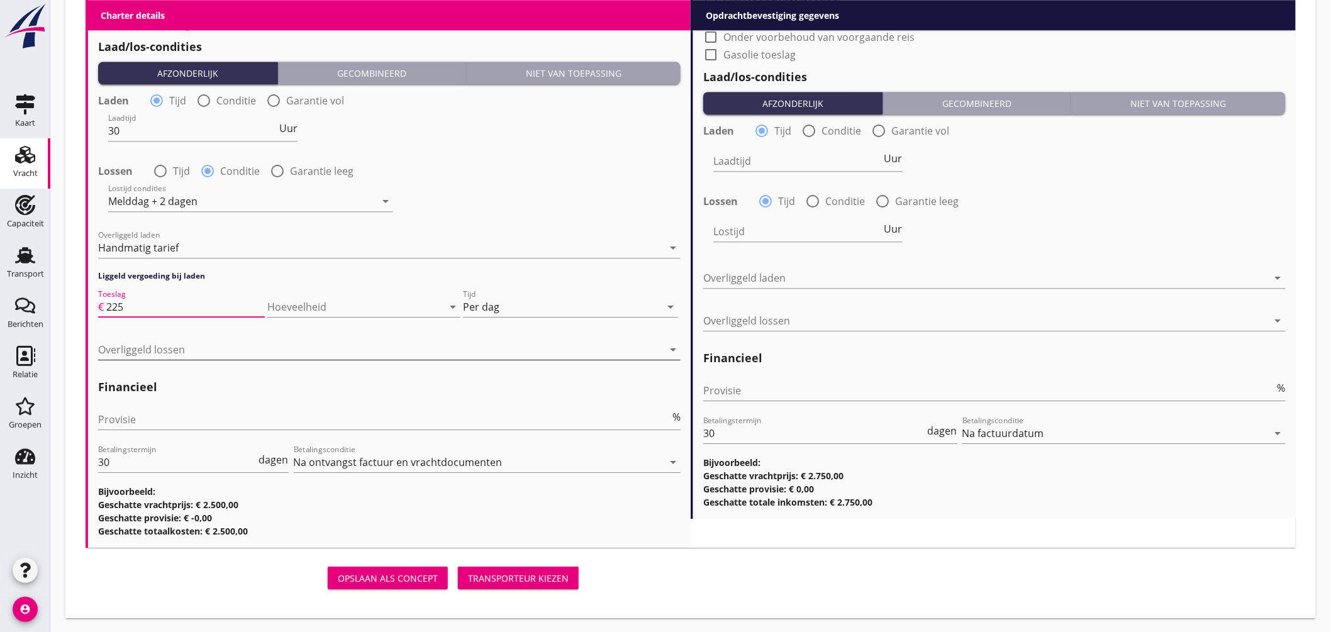
type input "225"
click at [145, 350] on div at bounding box center [380, 350] width 565 height 20
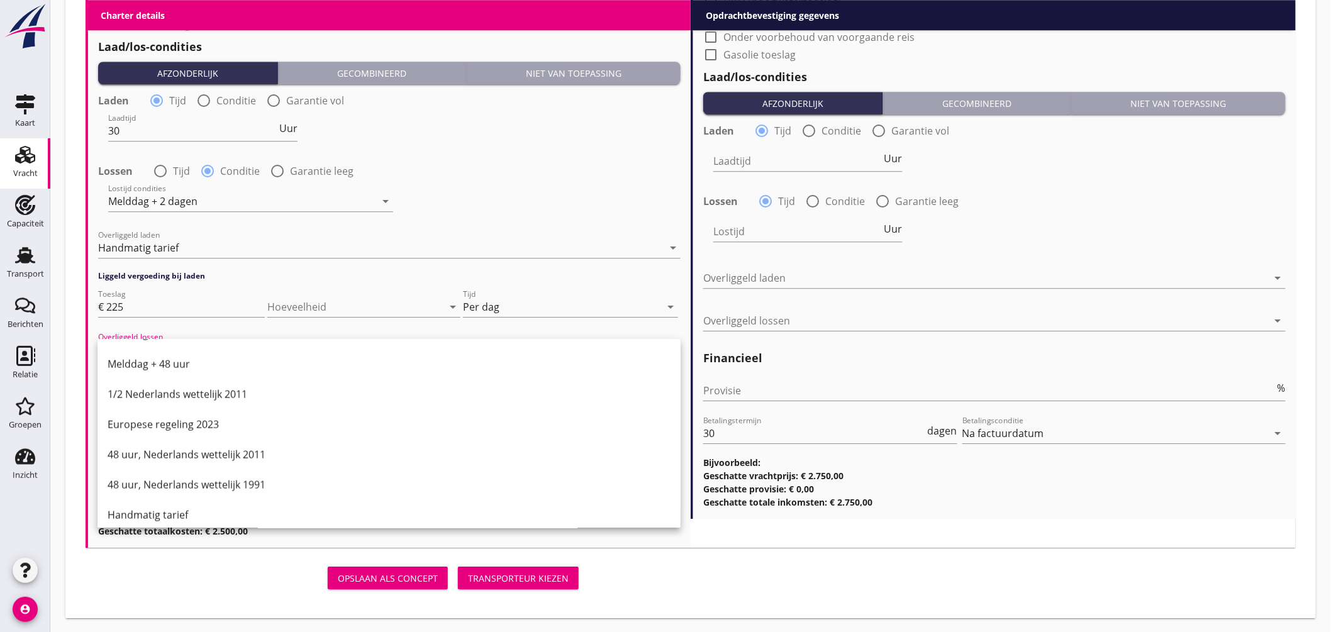
scroll to position [636, 0]
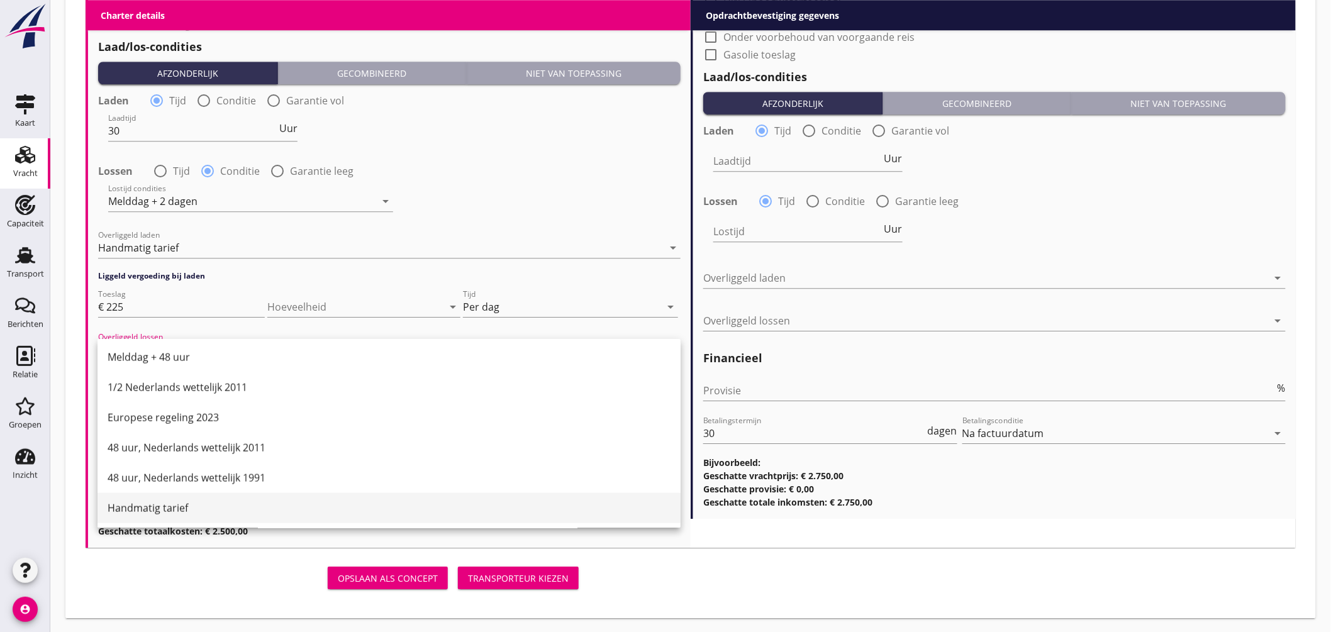
click at [172, 511] on div "Handmatig tarief" at bounding box center [389, 508] width 563 height 15
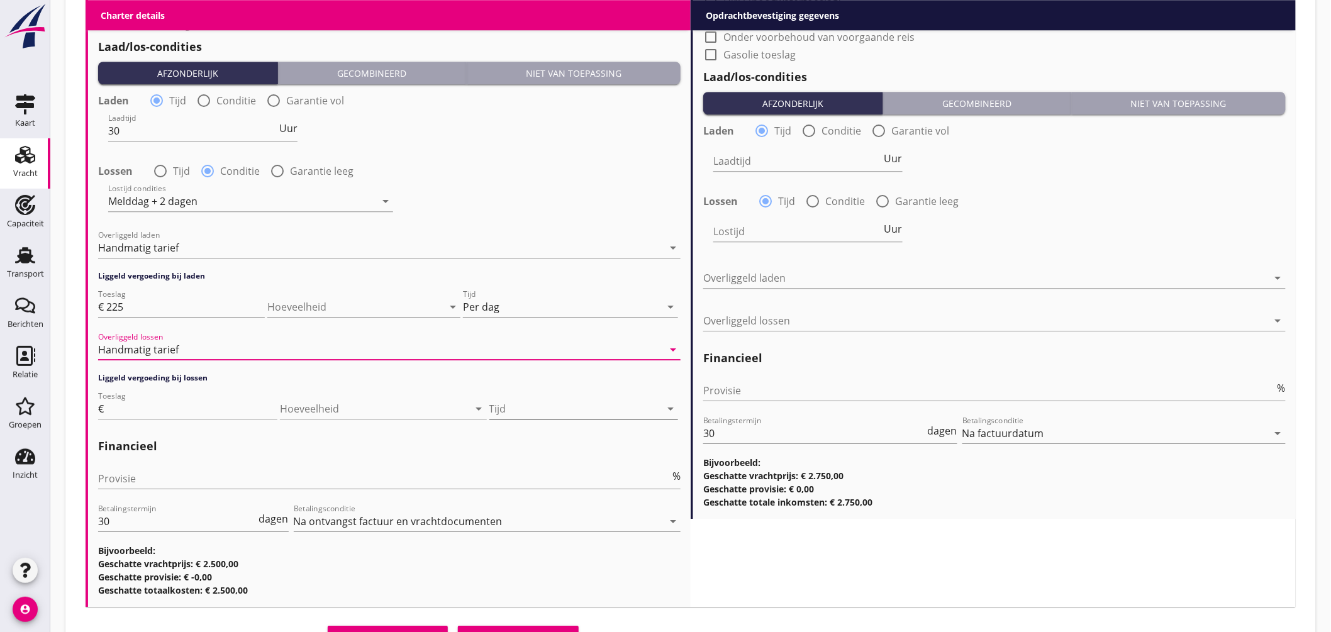
click at [543, 407] on div at bounding box center [574, 409] width 171 height 20
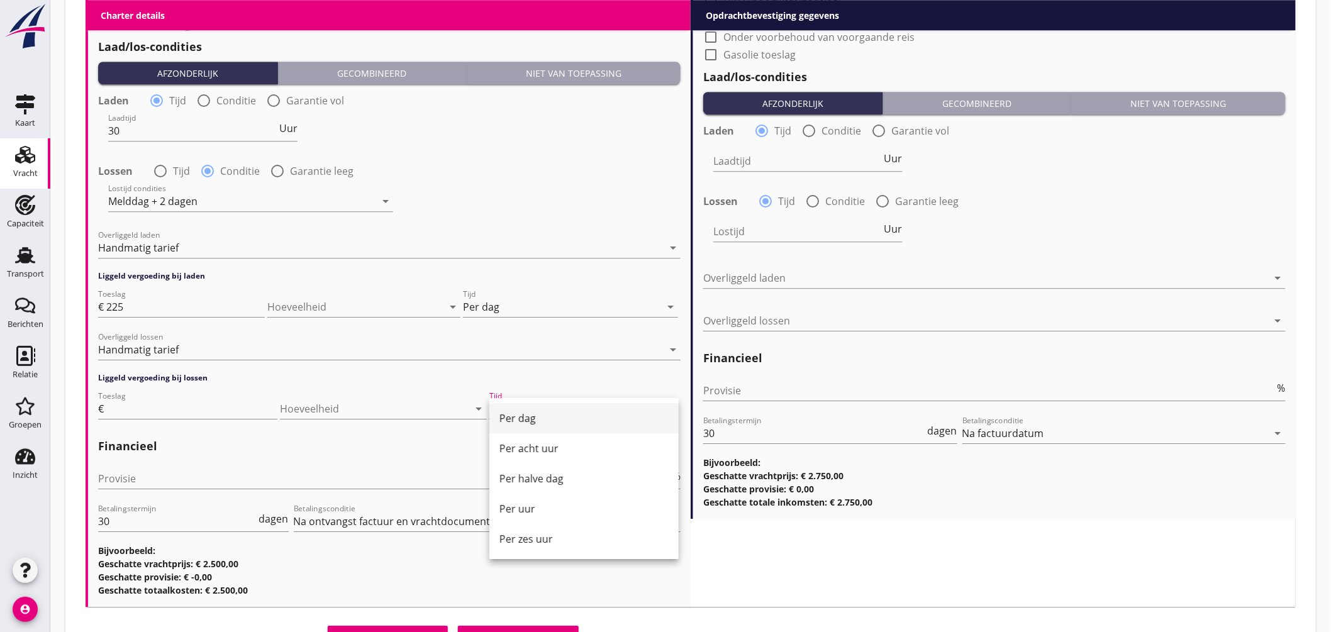
click at [537, 418] on div "Per dag" at bounding box center [583, 418] width 169 height 15
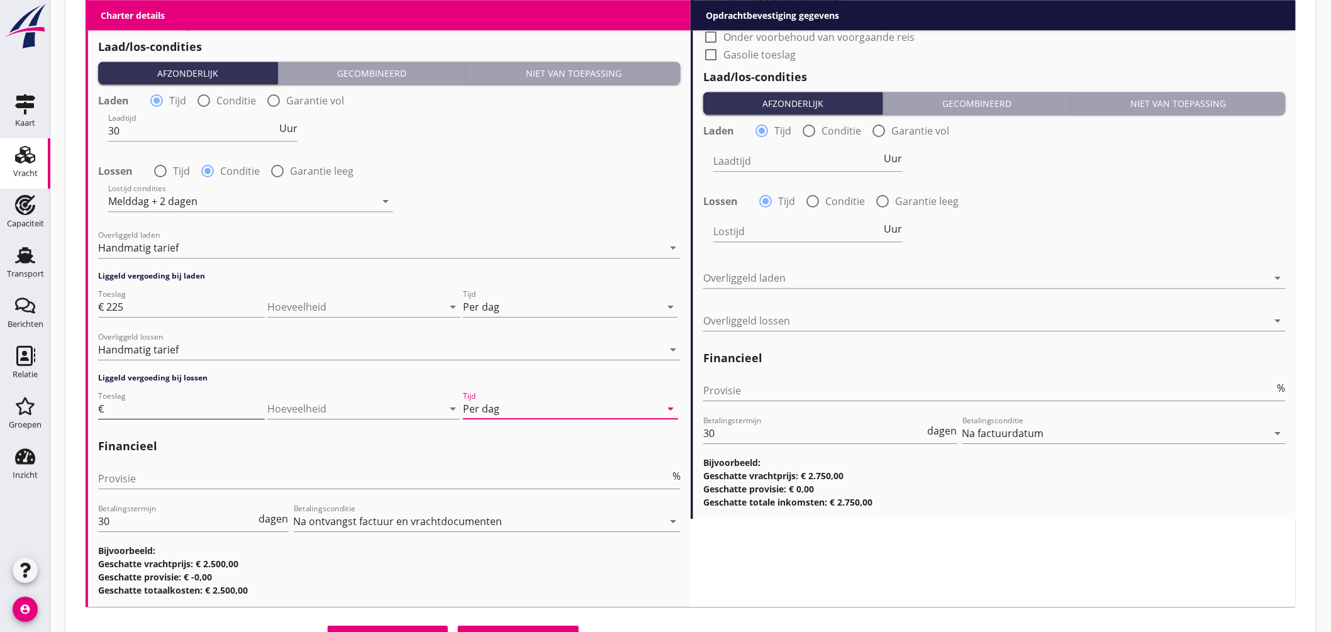
click at [162, 406] on input "Toeslag" at bounding box center [185, 409] width 158 height 20
type input "225"
click at [213, 470] on input "Provisie" at bounding box center [384, 479] width 572 height 20
type input "5"
click at [721, 396] on input "Provisie" at bounding box center [989, 390] width 572 height 20
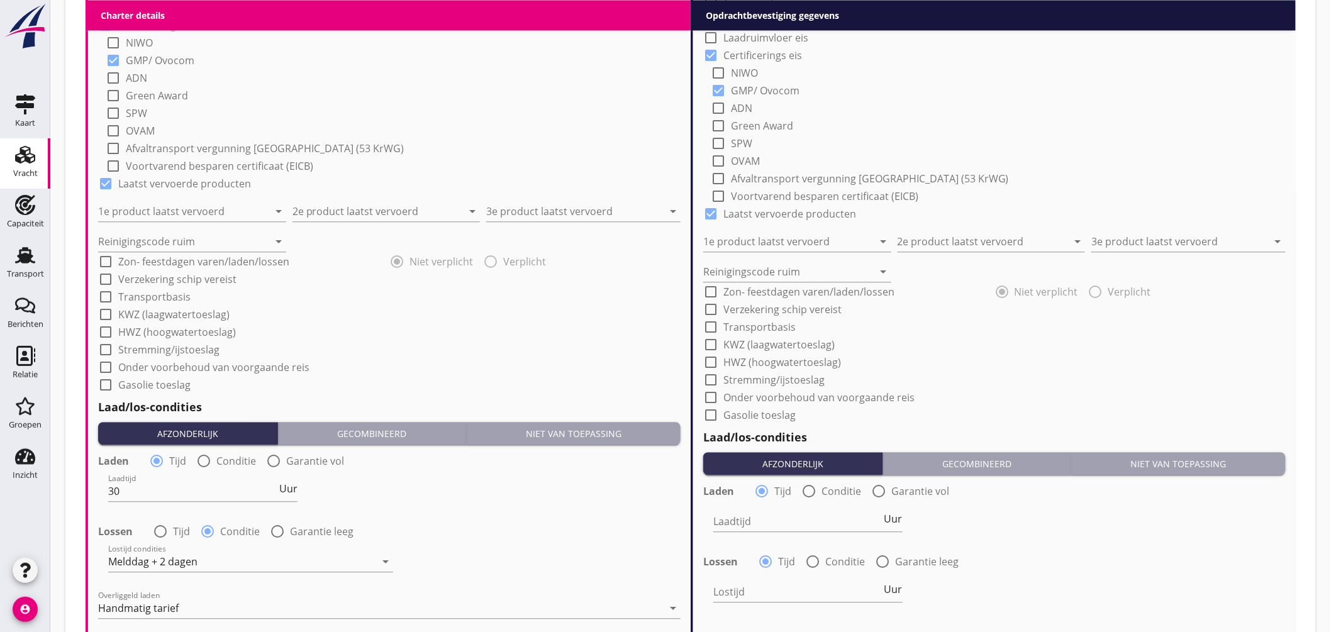
scroll to position [887, 0]
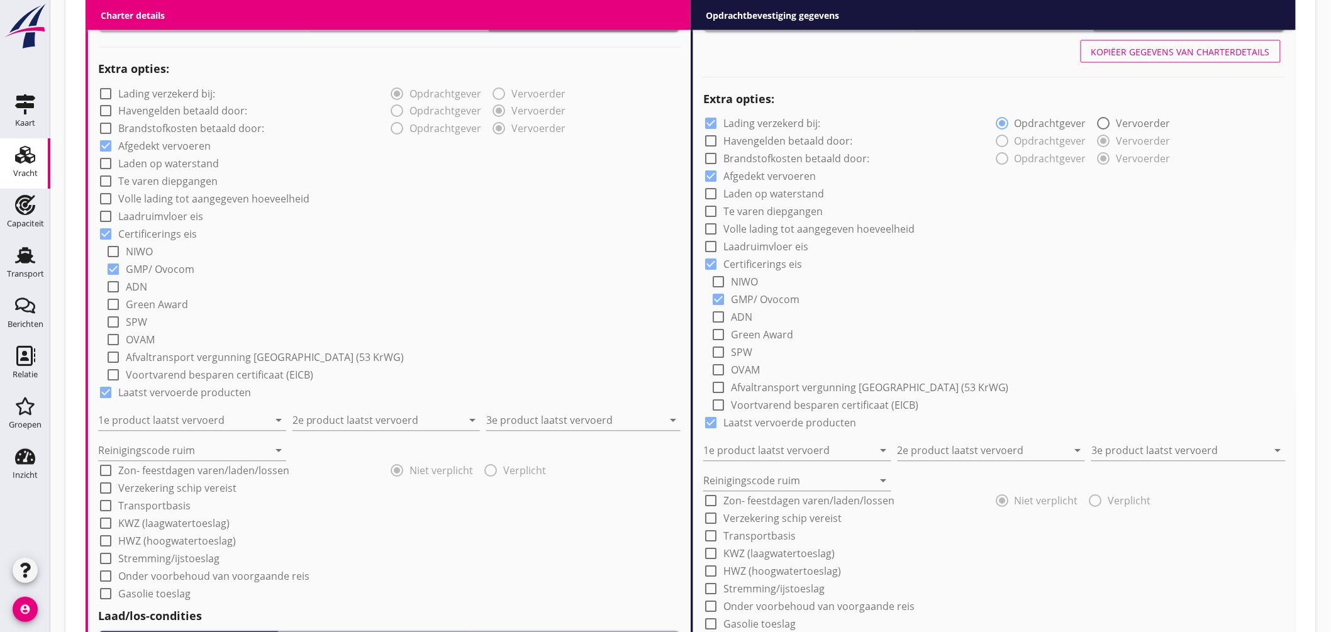
type input "2.50"
click at [1192, 55] on div "Kopiëer gegevens van charterdetails" at bounding box center [1180, 51] width 179 height 13
checkbox input "false"
type input "30"
radio input "false"
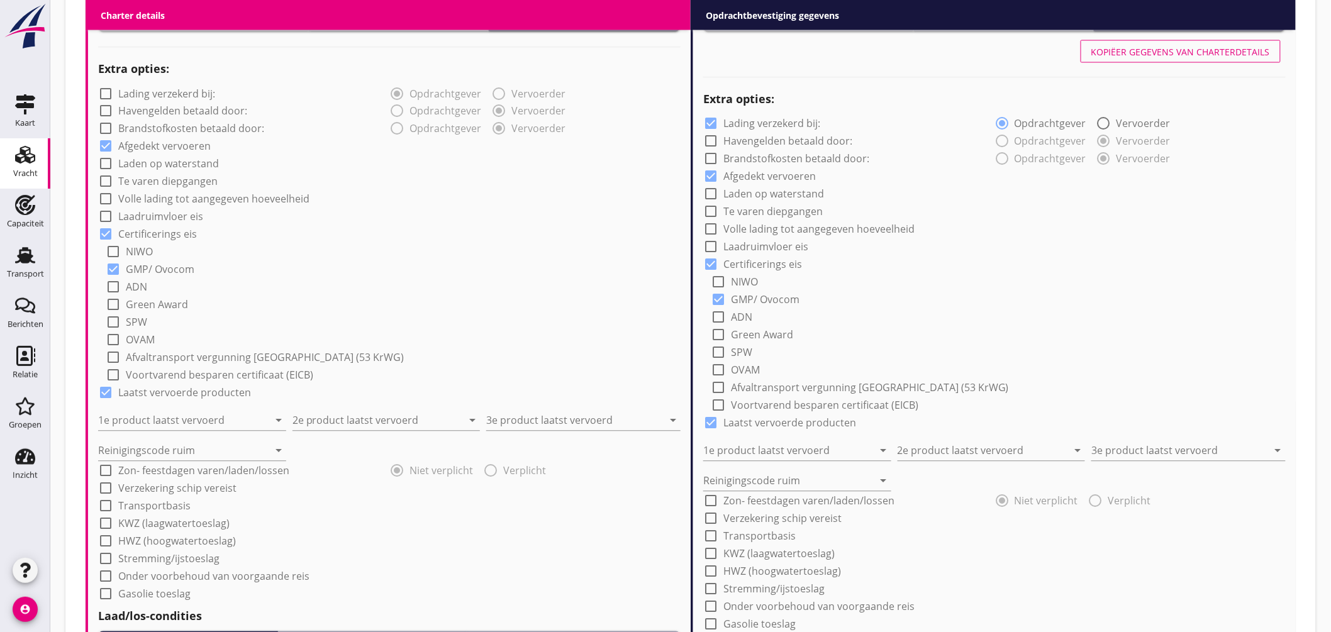
radio input "true"
click at [189, 405] on div "1e product laatst vervoerd arrow_drop_down" at bounding box center [192, 417] width 188 height 28
click at [186, 411] on input "1e product laatst vervoerd" at bounding box center [183, 421] width 170 height 20
click at [174, 455] on div "Sunpellets (1720)" at bounding box center [192, 450] width 168 height 15
type input "Sunpellets (1720)"
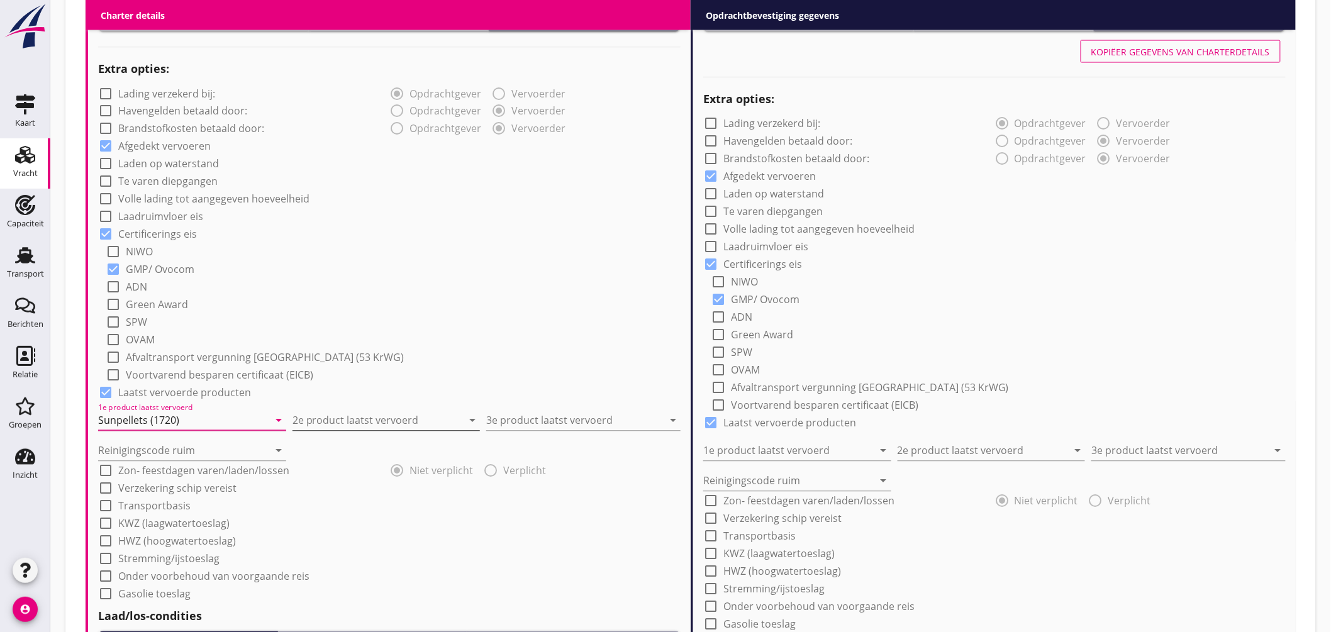
click at [322, 419] on input "2e product laatst vervoerd" at bounding box center [377, 421] width 170 height 20
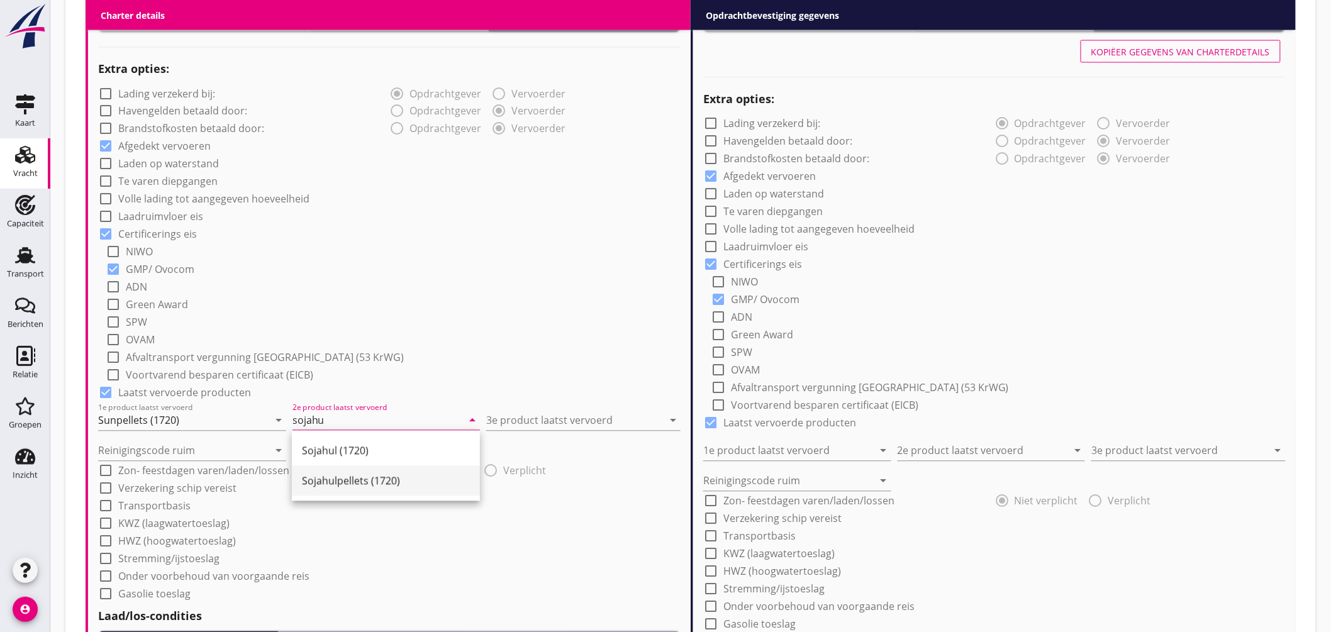
click at [372, 483] on div "Sojahulpellets (1720)" at bounding box center [386, 481] width 168 height 15
type input "Sojahulpellets (1720)"
click at [511, 421] on input "3e product laatst vervoerd" at bounding box center [574, 421] width 177 height 20
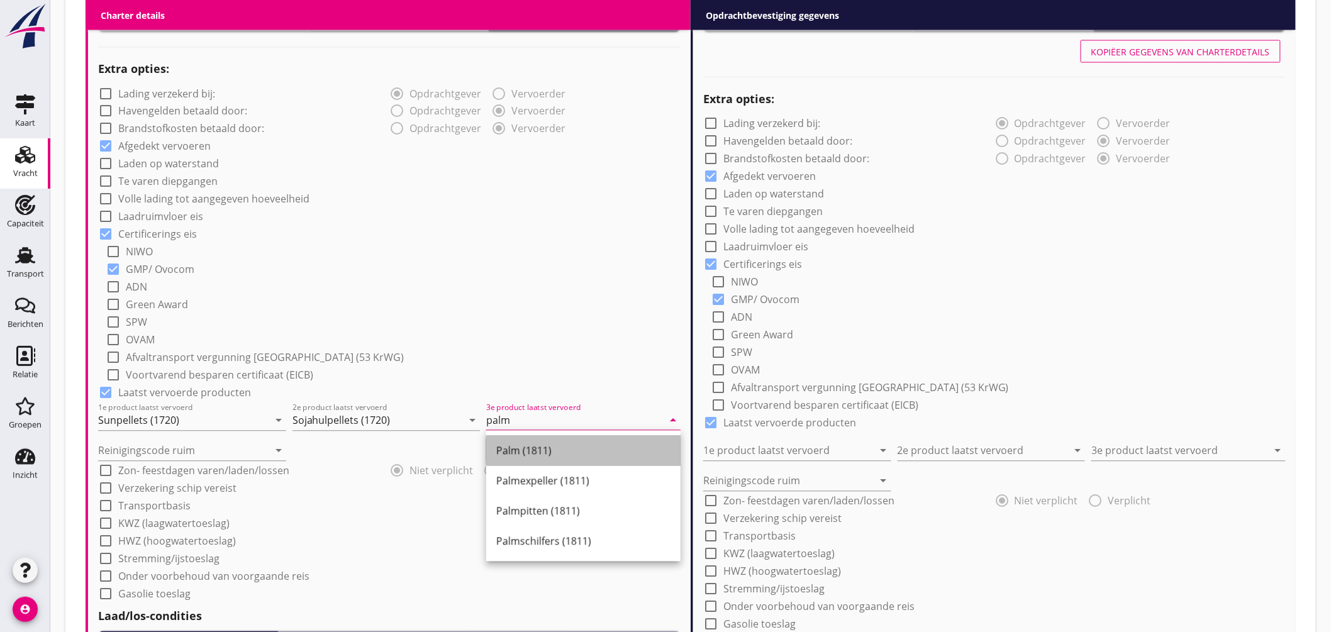
click at [525, 444] on div "Palm (1811)" at bounding box center [583, 450] width 174 height 15
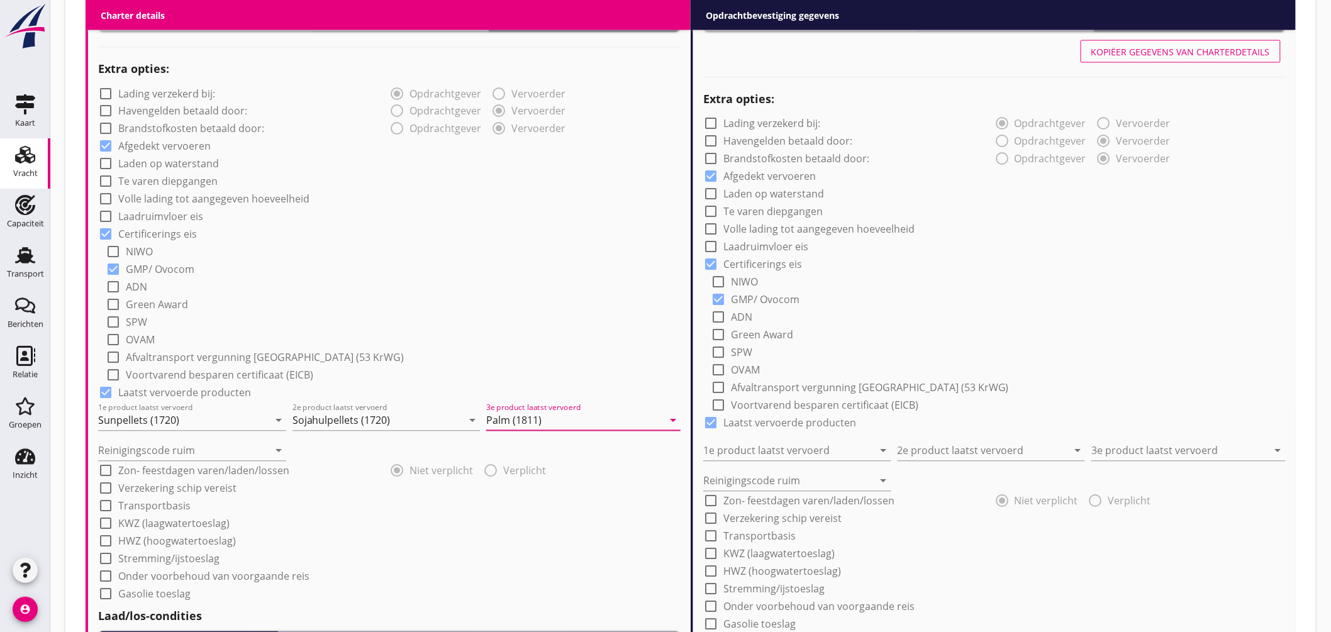
type input "Palm (1811)"
click at [153, 448] on input "Reinigingscode ruim" at bounding box center [183, 451] width 170 height 20
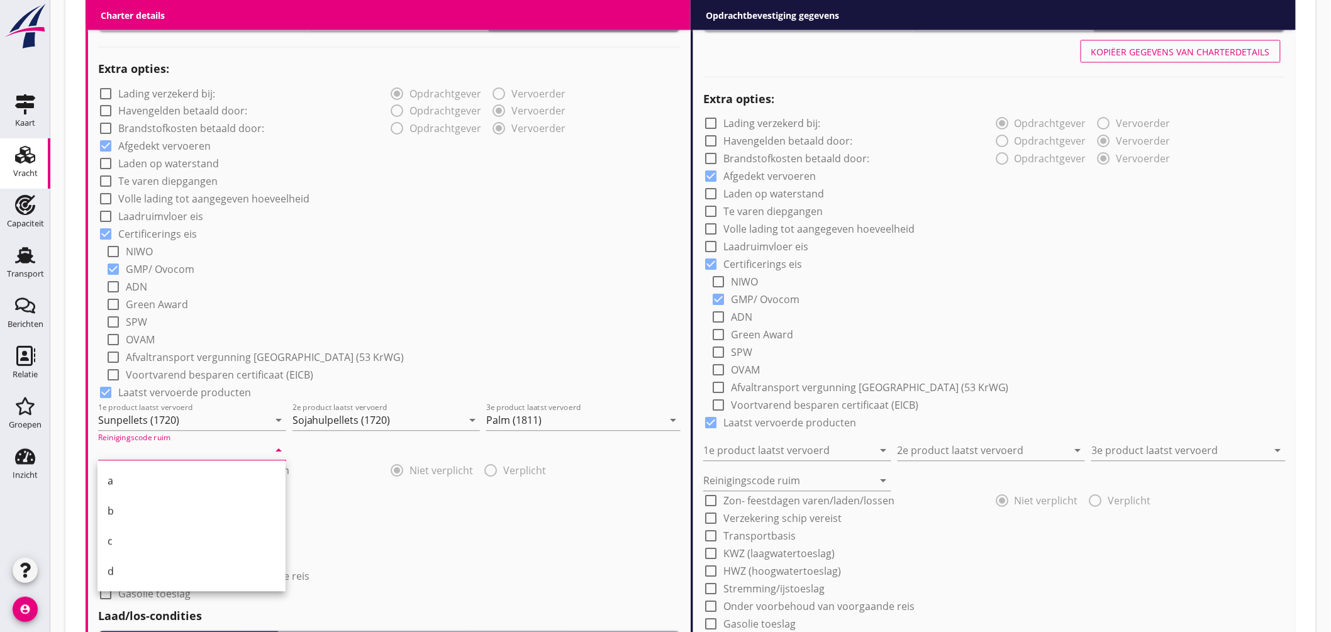
click at [135, 489] on div "a" at bounding box center [192, 481] width 168 height 30
type input "a"
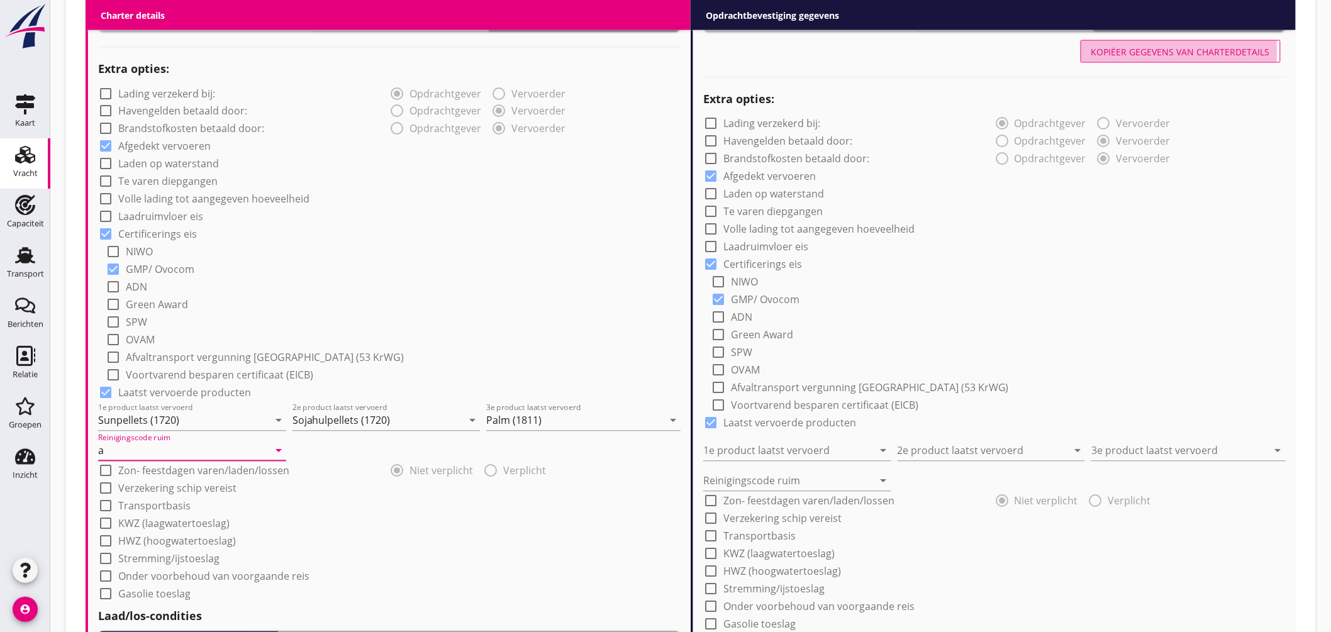
click at [1217, 52] on div "Kopiëer gegevens van charterdetails" at bounding box center [1180, 51] width 179 height 13
type input "Sunpellets (1720)"
type input "Sojahulpellets (1720)"
type input "Palm (1811)"
type input "a"
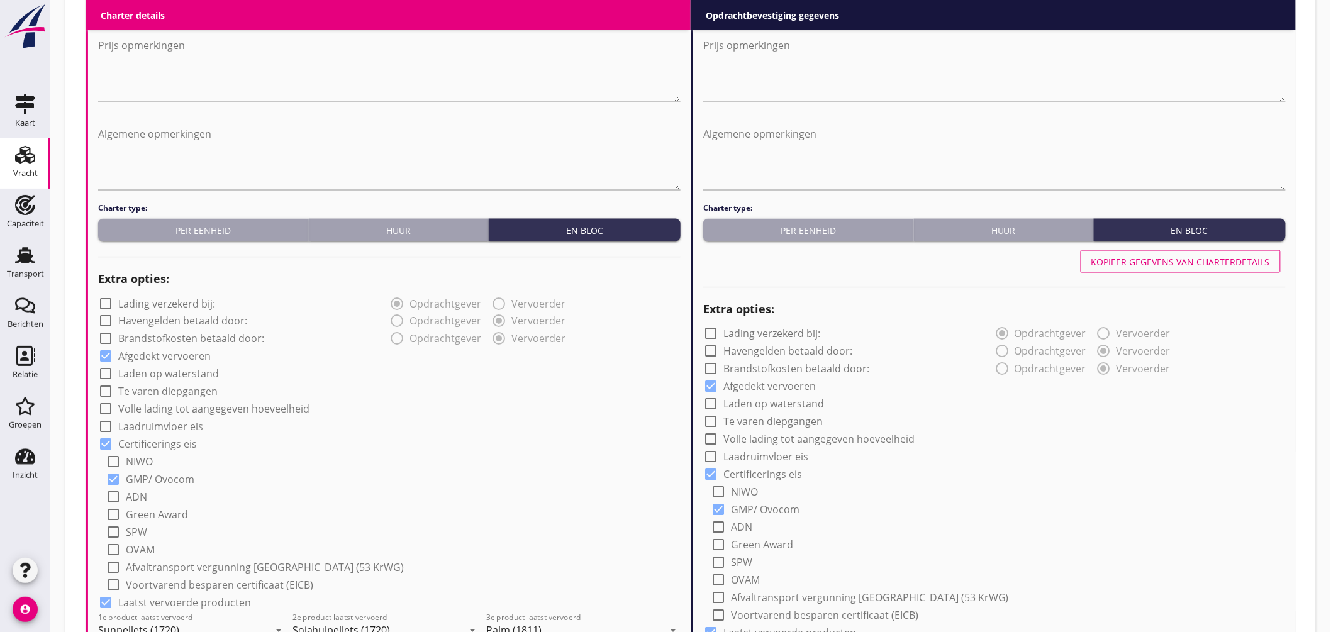
scroll to position [467, 0]
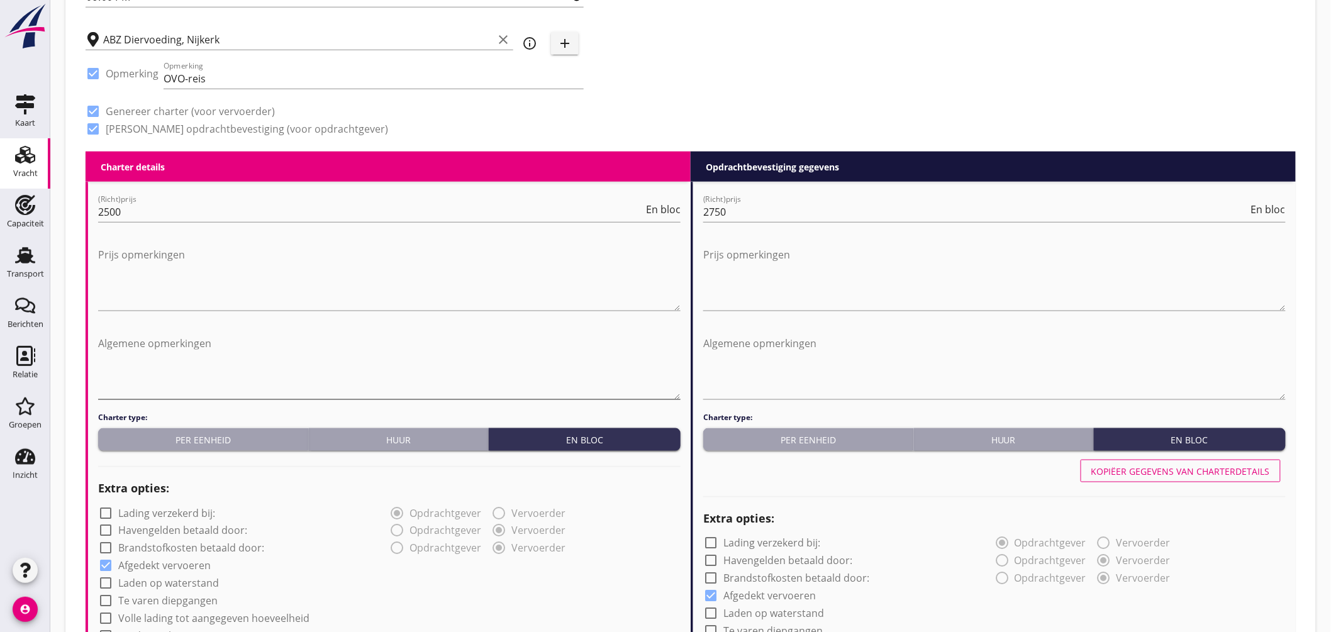
click at [265, 378] on textarea "Algemene opmerkingen" at bounding box center [389, 366] width 582 height 66
drag, startPoint x: 114, startPoint y: 343, endPoint x: 206, endPoint y: 344, distance: 91.2
click at [206, 344] on textarea "OVO-reis; 3 dagen garantie" at bounding box center [389, 366] width 582 height 66
type textarea "OVO-reis; 3 dagen garantie"
drag, startPoint x: 96, startPoint y: 343, endPoint x: 218, endPoint y: 352, distance: 121.7
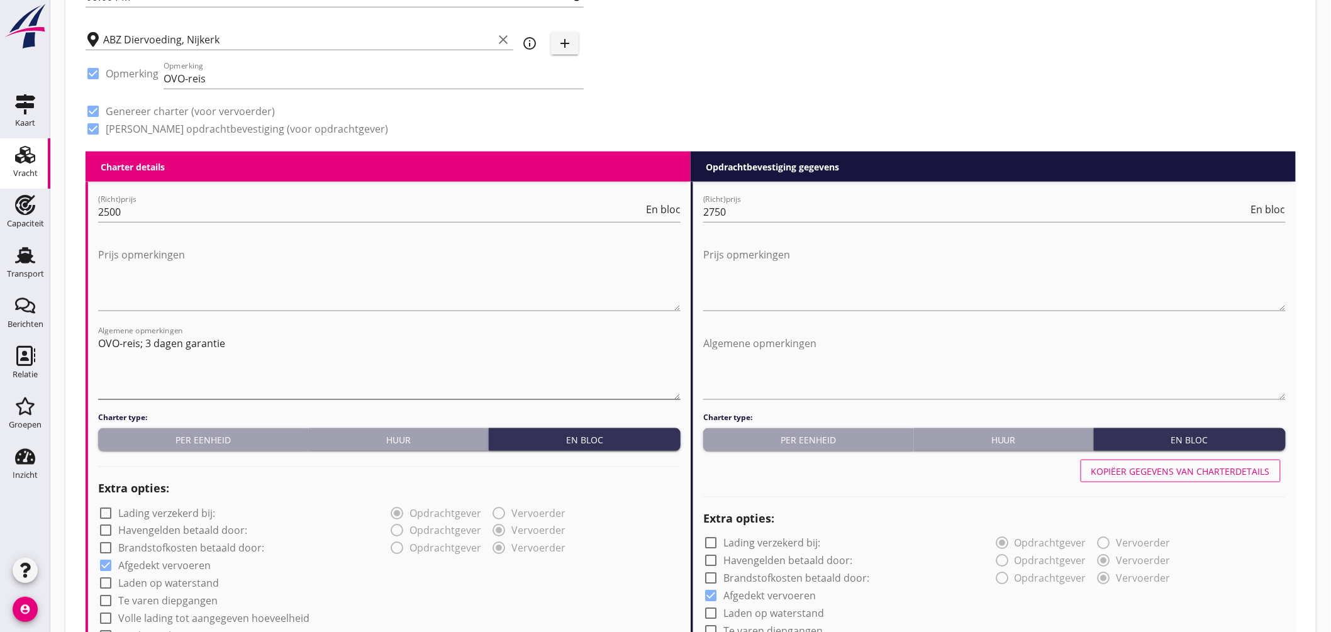
drag, startPoint x: 99, startPoint y: 346, endPoint x: 255, endPoint y: 354, distance: 156.8
click at [255, 354] on textarea "OVO-reis; 3 dagen garantie" at bounding box center [389, 366] width 582 height 66
paste textarea "OVO-reis; 3 dagen garantie"
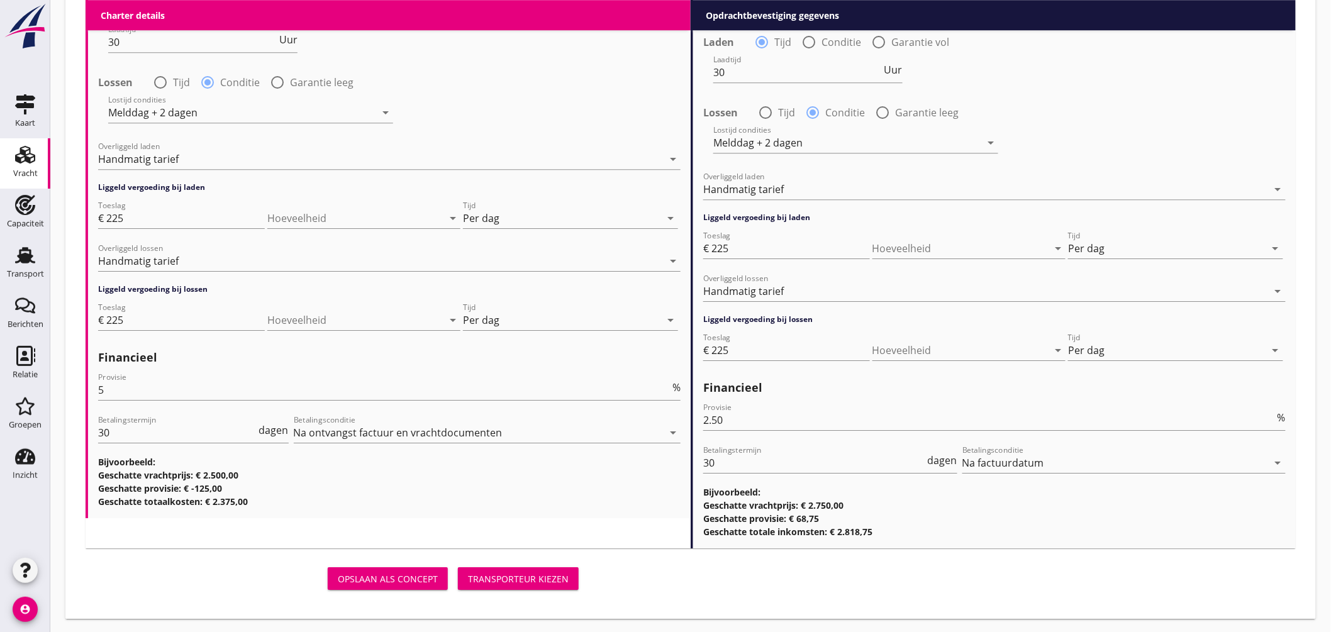
scroll to position [1475, 0]
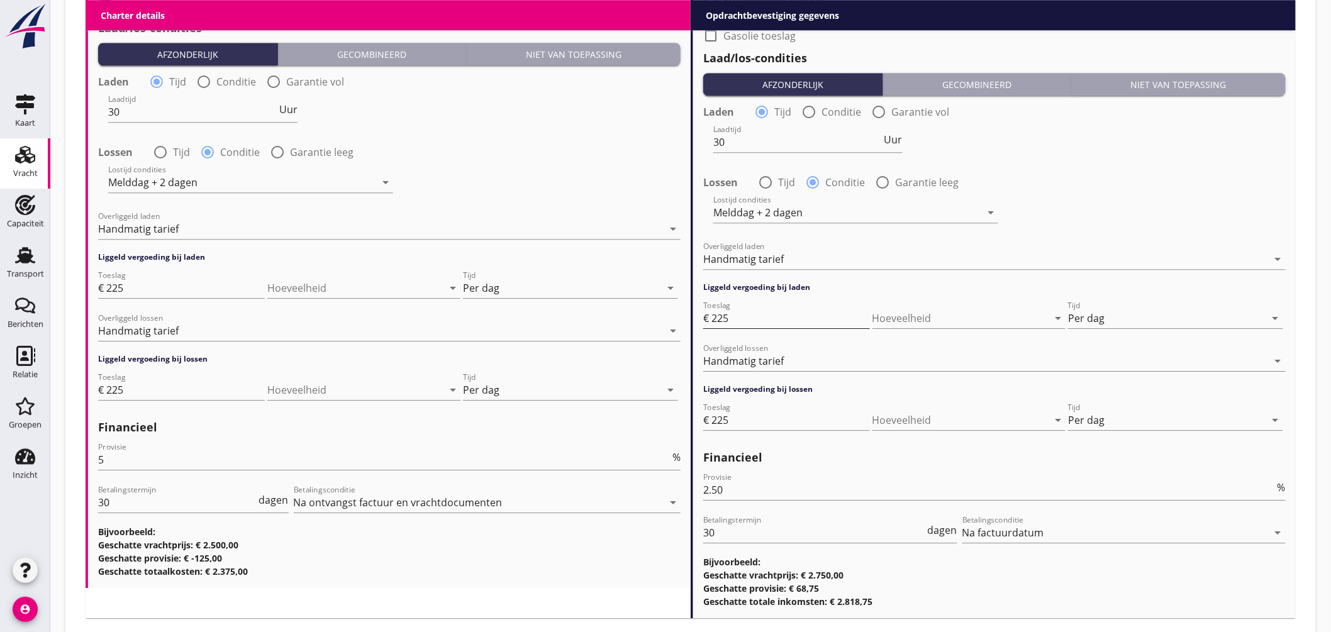
type textarea "OVO-reis; 3 dagen garantie"
drag, startPoint x: 730, startPoint y: 321, endPoint x: 759, endPoint y: 273, distance: 55.9
click at [737, 309] on input "225" at bounding box center [790, 318] width 158 height 20
type input "250"
click at [735, 411] on input "225" at bounding box center [790, 420] width 158 height 20
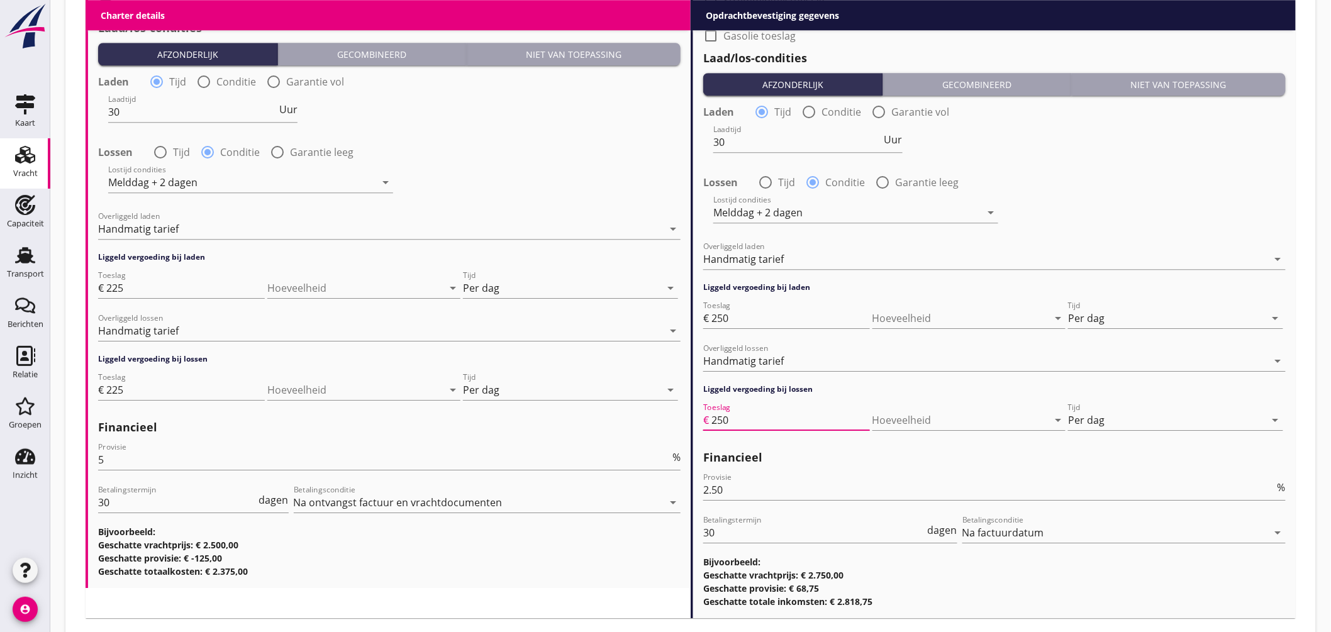
type input "250"
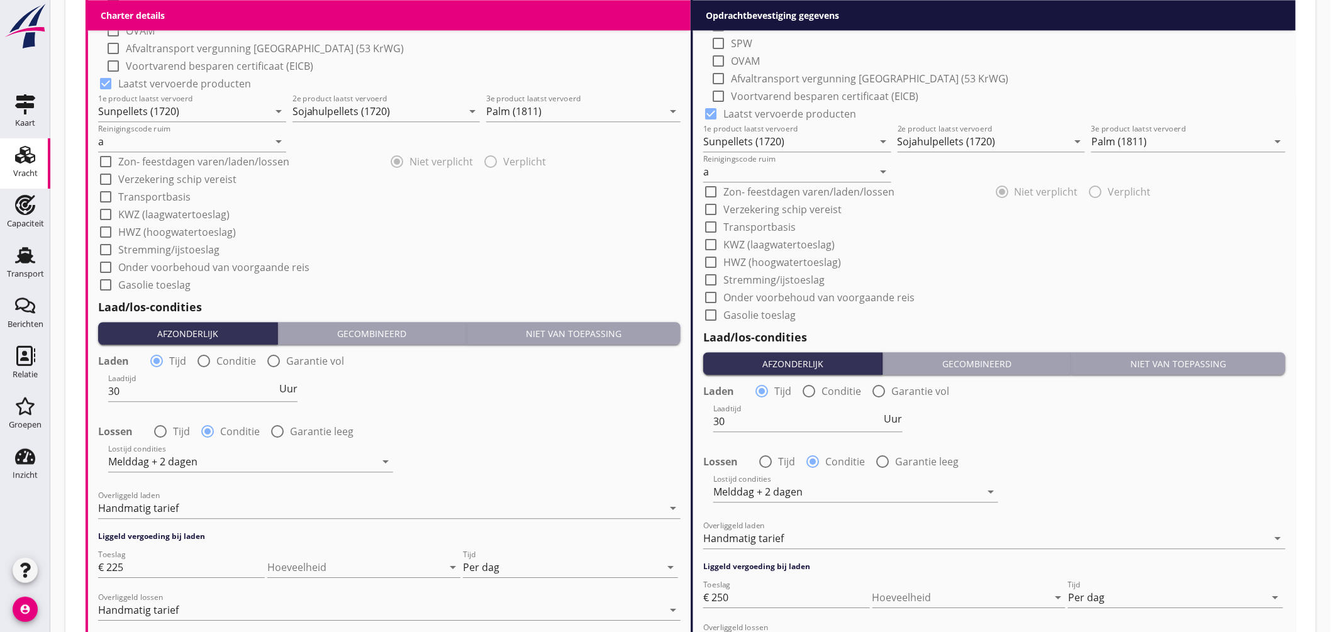
scroll to position [1545, 0]
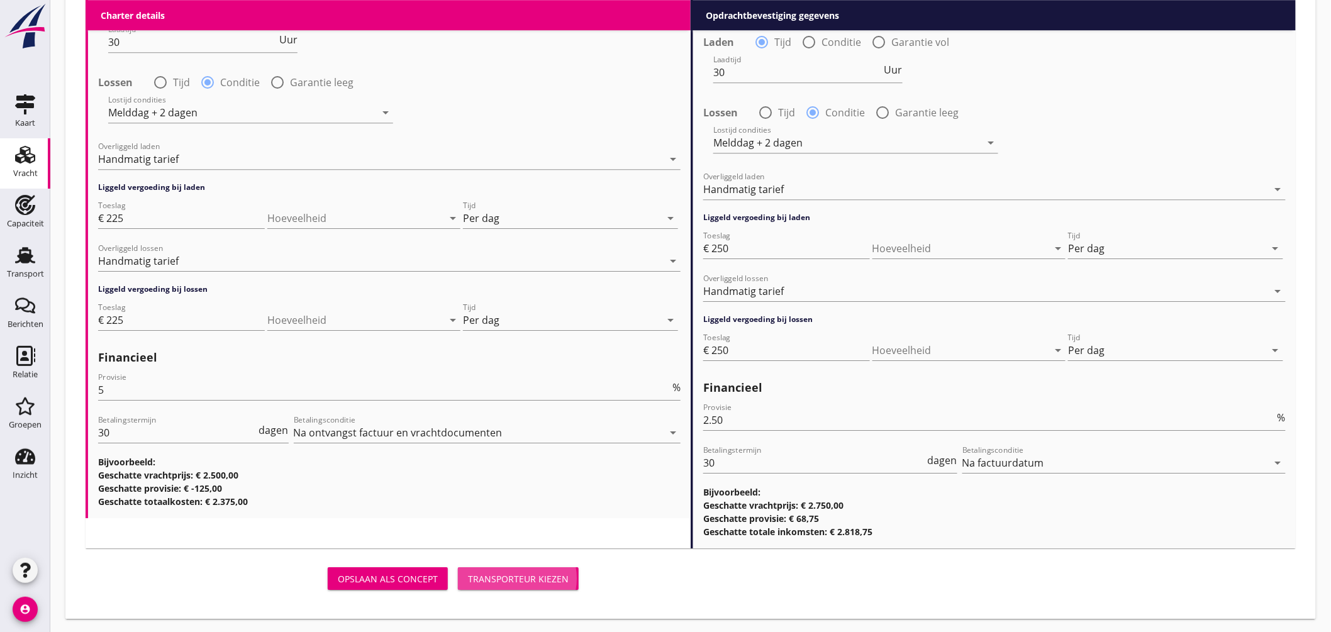
click at [535, 577] on div "Transporteur kiezen" at bounding box center [518, 578] width 101 height 13
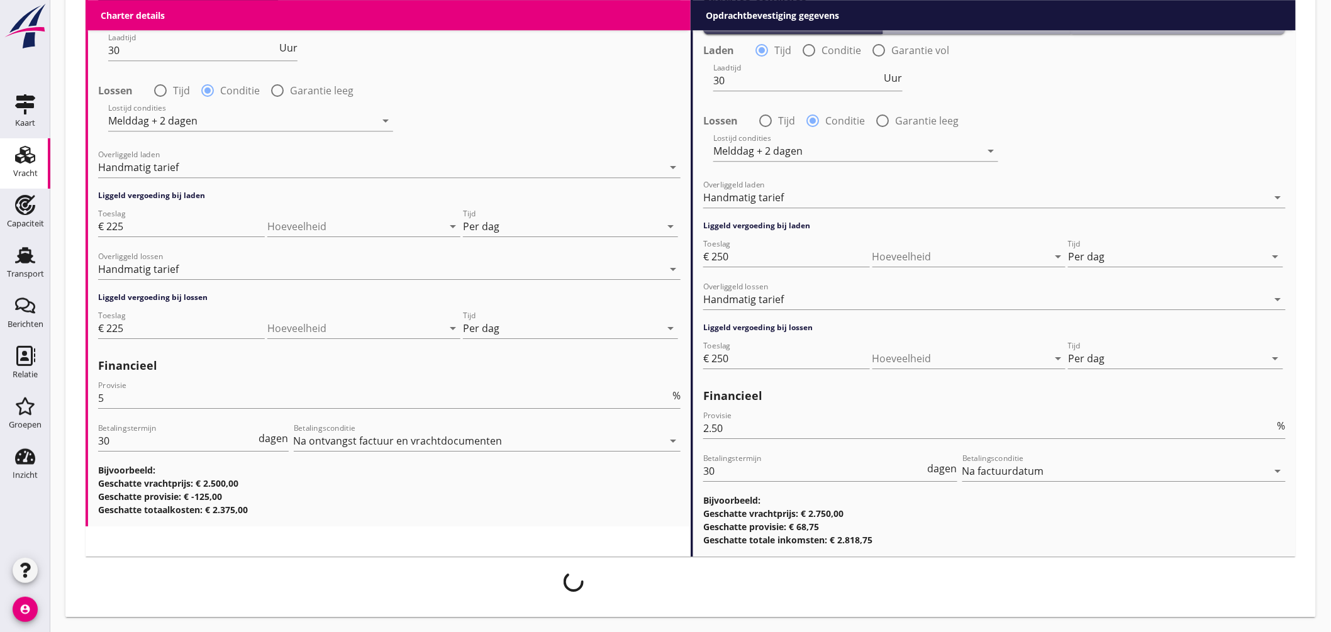
scroll to position [1536, 0]
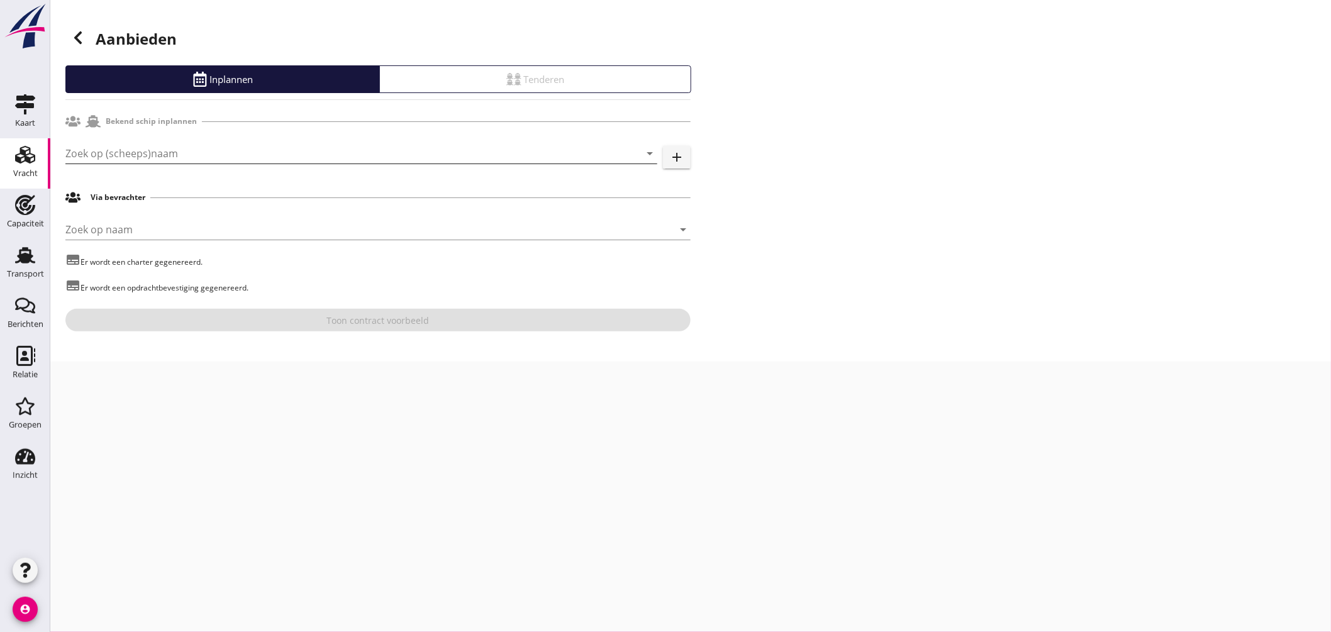
click at [132, 155] on input "Zoek op (scheeps)naam" at bounding box center [343, 153] width 557 height 20
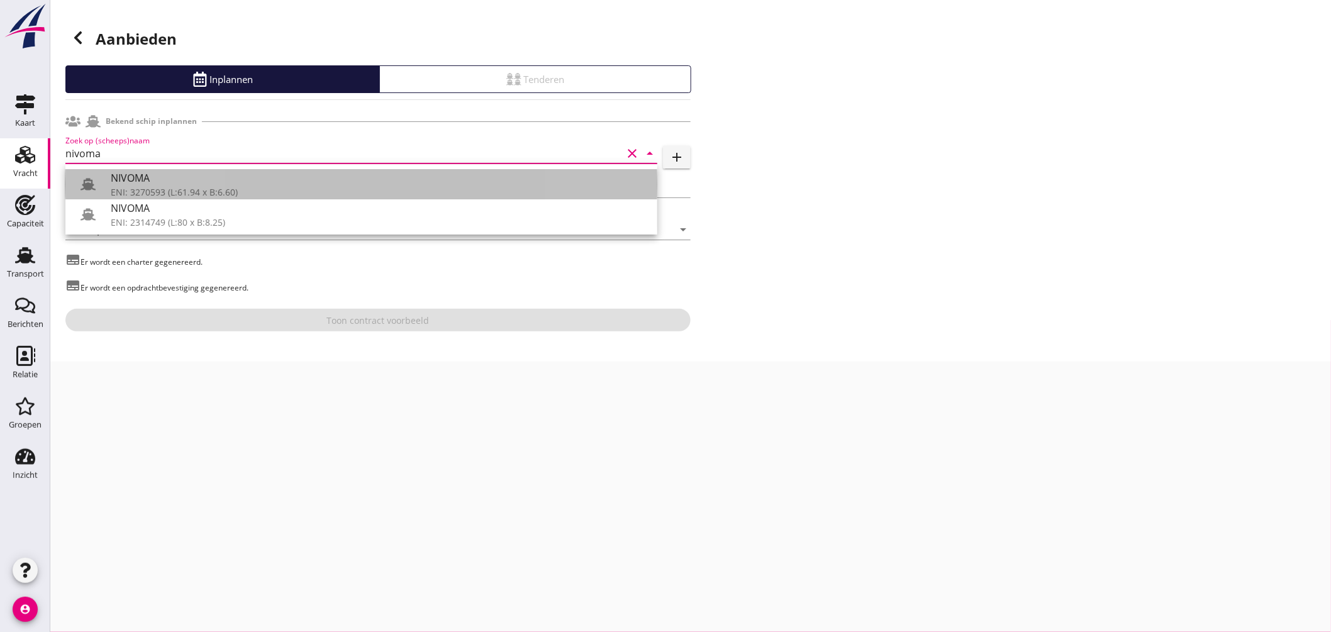
click at [140, 186] on div "ENI: 3270593 (L:61.94 x B:6.60)" at bounding box center [379, 192] width 536 height 13
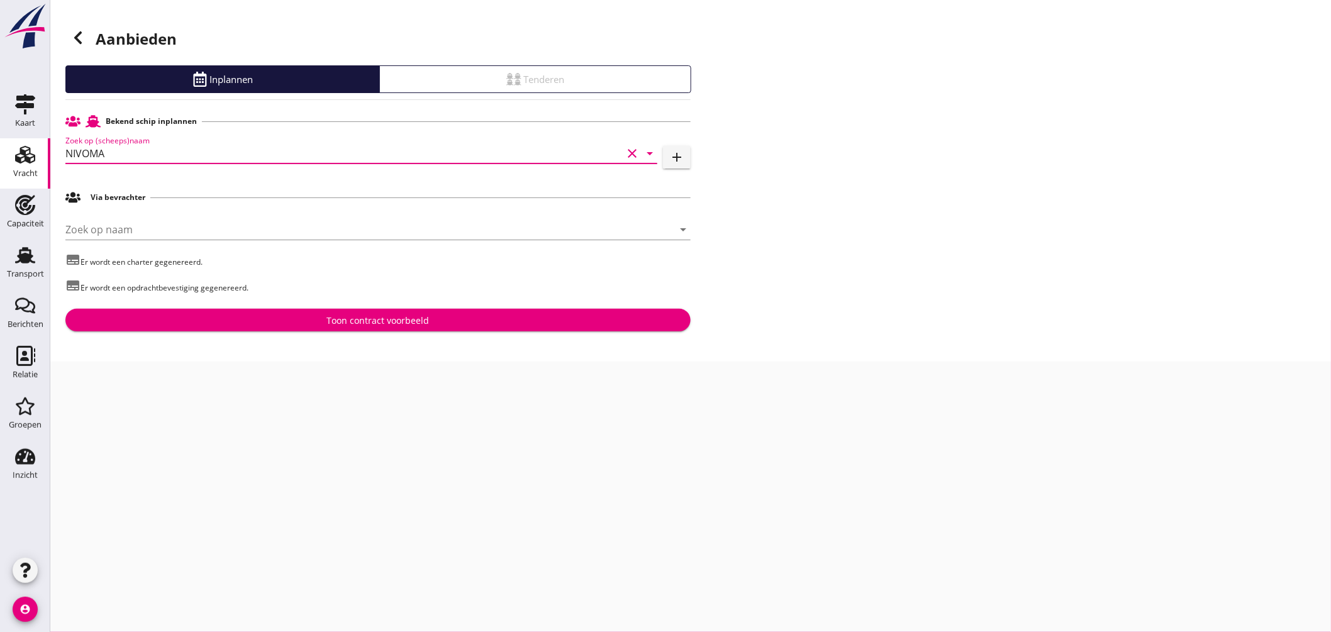
type input "NIVOMA"
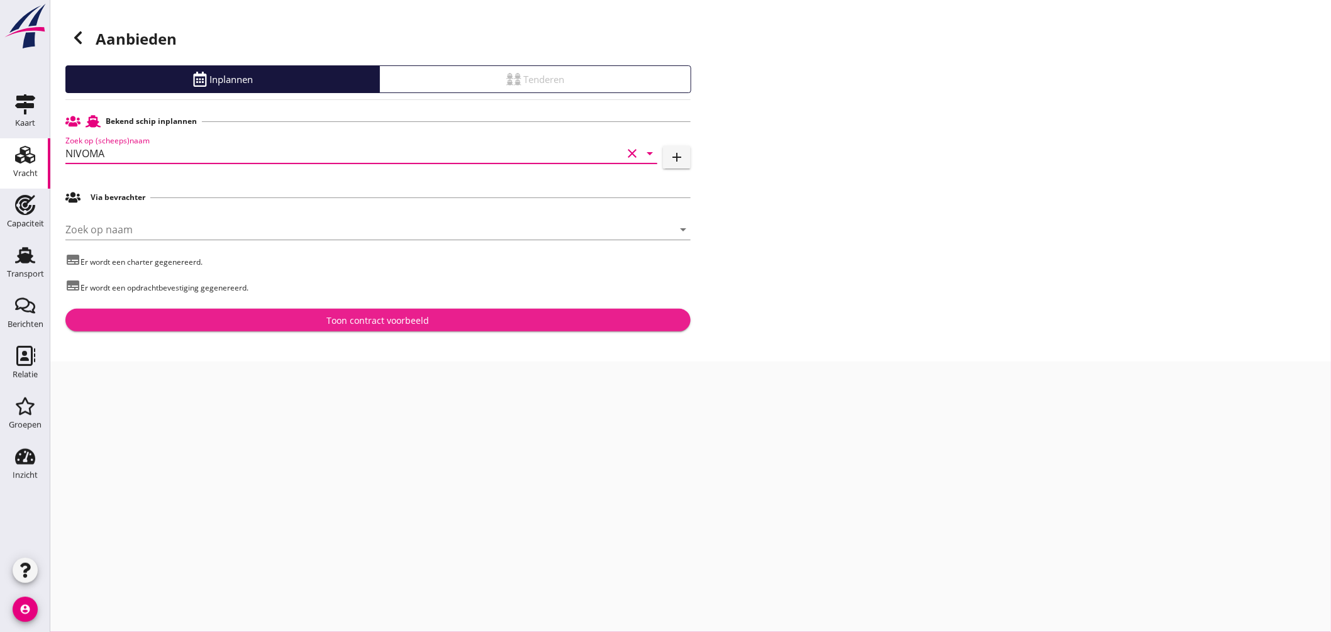
click at [338, 324] on div "Toon contract voorbeeld" at bounding box center [378, 320] width 103 height 13
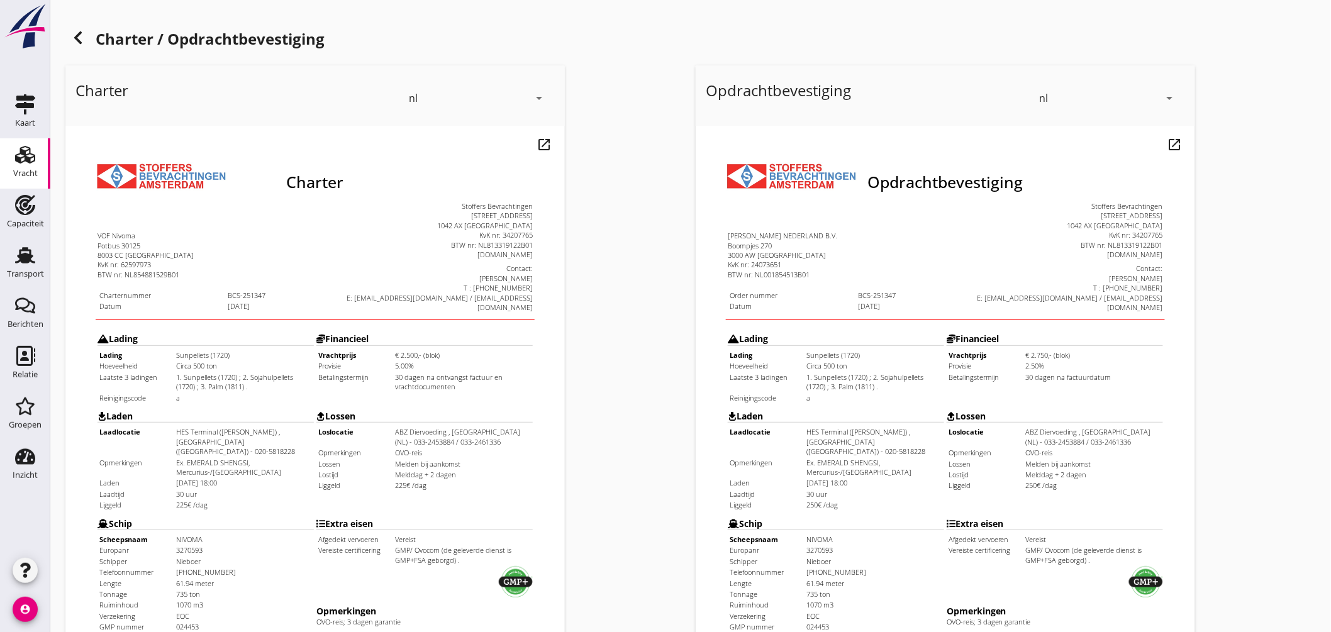
scroll to position [298, 0]
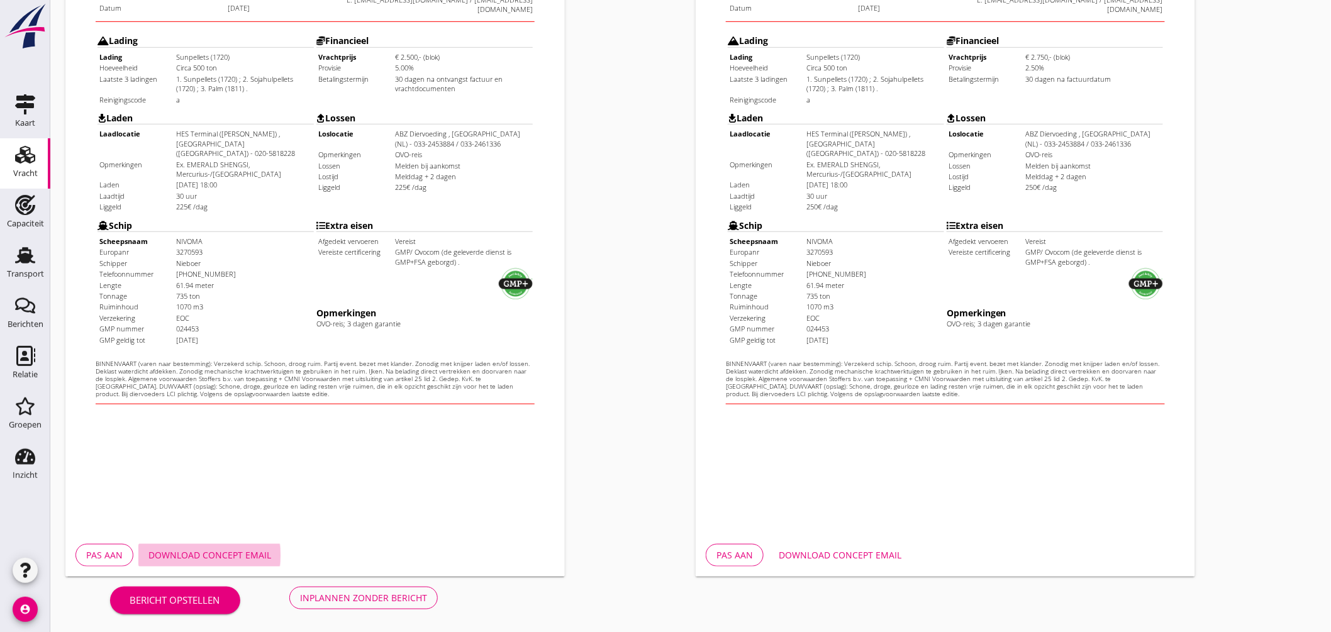
click at [227, 552] on div "Download concept email" at bounding box center [209, 554] width 123 height 13
click at [871, 550] on div "Download concept email" at bounding box center [840, 554] width 123 height 13
click at [416, 590] on button "Inplannen zonder bericht" at bounding box center [363, 598] width 148 height 23
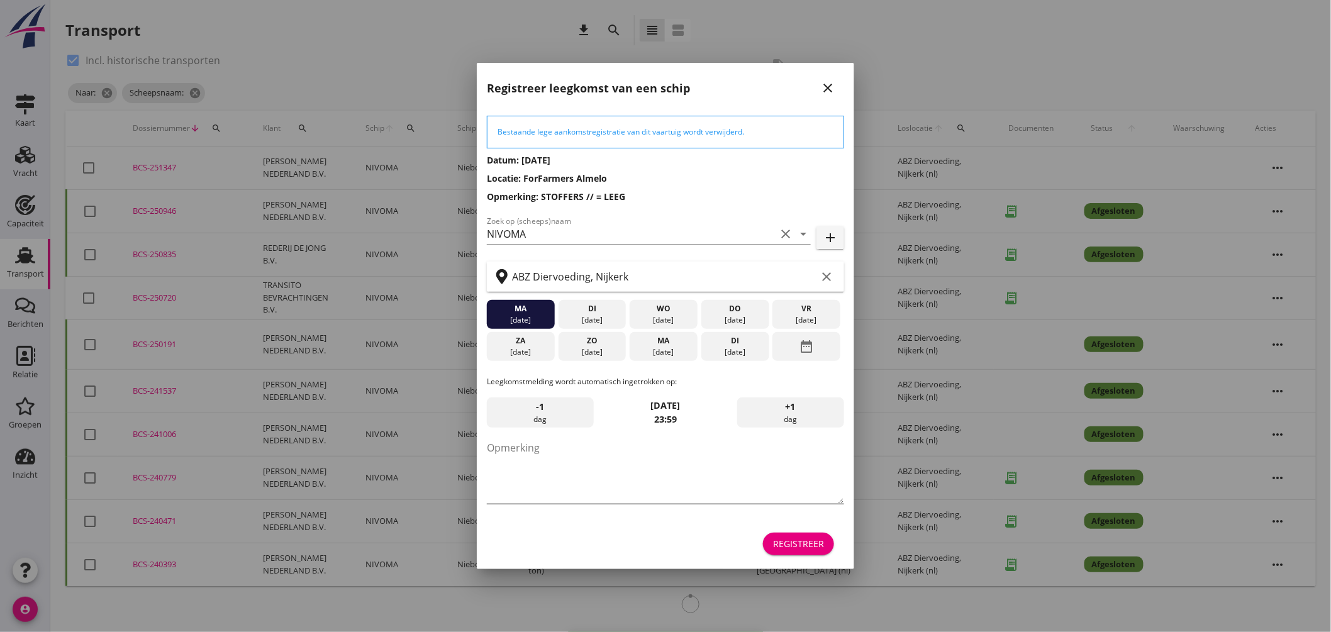
click at [568, 467] on textarea "Opmerking" at bounding box center [665, 471] width 357 height 66
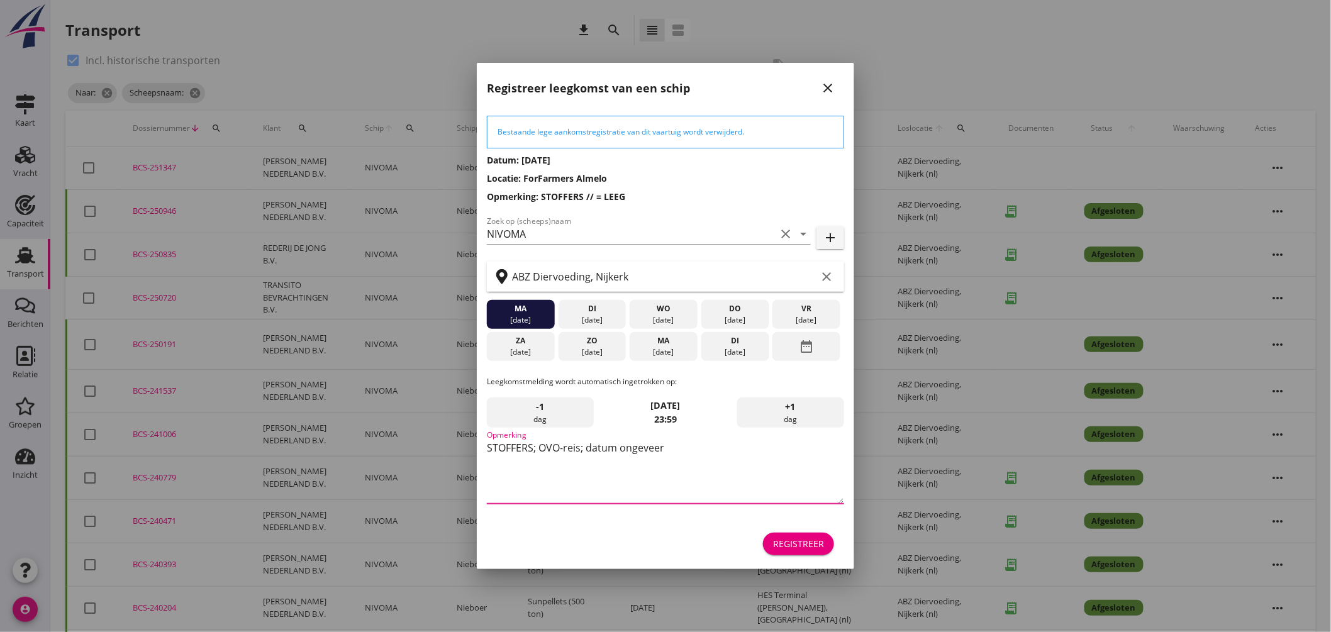
type textarea "STOFFERS; OVO-reis; datum ongeveer"
click at [809, 351] on icon "date_range" at bounding box center [806, 346] width 15 height 23
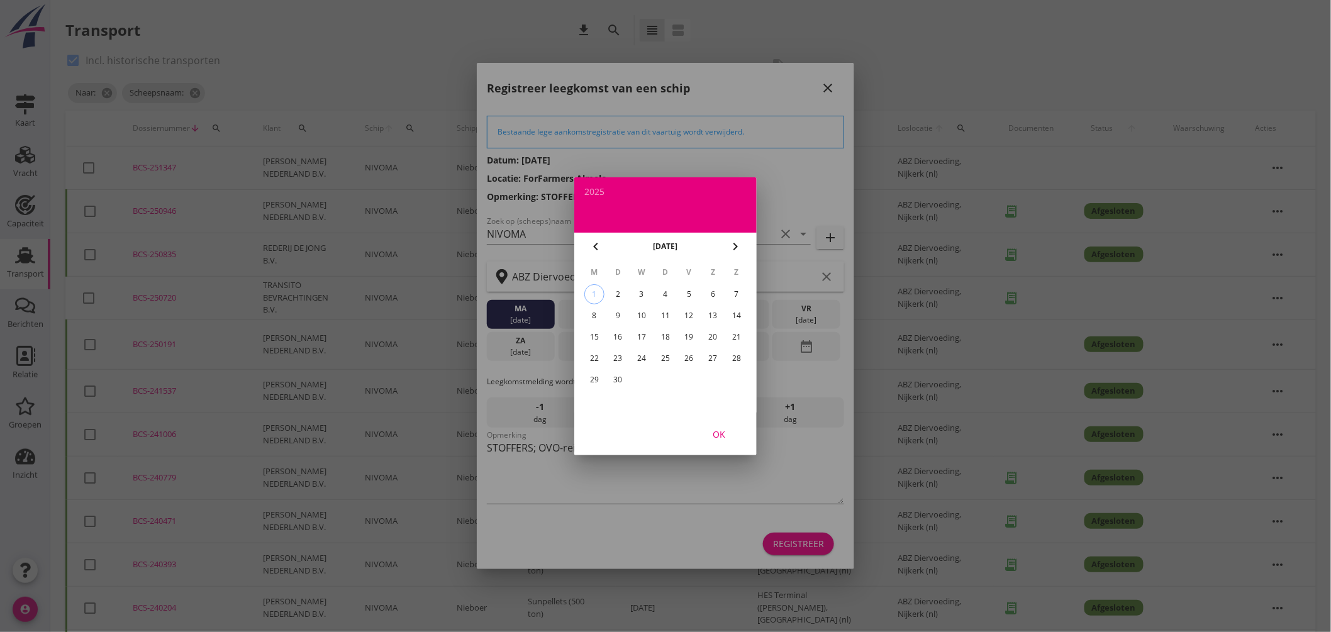
click at [596, 336] on div "15" at bounding box center [594, 337] width 20 height 20
click at [695, 315] on div "12" at bounding box center [689, 316] width 20 height 20
click at [725, 434] on div "OK" at bounding box center [718, 433] width 35 height 13
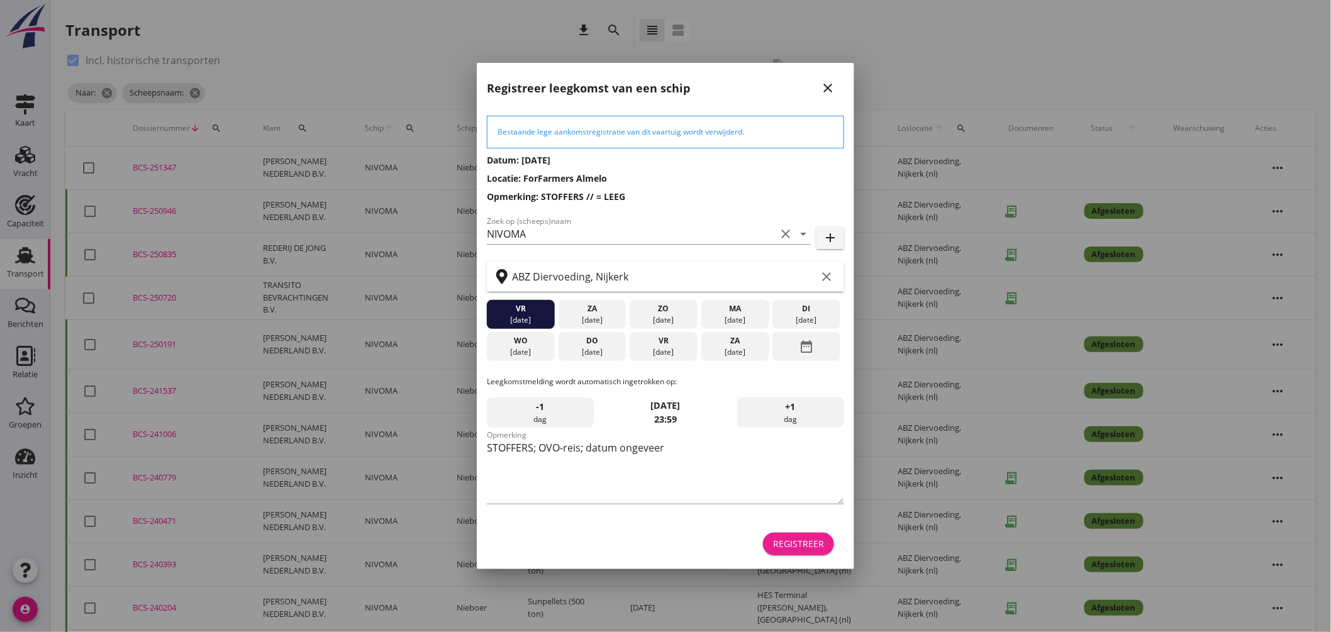
click at [801, 543] on div "Registreer" at bounding box center [798, 543] width 51 height 13
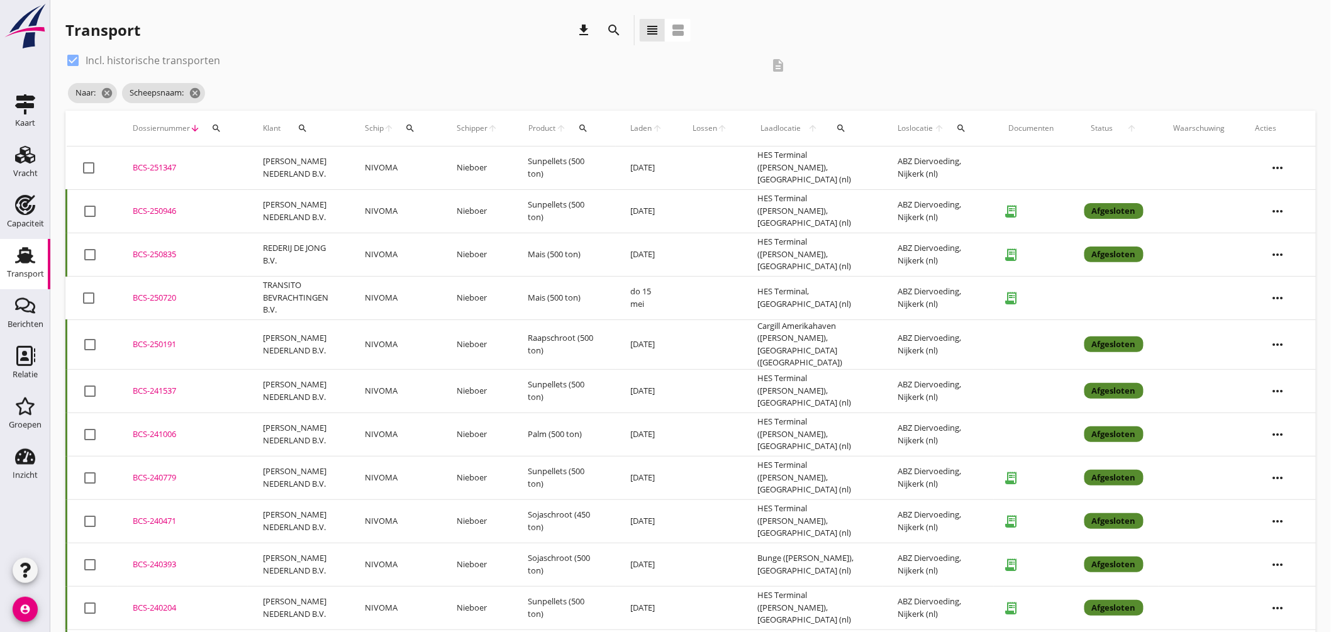
click at [431, 170] on td "NIVOMA" at bounding box center [396, 168] width 92 height 43
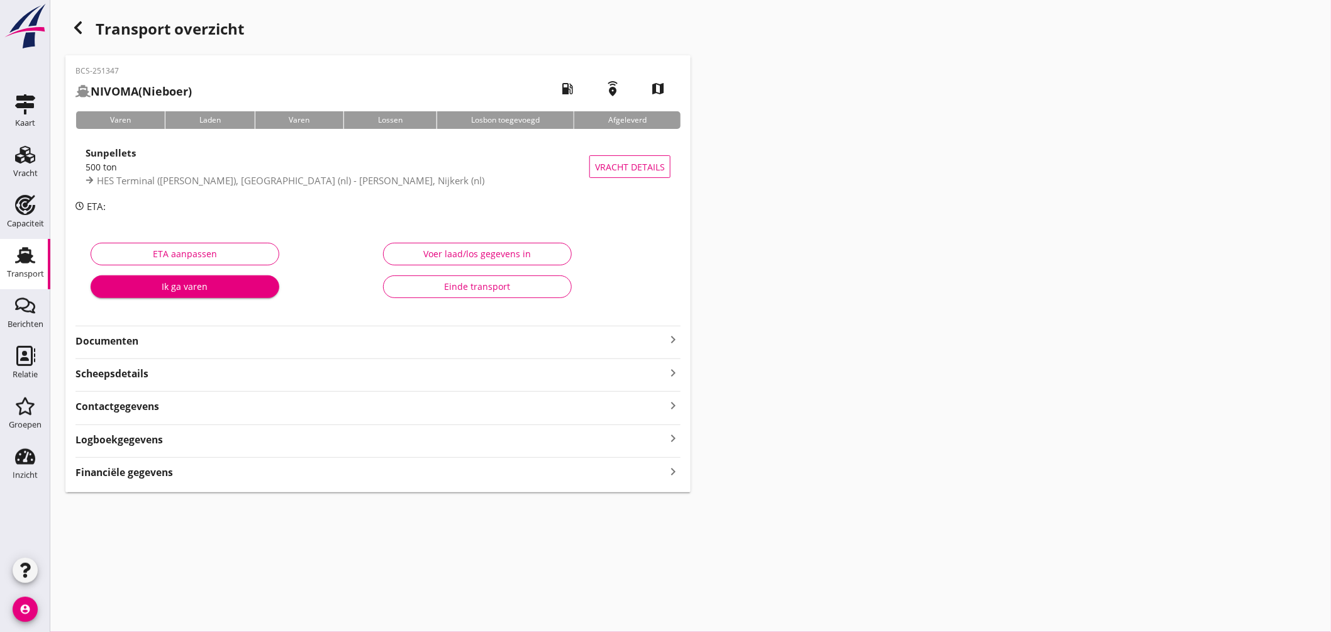
click at [394, 155] on div "Sunpellets" at bounding box center [338, 152] width 504 height 15
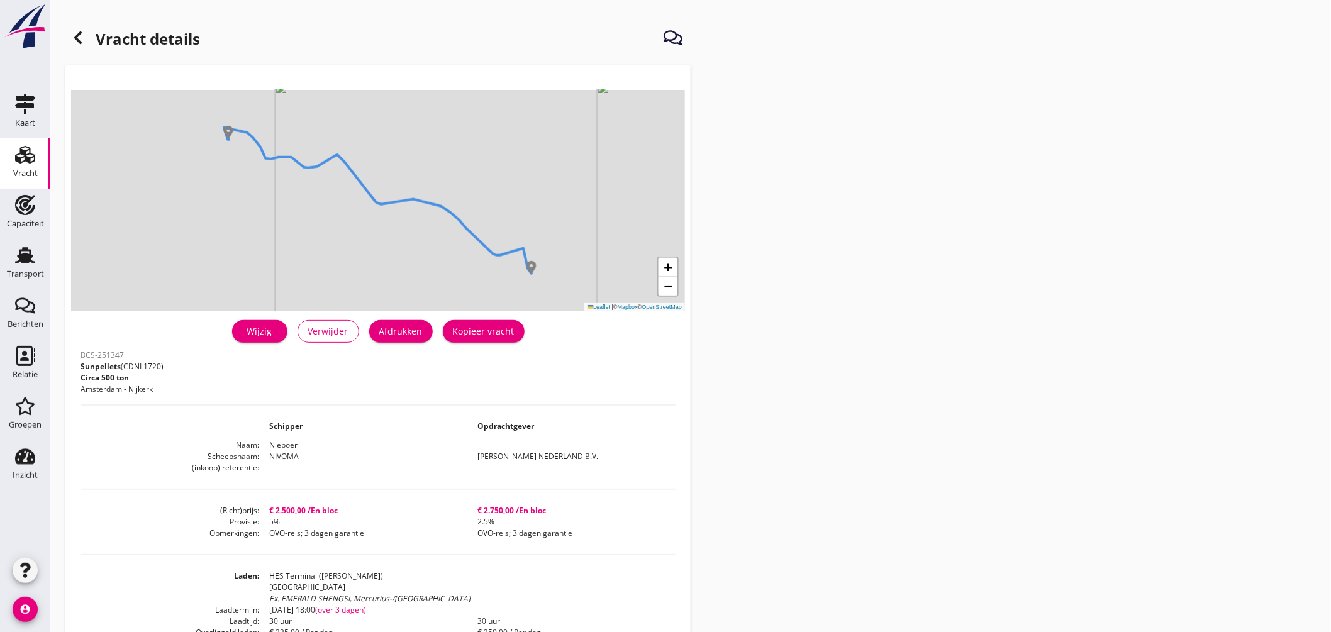
click at [413, 335] on div "Afdrukken" at bounding box center [400, 331] width 43 height 13
click at [23, 258] on use at bounding box center [25, 255] width 20 height 16
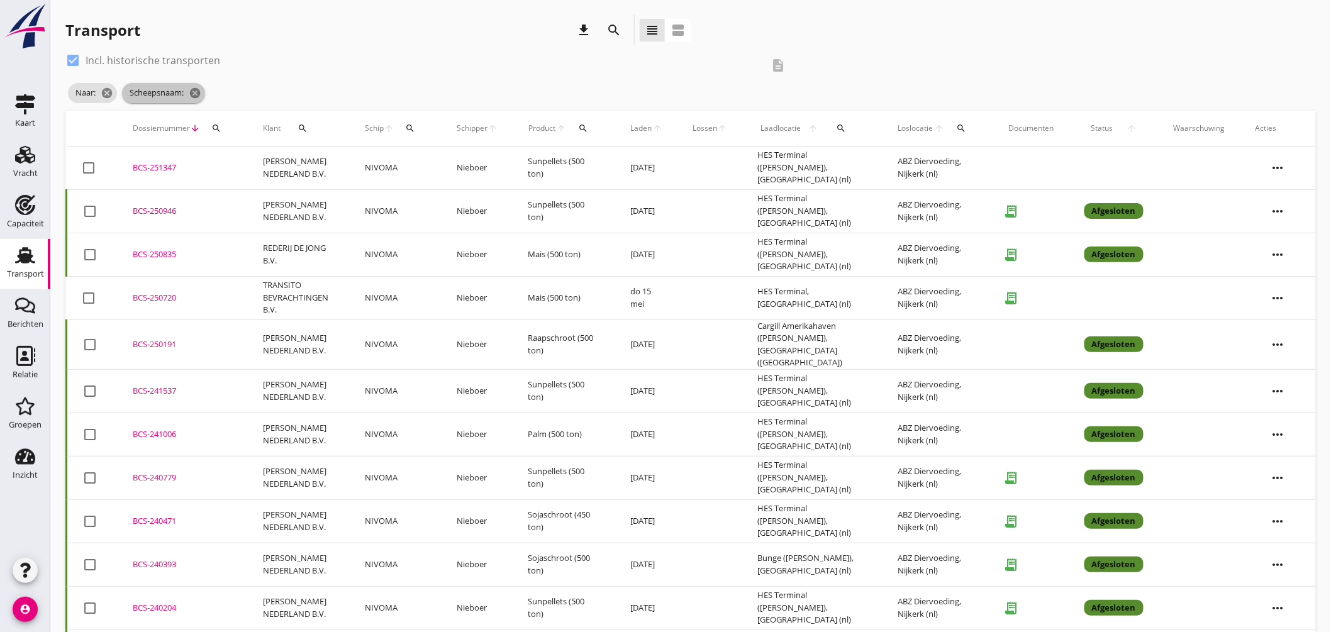
click at [196, 89] on icon "cancel" at bounding box center [195, 93] width 13 height 13
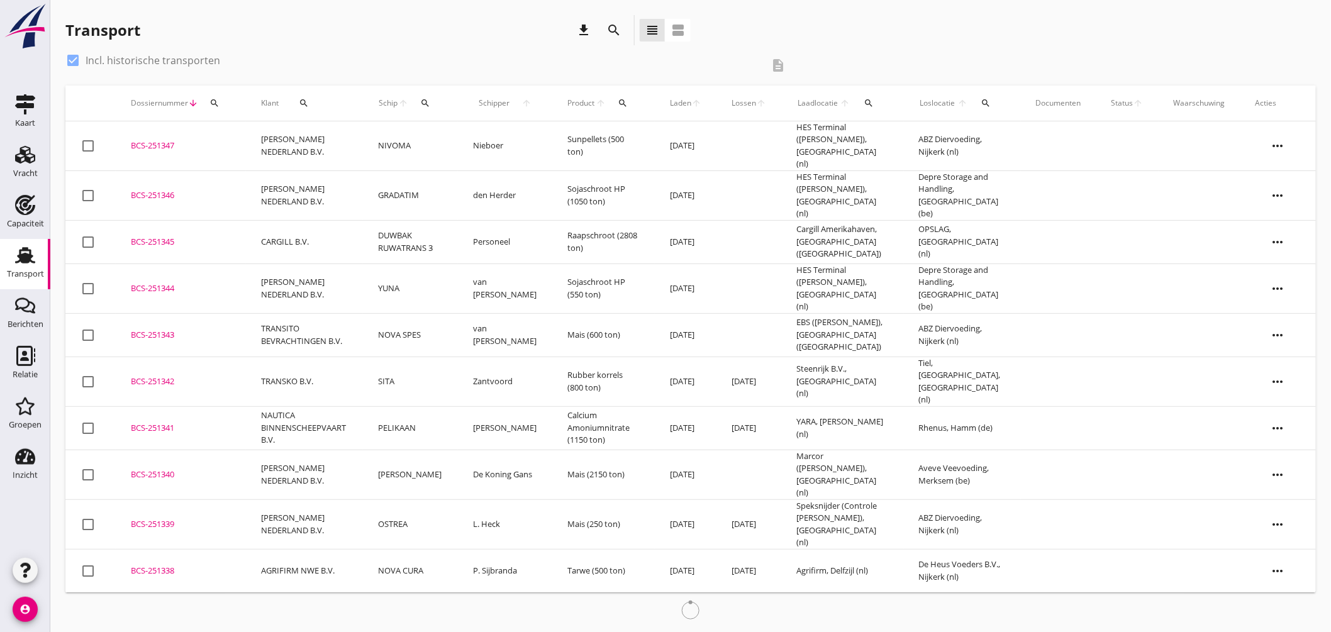
click at [74, 60] on div at bounding box center [72, 60] width 21 height 21
checkbox input "false"
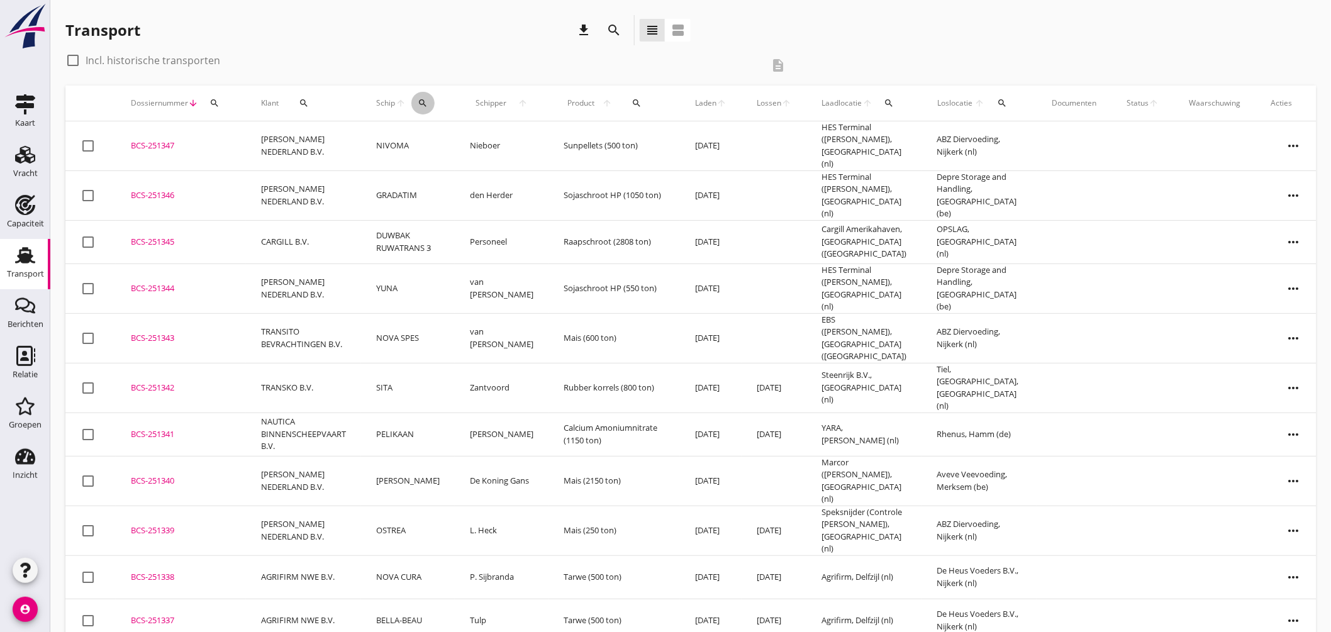
click at [424, 99] on icon "search" at bounding box center [423, 103] width 10 height 10
click at [469, 140] on input "Zoek op (scheeps)naam" at bounding box center [481, 140] width 131 height 20
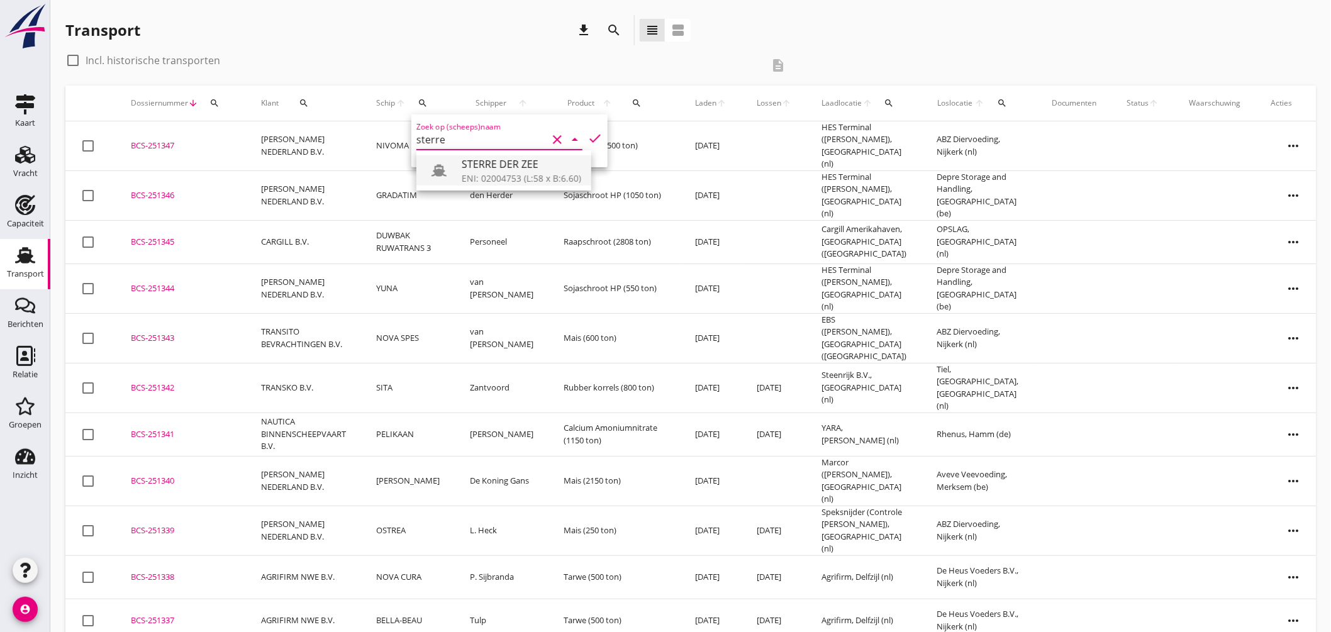
click at [481, 162] on div "STERRE DER ZEE" at bounding box center [521, 164] width 119 height 15
click at [588, 132] on icon "check" at bounding box center [594, 138] width 15 height 15
type input "STERRE DER ZEE"
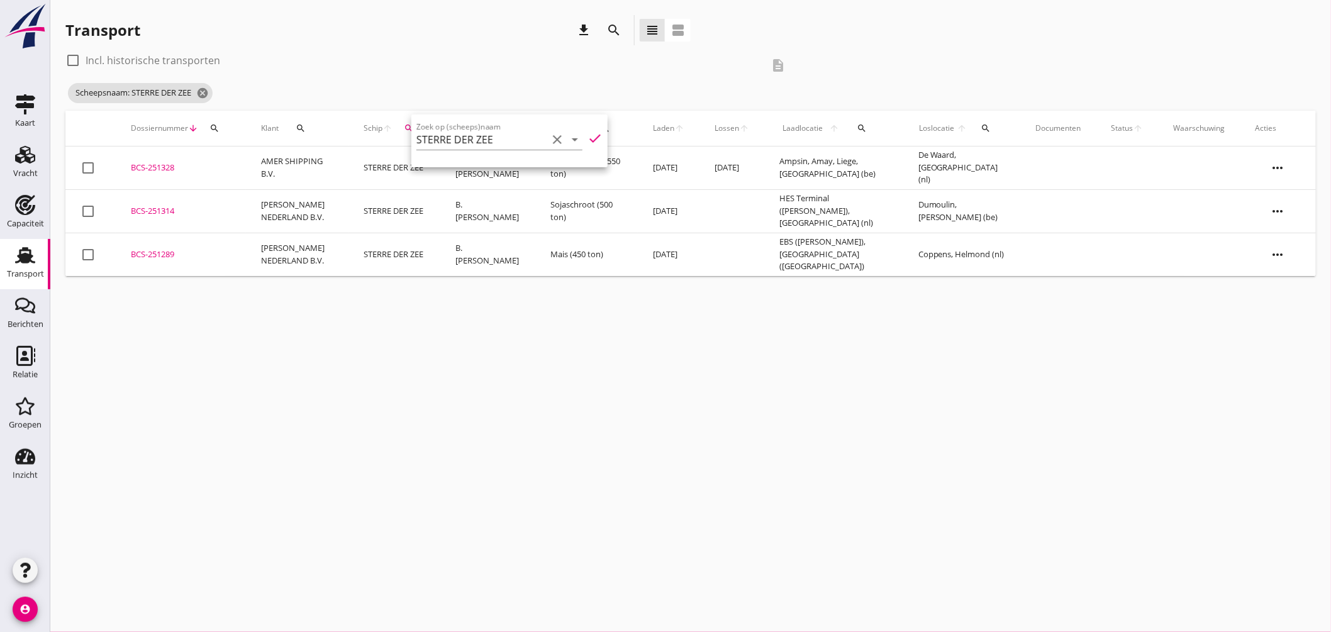
click at [156, 208] on div "BCS-251314" at bounding box center [181, 211] width 100 height 13
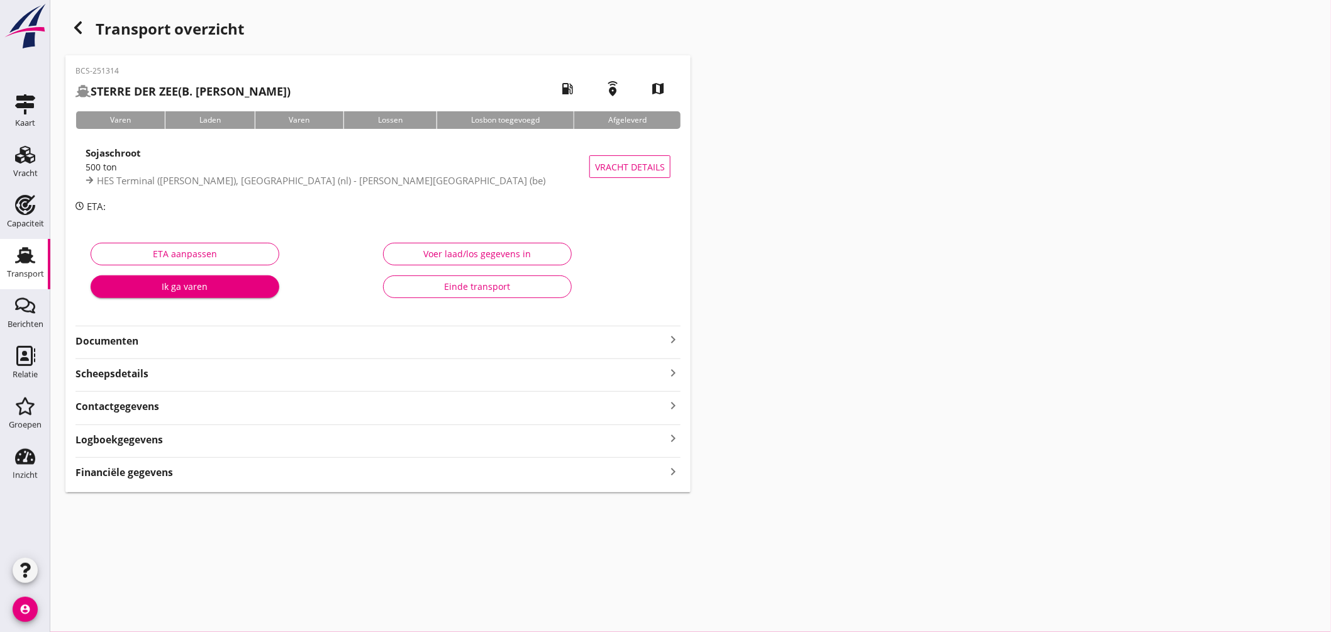
click at [673, 337] on icon "keyboard_arrow_right" at bounding box center [672, 339] width 15 height 15
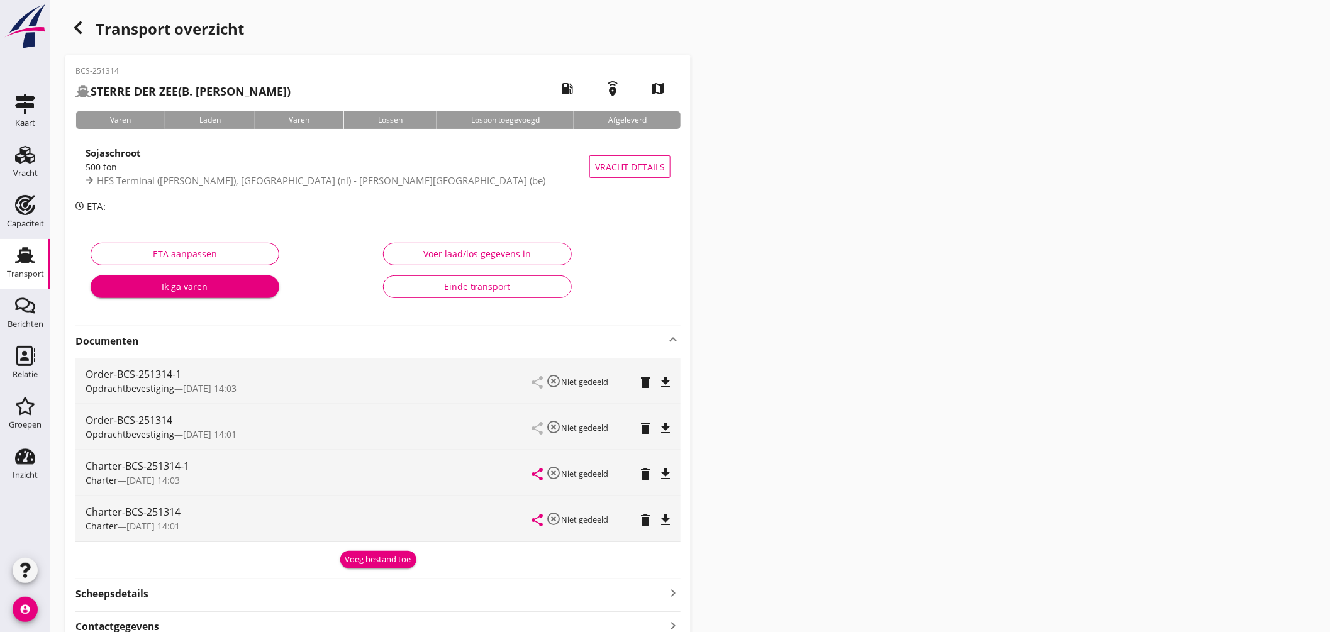
click at [667, 426] on icon "file_download" at bounding box center [665, 428] width 15 height 15
click at [669, 379] on icon "file_download" at bounding box center [665, 382] width 15 height 15
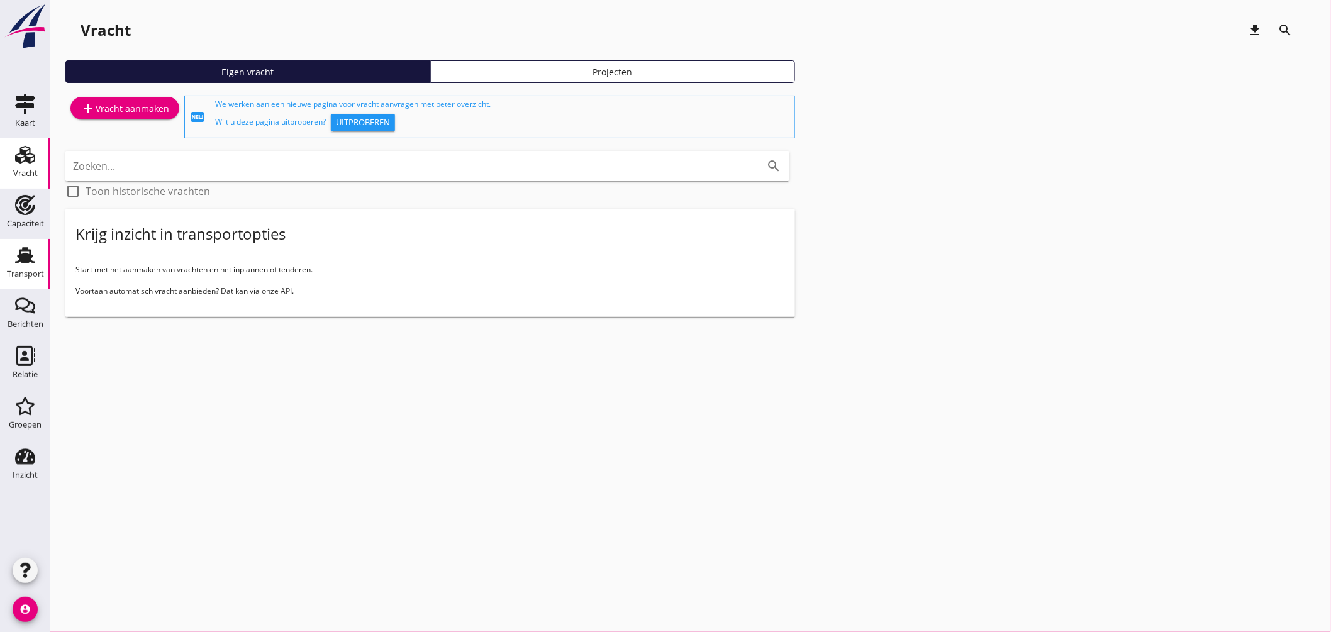
click at [30, 253] on use at bounding box center [25, 255] width 20 height 16
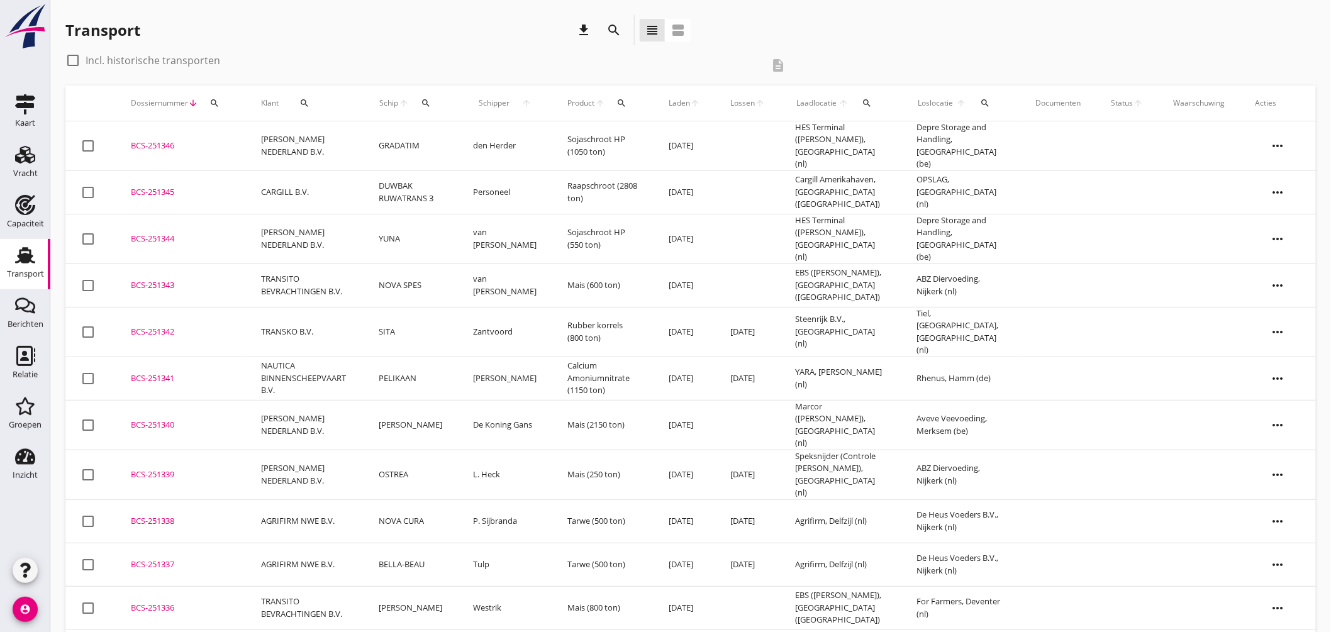
click at [426, 98] on div "search" at bounding box center [425, 103] width 23 height 10
click at [459, 138] on input "Zoek op (scheeps)naam" at bounding box center [491, 140] width 131 height 20
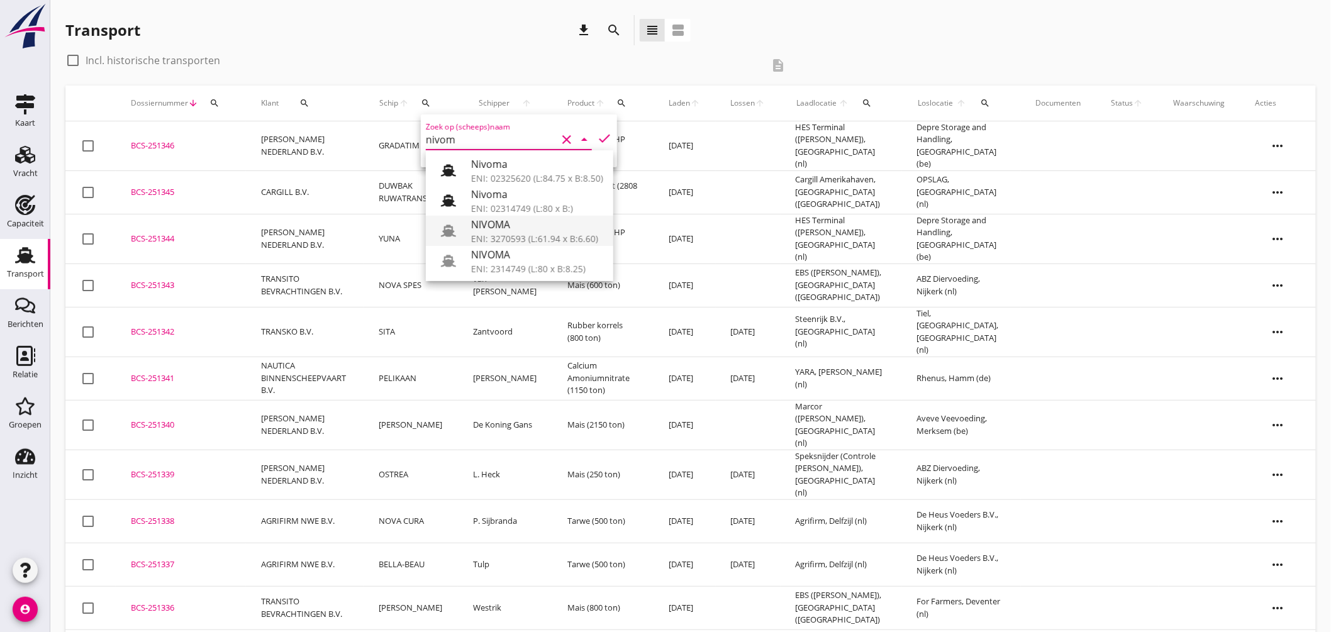
click at [508, 228] on div "NIVOMA" at bounding box center [537, 224] width 132 height 15
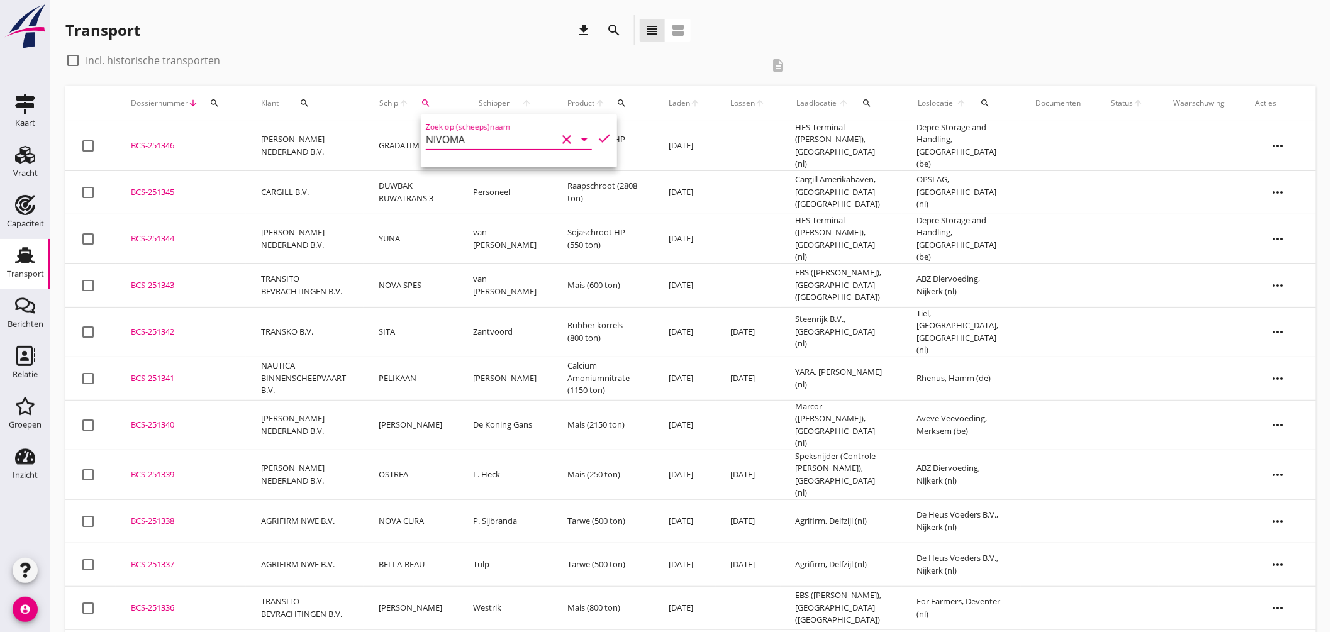
click at [598, 135] on icon "check" at bounding box center [604, 138] width 15 height 15
type input "NIVOMA"
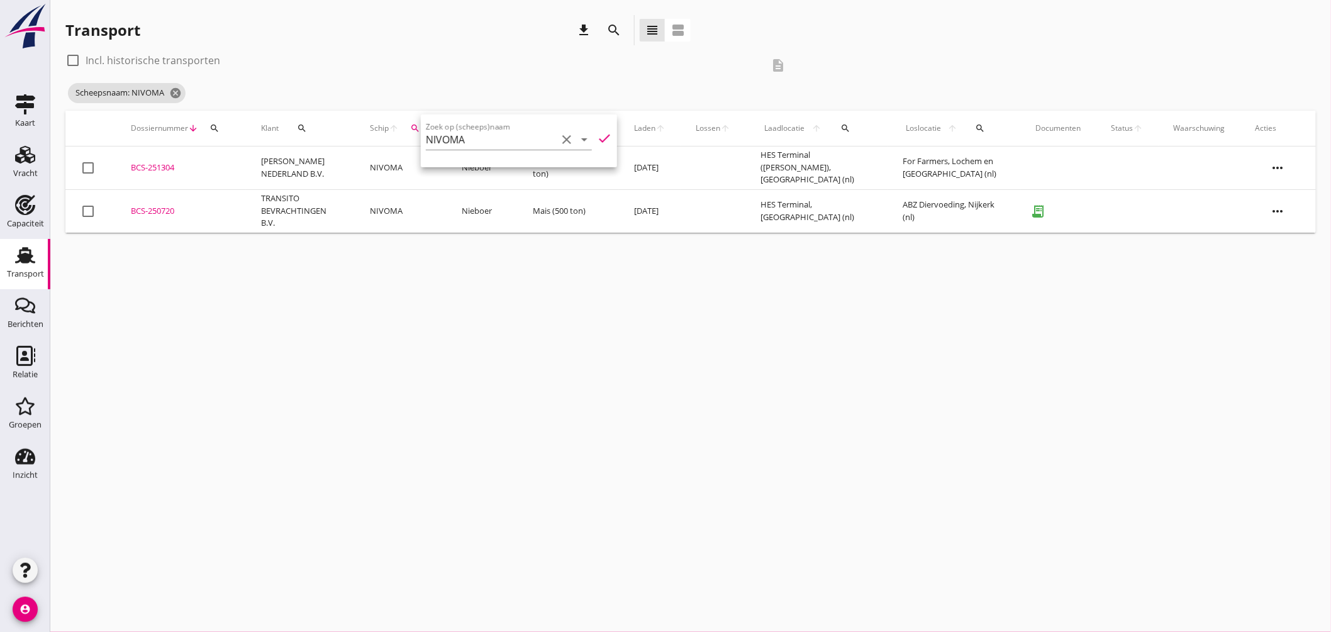
click at [610, 305] on div "cancel You are impersonating another user. Transport download search view_headl…" at bounding box center [690, 316] width 1280 height 632
click at [166, 165] on div "BCS-251304" at bounding box center [181, 168] width 100 height 13
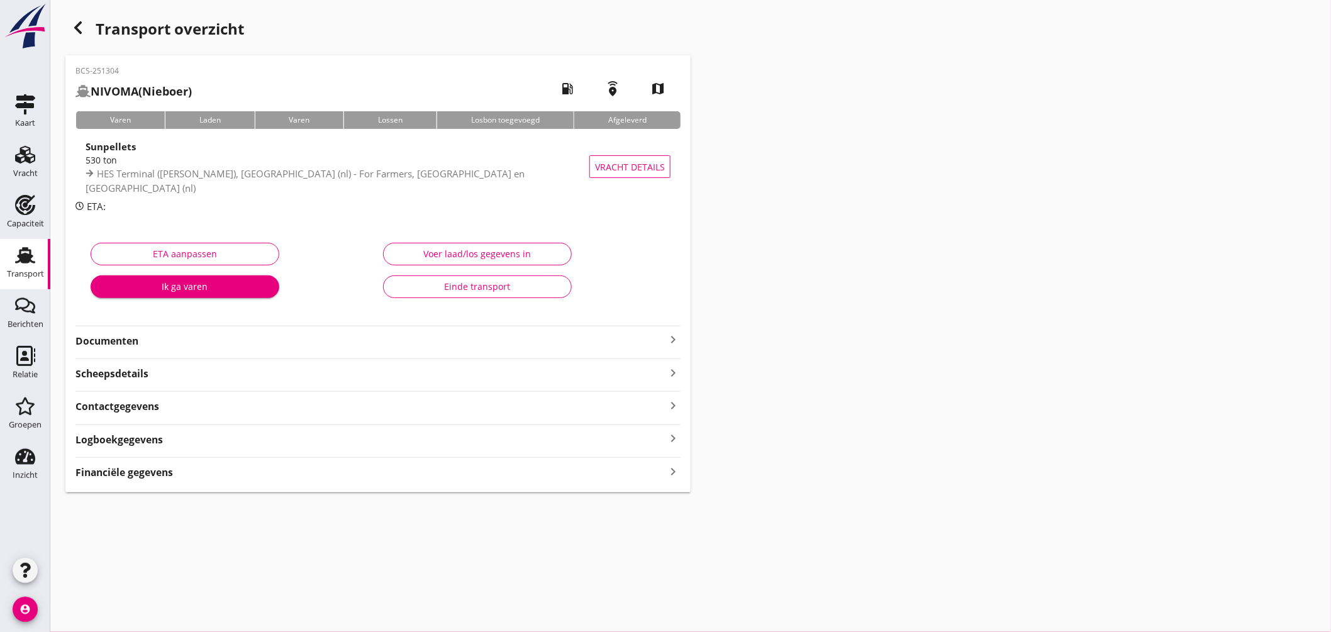
click at [670, 337] on icon "keyboard_arrow_right" at bounding box center [672, 339] width 15 height 15
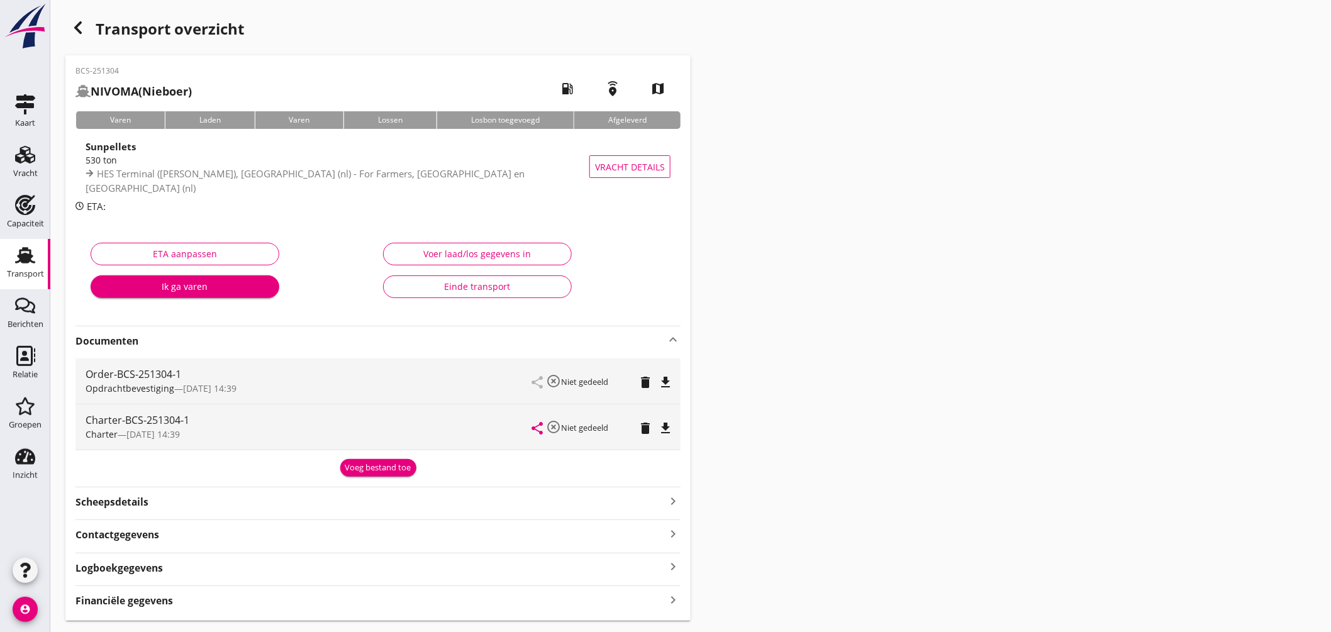
click at [664, 423] on icon "file_download" at bounding box center [665, 428] width 15 height 15
